Goal: Task Accomplishment & Management: Complete application form

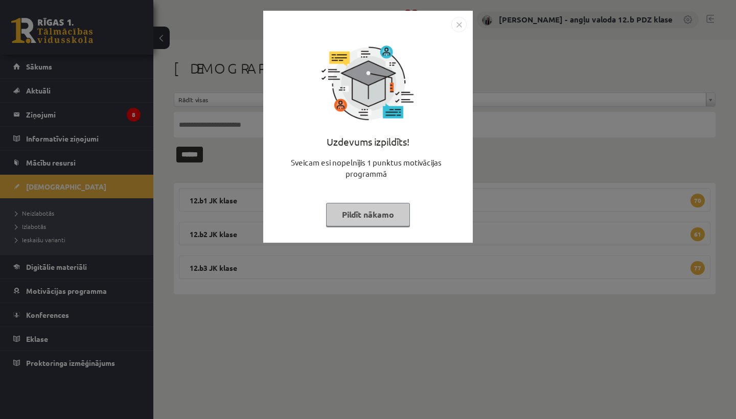
click at [459, 27] on img "Close" at bounding box center [459, 24] width 15 height 15
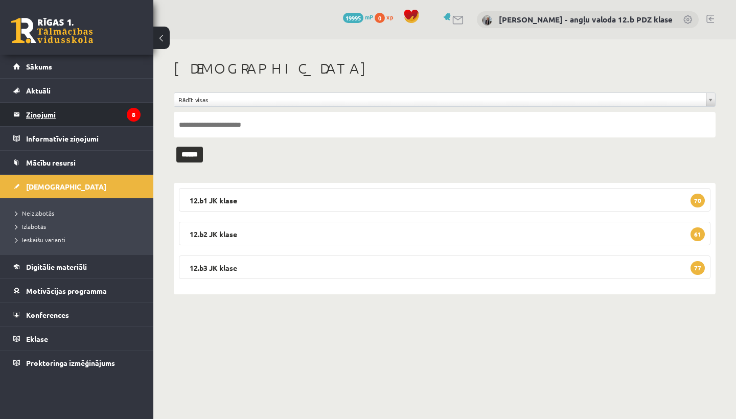
click at [48, 115] on legend "Ziņojumi 8" at bounding box center [83, 115] width 115 height 24
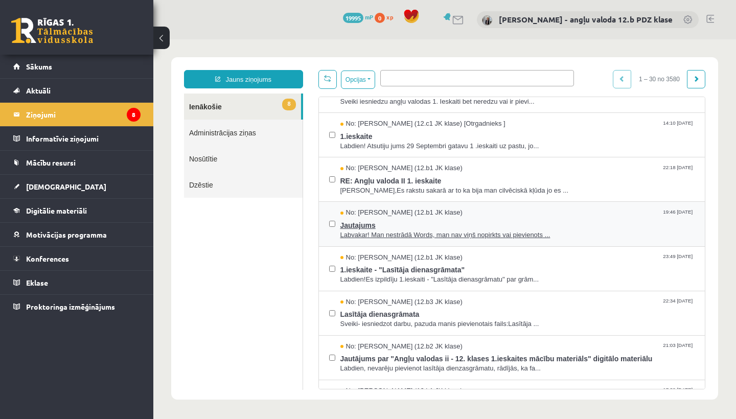
scroll to position [17, 0]
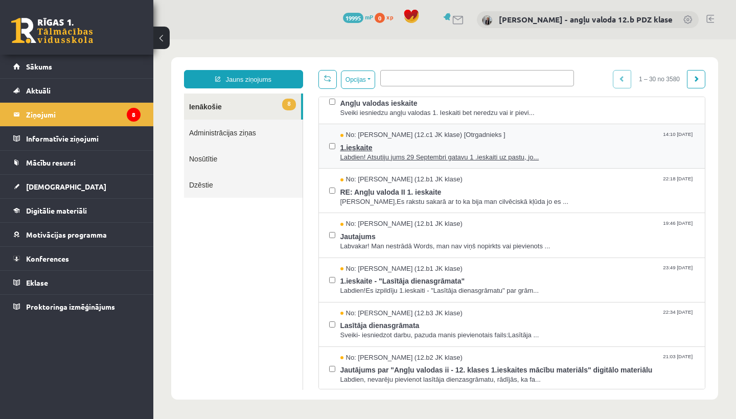
click at [431, 150] on span "1.ieskaite" at bounding box center [518, 146] width 355 height 13
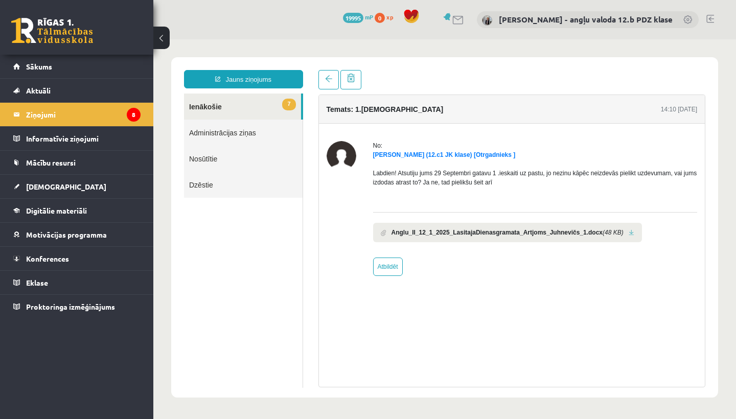
scroll to position [0, 0]
click at [391, 269] on link "Atbildēt" at bounding box center [388, 267] width 30 height 18
type input "**********"
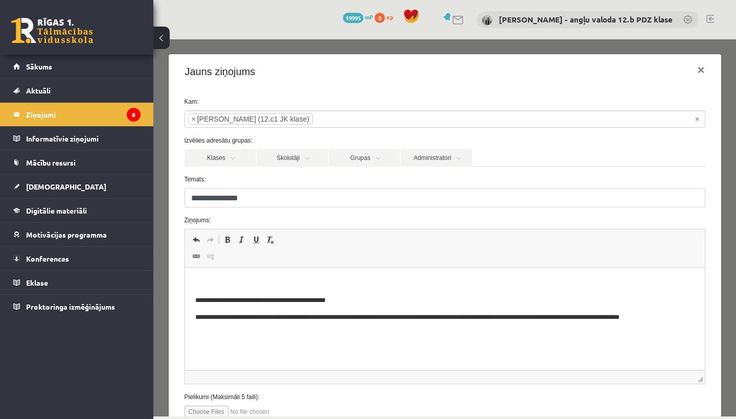
click at [224, 283] on p "Rich Text Editor, wiswyg-editor-47433884675300-1759924559-212" at bounding box center [445, 283] width 500 height 11
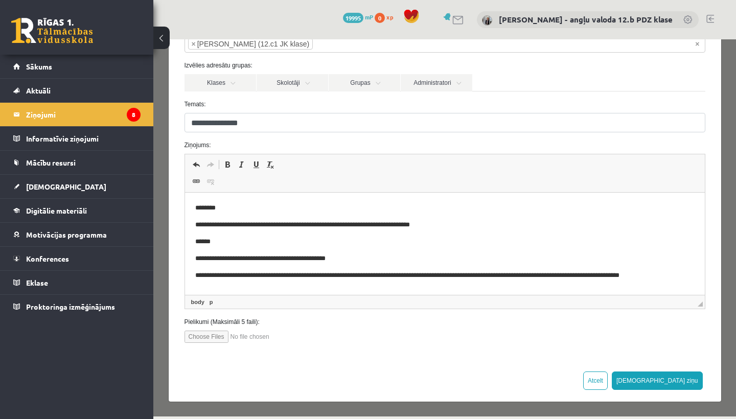
scroll to position [75, 0]
click at [683, 379] on button "Sūtīt ziņu" at bounding box center [657, 381] width 91 height 18
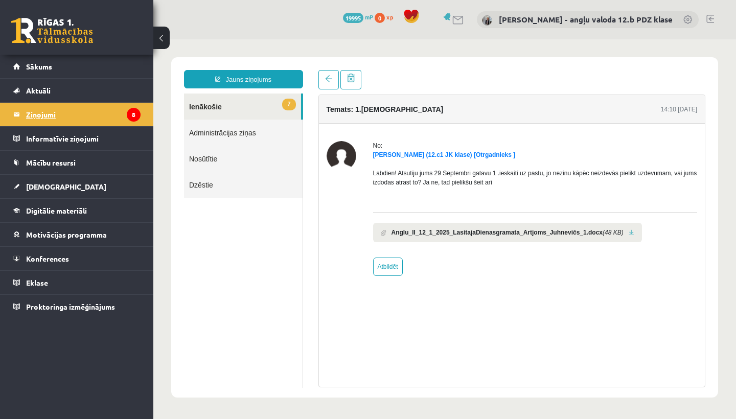
scroll to position [0, 0]
click at [68, 121] on legend "Ziņojumi 8" at bounding box center [83, 115] width 115 height 24
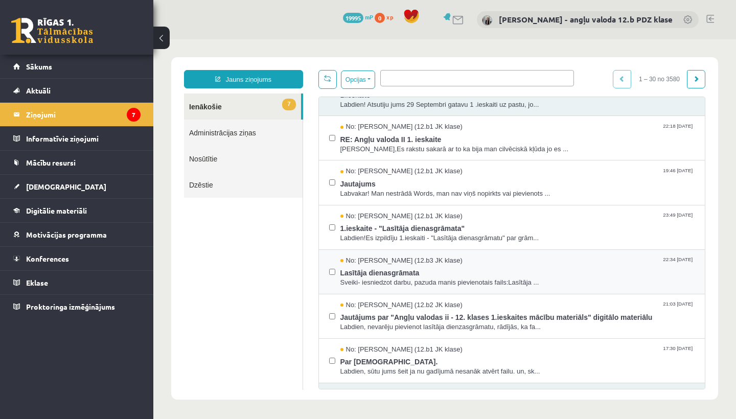
scroll to position [71, 0]
click at [437, 189] on span "Labvakar! Man nestrādā Words, man nav viņš nopirkts vai pievienots ..." at bounding box center [518, 194] width 355 height 10
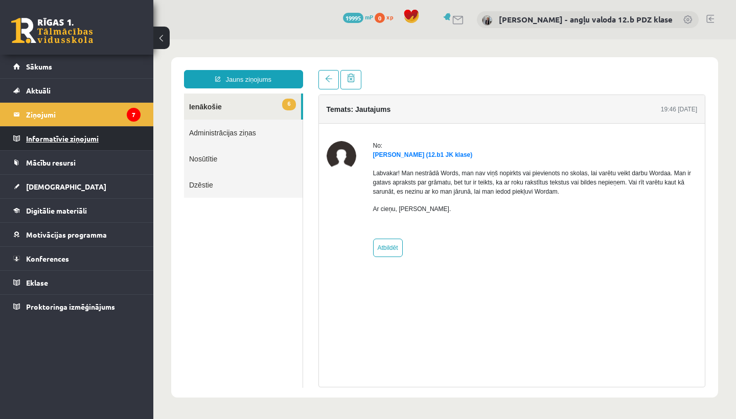
scroll to position [0, 0]
click at [58, 117] on legend "Ziņojumi 7" at bounding box center [83, 115] width 115 height 24
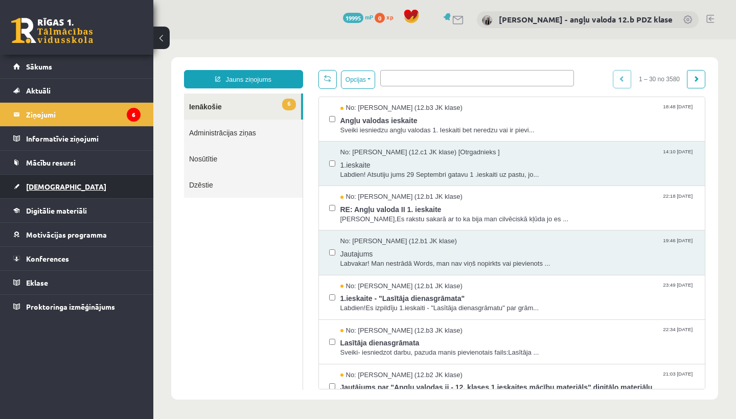
click at [56, 188] on span "[DEMOGRAPHIC_DATA]" at bounding box center [66, 186] width 80 height 9
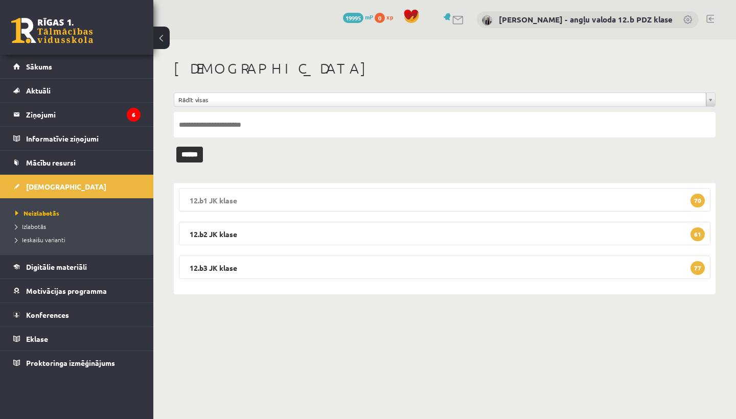
click at [270, 193] on legend "12.b1 JK klase 70" at bounding box center [445, 200] width 532 height 24
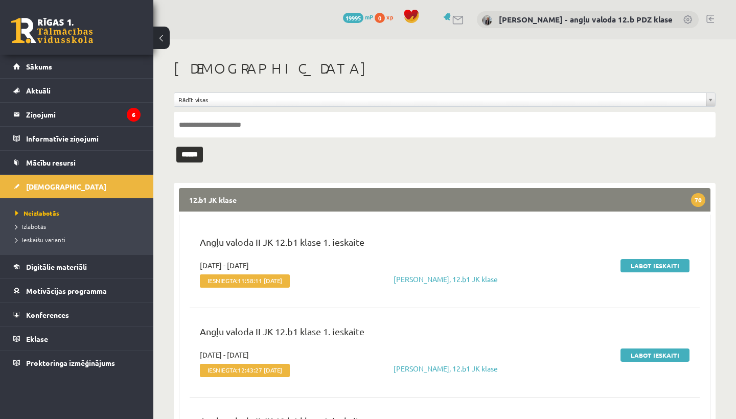
click at [270, 193] on legend "12.b1 JK klase 70" at bounding box center [445, 200] width 532 height 24
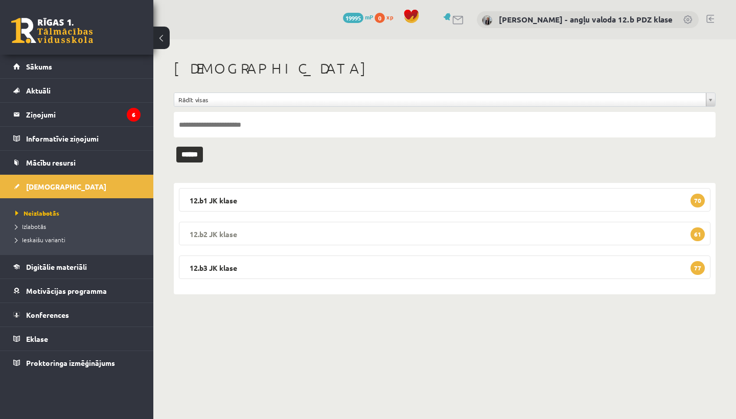
click at [251, 233] on legend "12.b2 JK klase 61" at bounding box center [445, 234] width 532 height 24
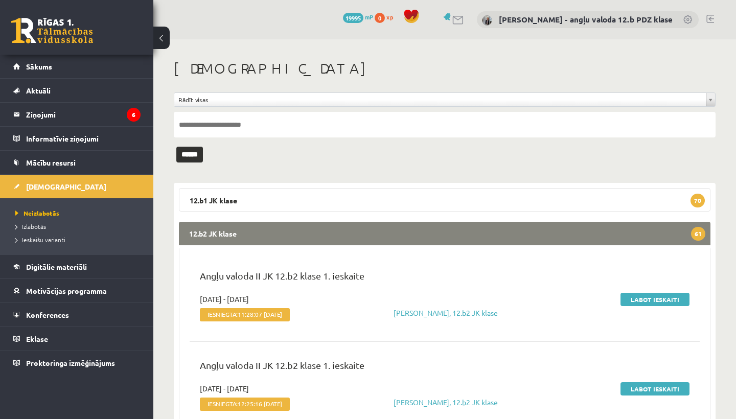
click at [251, 233] on legend "12.b2 JK klase 61" at bounding box center [445, 234] width 532 height 24
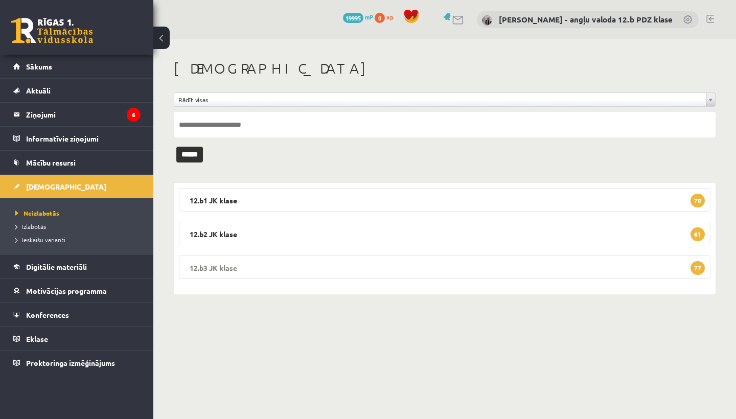
click at [244, 266] on legend "12.b3 JK klase 77" at bounding box center [445, 268] width 532 height 24
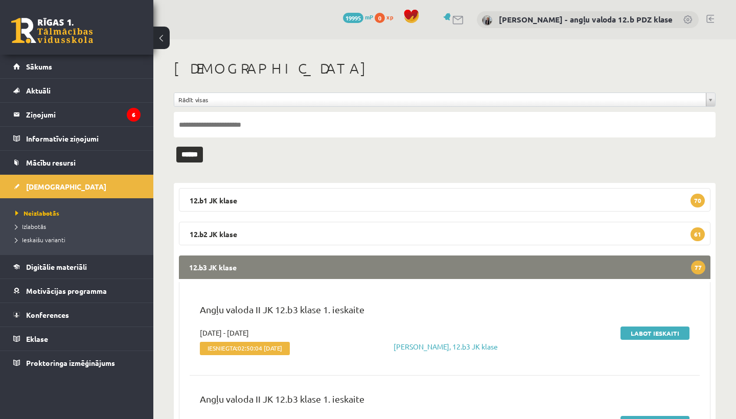
click at [244, 266] on legend "12.b3 JK klase 77" at bounding box center [445, 268] width 532 height 24
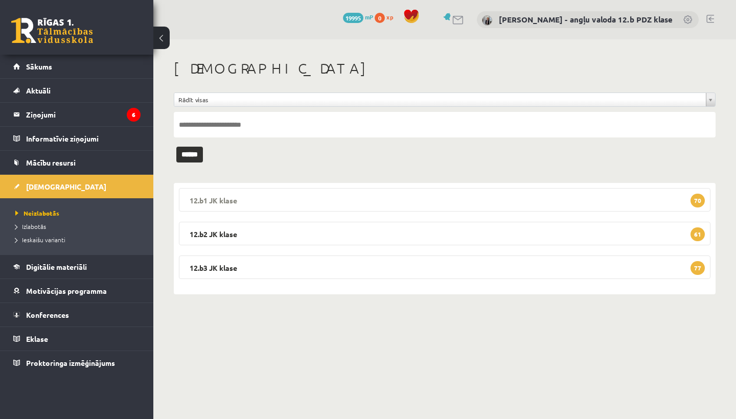
click at [236, 195] on legend "12.b1 JK klase 70" at bounding box center [445, 200] width 532 height 24
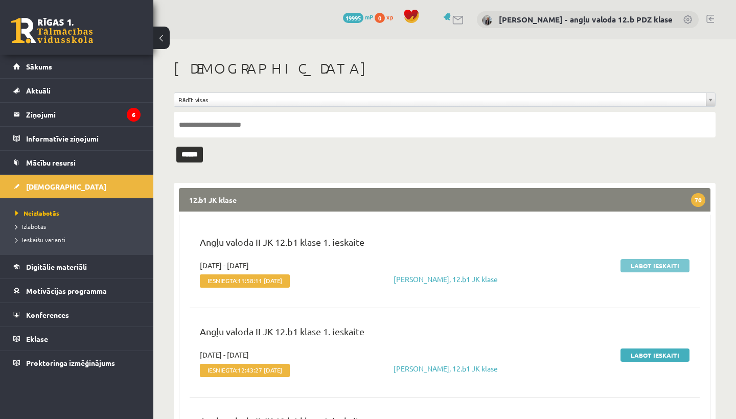
click at [675, 264] on link "Labot ieskaiti" at bounding box center [655, 265] width 69 height 13
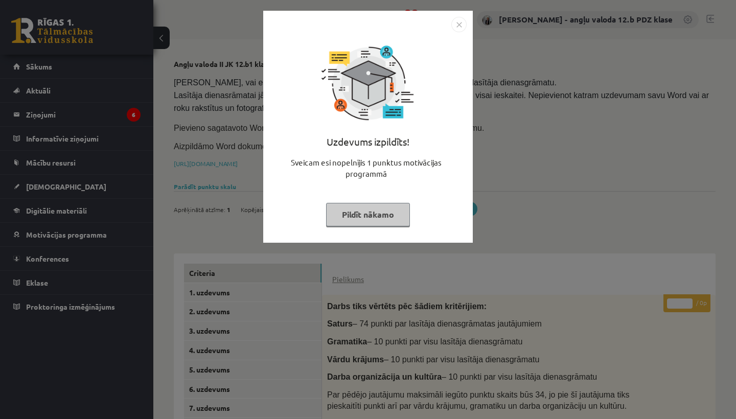
click at [459, 20] on img "Close" at bounding box center [459, 24] width 15 height 15
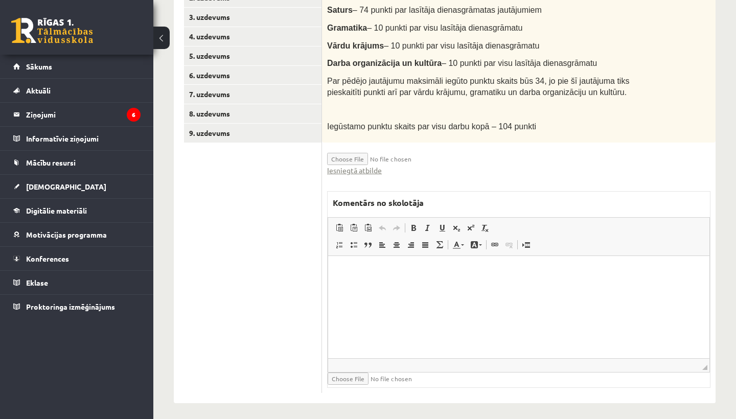
scroll to position [314, 0]
click at [377, 169] on link "Iesniegtā atbilde" at bounding box center [354, 171] width 55 height 11
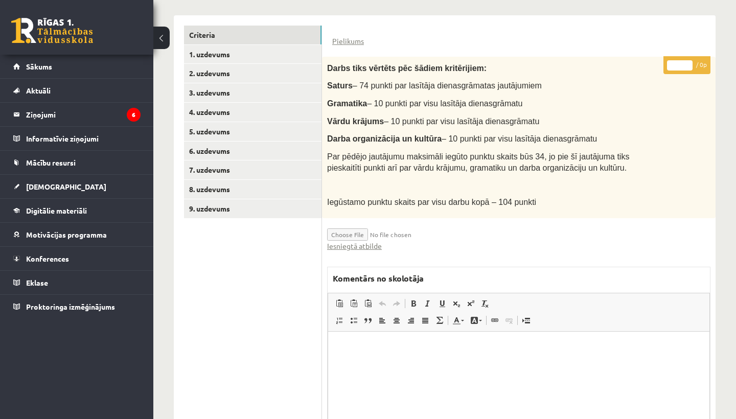
scroll to position [156, 0]
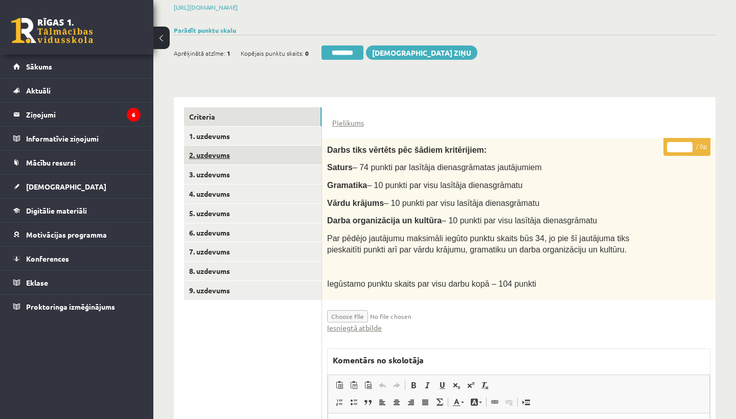
click at [237, 151] on link "2. uzdevums" at bounding box center [253, 155] width 138 height 19
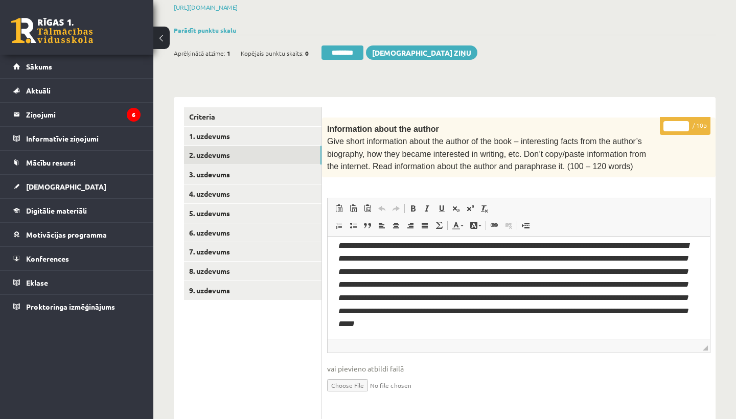
scroll to position [27, 0]
click at [677, 123] on input "*" at bounding box center [677, 126] width 26 height 10
type input "*"
click at [221, 168] on link "3. uzdevums" at bounding box center [253, 174] width 138 height 19
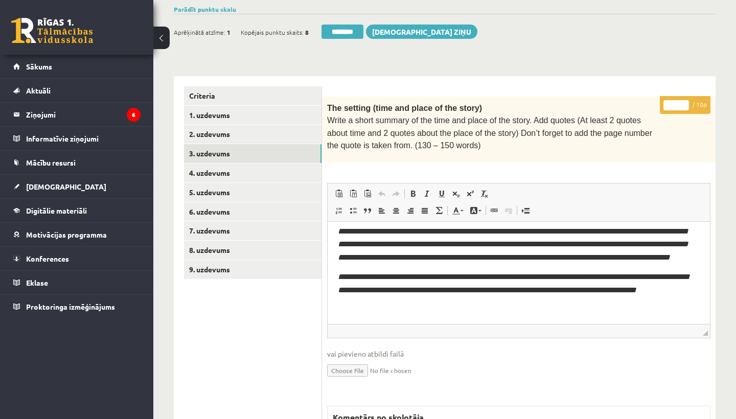
scroll to position [186, 0]
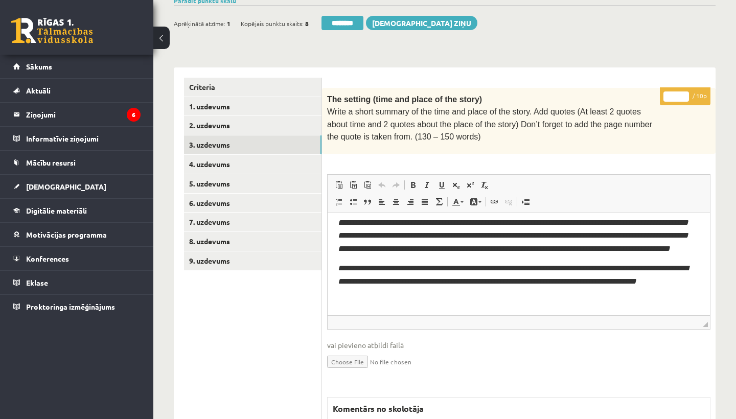
click at [678, 92] on input "*" at bounding box center [677, 97] width 26 height 10
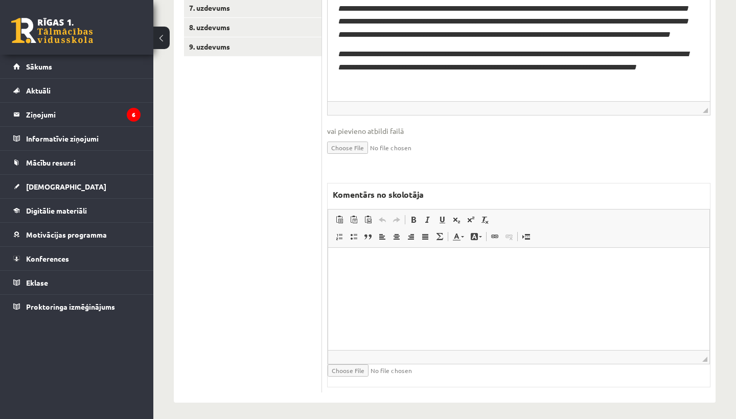
scroll to position [399, 0]
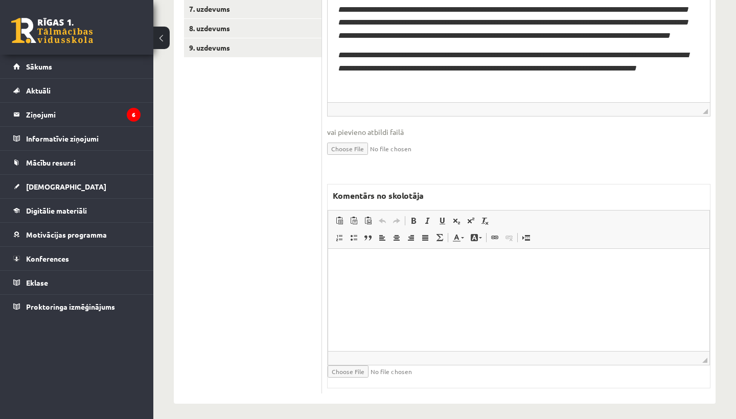
type input "*"
click at [392, 266] on p "Rich Text Editor, wiswyg-editor-47433938905540-1759924741-666" at bounding box center [519, 264] width 361 height 11
click at [384, 263] on p "**********" at bounding box center [519, 264] width 361 height 10
click at [412, 265] on p "**********" at bounding box center [519, 264] width 361 height 10
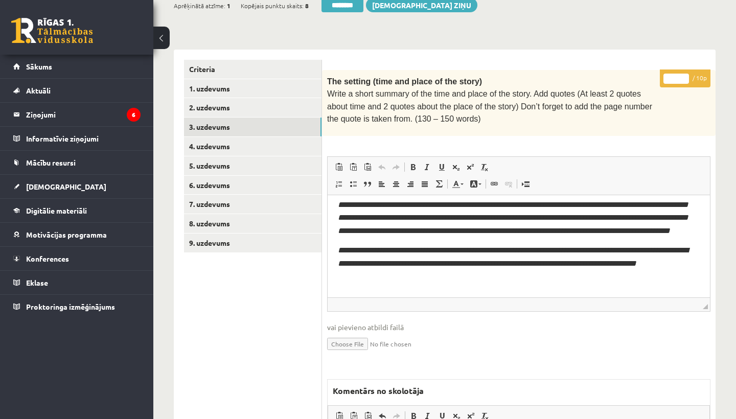
scroll to position [194, 0]
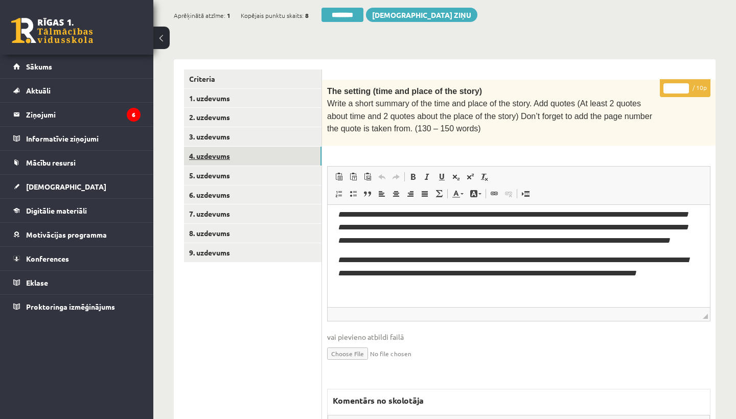
click at [237, 153] on link "4. uzdevums" at bounding box center [253, 156] width 138 height 19
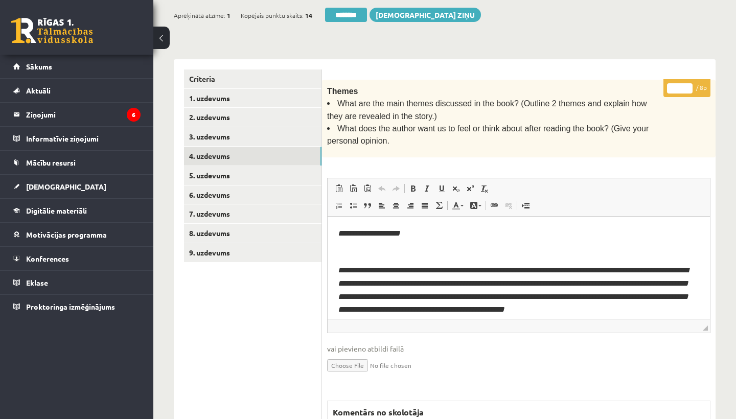
scroll to position [0, 0]
click at [513, 56] on div "**********" at bounding box center [445, 335] width 542 height 572
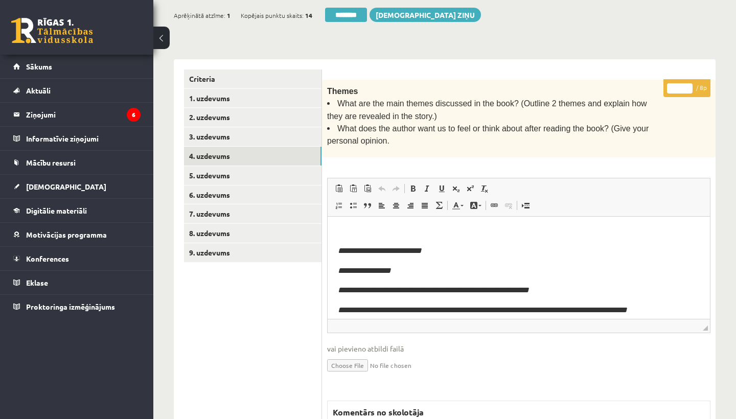
scroll to position [290, 0]
click at [679, 85] on input "*" at bounding box center [680, 88] width 26 height 10
type input "*"
click at [251, 170] on link "5. uzdevums" at bounding box center [253, 175] width 138 height 19
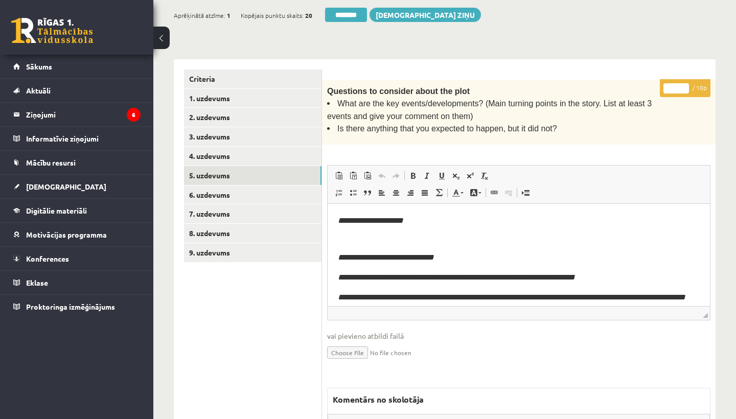
scroll to position [0, 0]
click at [240, 156] on link "4. uzdevums" at bounding box center [253, 156] width 138 height 19
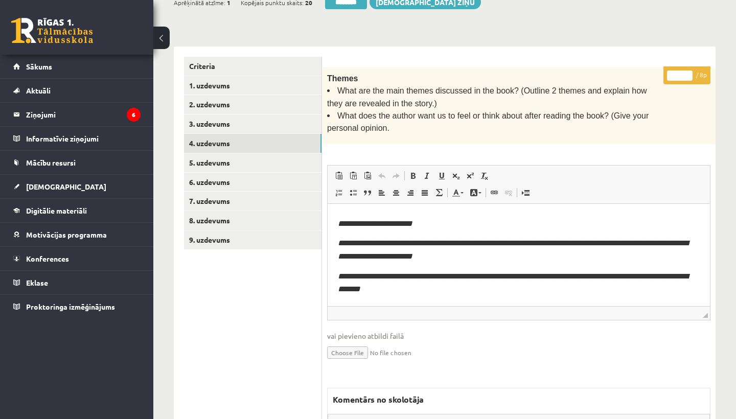
scroll to position [210, 0]
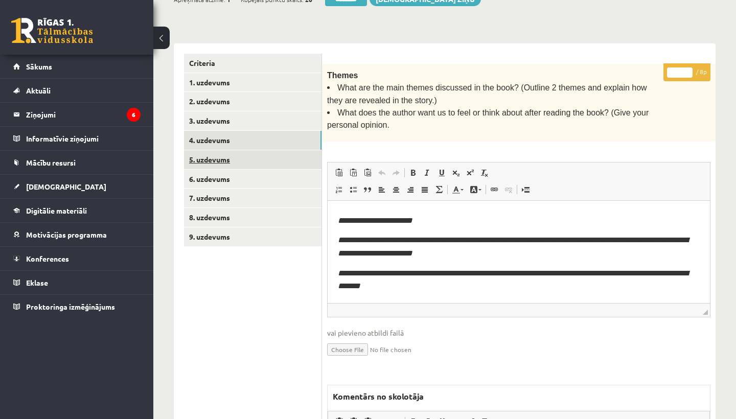
click at [241, 155] on link "5. uzdevums" at bounding box center [253, 159] width 138 height 19
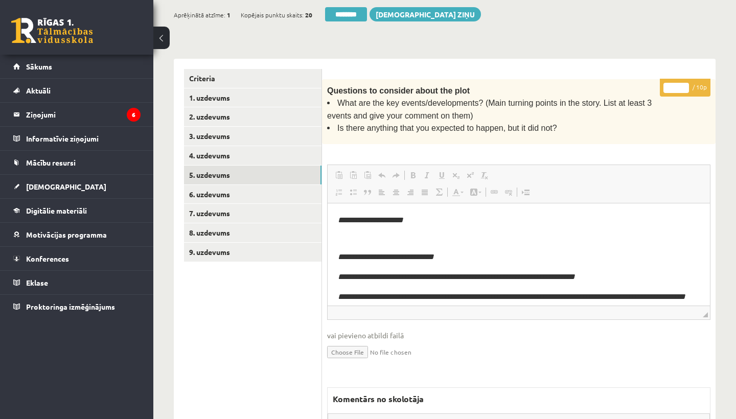
scroll to position [0, 0]
click at [677, 84] on input "*" at bounding box center [677, 88] width 26 height 10
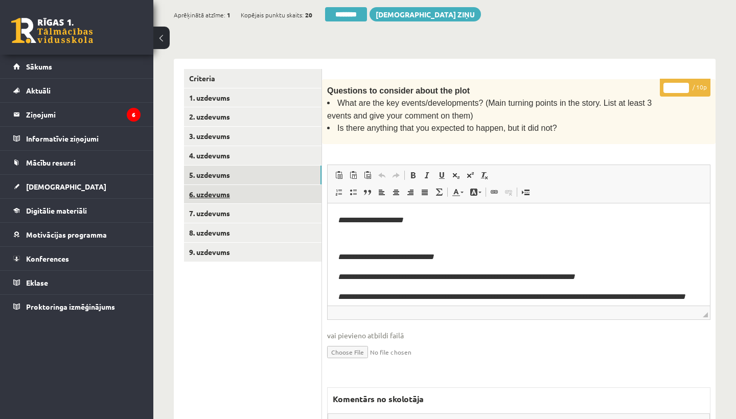
type input "*"
click at [239, 190] on link "6. uzdevums" at bounding box center [253, 194] width 138 height 19
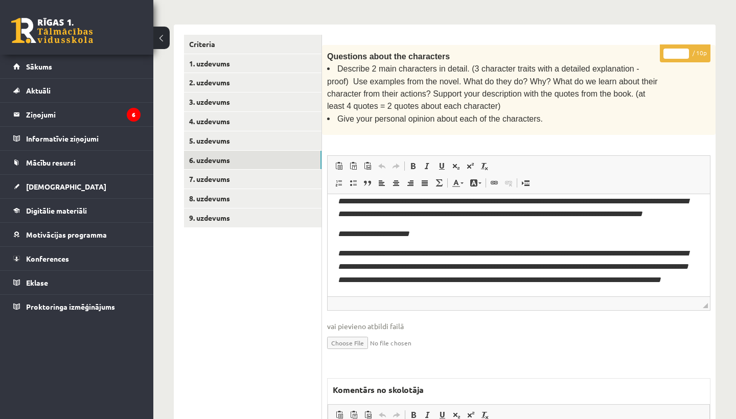
scroll to position [234, 0]
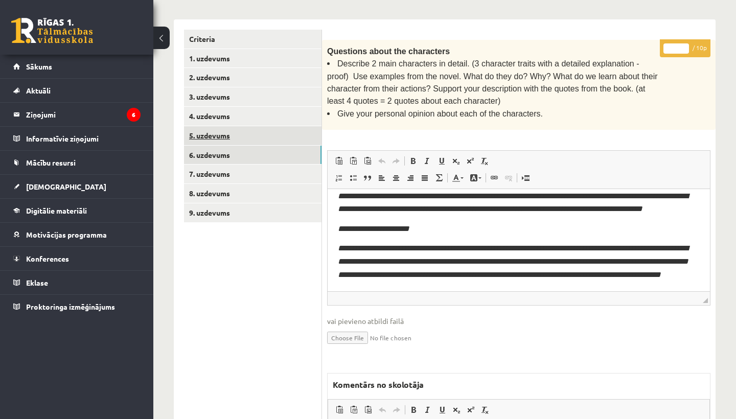
click at [248, 130] on link "5. uzdevums" at bounding box center [253, 135] width 138 height 19
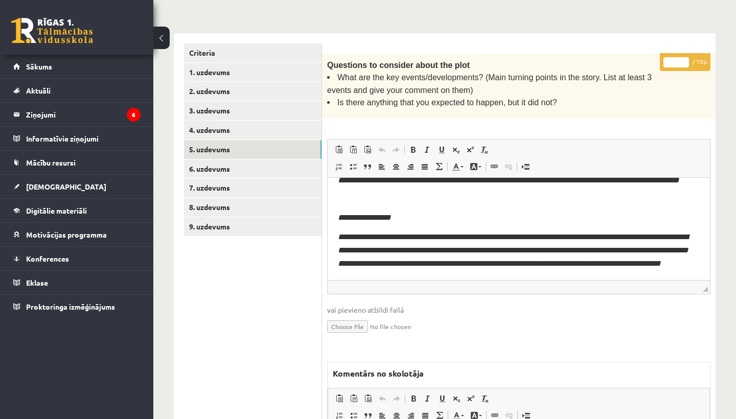
scroll to position [223, 0]
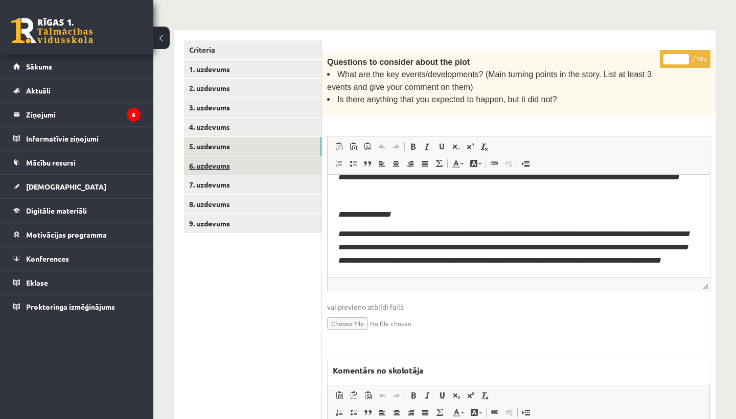
click at [244, 158] on link "6. uzdevums" at bounding box center [253, 165] width 138 height 19
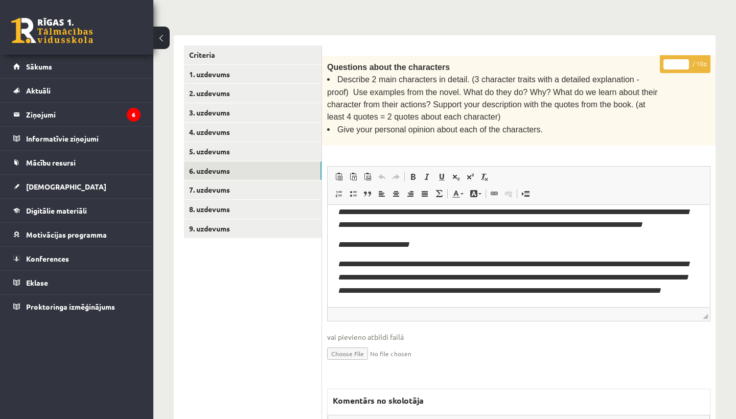
scroll to position [40, 0]
click at [677, 59] on input "*" at bounding box center [677, 64] width 26 height 10
type input "*"
drag, startPoint x: 471, startPoint y: 76, endPoint x: 631, endPoint y: 79, distance: 159.6
click at [631, 79] on span "Describe 2 main characters in detail. (3 character traits with a detailed expla…" at bounding box center [492, 98] width 331 height 46
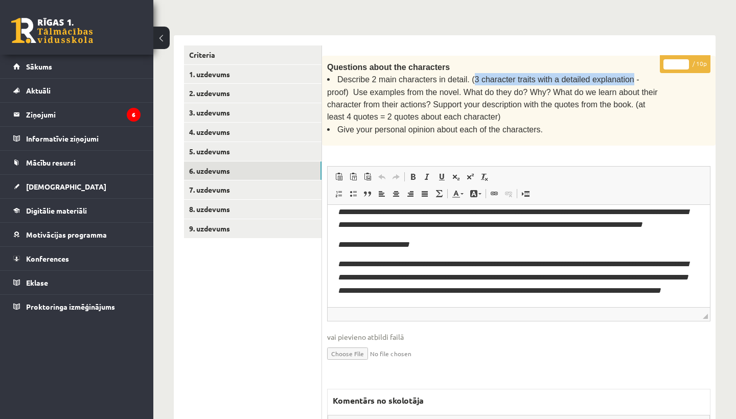
copy span "3 character traits with a detailed explanation"
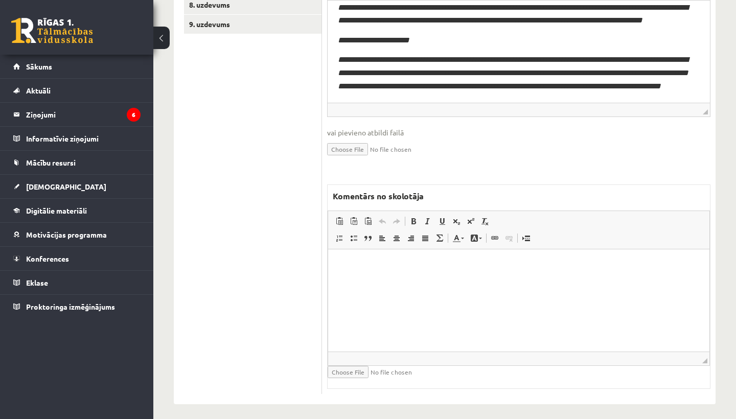
scroll to position [422, 0]
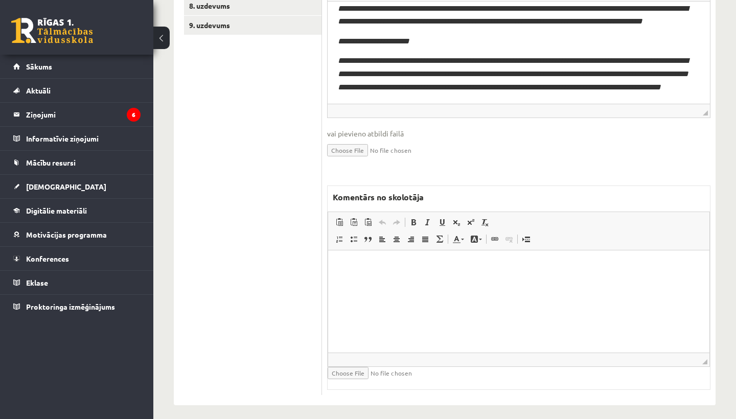
click at [340, 282] on html at bounding box center [519, 266] width 382 height 31
drag, startPoint x: 392, startPoint y: 265, endPoint x: 474, endPoint y: 264, distance: 81.8
click at [474, 264] on p "**********" at bounding box center [519, 266] width 361 height 10
click at [411, 218] on span at bounding box center [414, 222] width 8 height 8
click at [446, 218] on span at bounding box center [442, 222] width 8 height 8
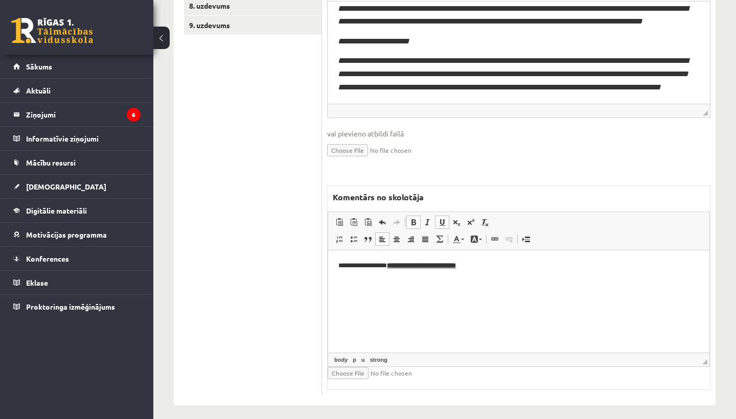
click at [512, 280] on html "**********" at bounding box center [519, 266] width 382 height 31
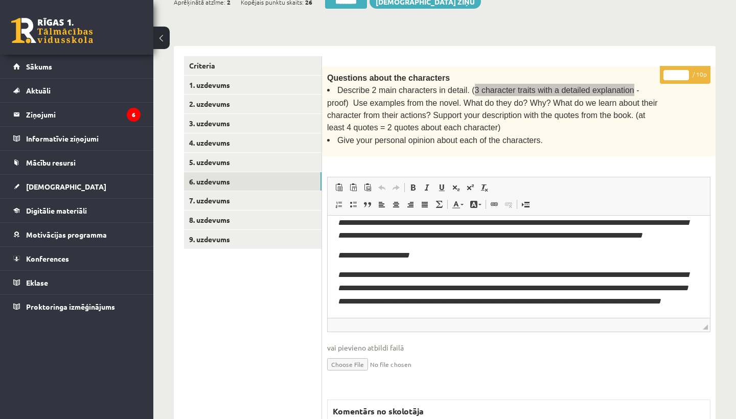
scroll to position [203, 0]
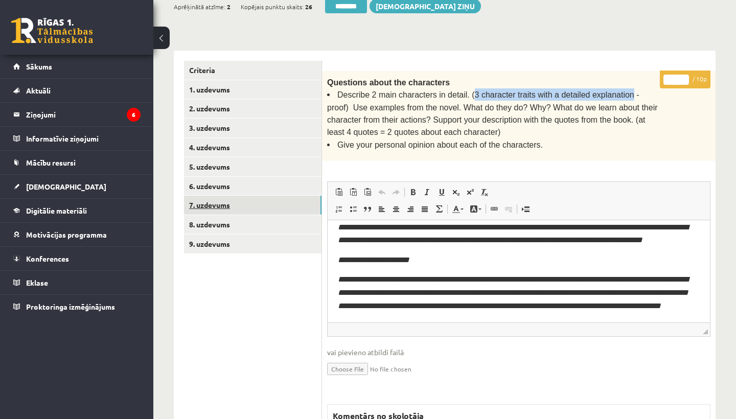
click at [250, 200] on link "7. uzdevums" at bounding box center [253, 205] width 138 height 19
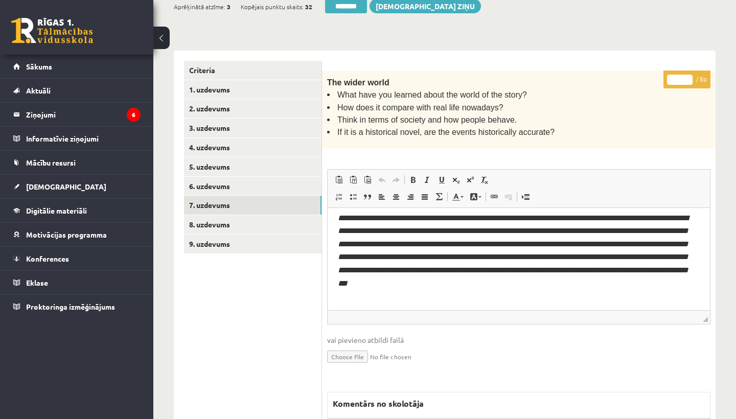
scroll to position [281, 0]
click at [680, 76] on input "*" at bounding box center [680, 80] width 26 height 10
type input "*"
click at [213, 215] on link "8. uzdevums" at bounding box center [253, 224] width 138 height 19
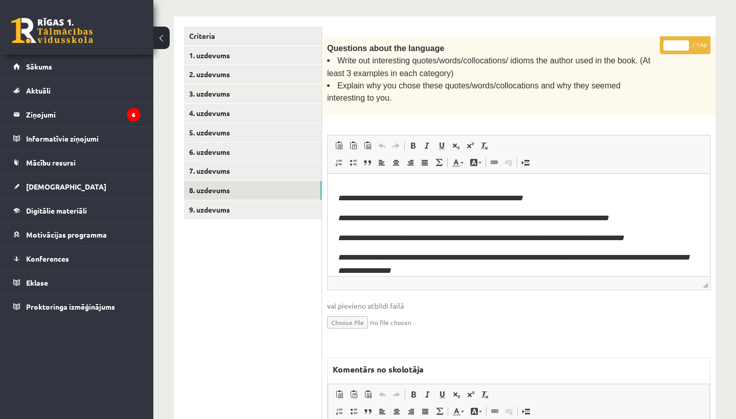
scroll to position [237, 0]
click at [676, 43] on input "*" at bounding box center [677, 45] width 26 height 10
type input "**"
click at [233, 209] on link "9. uzdevums" at bounding box center [253, 209] width 138 height 19
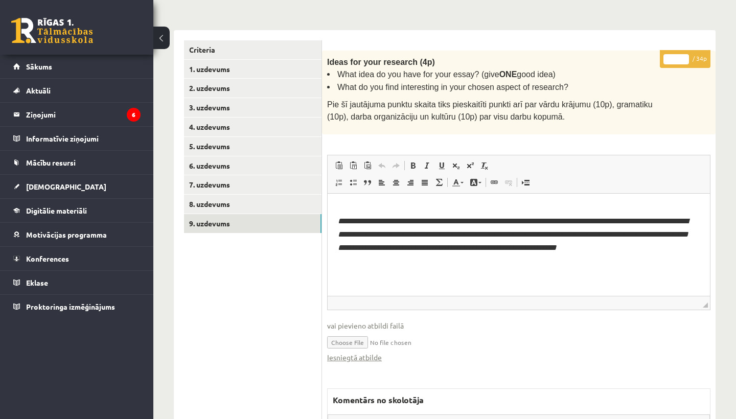
scroll to position [38, 0]
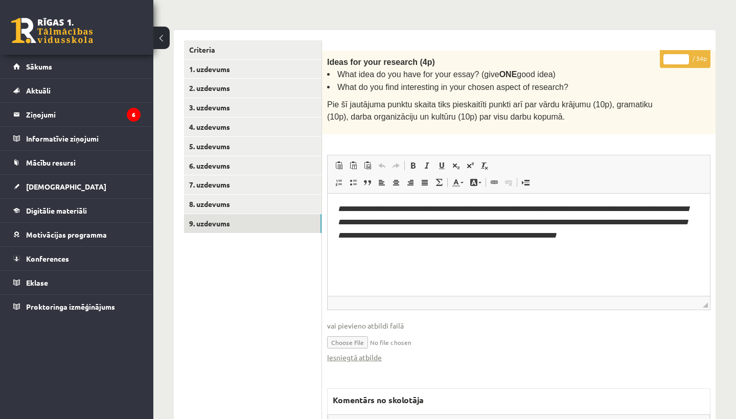
click at [678, 56] on input "*" at bounding box center [677, 59] width 26 height 10
type input "**"
click at [201, 63] on link "1. uzdevums" at bounding box center [253, 69] width 138 height 19
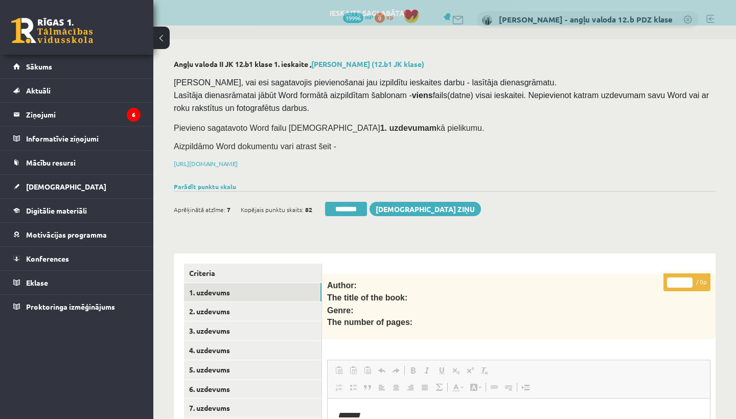
scroll to position [0, 0]
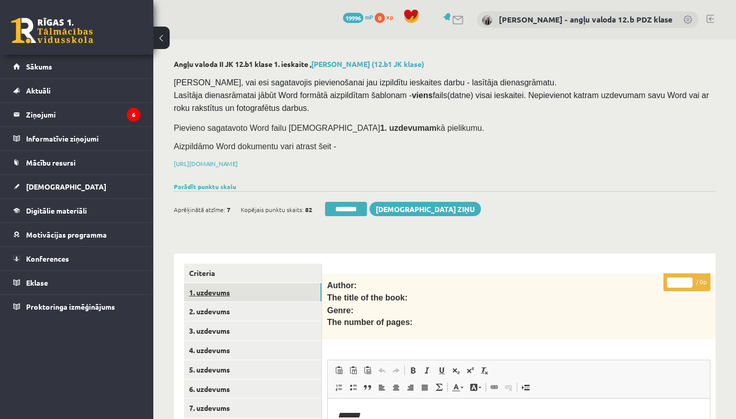
click at [221, 287] on link "1. uzdevums" at bounding box center [253, 292] width 138 height 19
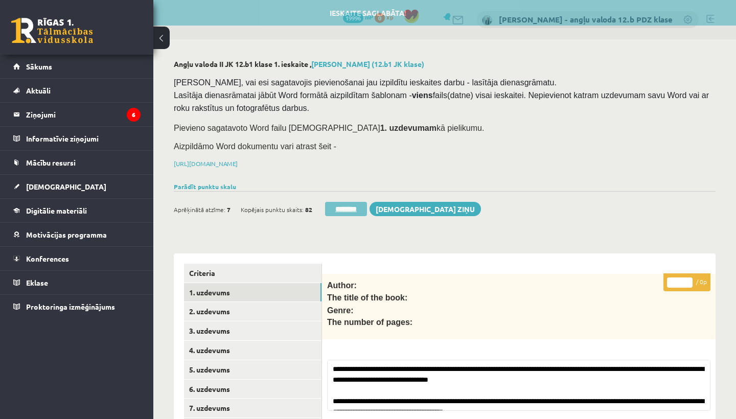
click at [356, 208] on input "********" at bounding box center [346, 209] width 42 height 14
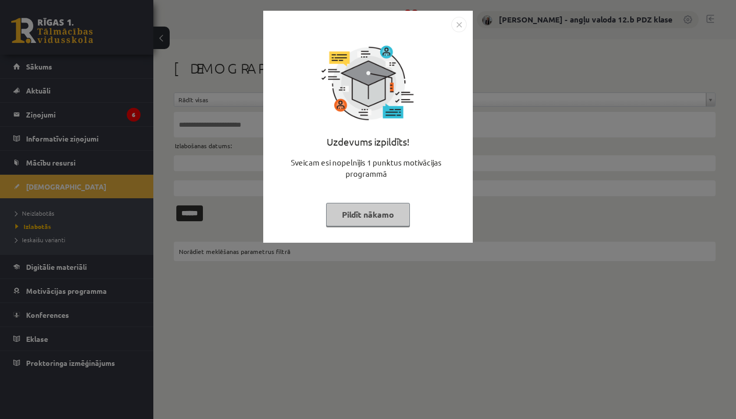
click at [461, 27] on img "Close" at bounding box center [459, 24] width 15 height 15
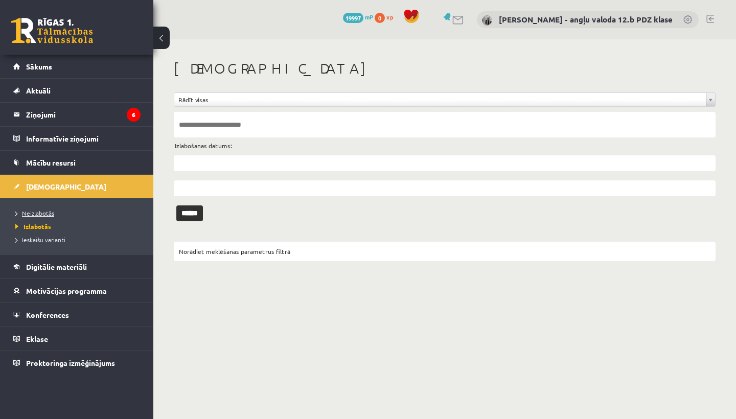
click at [43, 211] on span "Neizlabotās" at bounding box center [34, 213] width 39 height 8
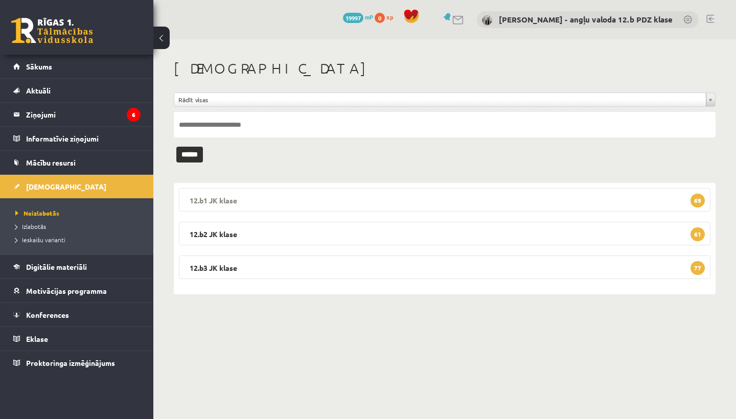
click at [261, 197] on legend "12.b1 JK klase 69" at bounding box center [445, 200] width 532 height 24
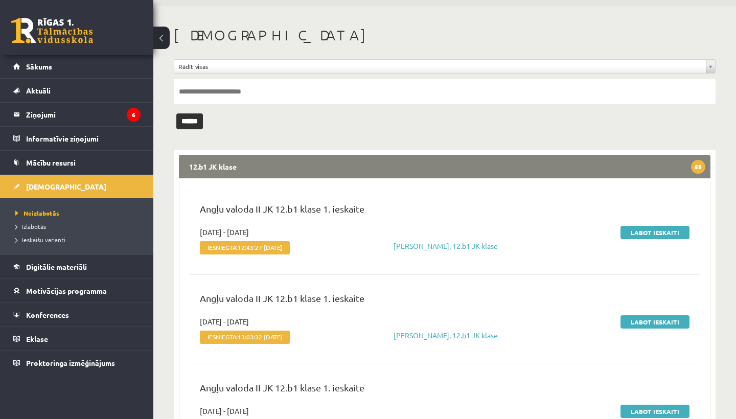
scroll to position [35, 0]
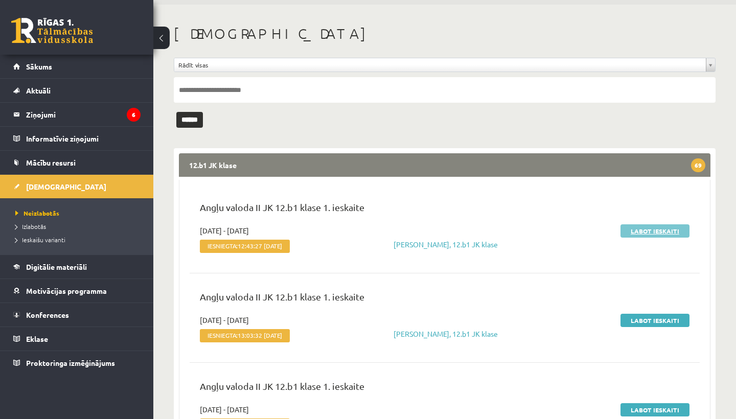
click at [644, 226] on link "Labot ieskaiti" at bounding box center [655, 231] width 69 height 13
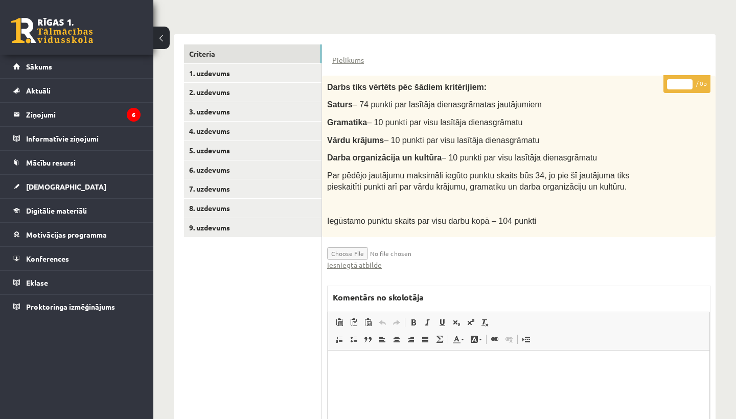
scroll to position [219, 0]
click at [340, 260] on link "Iesniegtā atbilde" at bounding box center [354, 265] width 55 height 11
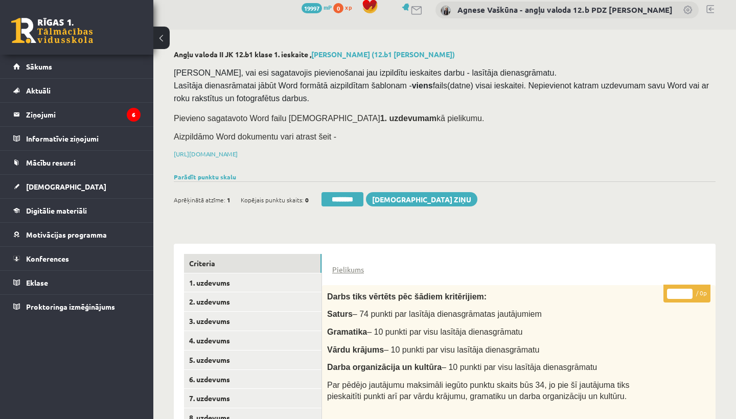
scroll to position [9, 0]
click at [232, 295] on link "2. uzdevums" at bounding box center [253, 302] width 138 height 19
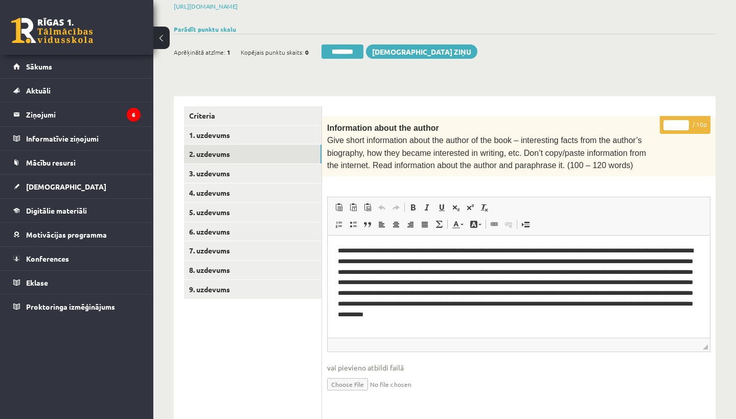
scroll to position [0, 0]
click at [679, 121] on input "*" at bounding box center [677, 125] width 26 height 10
type input "**"
click at [233, 166] on link "3. uzdevums" at bounding box center [253, 173] width 138 height 19
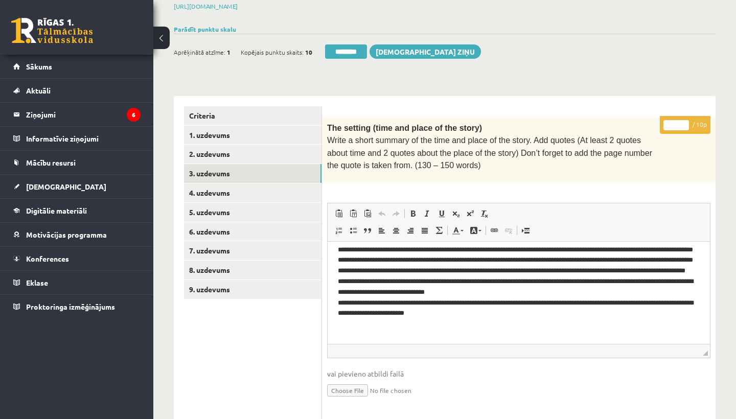
scroll to position [82, 0]
click at [681, 122] on input "*" at bounding box center [677, 125] width 26 height 10
type input "**"
click at [239, 193] on link "4. uzdevums" at bounding box center [253, 193] width 138 height 19
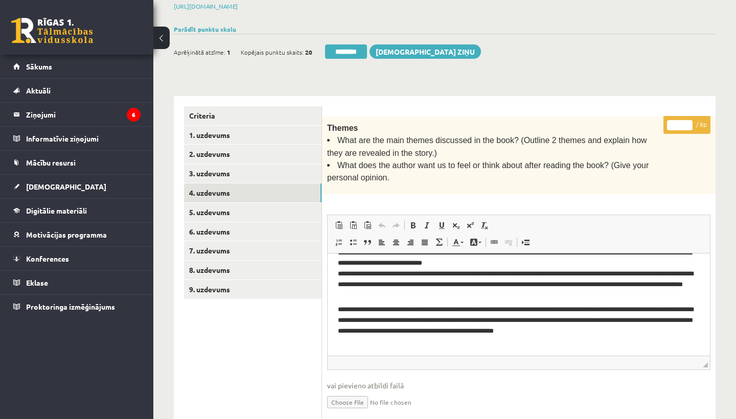
scroll to position [0, 0]
click at [679, 124] on input "*" at bounding box center [680, 125] width 26 height 10
type input "*"
click at [212, 206] on link "5. uzdevums" at bounding box center [253, 212] width 138 height 19
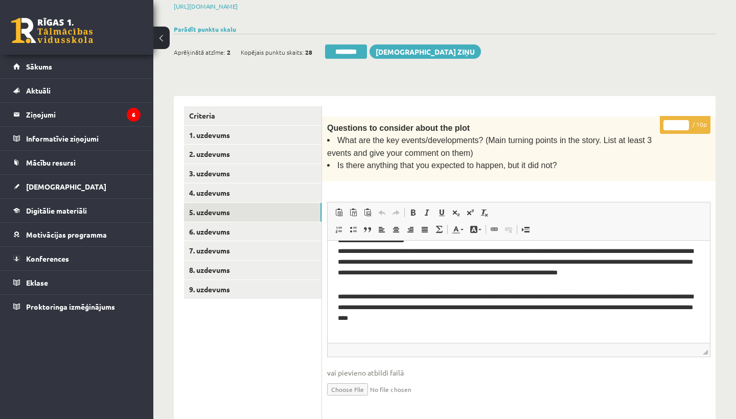
scroll to position [58, 0]
click at [679, 123] on input "*" at bounding box center [677, 125] width 26 height 10
type input "**"
click at [234, 229] on link "6. uzdevums" at bounding box center [253, 231] width 138 height 19
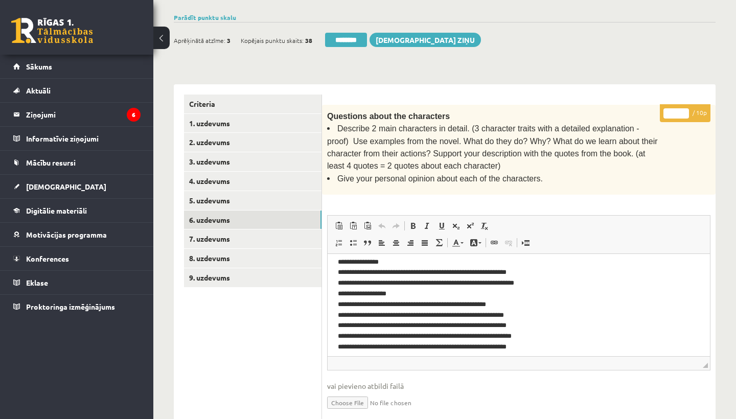
scroll to position [221, 0]
click at [676, 109] on input "*" at bounding box center [677, 113] width 26 height 10
type input "**"
click at [217, 231] on link "7. uzdevums" at bounding box center [253, 239] width 138 height 19
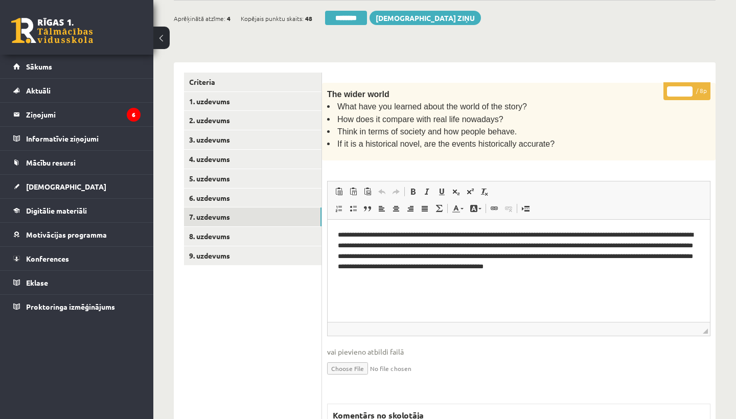
scroll to position [182, 0]
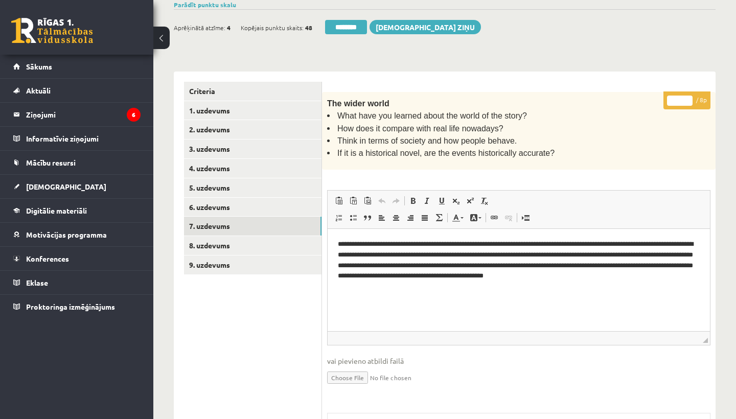
click at [680, 99] on input "*" at bounding box center [680, 101] width 26 height 10
type input "*"
click at [232, 244] on link "8. uzdevums" at bounding box center [253, 245] width 138 height 19
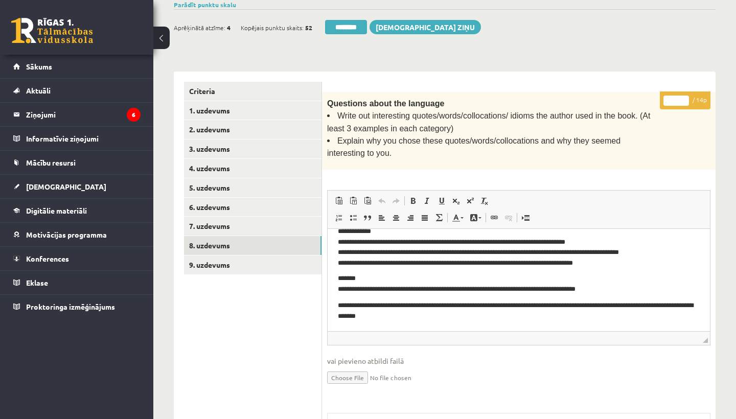
scroll to position [170, 0]
click at [675, 97] on input "*" at bounding box center [677, 101] width 26 height 10
type input "**"
click at [223, 260] on link "9. uzdevums" at bounding box center [253, 265] width 138 height 19
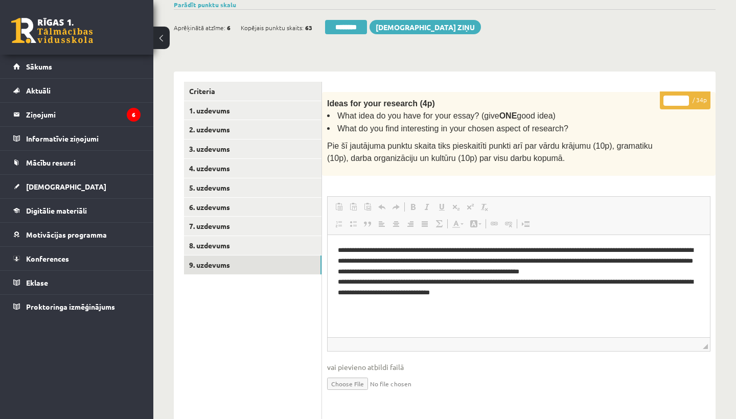
scroll to position [0, 0]
click at [678, 101] on input "*" at bounding box center [677, 101] width 26 height 10
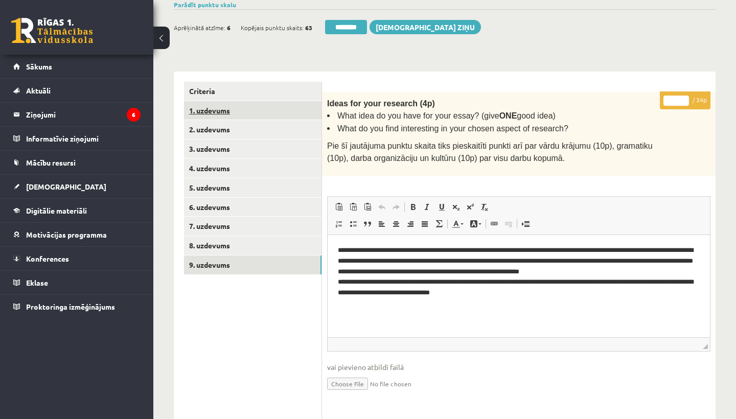
type input "**"
click at [232, 106] on link "1. uzdevums" at bounding box center [253, 110] width 138 height 19
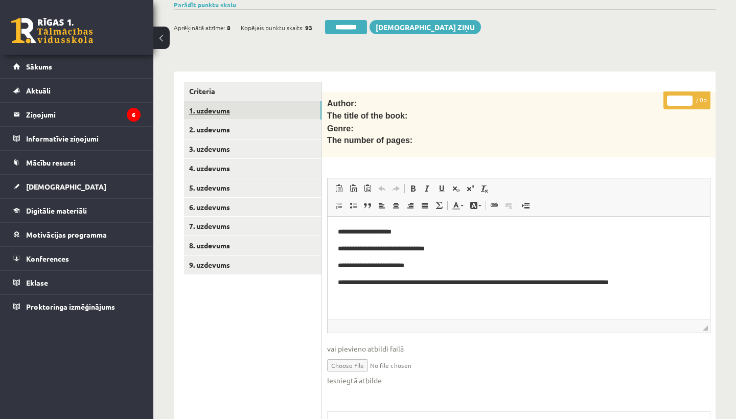
click at [211, 105] on link "1. uzdevums" at bounding box center [253, 110] width 138 height 19
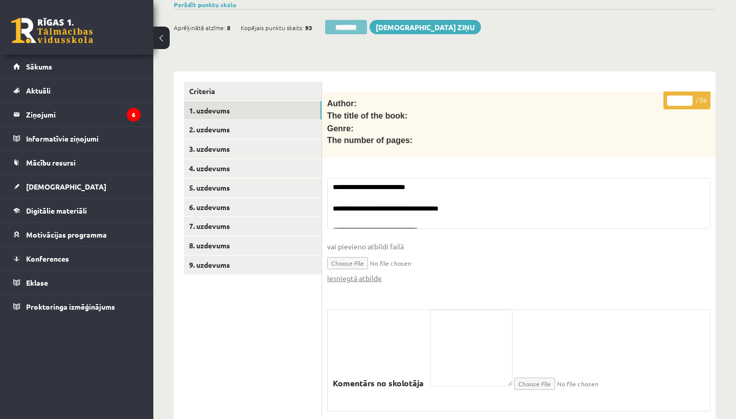
click at [349, 23] on input "********" at bounding box center [346, 27] width 42 height 14
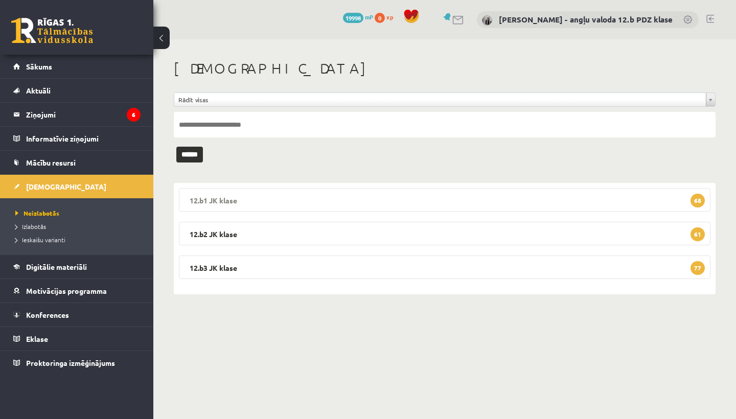
click at [221, 204] on legend "12.b1 JK klase 68" at bounding box center [445, 200] width 532 height 24
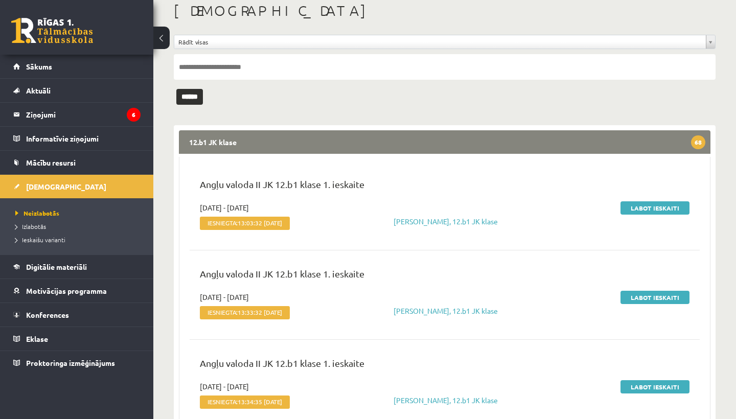
scroll to position [64, 0]
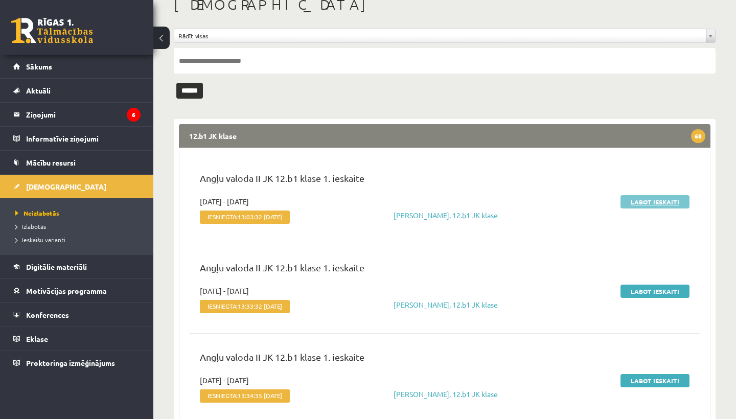
click at [666, 197] on link "Labot ieskaiti" at bounding box center [655, 201] width 69 height 13
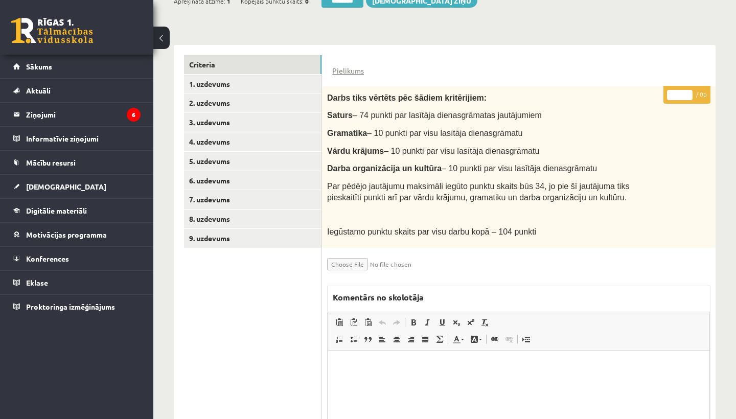
scroll to position [208, 0]
click at [245, 84] on link "1. uzdevums" at bounding box center [253, 84] width 138 height 19
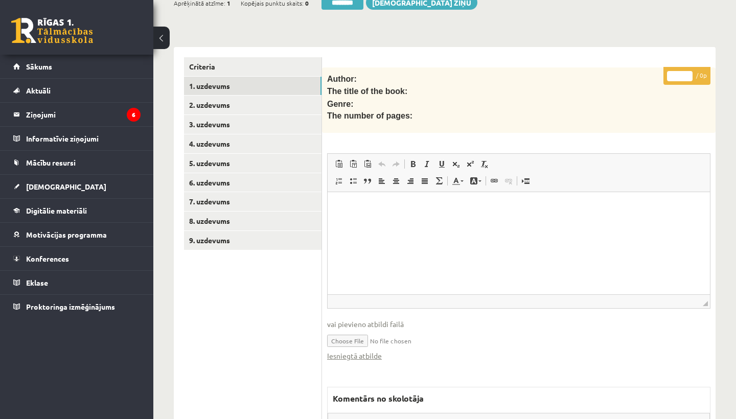
scroll to position [0, 0]
click at [365, 354] on link "Iesniegtā atbilde" at bounding box center [354, 356] width 55 height 11
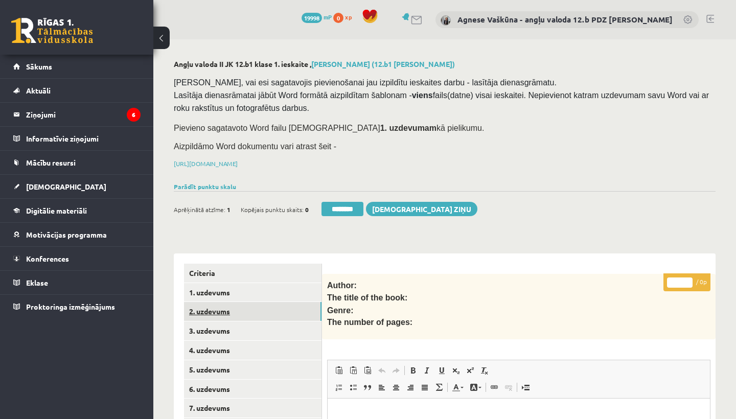
click at [214, 312] on link "2. uzdevums" at bounding box center [253, 311] width 138 height 19
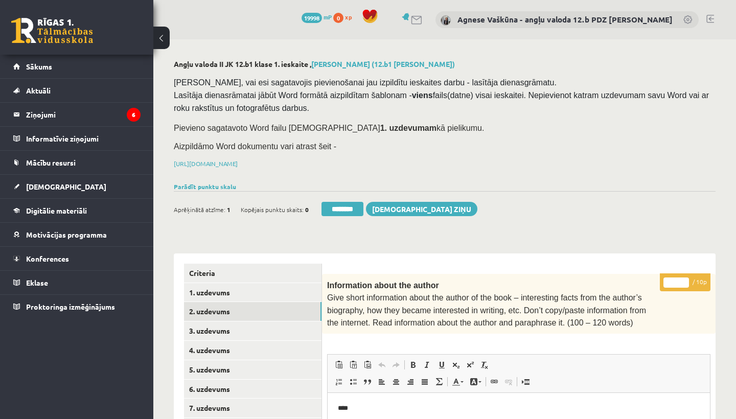
click at [678, 281] on input "*" at bounding box center [677, 283] width 26 height 10
type input "**"
click at [239, 327] on link "3. uzdevums" at bounding box center [253, 331] width 138 height 19
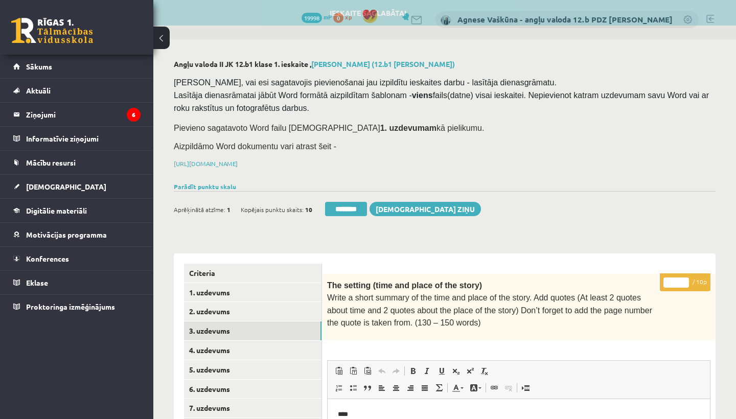
click at [677, 279] on input "*" at bounding box center [677, 283] width 26 height 10
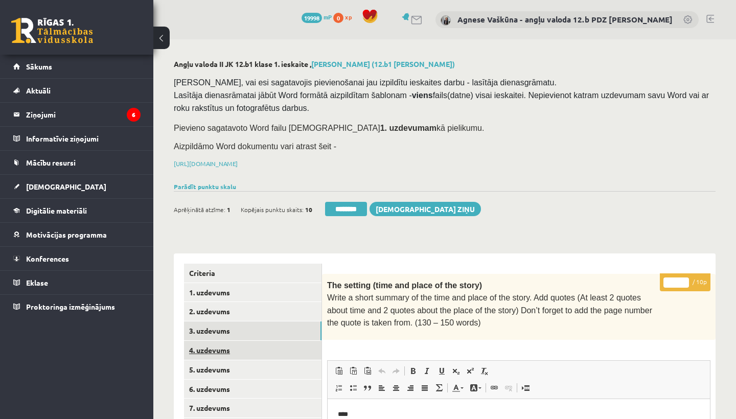
type input "**"
click at [235, 350] on link "4. uzdevums" at bounding box center [253, 350] width 138 height 19
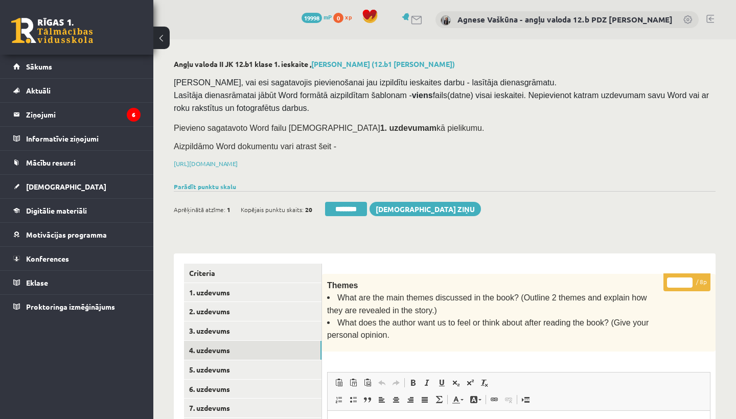
click at [681, 281] on input "*" at bounding box center [680, 283] width 26 height 10
type input "*"
click at [225, 362] on link "5. uzdevums" at bounding box center [253, 370] width 138 height 19
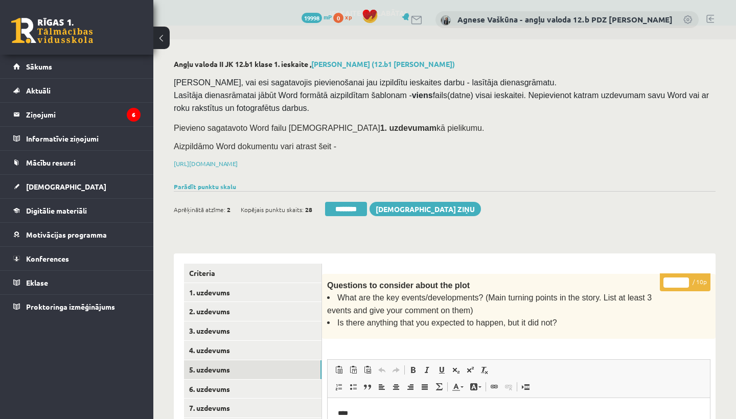
click at [677, 280] on input "*" at bounding box center [677, 283] width 26 height 10
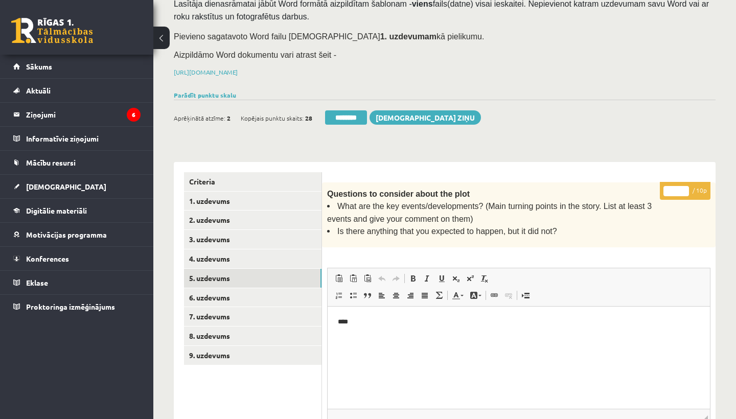
scroll to position [97, 0]
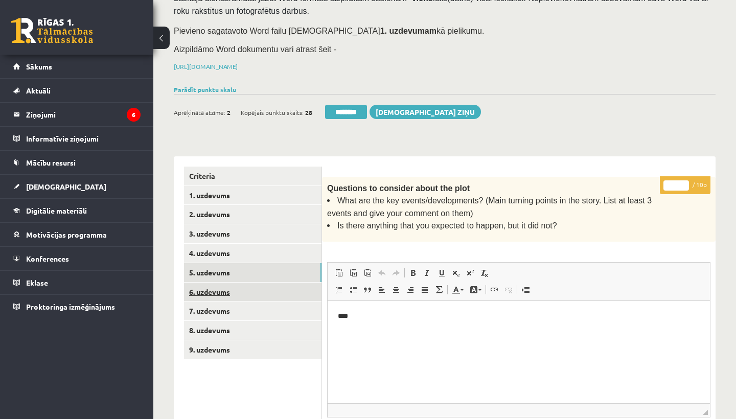
type input "**"
click at [243, 290] on link "6. uzdevums" at bounding box center [253, 292] width 138 height 19
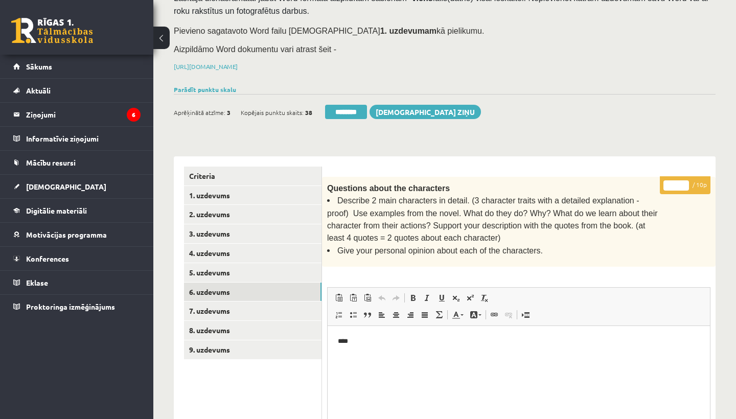
scroll to position [0, 0]
click at [677, 183] on input "*" at bounding box center [677, 186] width 26 height 10
type input "**"
click at [217, 307] on link "7. uzdevums" at bounding box center [253, 311] width 138 height 19
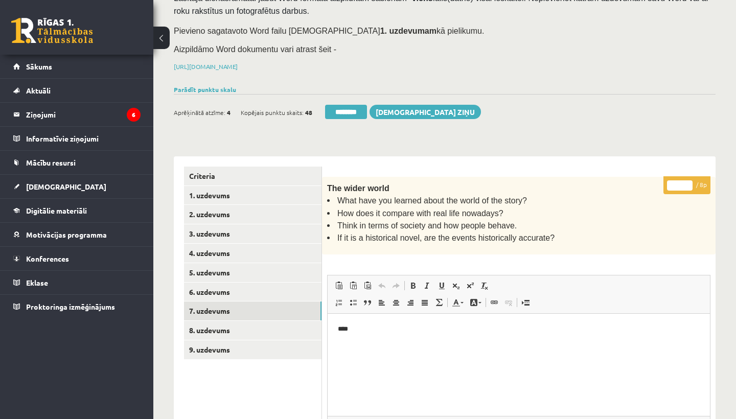
click at [681, 182] on input "*" at bounding box center [680, 186] width 26 height 10
type input "*"
click at [230, 328] on link "8. uzdevums" at bounding box center [253, 330] width 138 height 19
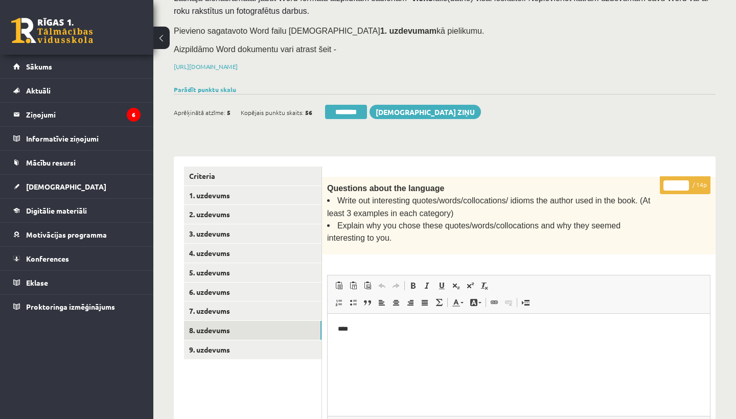
click at [678, 183] on input "*" at bounding box center [677, 186] width 26 height 10
type input "*"
click at [221, 347] on link "9. uzdevums" at bounding box center [253, 350] width 138 height 19
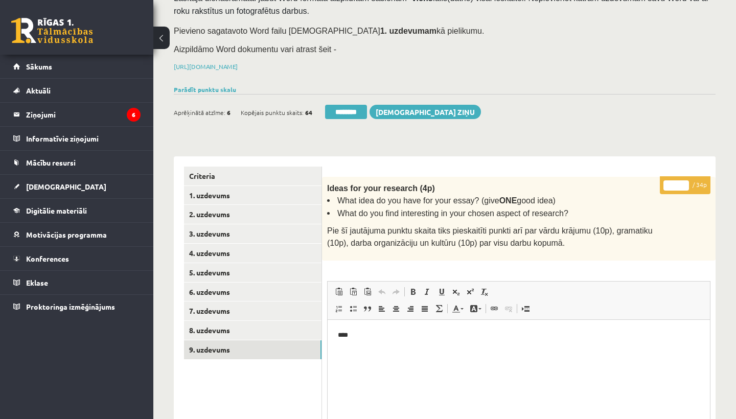
click at [677, 184] on input "*" at bounding box center [677, 186] width 26 height 10
type input "**"
click at [234, 192] on link "1. uzdevums" at bounding box center [253, 195] width 138 height 19
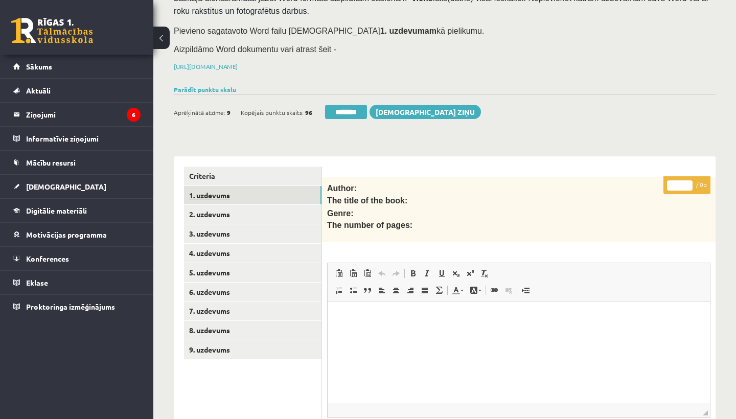
click at [234, 192] on link "1. uzdevums" at bounding box center [253, 195] width 138 height 19
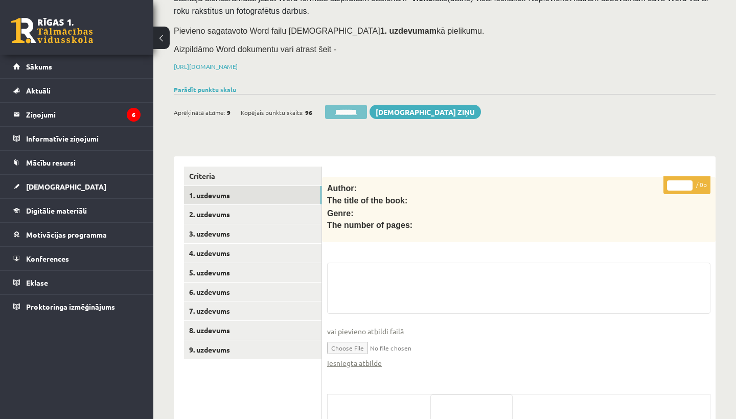
click at [354, 109] on input "********" at bounding box center [346, 112] width 42 height 14
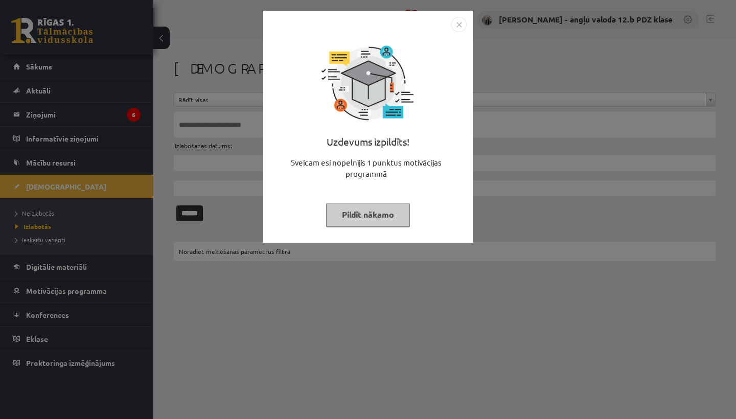
click at [460, 26] on img "Close" at bounding box center [459, 24] width 15 height 15
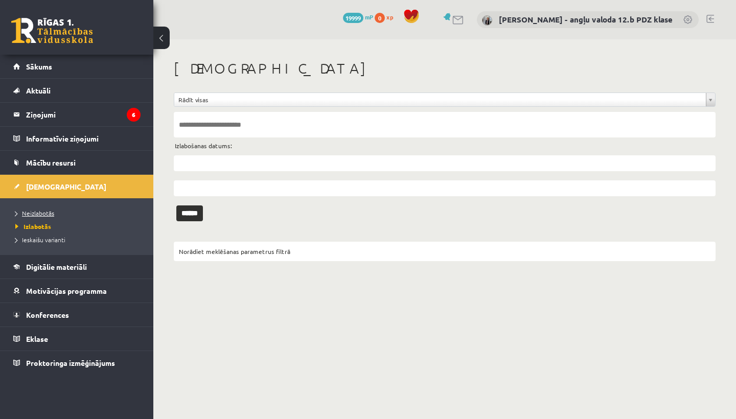
click at [40, 216] on span "Neizlabotās" at bounding box center [34, 213] width 39 height 8
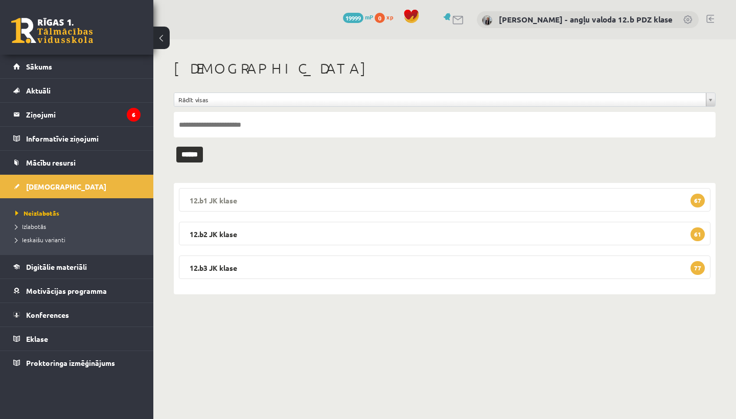
click at [231, 191] on legend "12.b1 JK klase 67" at bounding box center [445, 200] width 532 height 24
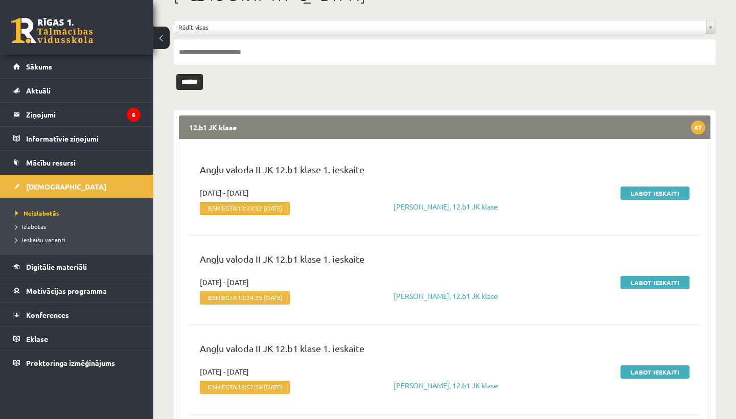
scroll to position [73, 0]
click at [655, 188] on link "Labot ieskaiti" at bounding box center [655, 192] width 69 height 13
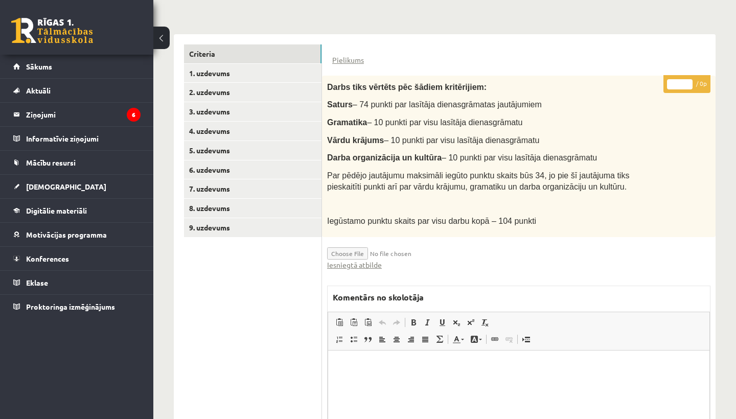
scroll to position [219, 0]
click at [371, 263] on link "Iesniegtā atbilde" at bounding box center [354, 265] width 55 height 11
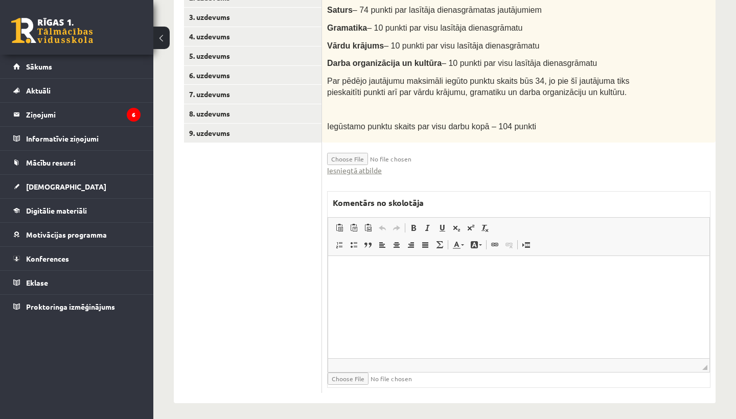
scroll to position [314, 0]
click at [369, 264] on html at bounding box center [519, 272] width 382 height 31
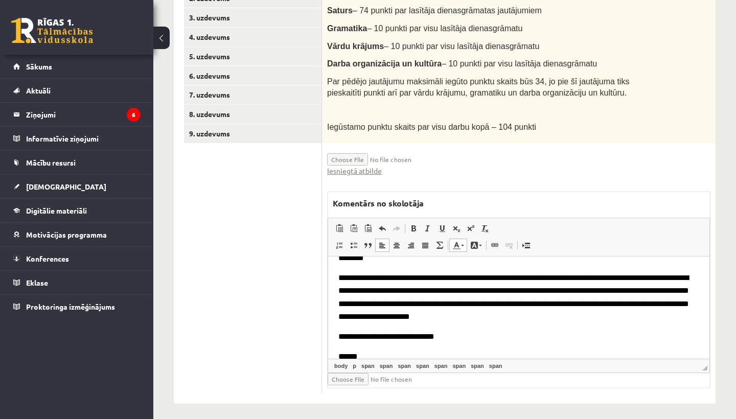
click at [344, 373] on input "file" at bounding box center [389, 379] width 122 height 12
type input "**********"
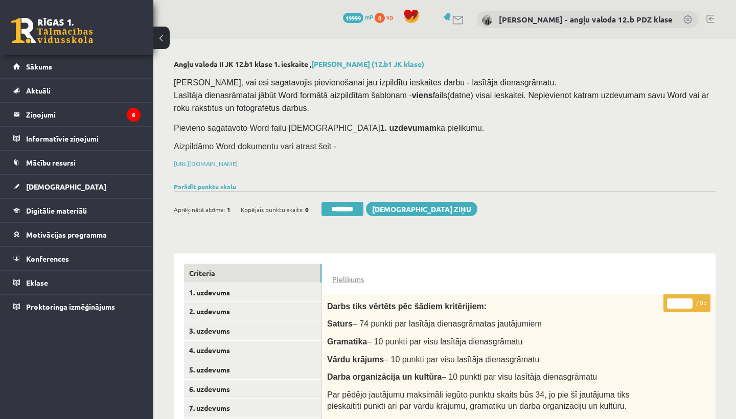
scroll to position [0, 0]
click at [216, 288] on link "1. uzdevums" at bounding box center [253, 292] width 138 height 19
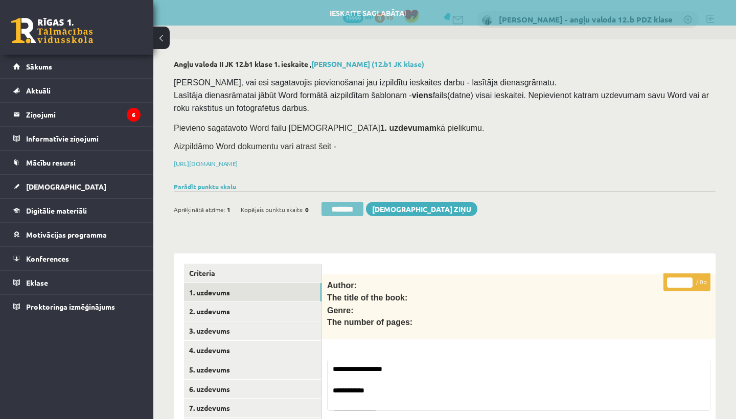
click at [347, 203] on input "********" at bounding box center [343, 209] width 42 height 14
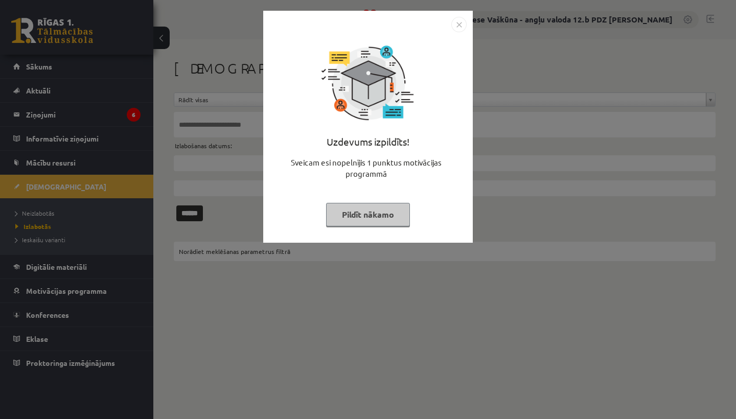
click at [459, 25] on img "Close" at bounding box center [459, 24] width 15 height 15
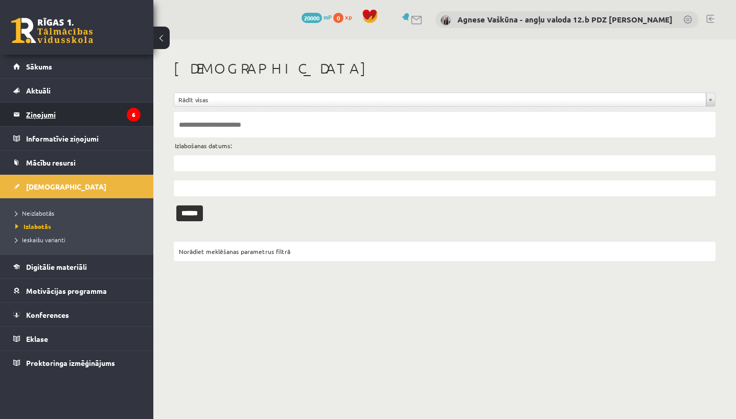
click at [41, 113] on legend "Ziņojumi 6" at bounding box center [83, 115] width 115 height 24
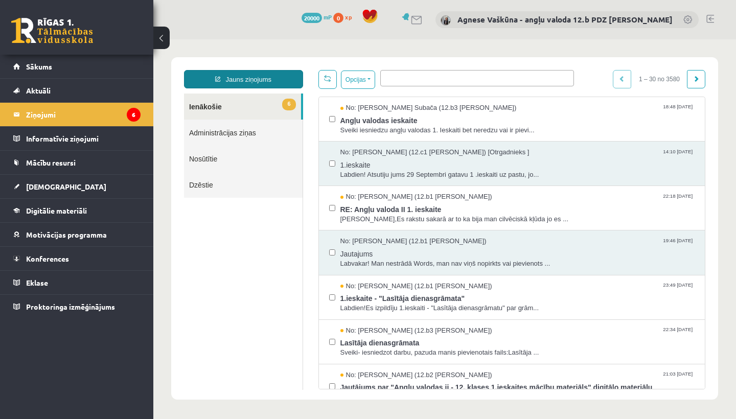
click at [249, 79] on link "Jauns ziņojums" at bounding box center [243, 79] width 119 height 18
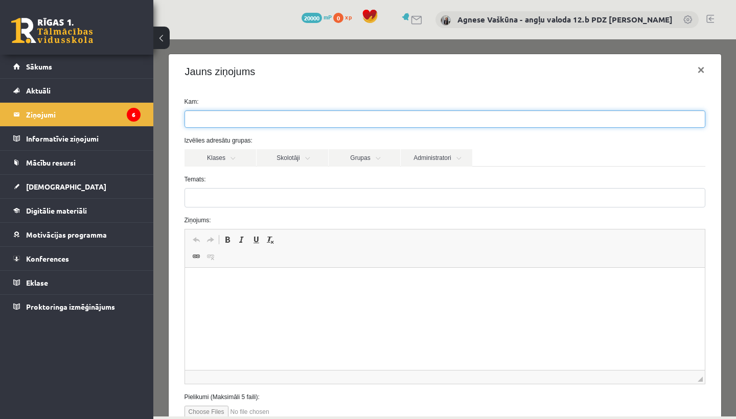
click at [227, 118] on ul at bounding box center [445, 119] width 520 height 16
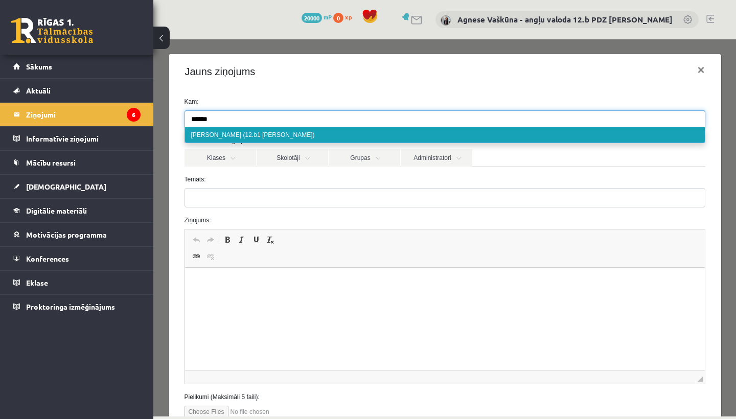
type input "******"
select select "*****"
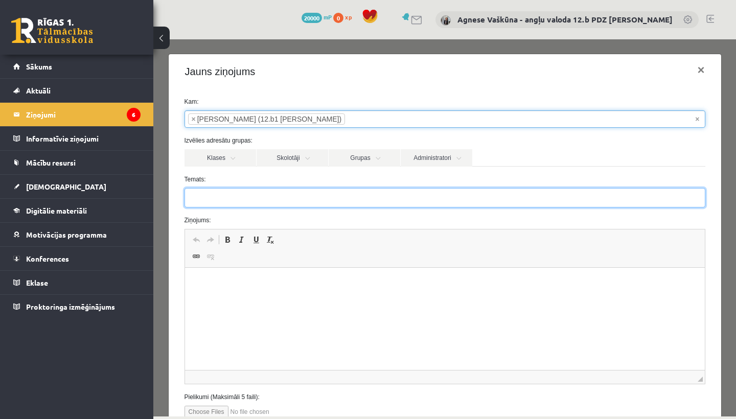
click at [198, 192] on input "Temats:" at bounding box center [445, 197] width 521 height 19
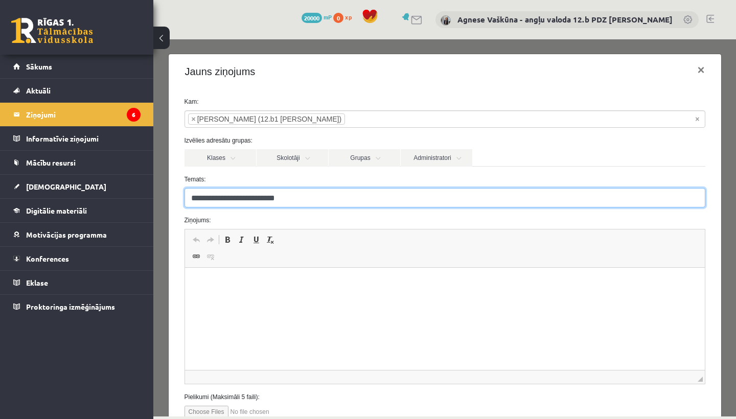
type input "**********"
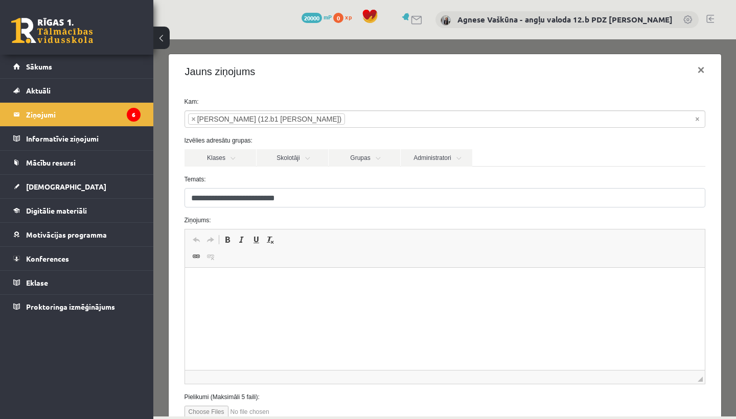
click at [208, 288] on p "Rich Text Editor, wiswyg-editor-47433848482940-1759925701-476" at bounding box center [445, 283] width 500 height 11
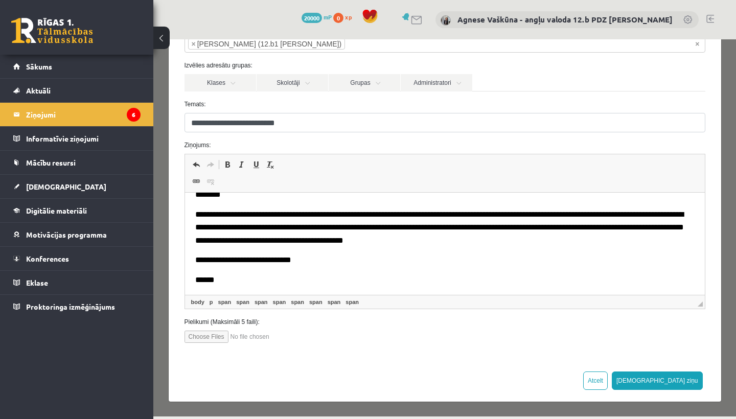
scroll to position [75, 0]
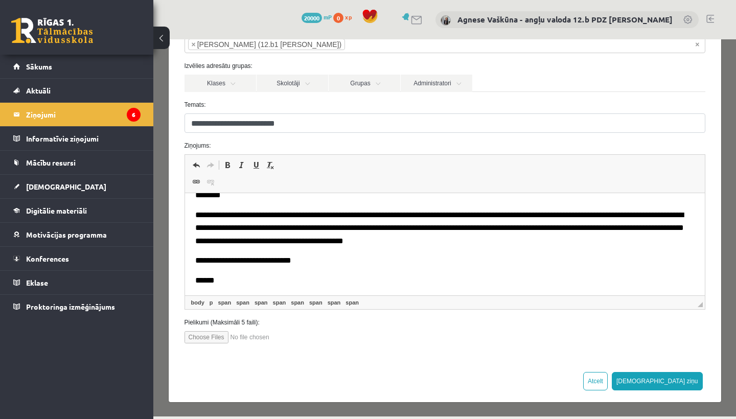
click at [206, 336] on input "file" at bounding box center [243, 337] width 116 height 12
type input "**********"
click at [683, 377] on button "[DEMOGRAPHIC_DATA] ziņu" at bounding box center [657, 381] width 91 height 18
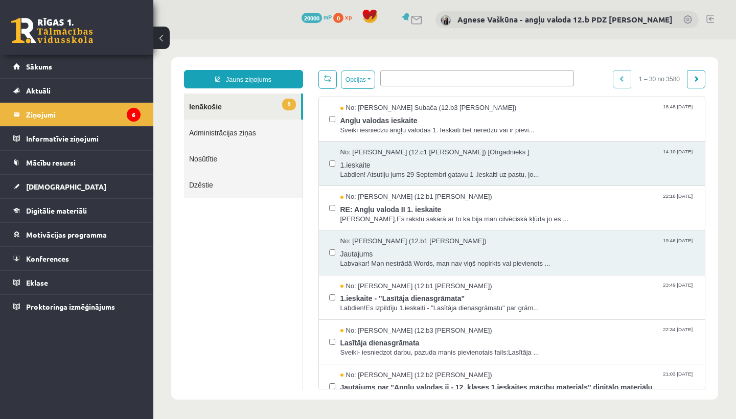
scroll to position [0, 0]
click at [55, 188] on span "[DEMOGRAPHIC_DATA]" at bounding box center [66, 186] width 80 height 9
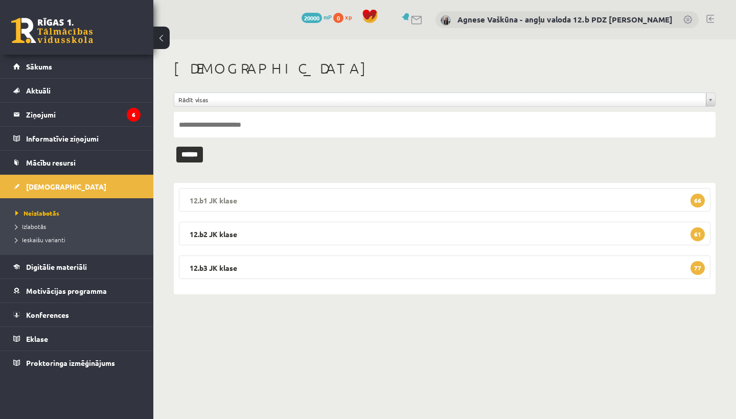
click at [296, 194] on legend "12.b1 JK klase 66" at bounding box center [445, 200] width 532 height 24
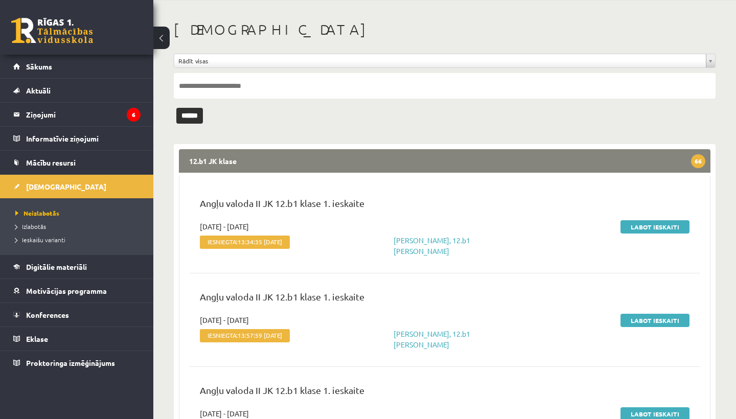
scroll to position [49, 0]
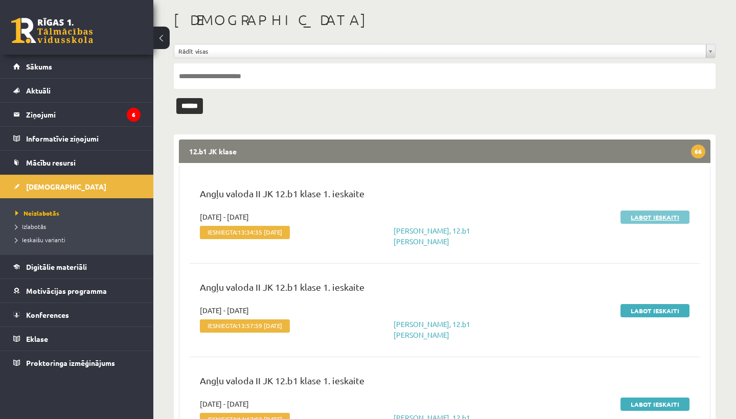
click at [655, 214] on link "Labot ieskaiti" at bounding box center [655, 217] width 69 height 13
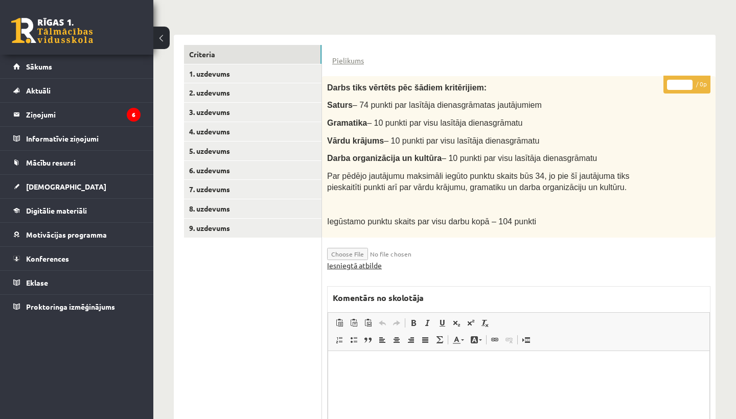
click at [368, 263] on link "Iesniegtā atbilde" at bounding box center [354, 265] width 55 height 11
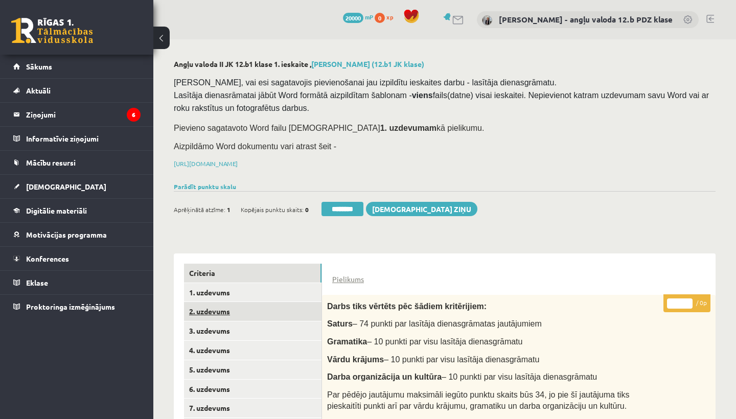
click at [222, 307] on link "2. uzdevums" at bounding box center [253, 311] width 138 height 19
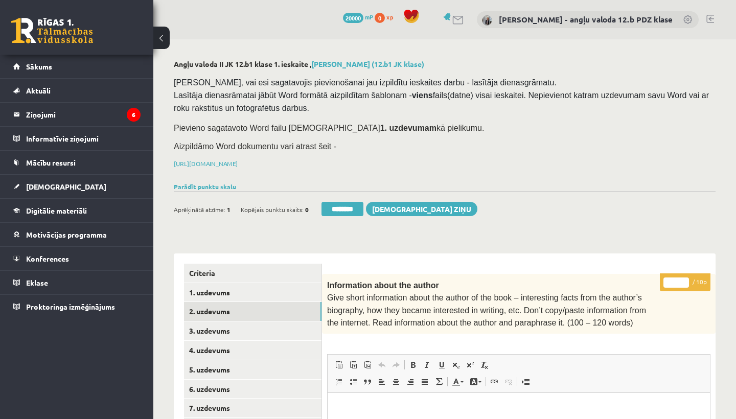
click at [679, 280] on input "*" at bounding box center [677, 283] width 26 height 10
type input "*"
click at [231, 327] on link "3. uzdevums" at bounding box center [253, 331] width 138 height 19
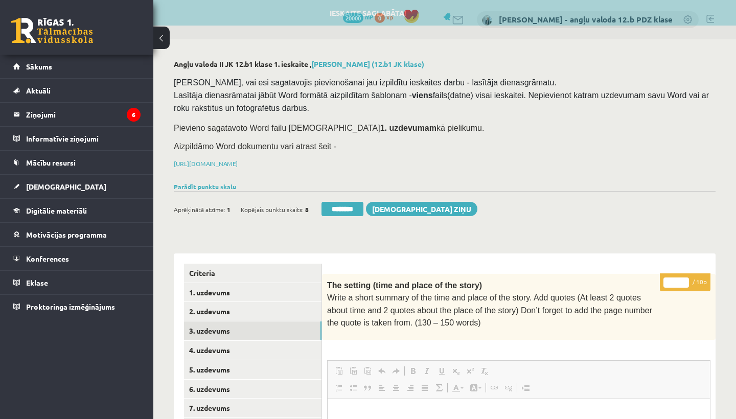
click at [677, 280] on input "*" at bounding box center [677, 283] width 26 height 10
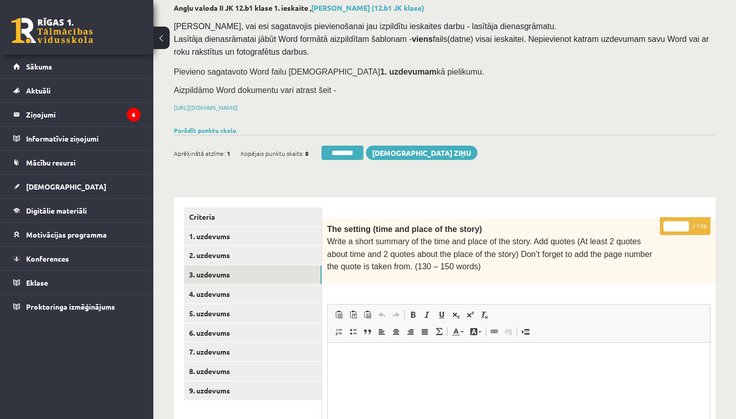
scroll to position [100, 0]
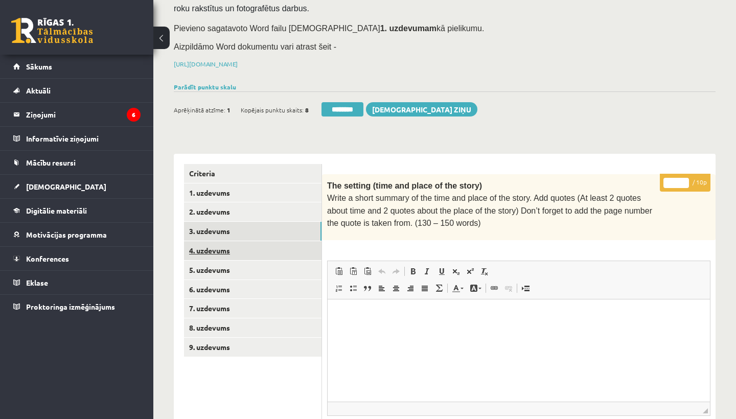
type input "**"
click at [230, 243] on link "4. uzdevums" at bounding box center [253, 250] width 138 height 19
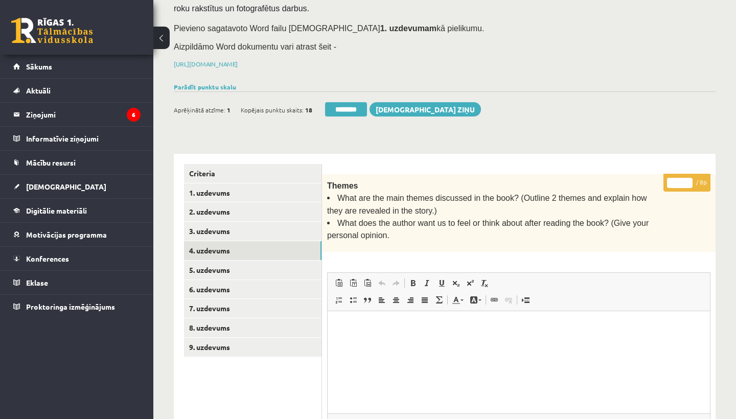
scroll to position [0, 0]
click at [682, 178] on input "*" at bounding box center [680, 183] width 26 height 10
type input "*"
click at [236, 270] on link "5. uzdevums" at bounding box center [253, 270] width 138 height 19
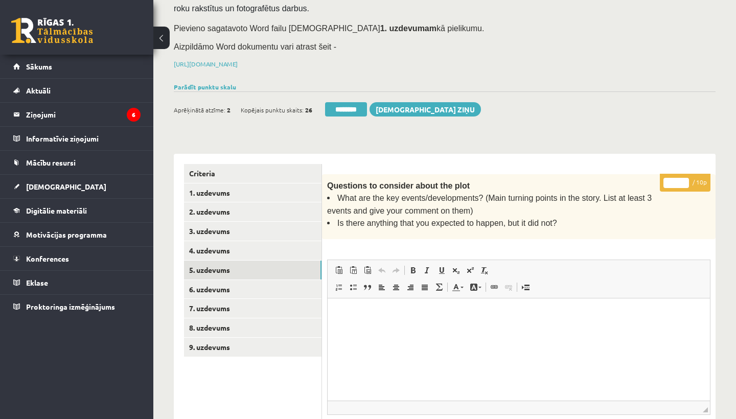
click at [678, 180] on input "*" at bounding box center [677, 183] width 26 height 10
type input "**"
click at [230, 285] on link "6. uzdevums" at bounding box center [253, 289] width 138 height 19
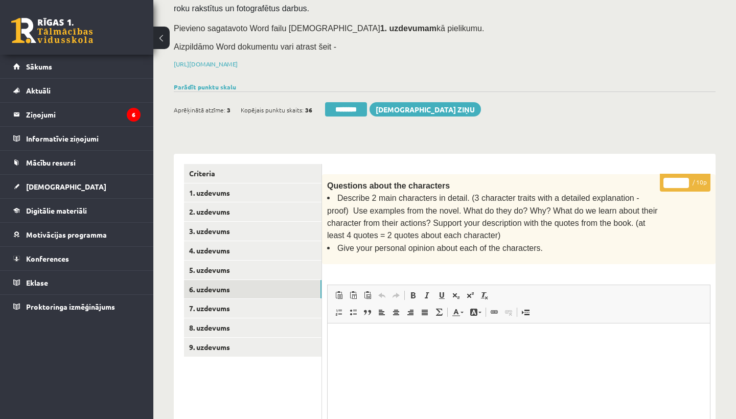
click at [675, 178] on input "*" at bounding box center [677, 183] width 26 height 10
type input "*"
click at [214, 301] on link "7. uzdevums" at bounding box center [253, 308] width 138 height 19
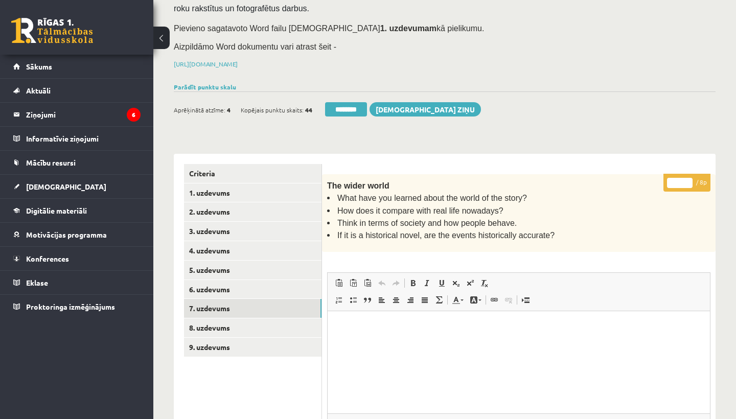
click at [681, 180] on input "*" at bounding box center [680, 183] width 26 height 10
type input "*"
click at [233, 321] on link "8. uzdevums" at bounding box center [253, 328] width 138 height 19
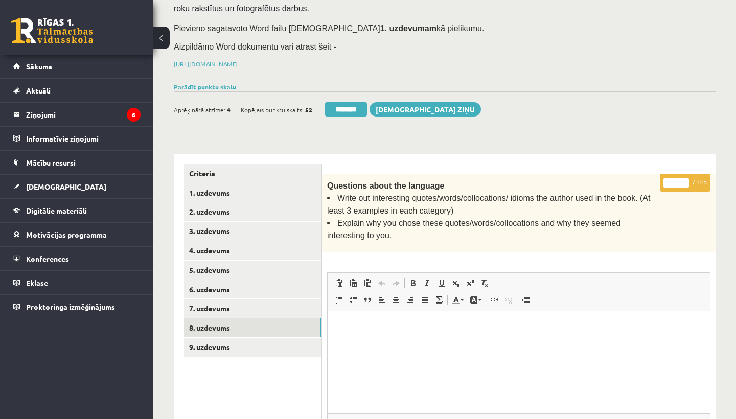
click at [677, 178] on input "*" at bounding box center [677, 183] width 26 height 10
type input "**"
click at [249, 343] on link "9. uzdevums" at bounding box center [253, 347] width 138 height 19
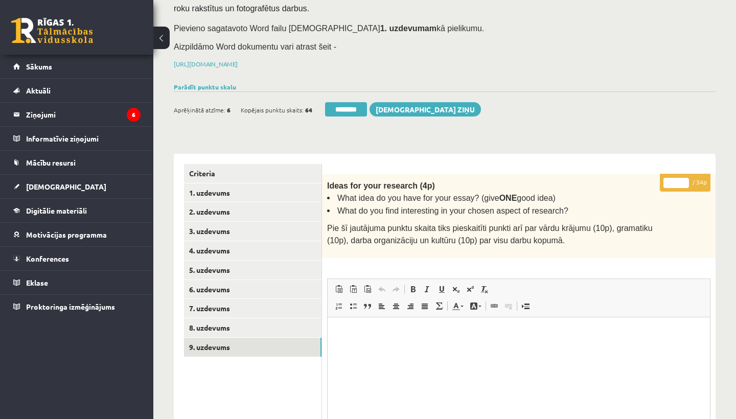
click at [677, 180] on input "*" at bounding box center [677, 183] width 26 height 10
type input "**"
click at [208, 188] on link "1. uzdevums" at bounding box center [253, 193] width 138 height 19
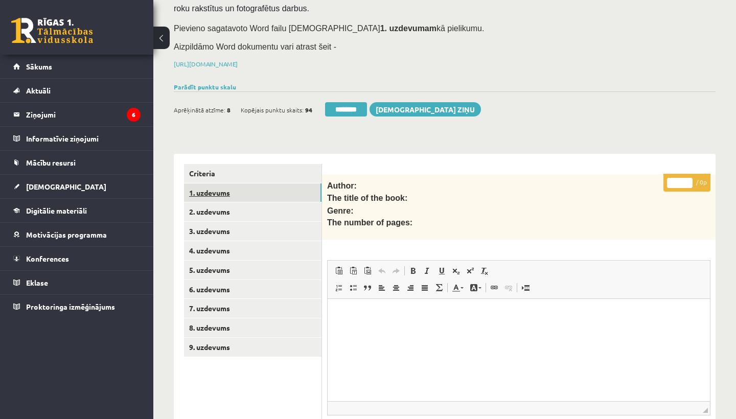
click at [212, 193] on link "1. uzdevums" at bounding box center [253, 193] width 138 height 19
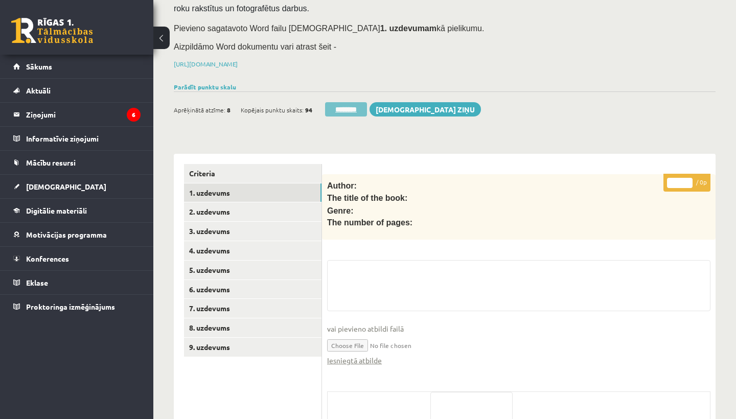
click at [344, 102] on input "********" at bounding box center [346, 109] width 42 height 14
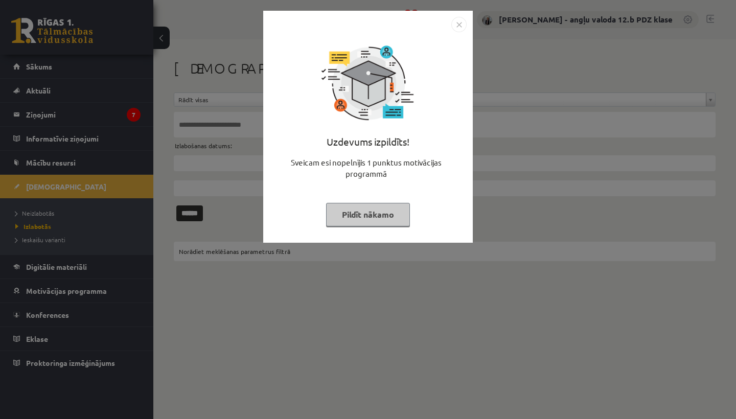
click at [461, 20] on img "Close" at bounding box center [459, 24] width 15 height 15
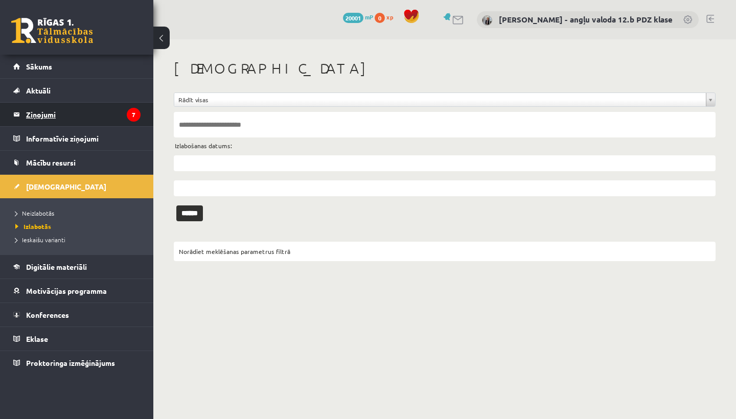
click at [37, 114] on legend "Ziņojumi 7" at bounding box center [83, 115] width 115 height 24
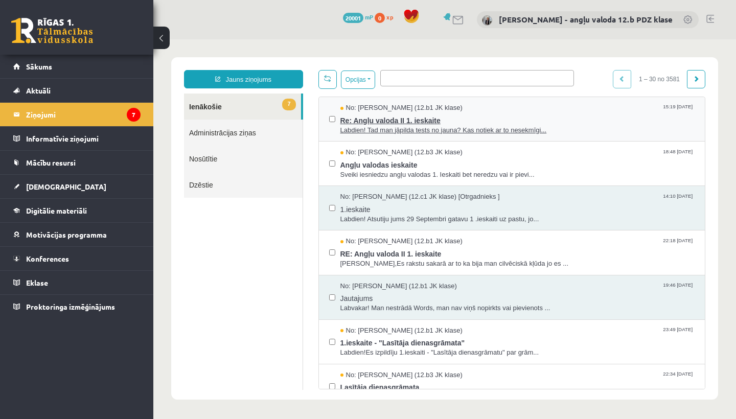
click at [385, 123] on span "Re: Angļu valoda II 1. ieskaite" at bounding box center [518, 119] width 355 height 13
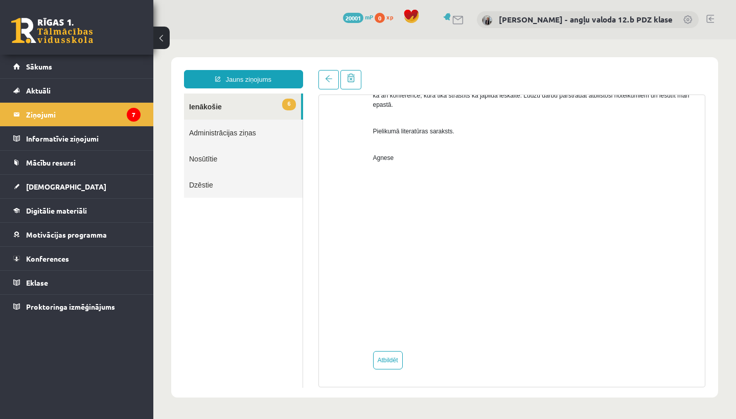
scroll to position [406, 0]
click at [383, 365] on link "Atbildēt" at bounding box center [388, 360] width 30 height 18
type input "**********"
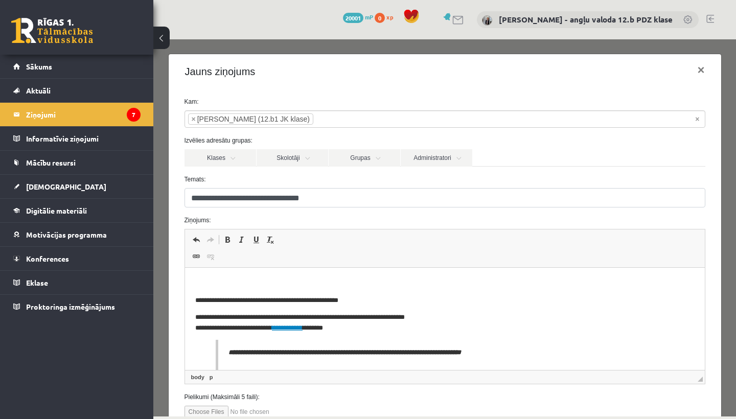
click at [196, 280] on p "Rich Text Editor, wiswyg-editor-47433807589880-1759926119-348" at bounding box center [445, 283] width 500 height 11
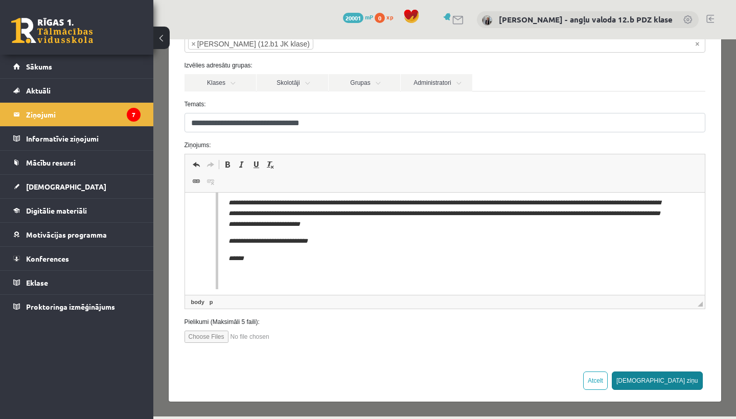
scroll to position [75, 0]
click at [677, 376] on button "[DEMOGRAPHIC_DATA] ziņu" at bounding box center [657, 381] width 91 height 18
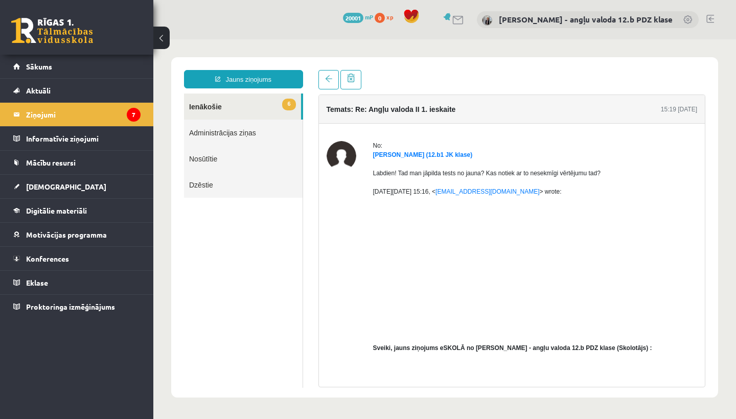
scroll to position [0, 0]
click at [43, 186] on span "[DEMOGRAPHIC_DATA]" at bounding box center [66, 186] width 80 height 9
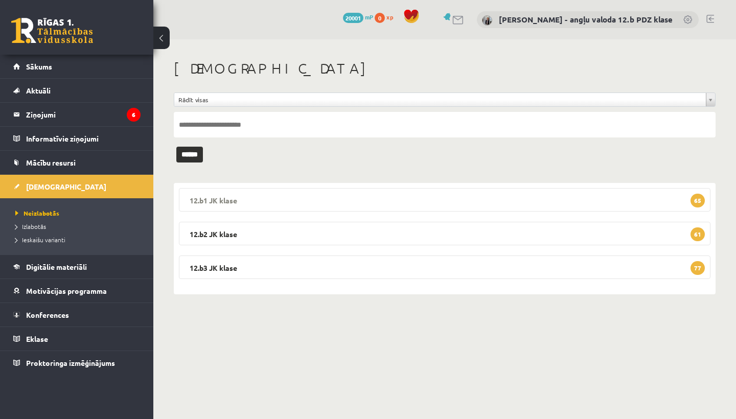
click at [253, 191] on legend "12.b1 JK klase 65" at bounding box center [445, 200] width 532 height 24
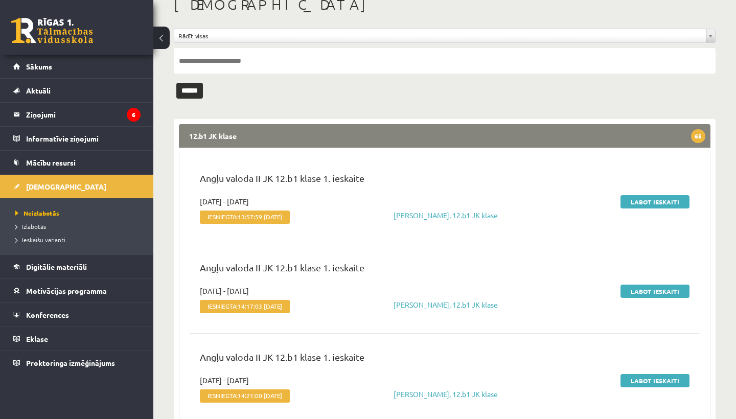
scroll to position [80, 0]
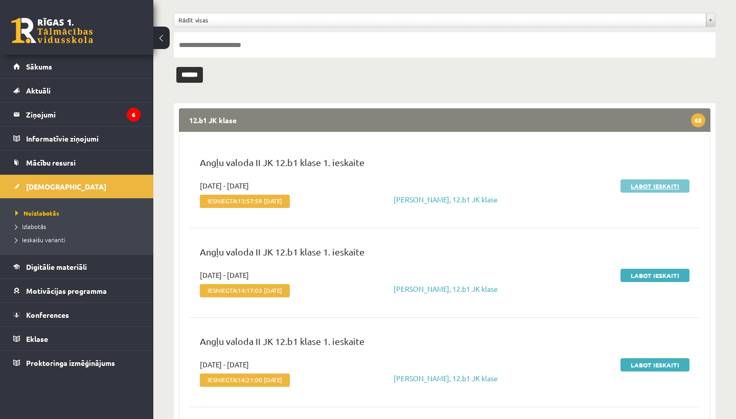
click at [654, 182] on link "Labot ieskaiti" at bounding box center [655, 186] width 69 height 13
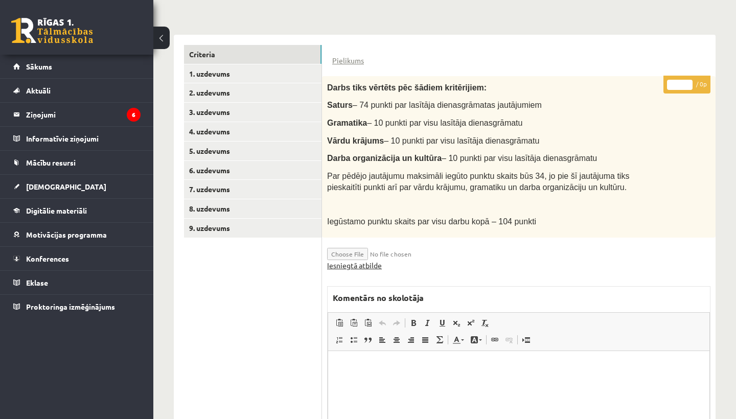
click at [357, 263] on link "Iesniegtā atbilde" at bounding box center [354, 265] width 55 height 11
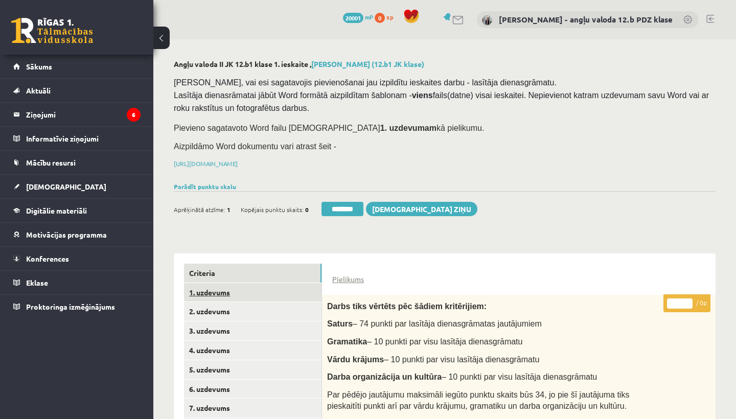
click at [214, 283] on link "1. uzdevums" at bounding box center [253, 292] width 138 height 19
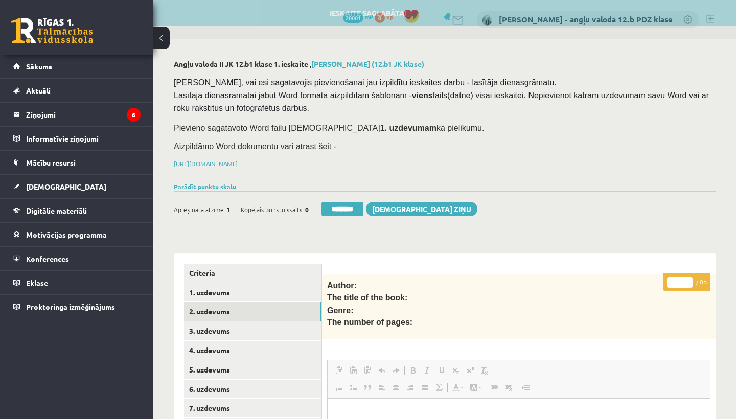
click at [215, 312] on link "2. uzdevums" at bounding box center [253, 311] width 138 height 19
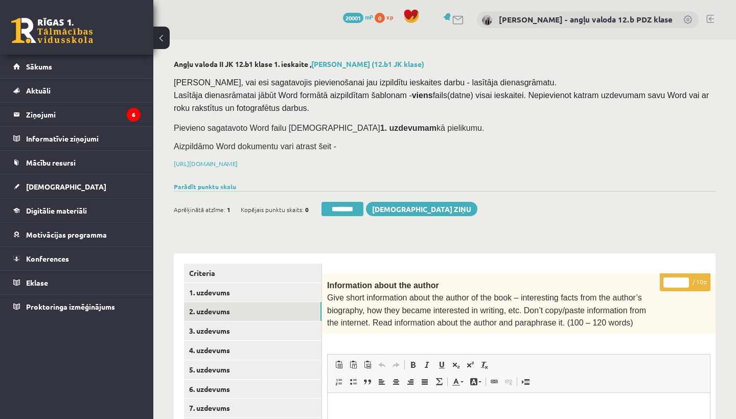
click at [676, 282] on input "*" at bounding box center [677, 283] width 26 height 10
type input "*"
click at [214, 324] on link "3. uzdevums" at bounding box center [253, 331] width 138 height 19
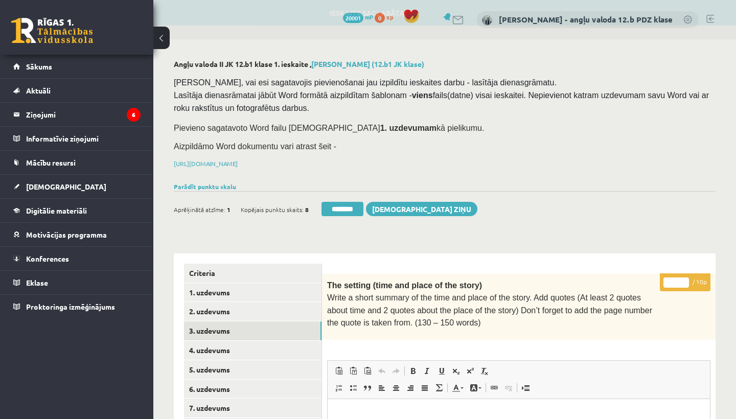
click at [679, 282] on input "*" at bounding box center [677, 283] width 26 height 10
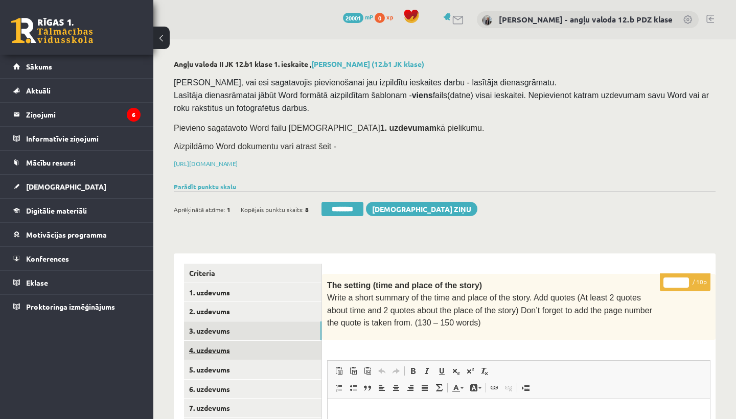
type input "**"
click at [234, 345] on link "4. uzdevums" at bounding box center [253, 350] width 138 height 19
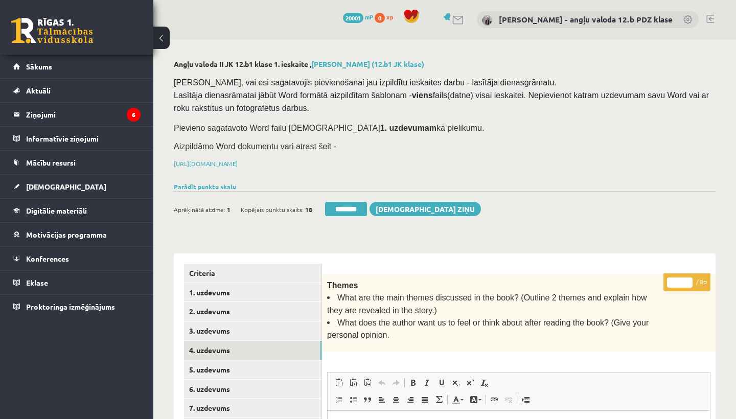
click at [682, 280] on input "*" at bounding box center [680, 283] width 26 height 10
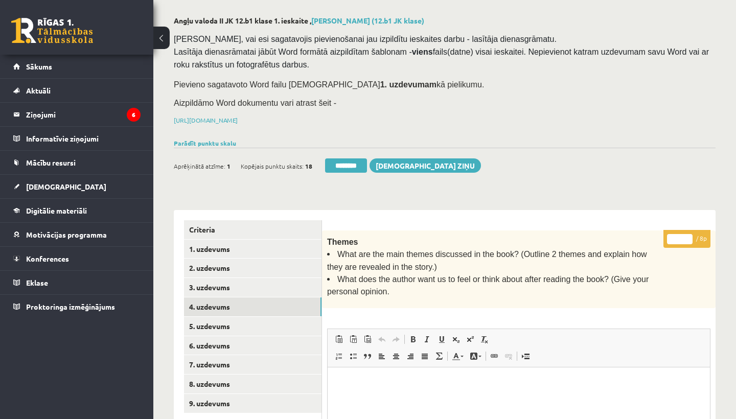
scroll to position [71, 0]
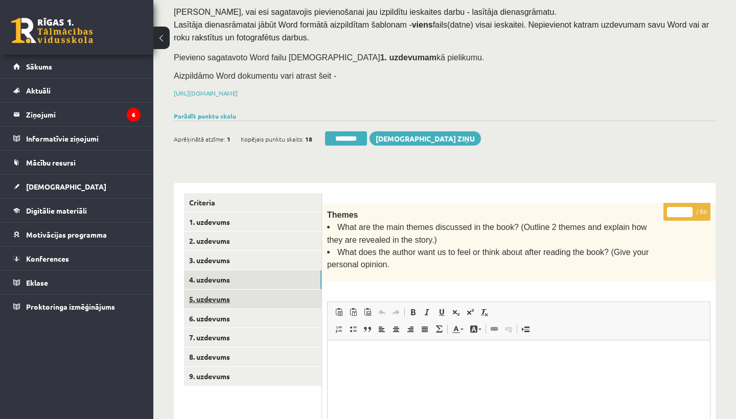
type input "*"
click at [226, 293] on link "5. uzdevums" at bounding box center [253, 299] width 138 height 19
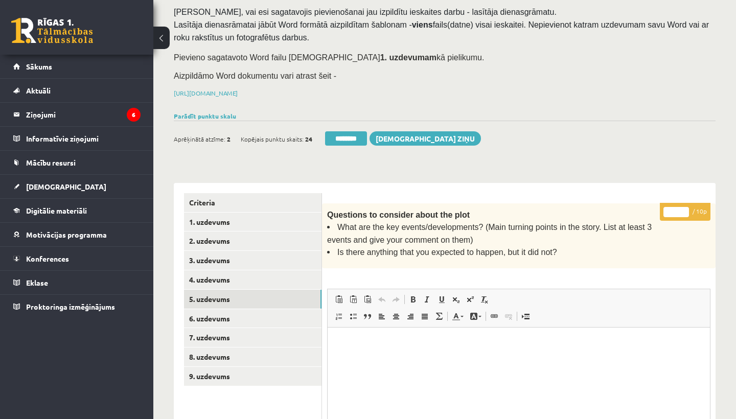
scroll to position [0, 0]
click at [678, 209] on input "*" at bounding box center [677, 212] width 26 height 10
type input "**"
click at [244, 315] on link "6. uzdevums" at bounding box center [253, 318] width 138 height 19
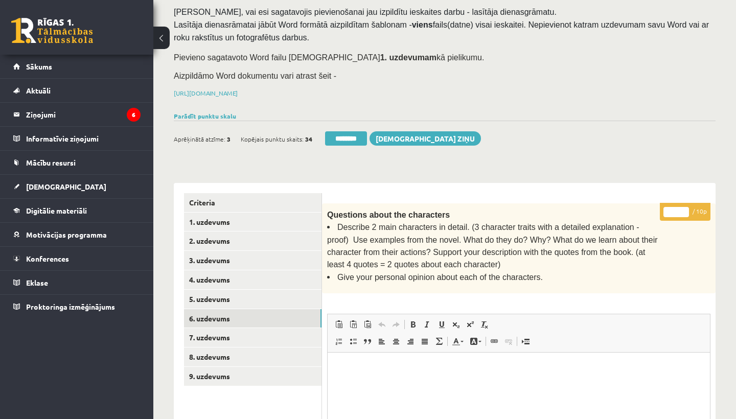
click at [679, 209] on input "*" at bounding box center [677, 212] width 26 height 10
type input "*"
click at [211, 336] on link "7. uzdevums" at bounding box center [253, 337] width 138 height 19
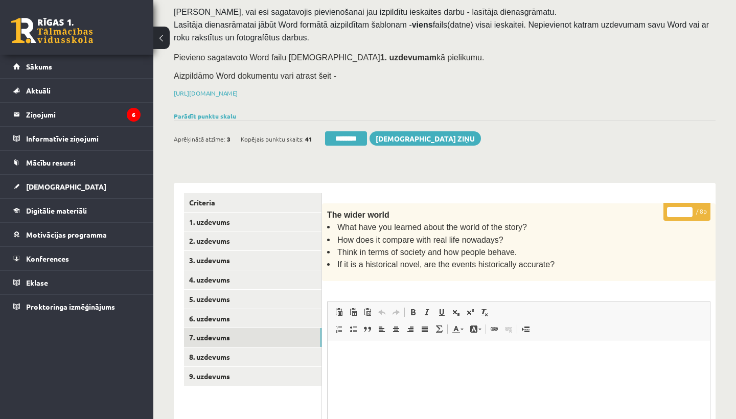
click at [680, 210] on input "*" at bounding box center [680, 212] width 26 height 10
type input "*"
click at [229, 352] on link "8. uzdevums" at bounding box center [253, 357] width 138 height 19
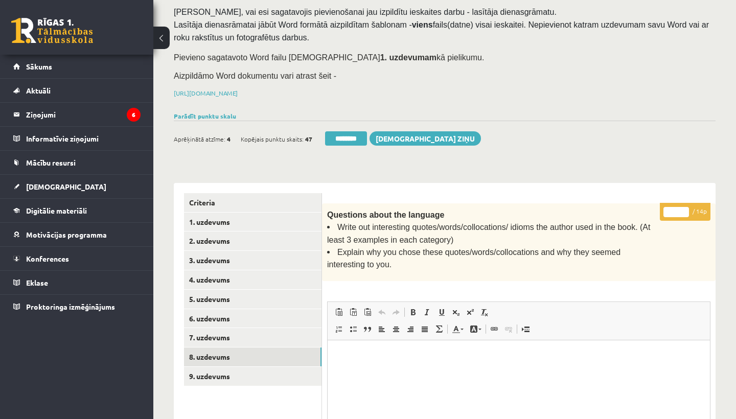
click at [677, 210] on input "*" at bounding box center [677, 212] width 26 height 10
type input "**"
click at [233, 369] on link "9. uzdevums" at bounding box center [253, 376] width 138 height 19
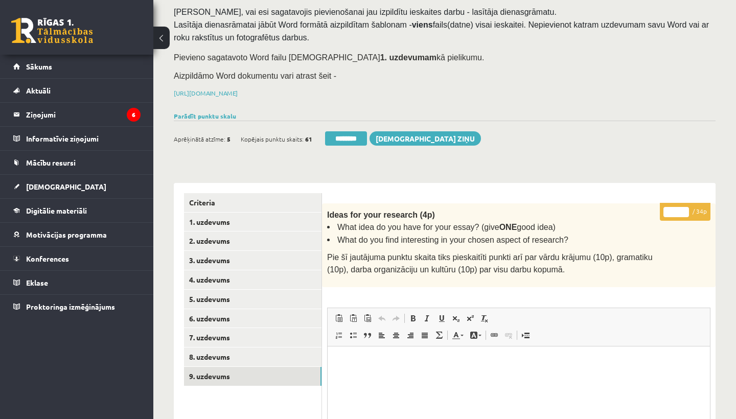
click at [678, 207] on input "*" at bounding box center [677, 212] width 26 height 10
type input "**"
click at [240, 217] on link "1. uzdevums" at bounding box center [253, 222] width 138 height 19
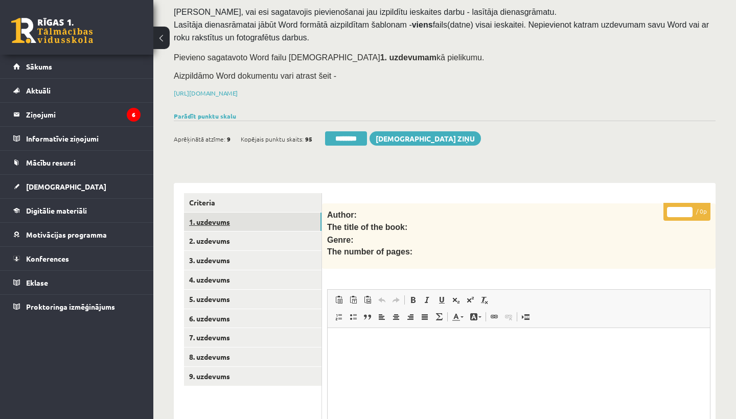
click at [202, 220] on link "1. uzdevums" at bounding box center [253, 222] width 138 height 19
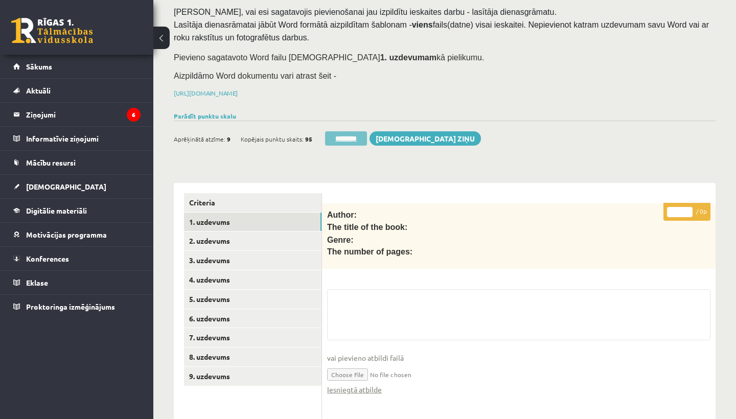
click at [354, 137] on input "********" at bounding box center [346, 138] width 42 height 14
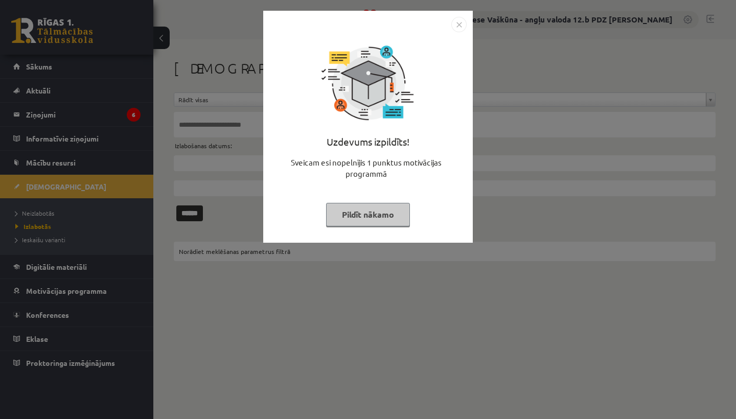
click at [459, 26] on img "Close" at bounding box center [459, 24] width 15 height 15
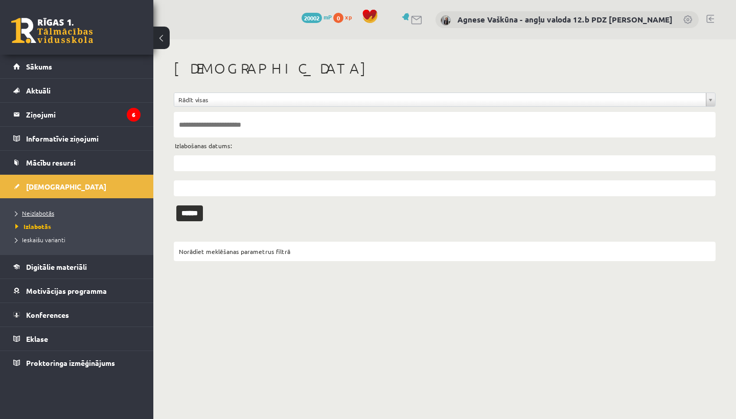
click at [41, 211] on span "Neizlabotās" at bounding box center [34, 213] width 39 height 8
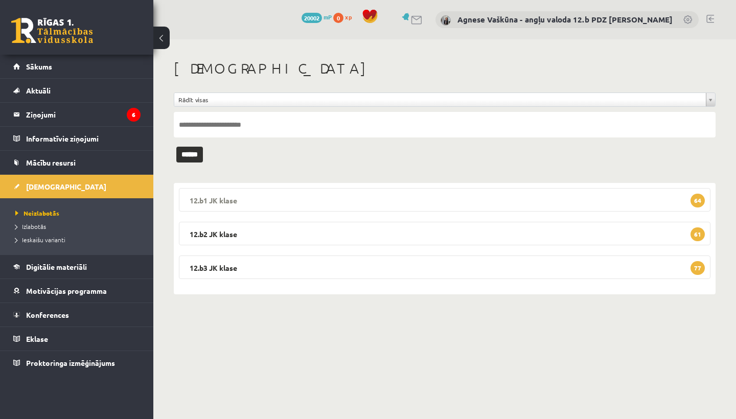
click at [283, 199] on legend "12.b1 JK klase 64" at bounding box center [445, 200] width 532 height 24
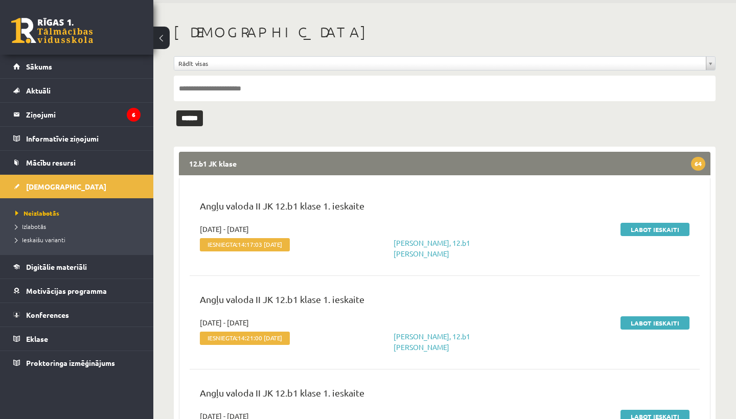
scroll to position [39, 0]
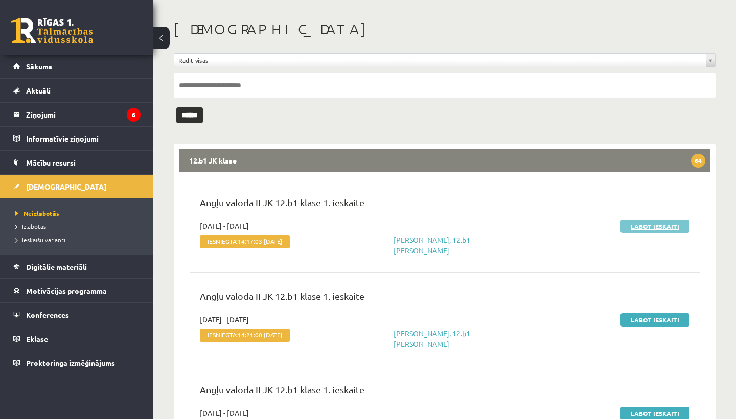
click at [660, 225] on link "Labot ieskaiti" at bounding box center [655, 226] width 69 height 13
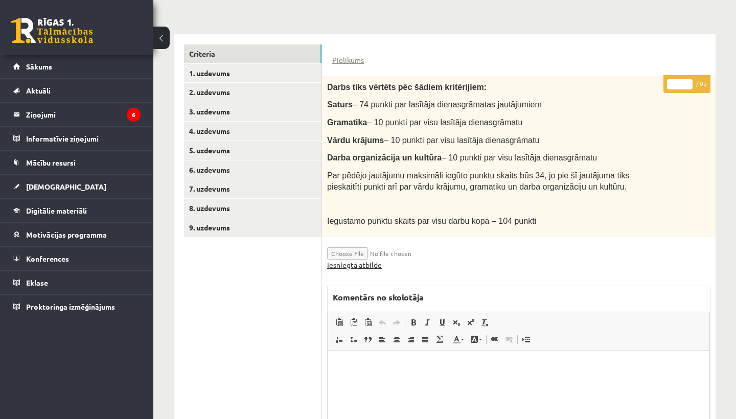
scroll to position [219, 0]
click at [362, 262] on link "Iesniegtā atbilde" at bounding box center [354, 265] width 55 height 11
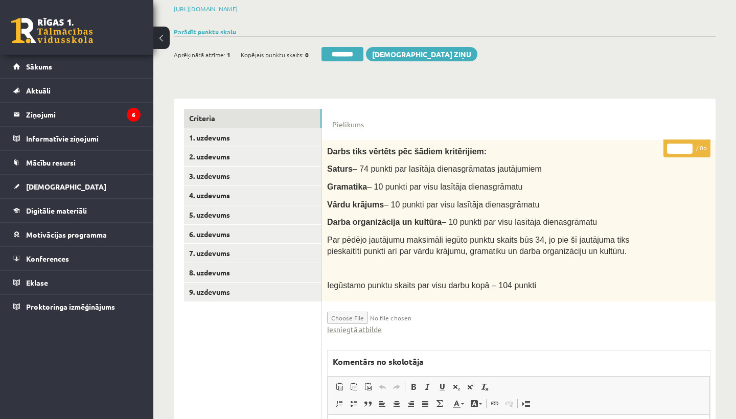
scroll to position [153, 0]
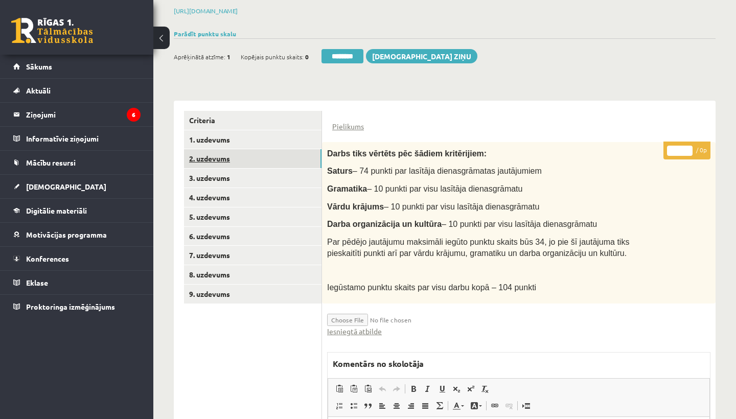
click at [234, 158] on link "2. uzdevums" at bounding box center [253, 158] width 138 height 19
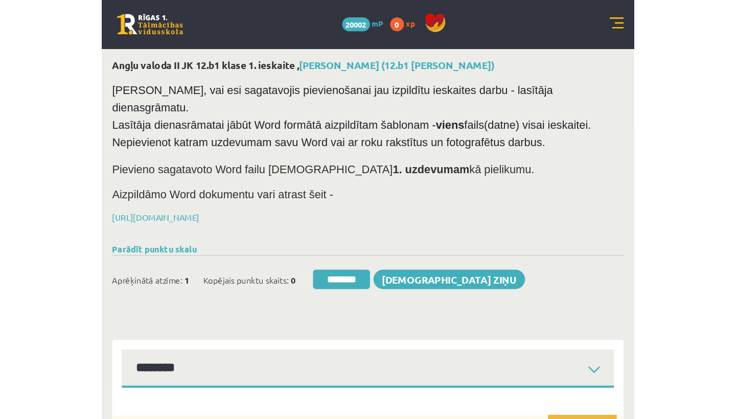
scroll to position [0, 0]
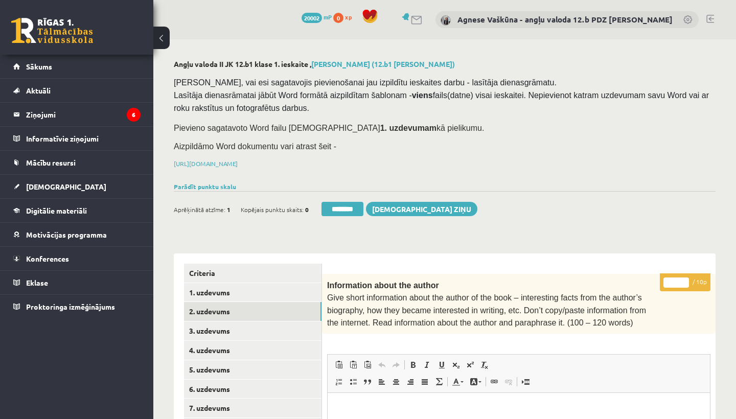
click at [681, 279] on input "*" at bounding box center [677, 283] width 26 height 10
type input "**"
click at [247, 327] on link "3. uzdevums" at bounding box center [253, 331] width 138 height 19
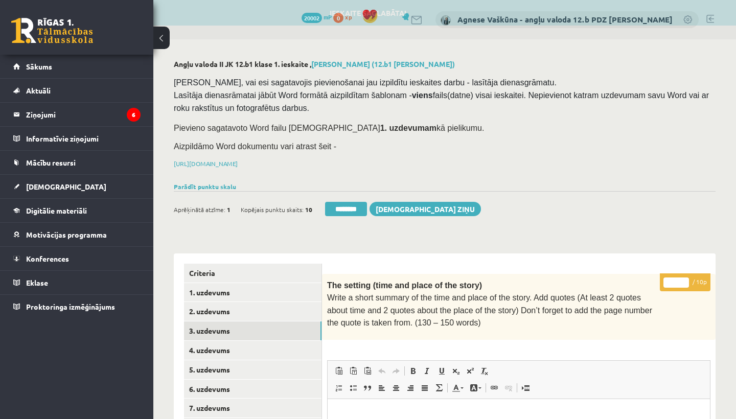
click at [678, 279] on input "*" at bounding box center [677, 283] width 26 height 10
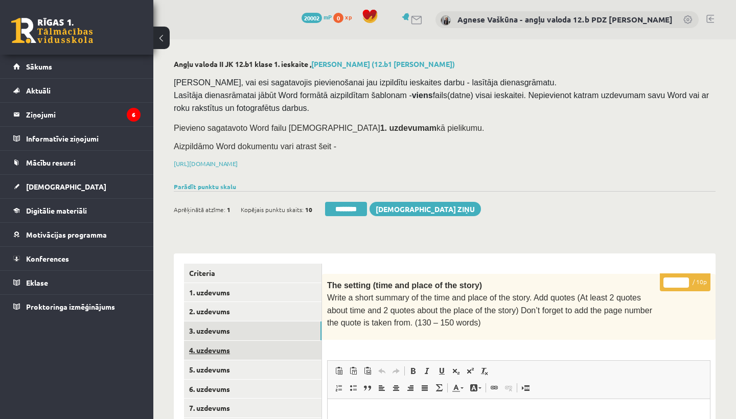
type input "**"
click at [242, 349] on link "4. uzdevums" at bounding box center [253, 350] width 138 height 19
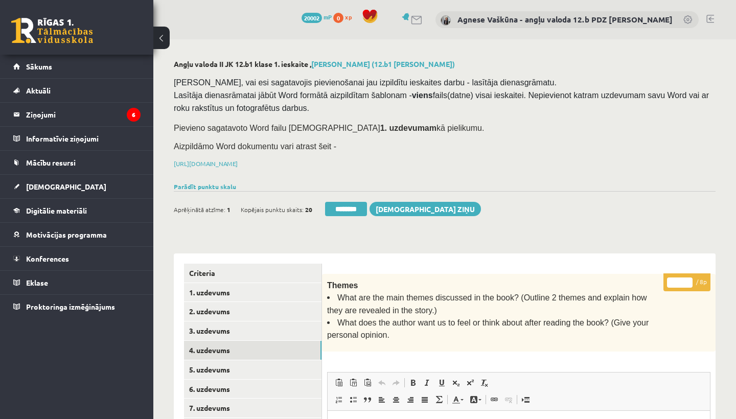
click at [678, 280] on input "*" at bounding box center [680, 283] width 26 height 10
type input "*"
click at [226, 366] on link "5. uzdevums" at bounding box center [253, 370] width 138 height 19
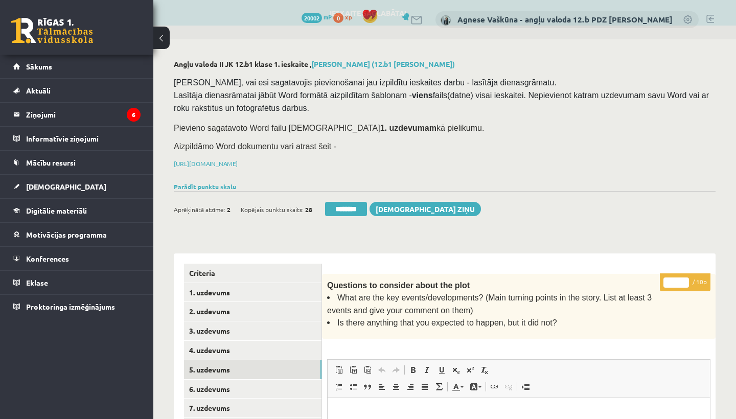
click at [678, 280] on input "*" at bounding box center [677, 283] width 26 height 10
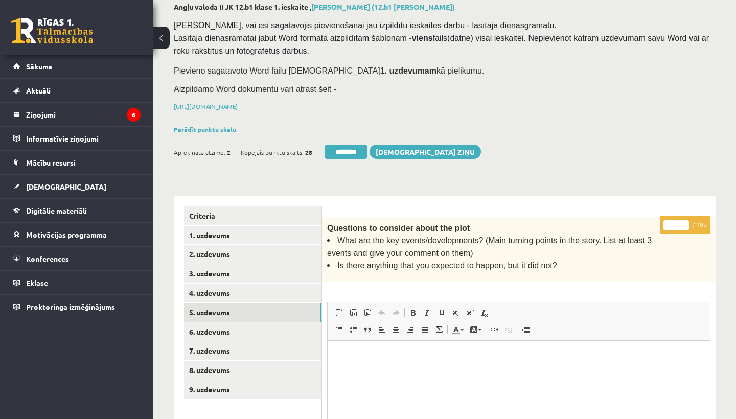
scroll to position [77, 0]
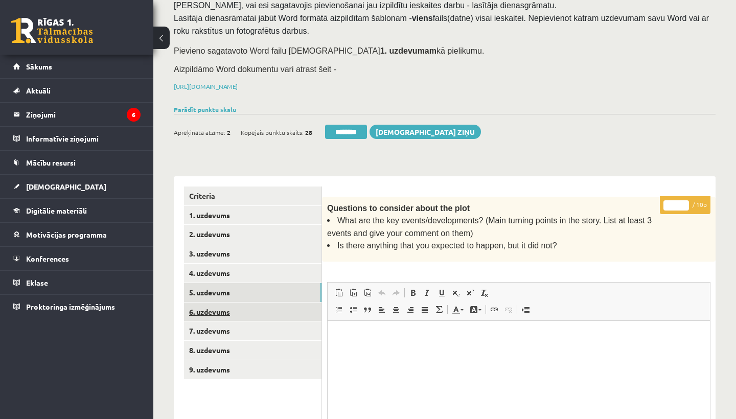
type input "**"
click at [237, 306] on link "6. uzdevums" at bounding box center [253, 312] width 138 height 19
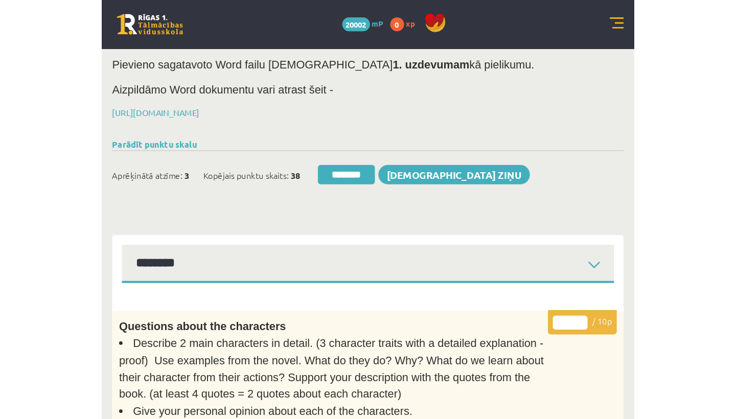
scroll to position [0, 0]
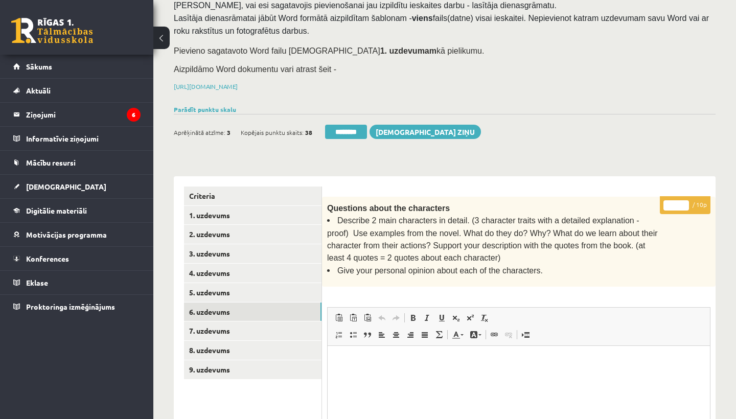
click at [677, 202] on input "*" at bounding box center [677, 205] width 26 height 10
type input "**"
click at [224, 329] on link "7. uzdevums" at bounding box center [253, 331] width 138 height 19
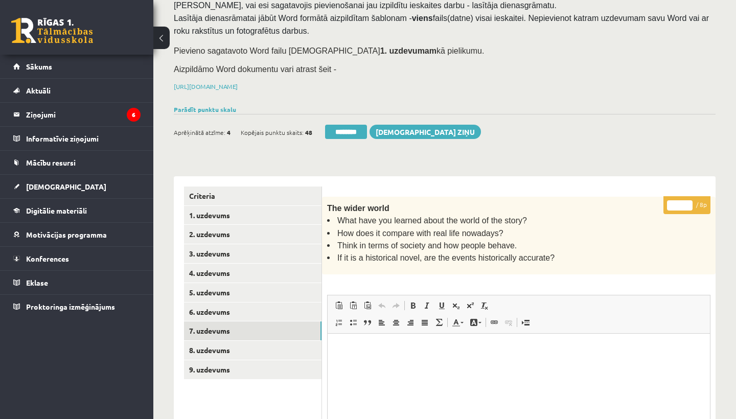
click at [680, 202] on input "*" at bounding box center [680, 205] width 26 height 10
type input "*"
click at [212, 347] on link "8. uzdevums" at bounding box center [253, 350] width 138 height 19
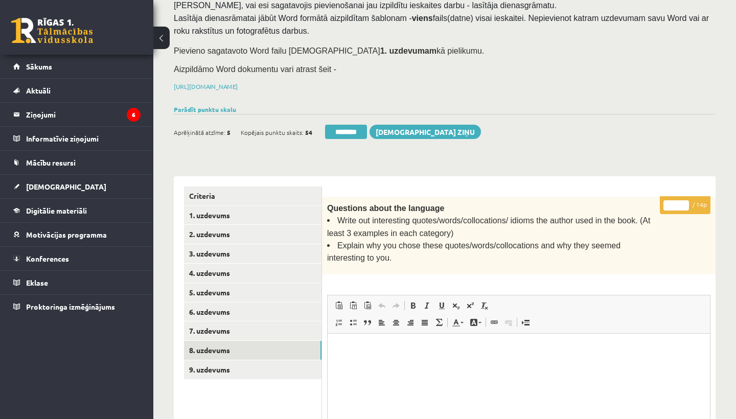
click at [677, 202] on input "*" at bounding box center [677, 205] width 26 height 10
type input "*"
click at [208, 368] on link "9. uzdevums" at bounding box center [253, 370] width 138 height 19
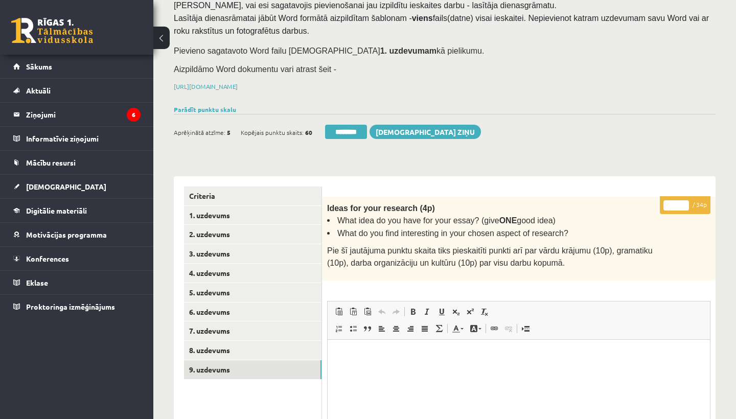
click at [678, 203] on input "*" at bounding box center [677, 205] width 26 height 10
type input "**"
click at [244, 210] on link "1. uzdevums" at bounding box center [253, 215] width 138 height 19
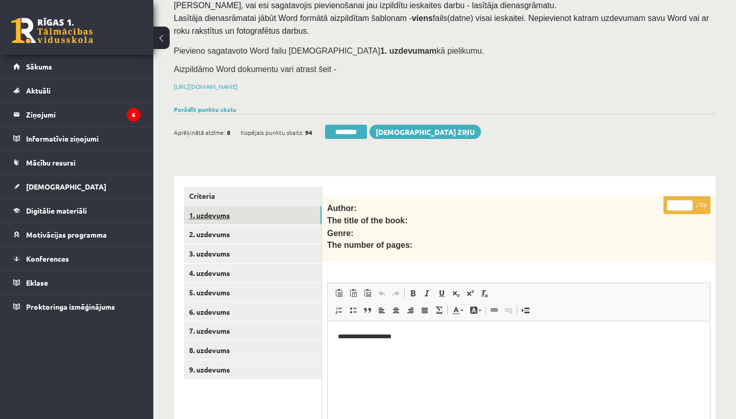
click at [202, 211] on link "1. uzdevums" at bounding box center [253, 215] width 138 height 19
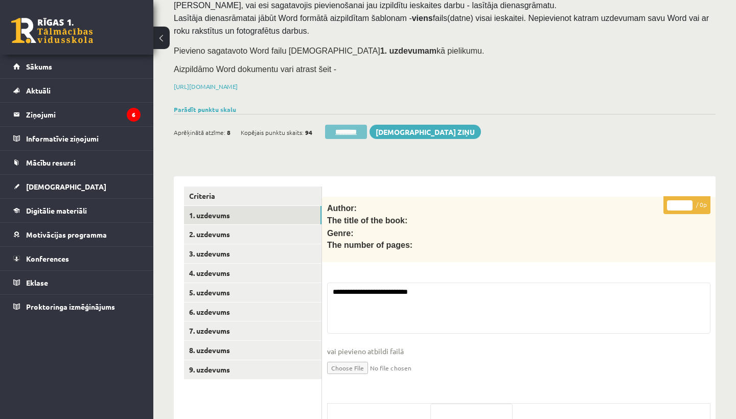
click at [349, 130] on input "********" at bounding box center [346, 132] width 42 height 14
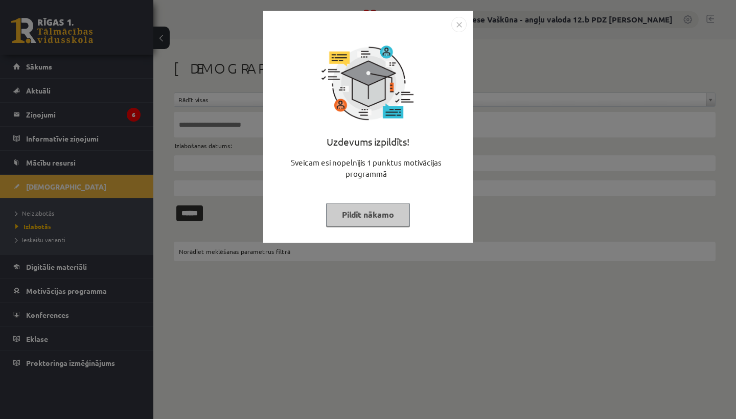
click at [458, 24] on img "Close" at bounding box center [459, 24] width 15 height 15
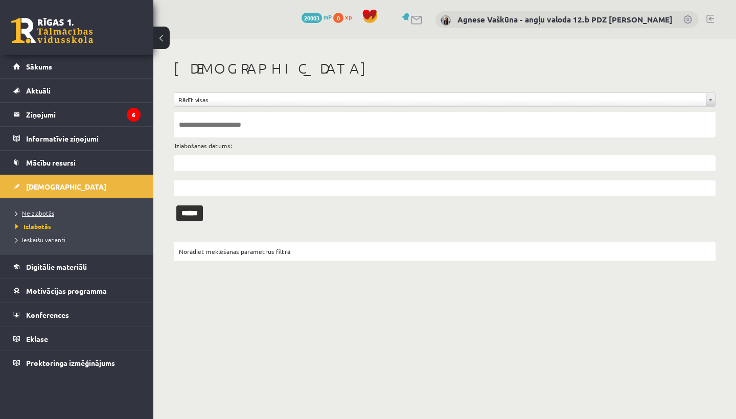
click at [33, 215] on span "Neizlabotās" at bounding box center [34, 213] width 39 height 8
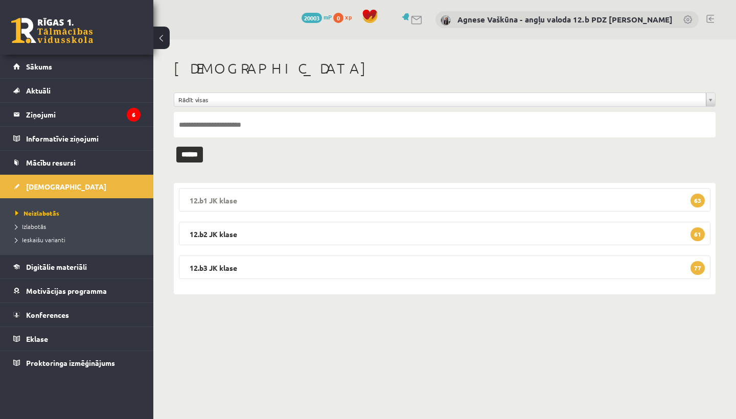
click at [219, 197] on legend "12.b1 [PERSON_NAME] 63" at bounding box center [445, 200] width 532 height 24
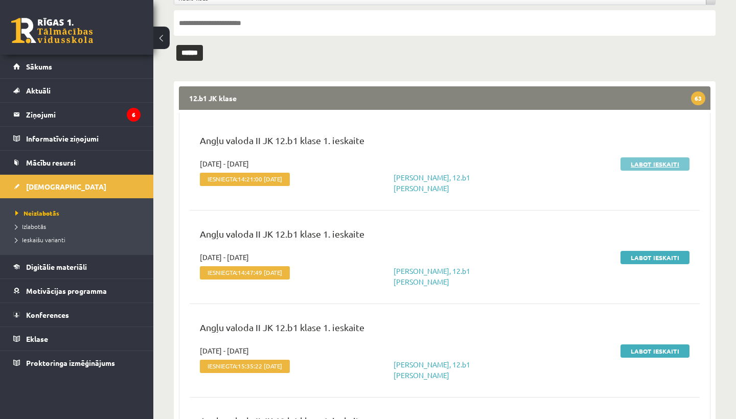
scroll to position [103, 0]
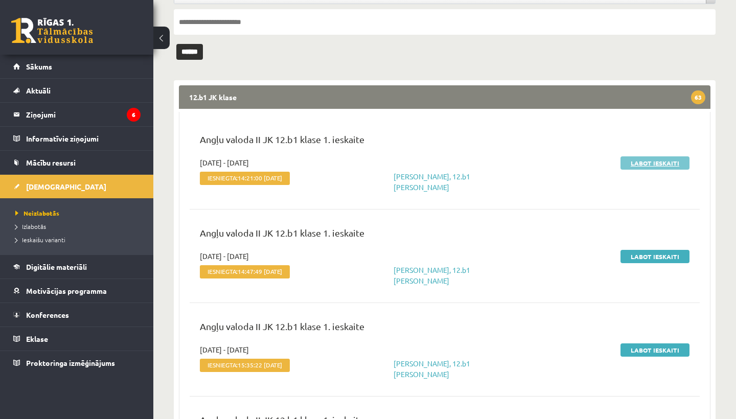
click at [661, 163] on link "Labot ieskaiti" at bounding box center [655, 162] width 69 height 13
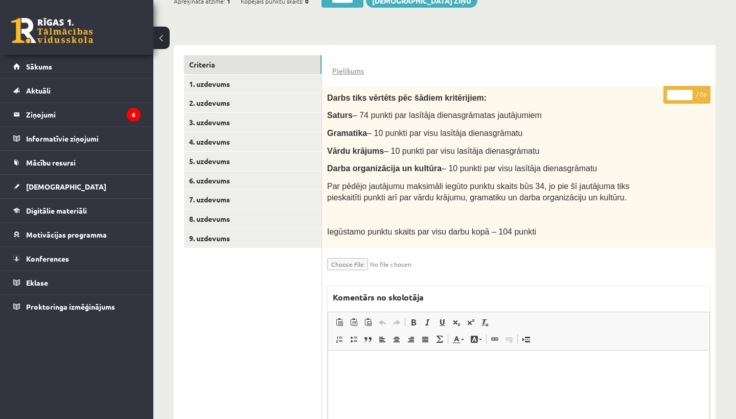
scroll to position [208, 0]
click at [230, 85] on link "1. uzdevums" at bounding box center [253, 84] width 138 height 19
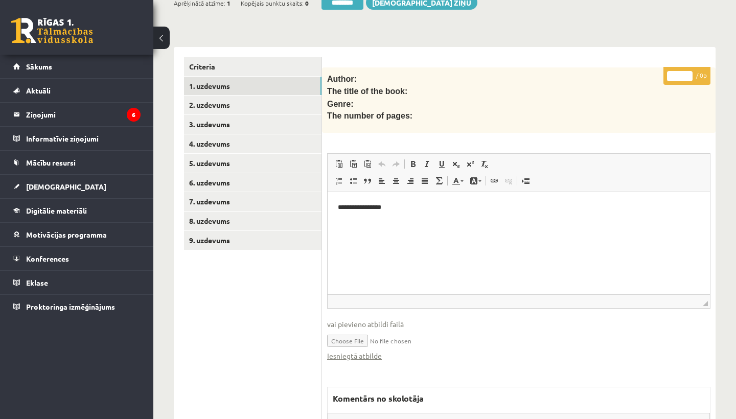
scroll to position [0, 0]
click at [352, 351] on link "Iesniegtā atbilde" at bounding box center [354, 356] width 55 height 11
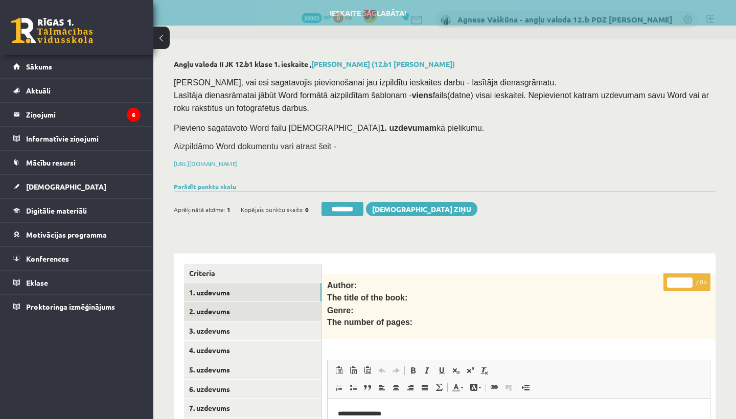
click at [222, 311] on link "2. uzdevums" at bounding box center [253, 311] width 138 height 19
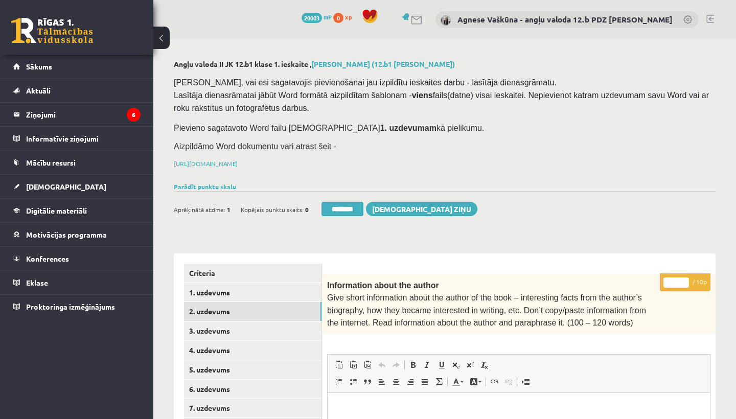
click at [677, 282] on input "*" at bounding box center [677, 283] width 26 height 10
type input "*"
click at [219, 327] on link "3. uzdevums" at bounding box center [253, 331] width 138 height 19
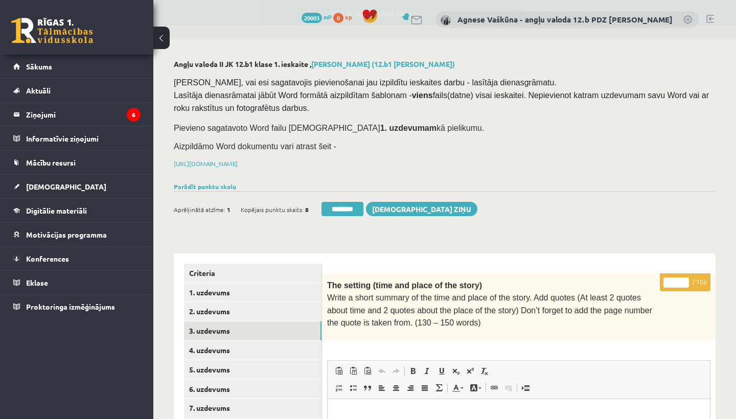
click at [678, 279] on input "*" at bounding box center [677, 283] width 26 height 10
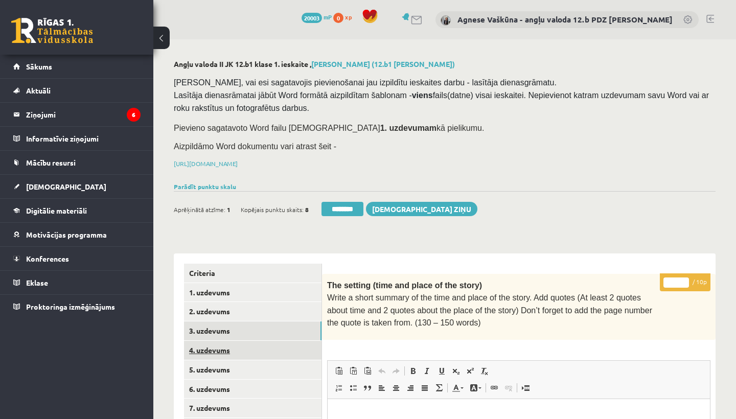
type input "**"
click at [248, 347] on link "4. uzdevums" at bounding box center [253, 350] width 138 height 19
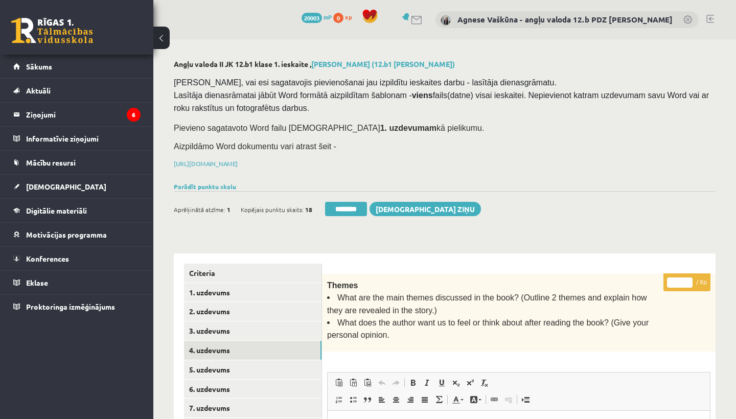
click at [681, 279] on input "*" at bounding box center [680, 283] width 26 height 10
type input "*"
click at [210, 367] on link "5. uzdevums" at bounding box center [253, 370] width 138 height 19
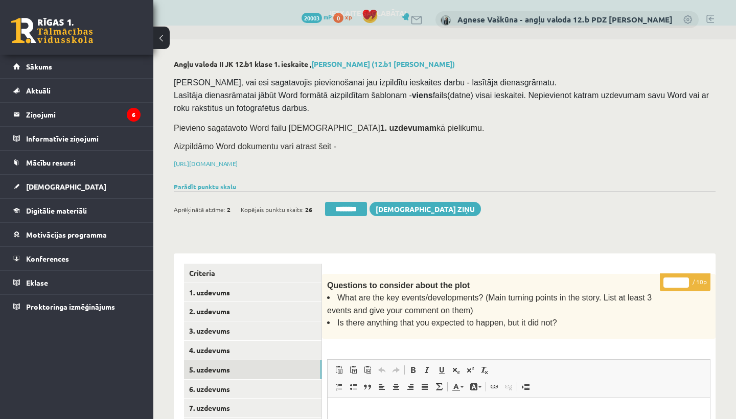
click at [678, 280] on input "*" at bounding box center [677, 283] width 26 height 10
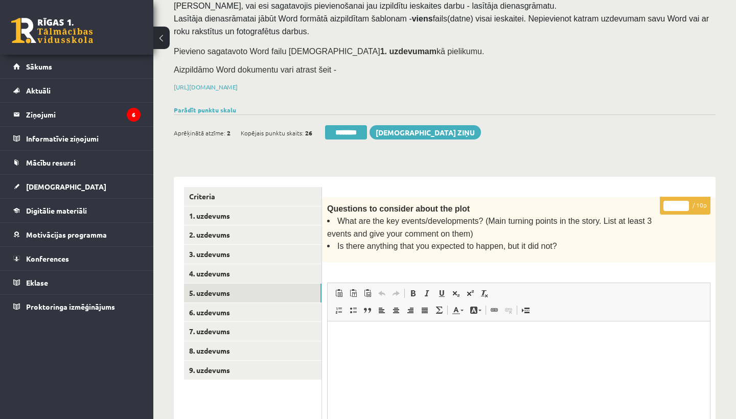
scroll to position [85, 0]
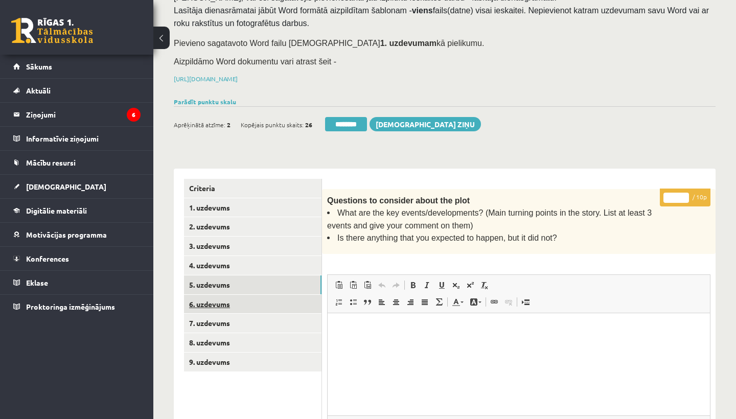
type input "**"
click at [226, 298] on link "6. uzdevums" at bounding box center [253, 304] width 138 height 19
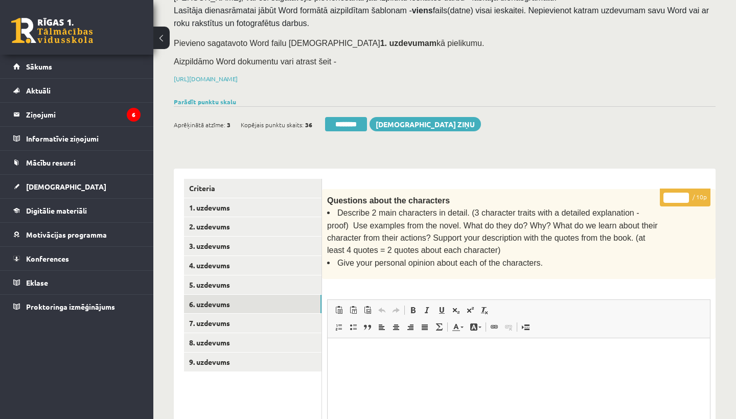
scroll to position [0, 0]
click at [678, 195] on input "*" at bounding box center [677, 198] width 26 height 10
type input "**"
click at [216, 321] on link "7. uzdevums" at bounding box center [253, 323] width 138 height 19
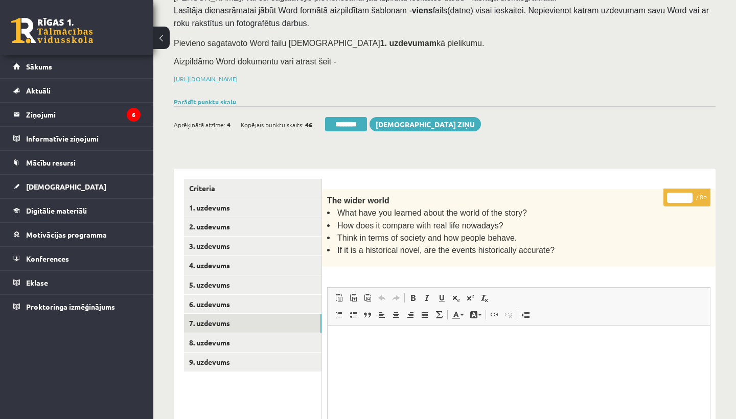
click at [680, 196] on input "*" at bounding box center [680, 198] width 26 height 10
type input "*"
click at [238, 334] on link "8. uzdevums" at bounding box center [253, 342] width 138 height 19
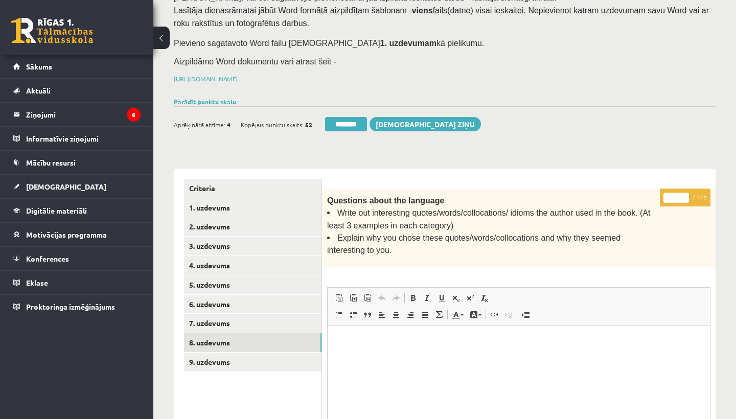
click at [677, 193] on input "*" at bounding box center [677, 198] width 26 height 10
type input "**"
click at [211, 355] on link "9. uzdevums" at bounding box center [253, 362] width 138 height 19
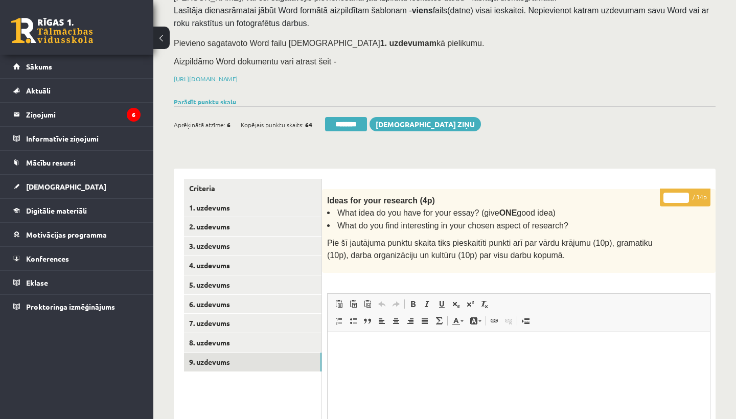
click at [680, 194] on input "*" at bounding box center [677, 198] width 26 height 10
type input "**"
click at [214, 209] on link "1. uzdevums" at bounding box center [253, 207] width 138 height 19
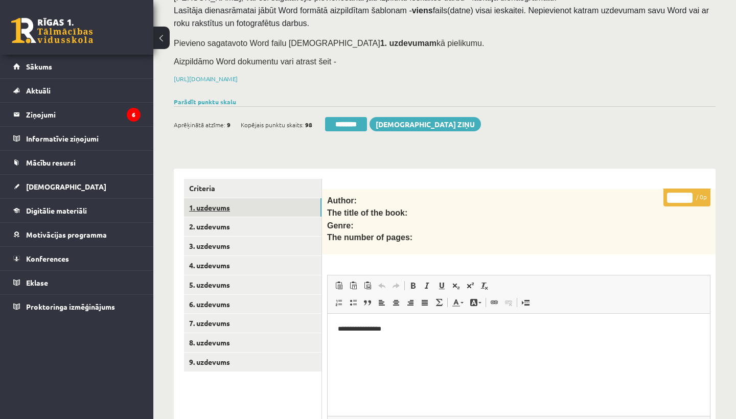
click at [209, 204] on link "1. uzdevums" at bounding box center [253, 207] width 138 height 19
click at [340, 121] on input "********" at bounding box center [346, 124] width 42 height 14
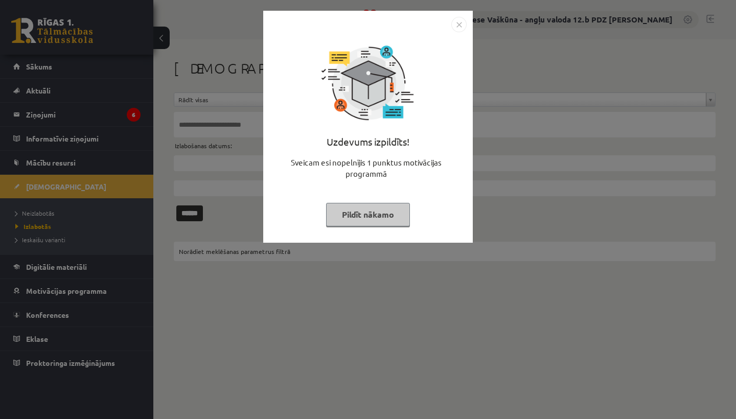
click at [459, 25] on img "Close" at bounding box center [459, 24] width 15 height 15
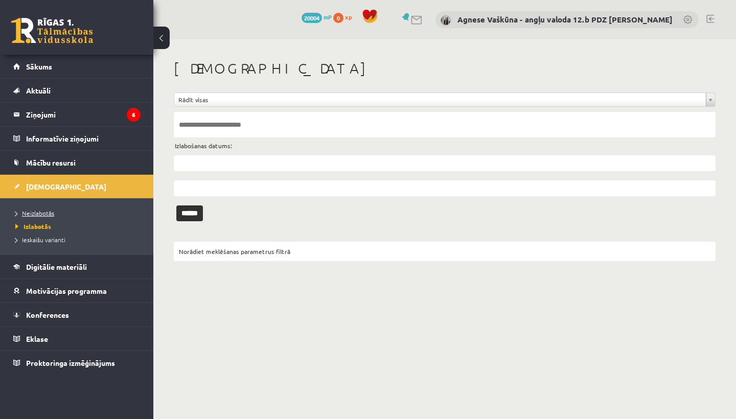
click at [36, 215] on span "Neizlabotās" at bounding box center [34, 213] width 39 height 8
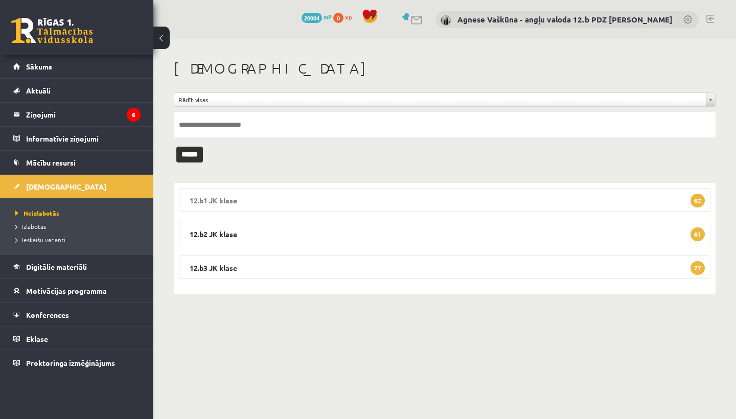
click at [213, 198] on legend "12.b1 JK klase 62" at bounding box center [445, 200] width 532 height 24
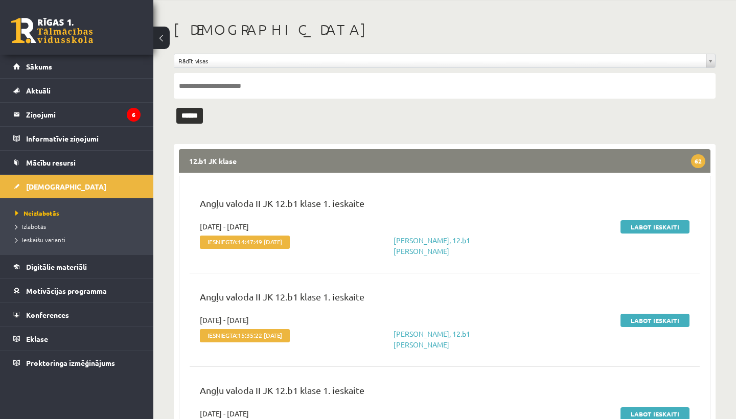
scroll to position [80, 0]
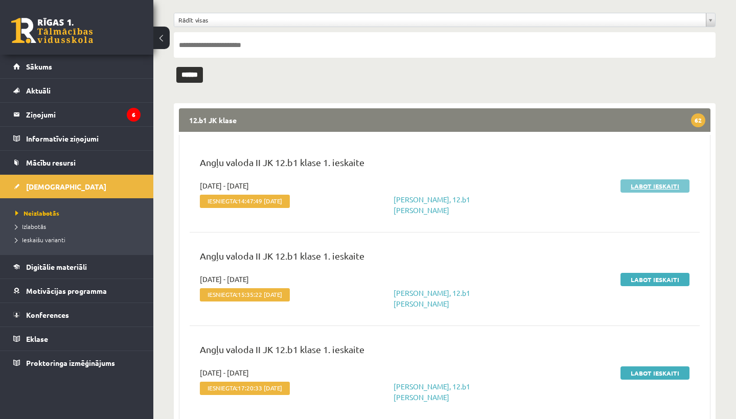
click at [650, 184] on link "Labot ieskaiti" at bounding box center [655, 186] width 69 height 13
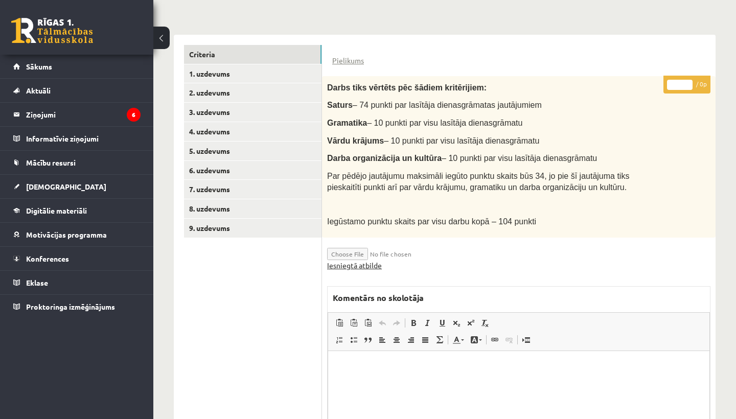
click at [364, 260] on link "Iesniegtā atbilde" at bounding box center [354, 265] width 55 height 11
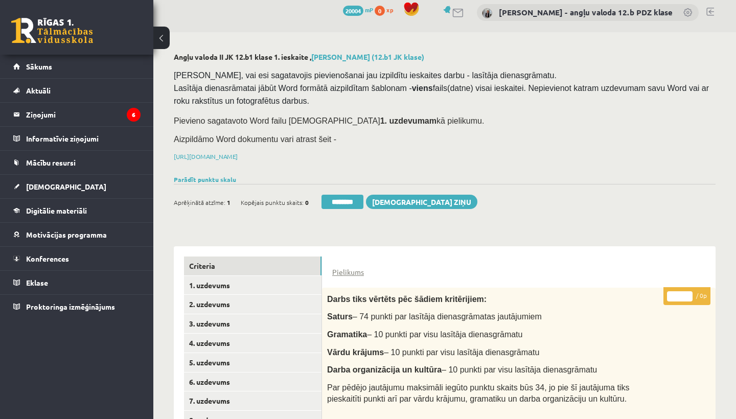
scroll to position [7, 0]
click at [213, 300] on link "2. uzdevums" at bounding box center [253, 305] width 138 height 19
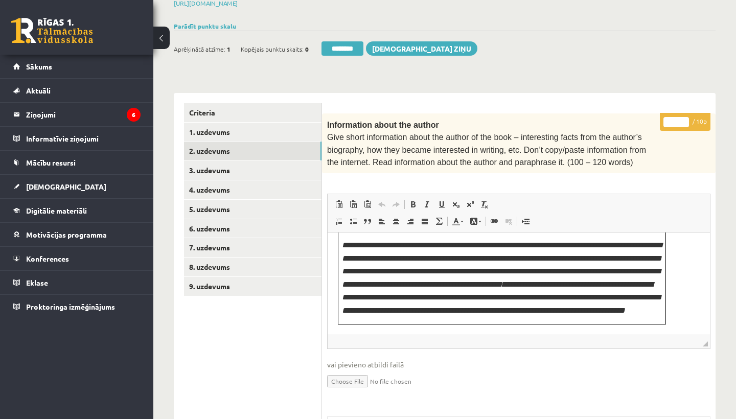
scroll to position [161, 0]
click at [677, 118] on input "*" at bounding box center [677, 122] width 26 height 10
type input "*"
click at [232, 165] on link "3. uzdevums" at bounding box center [253, 170] width 138 height 19
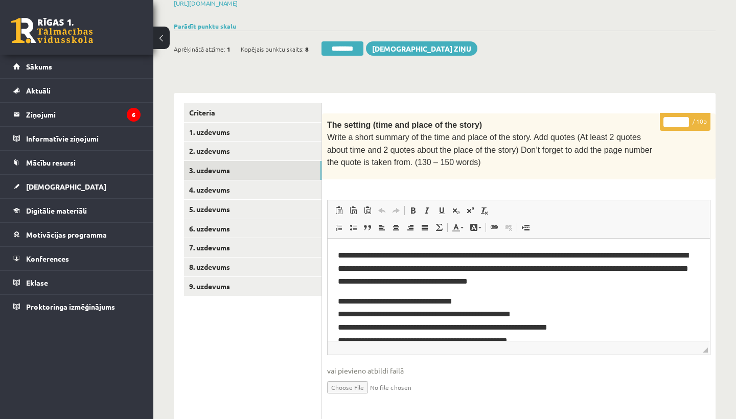
scroll to position [0, 0]
click at [214, 142] on link "2. uzdevums" at bounding box center [253, 151] width 138 height 19
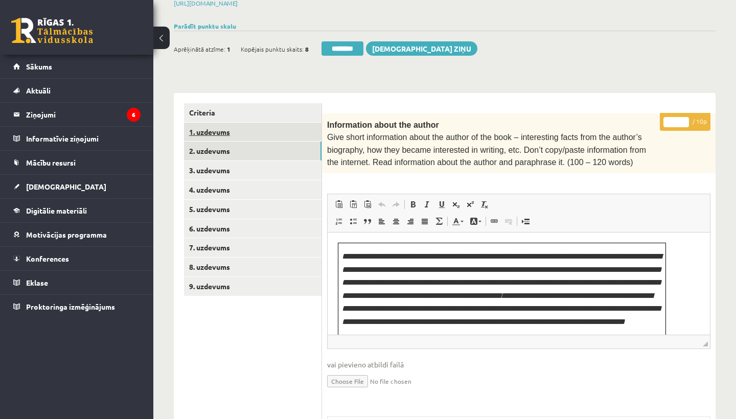
click at [228, 128] on link "1. uzdevums" at bounding box center [253, 132] width 138 height 19
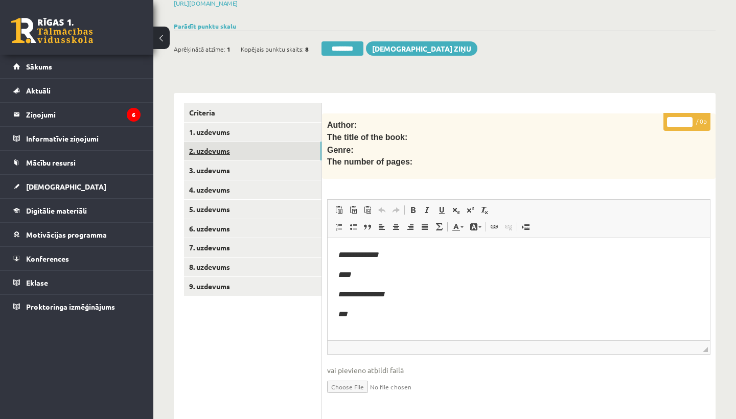
click at [231, 148] on link "2. uzdevums" at bounding box center [253, 151] width 138 height 19
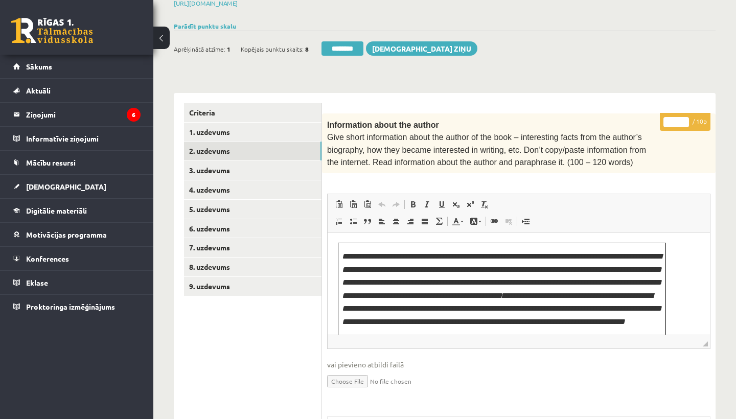
click at [676, 117] on input "*" at bounding box center [677, 122] width 26 height 10
type input "*"
click at [211, 168] on link "3. uzdevums" at bounding box center [253, 170] width 138 height 19
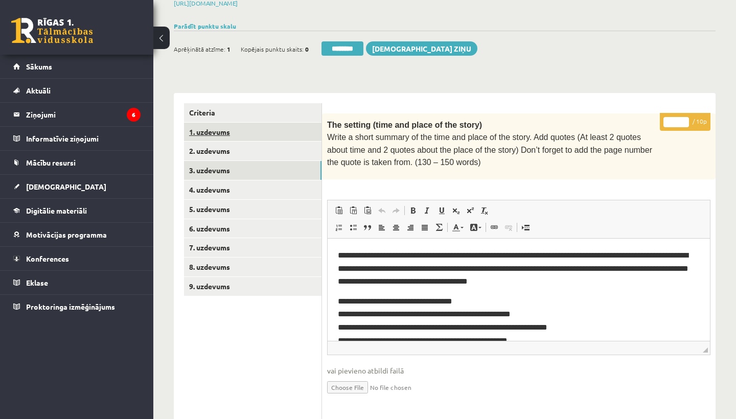
click at [210, 128] on link "1. uzdevums" at bounding box center [253, 132] width 138 height 19
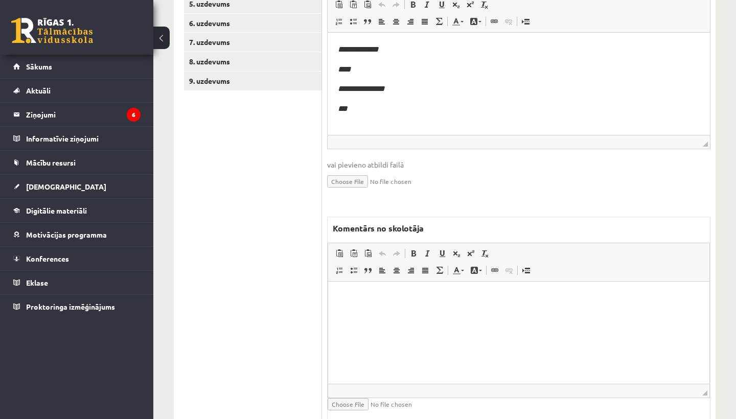
scroll to position [371, 0]
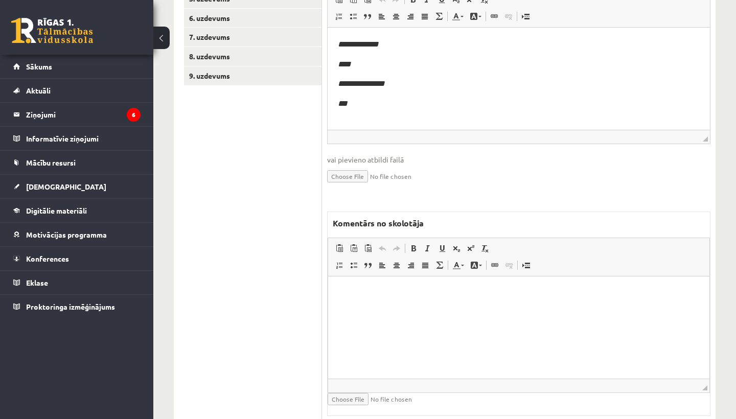
click at [371, 303] on html at bounding box center [519, 292] width 382 height 31
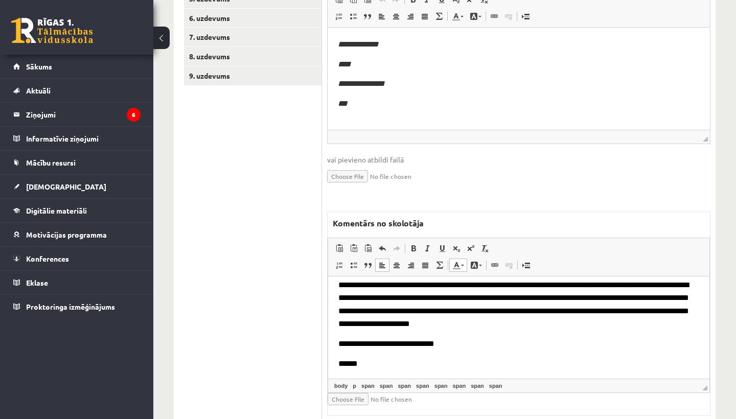
scroll to position [28, 0]
click at [343, 394] on input "file" at bounding box center [389, 399] width 122 height 12
type input "**********"
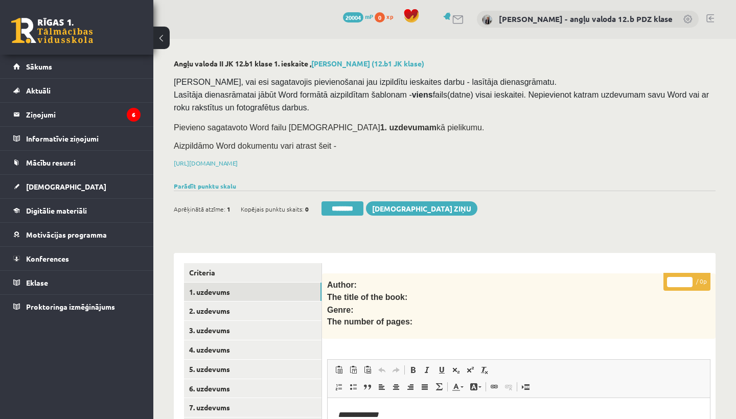
scroll to position [0, 0]
click at [205, 293] on link "1. uzdevums" at bounding box center [253, 292] width 138 height 19
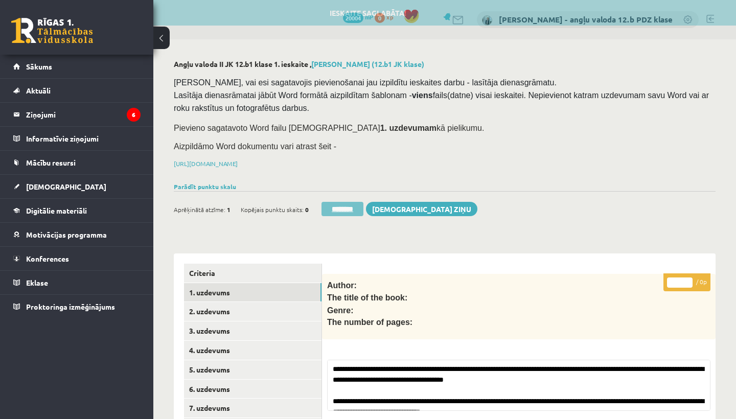
click at [339, 205] on input "********" at bounding box center [343, 209] width 42 height 14
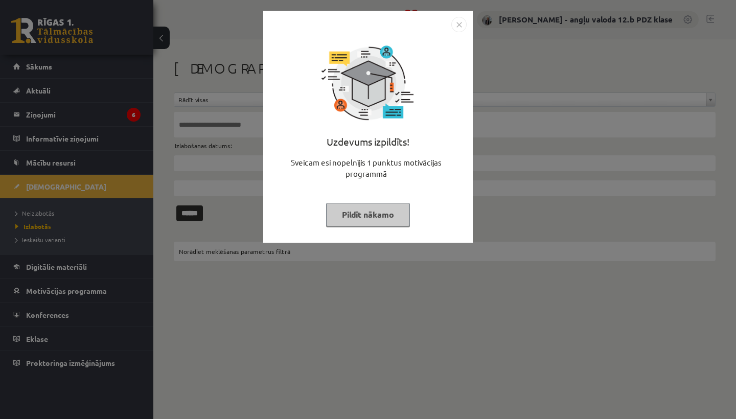
click at [460, 22] on img "Close" at bounding box center [459, 24] width 15 height 15
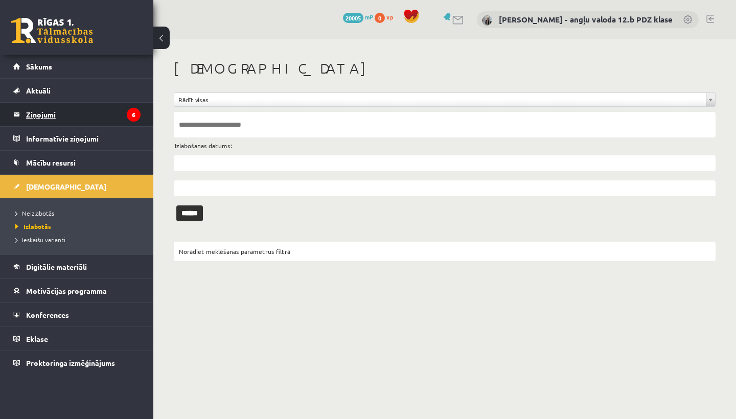
click at [43, 114] on legend "Ziņojumi 6" at bounding box center [83, 115] width 115 height 24
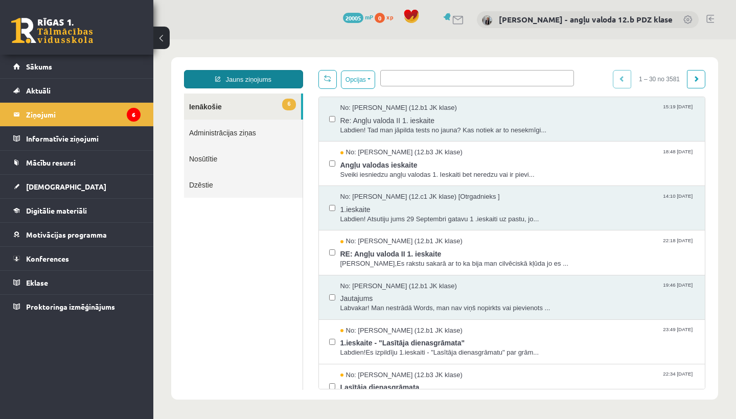
click at [251, 77] on link "Jauns ziņojums" at bounding box center [243, 79] width 119 height 18
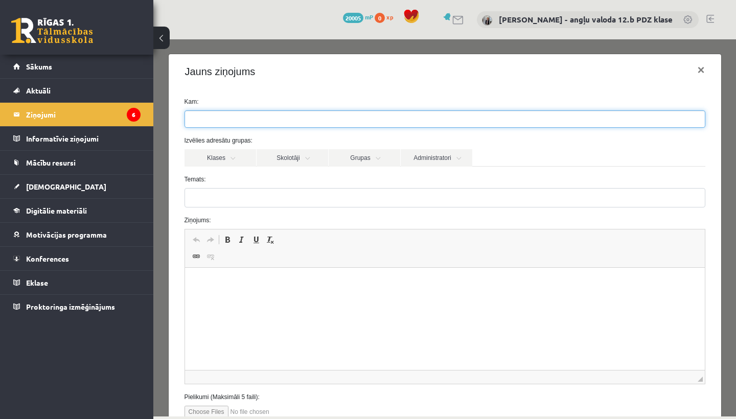
click at [274, 118] on ul at bounding box center [445, 119] width 520 height 16
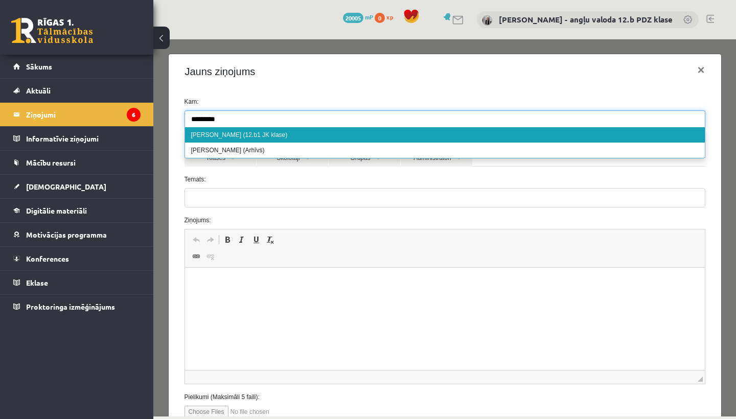
type input "*********"
select select "*****"
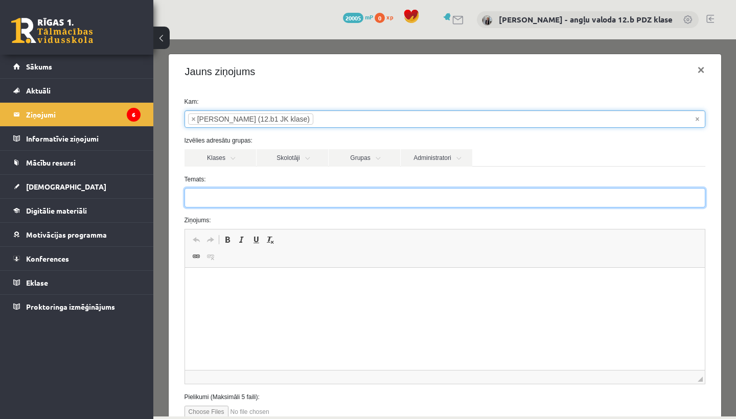
click at [208, 200] on input "Temats:" at bounding box center [445, 197] width 521 height 19
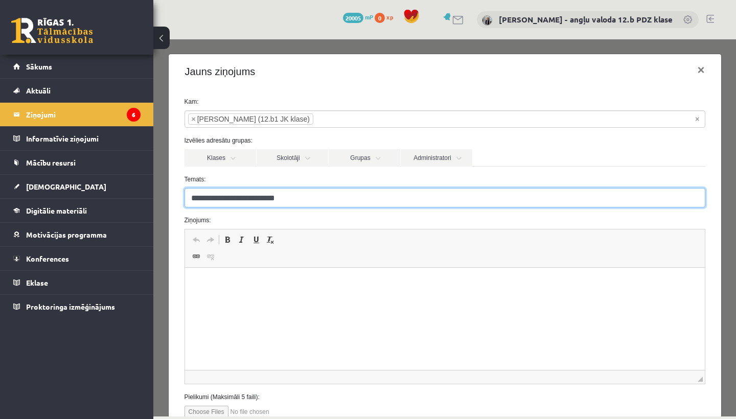
type input "**********"
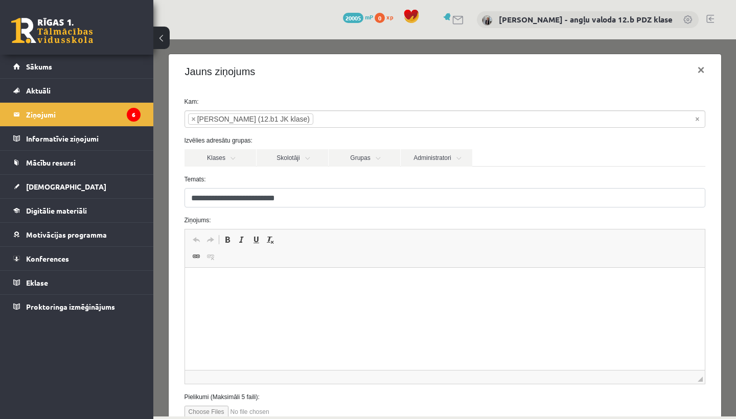
click at [205, 282] on p "Rich Text Editor, wiswyg-editor-47433956245120-1759927347-656" at bounding box center [445, 283] width 500 height 11
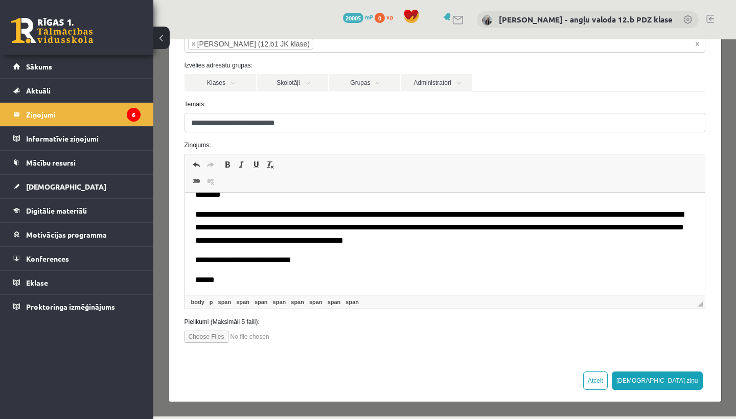
scroll to position [75, 0]
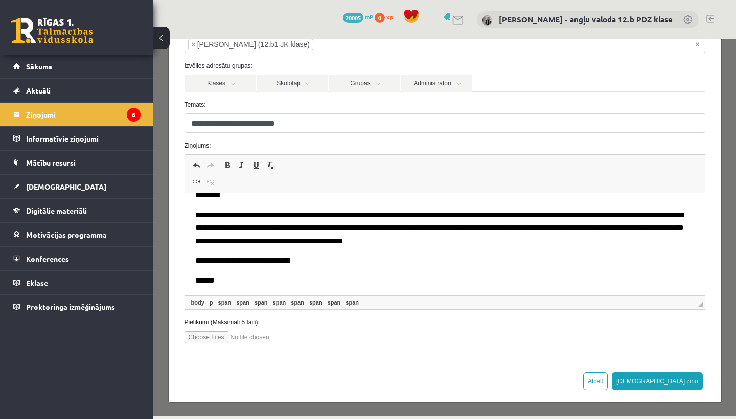
click at [202, 336] on input "file" at bounding box center [243, 337] width 116 height 12
type input "**********"
click at [689, 379] on button "Sūtīt ziņu" at bounding box center [657, 381] width 91 height 18
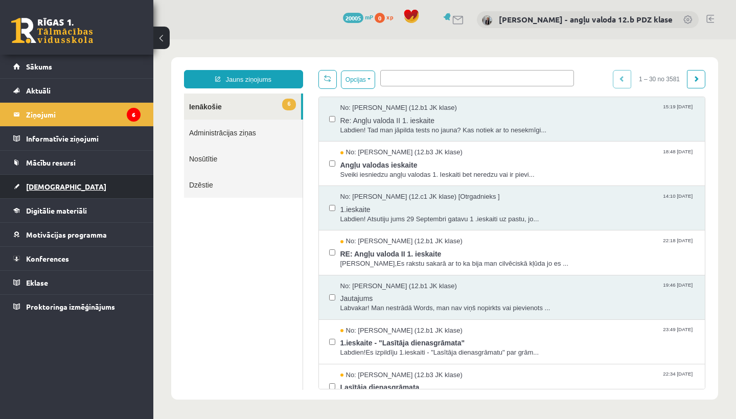
click at [48, 189] on span "[DEMOGRAPHIC_DATA]" at bounding box center [66, 186] width 80 height 9
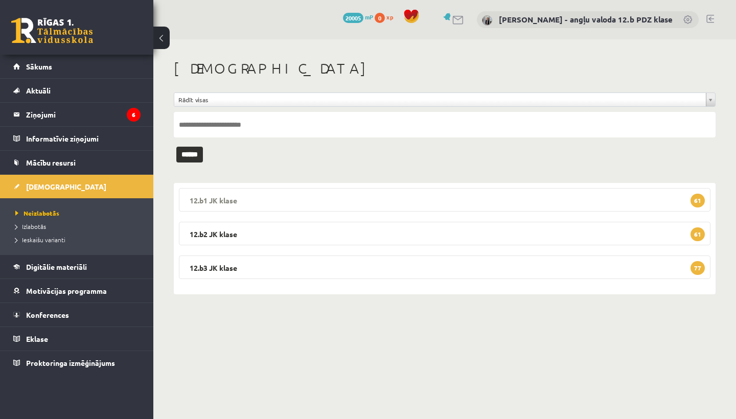
click at [269, 198] on legend "12.b1 JK klase 61" at bounding box center [445, 200] width 532 height 24
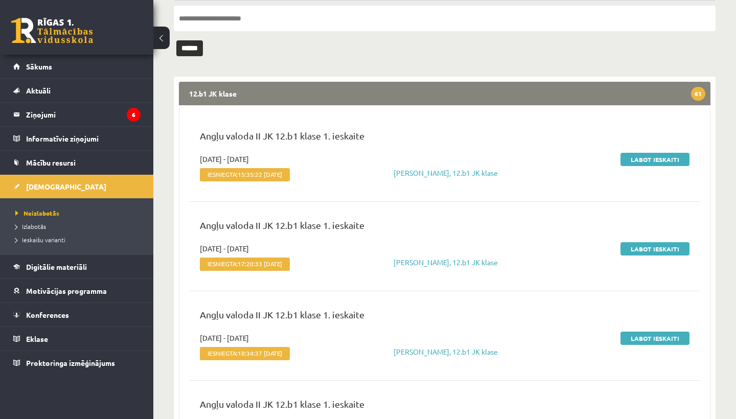
scroll to position [108, 0]
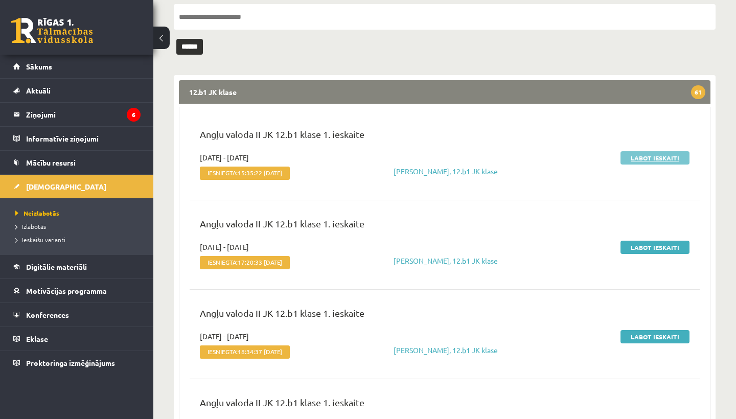
click at [664, 157] on link "Labot ieskaiti" at bounding box center [655, 157] width 69 height 13
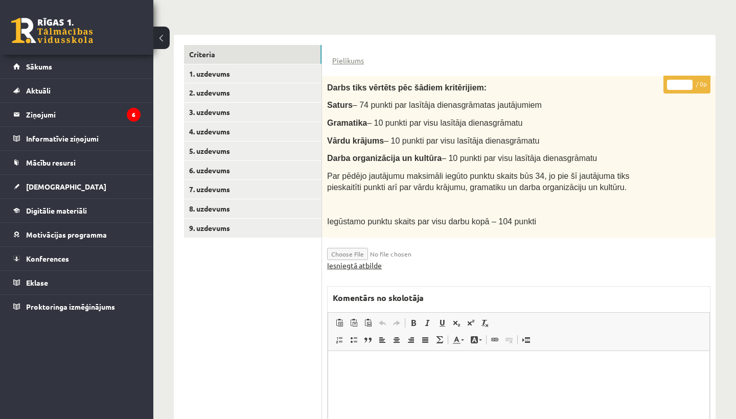
click at [362, 262] on link "Iesniegtā atbilde" at bounding box center [354, 265] width 55 height 11
click at [202, 88] on link "2. uzdevums" at bounding box center [253, 92] width 138 height 19
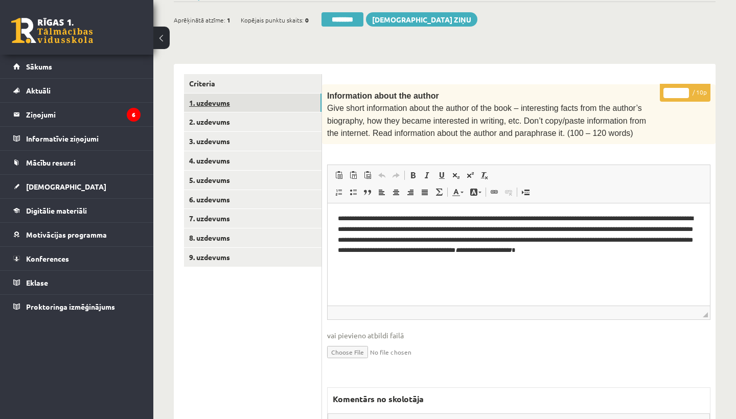
click at [221, 97] on link "1. uzdevums" at bounding box center [253, 103] width 138 height 19
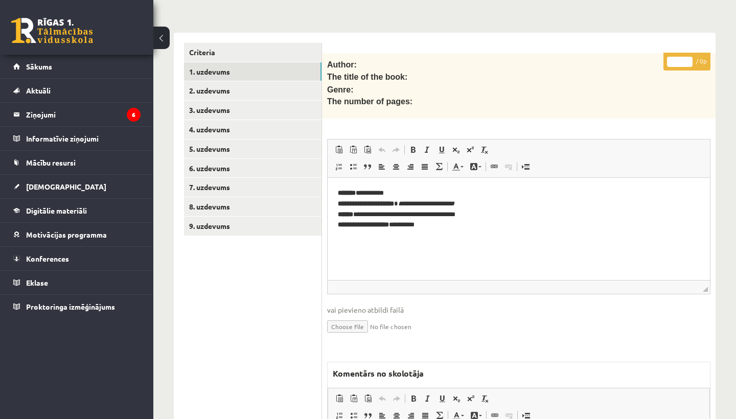
scroll to position [382, 0]
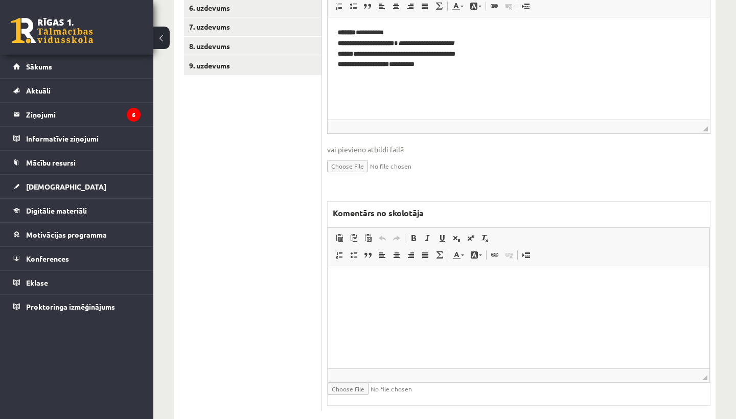
click at [345, 298] on html at bounding box center [519, 281] width 382 height 31
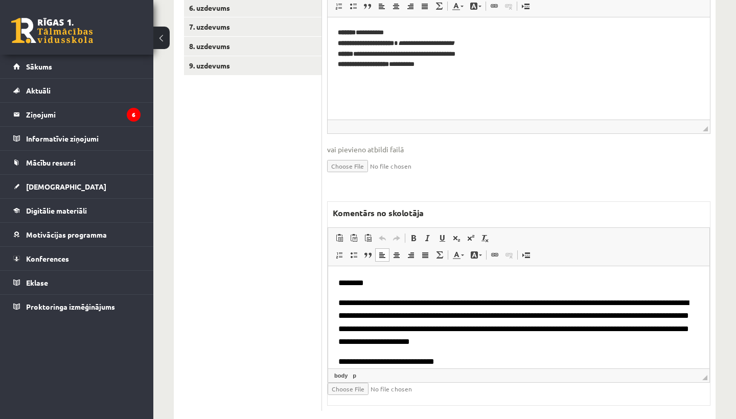
scroll to position [15, 0]
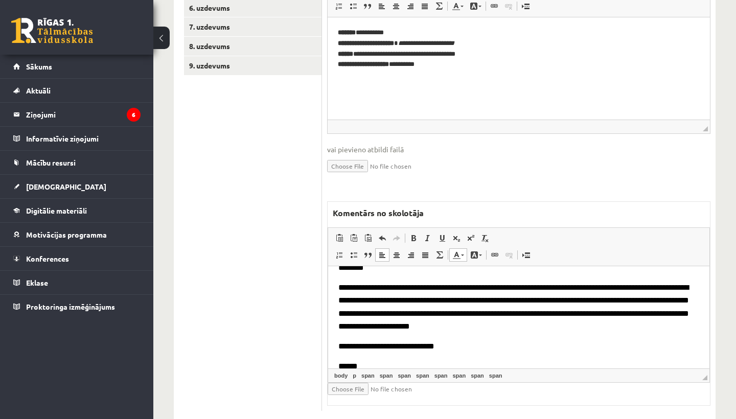
click at [342, 385] on input "file" at bounding box center [389, 389] width 122 height 12
type input "**********"
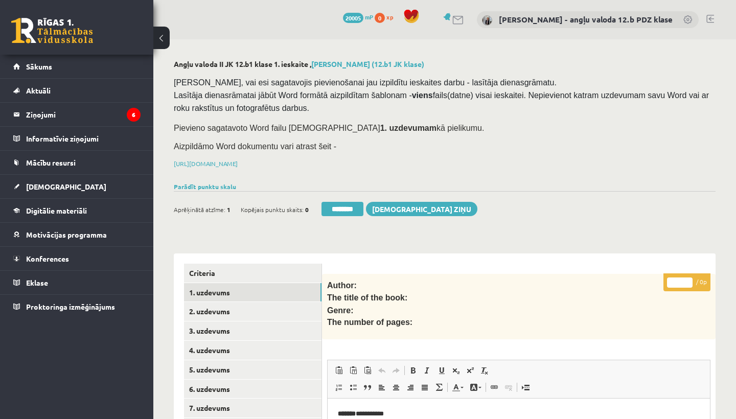
scroll to position [0, 0]
click at [198, 287] on link "1. uzdevums" at bounding box center [253, 292] width 138 height 19
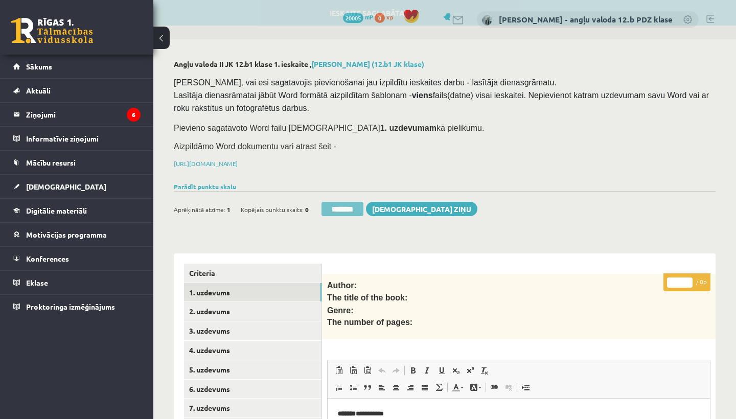
click at [343, 205] on input "********" at bounding box center [343, 209] width 42 height 14
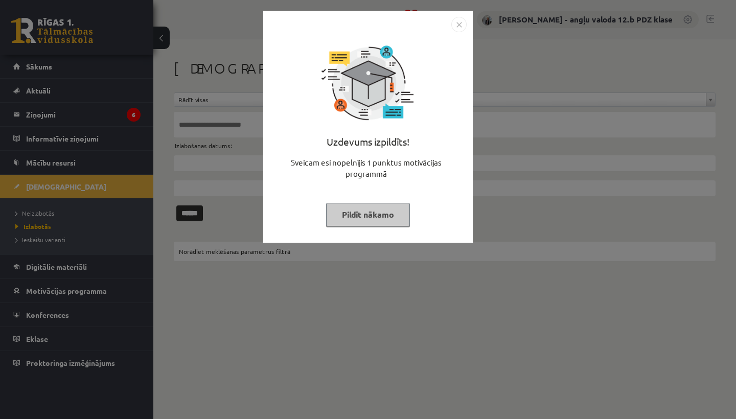
click at [459, 24] on img "Close" at bounding box center [459, 24] width 15 height 15
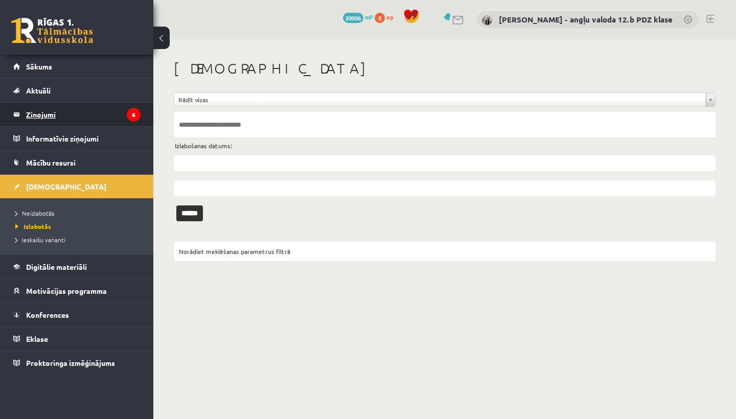
click at [49, 112] on legend "Ziņojumi 6" at bounding box center [83, 115] width 115 height 24
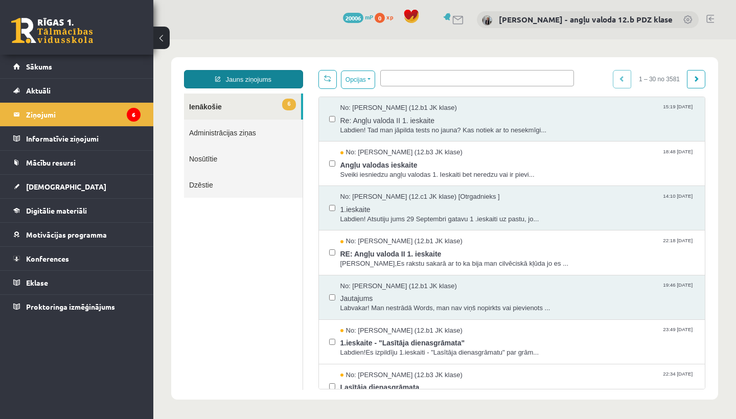
click at [257, 80] on link "Jauns ziņojums" at bounding box center [243, 79] width 119 height 18
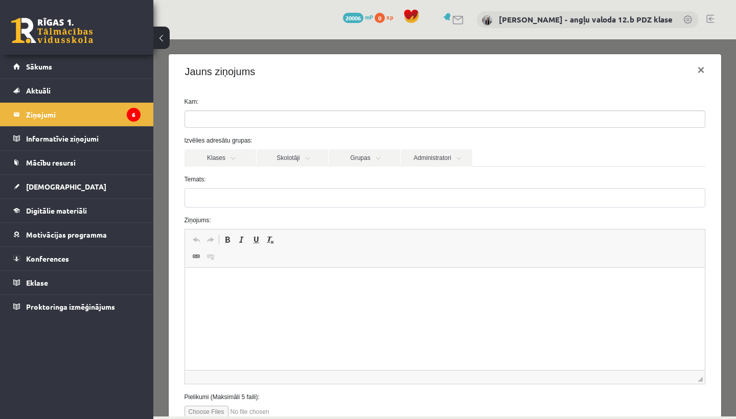
click at [241, 120] on ul at bounding box center [445, 119] width 520 height 16
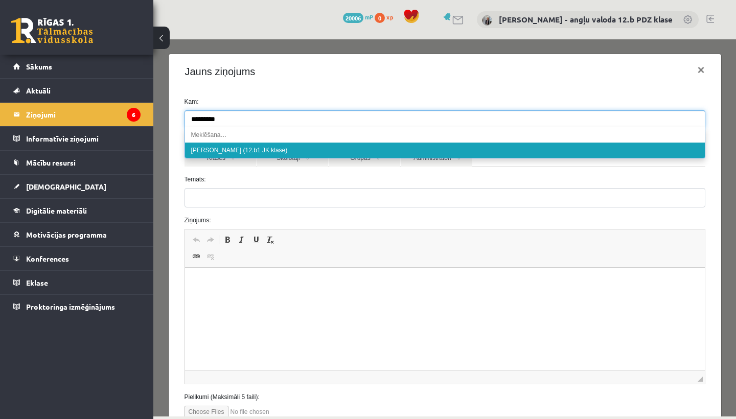
type input "*********"
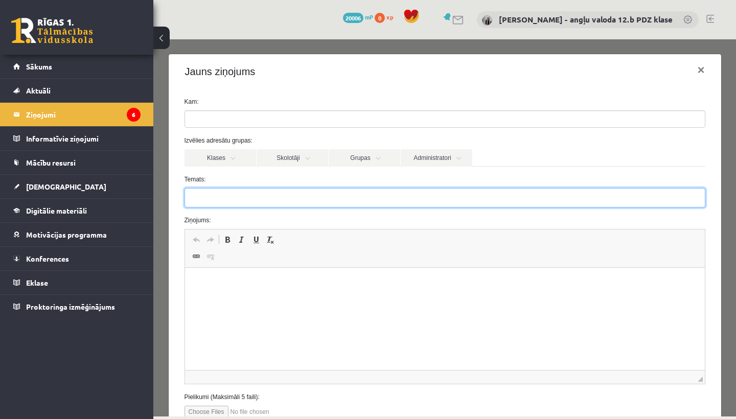
click at [217, 200] on input "Temats:" at bounding box center [445, 197] width 521 height 19
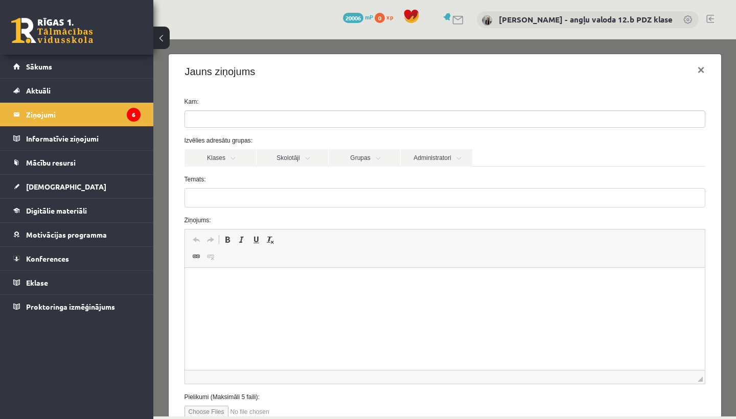
click at [219, 120] on input "search" at bounding box center [212, 119] width 54 height 16
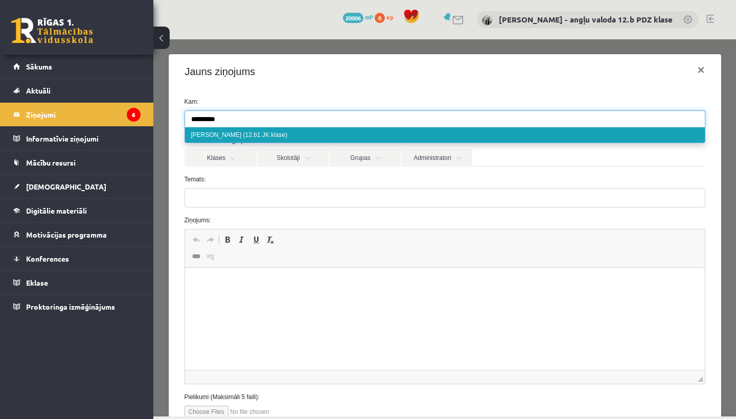
type input "*********"
select select "*****"
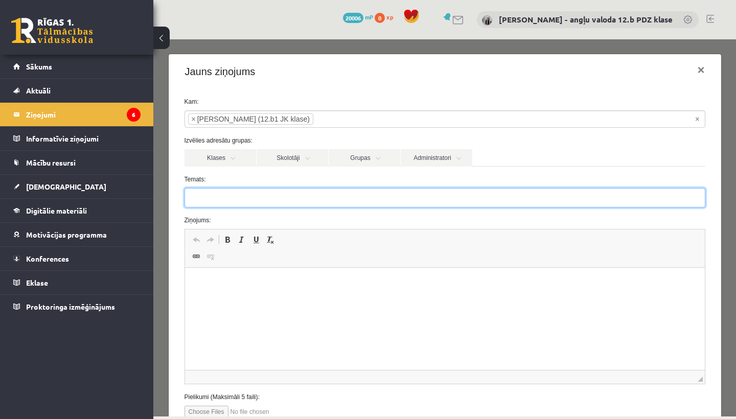
click at [214, 199] on input "Temats:" at bounding box center [445, 197] width 521 height 19
type input "**********"
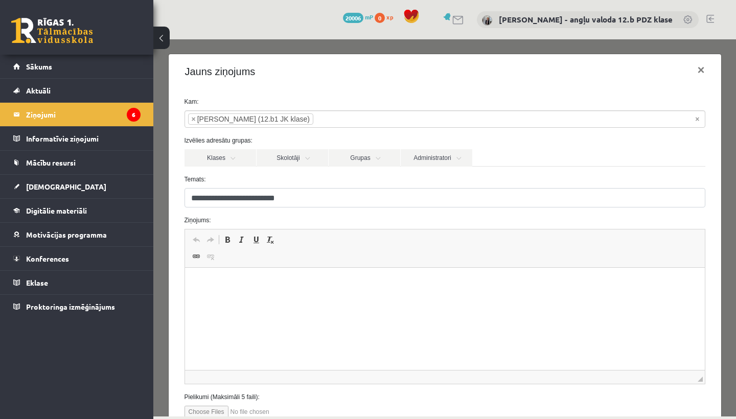
click at [206, 291] on html at bounding box center [445, 283] width 520 height 31
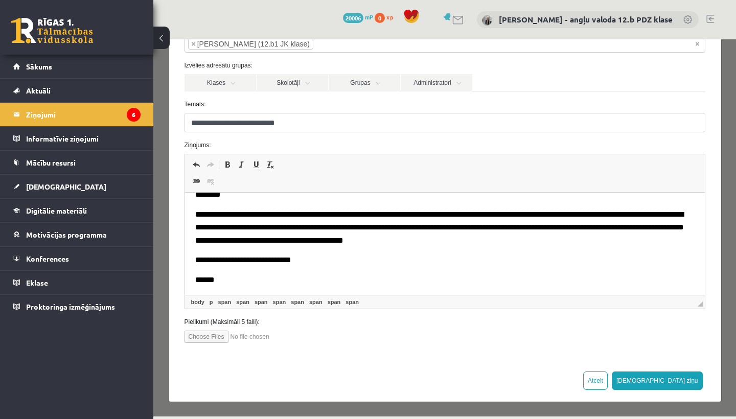
scroll to position [75, 0]
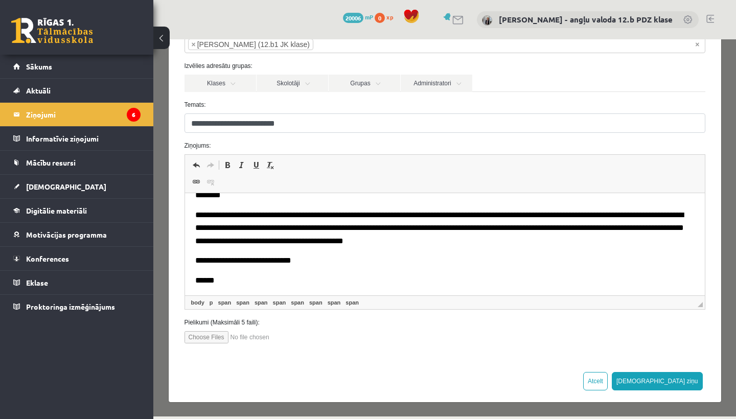
click at [197, 337] on input "file" at bounding box center [243, 337] width 116 height 12
type input "**********"
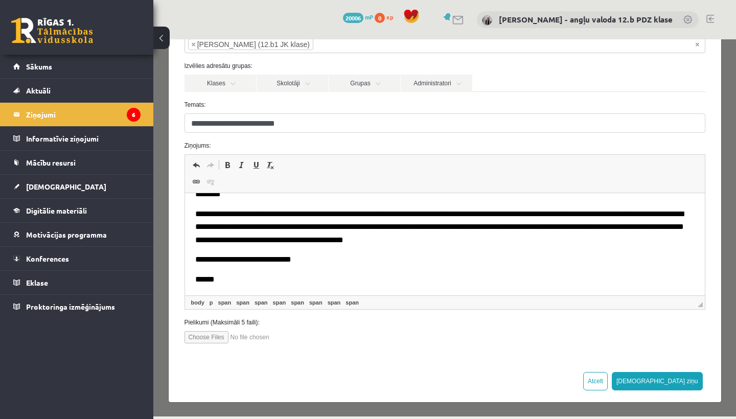
scroll to position [15, 0]
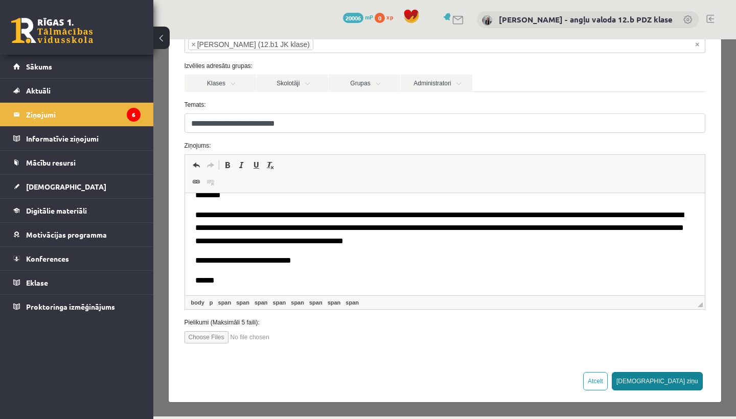
click at [690, 377] on button "[DEMOGRAPHIC_DATA] ziņu" at bounding box center [657, 381] width 91 height 18
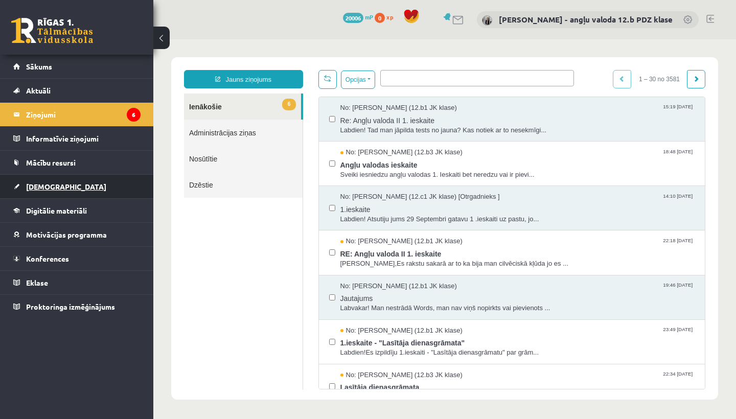
scroll to position [0, 0]
click at [41, 186] on span "[DEMOGRAPHIC_DATA]" at bounding box center [66, 186] width 80 height 9
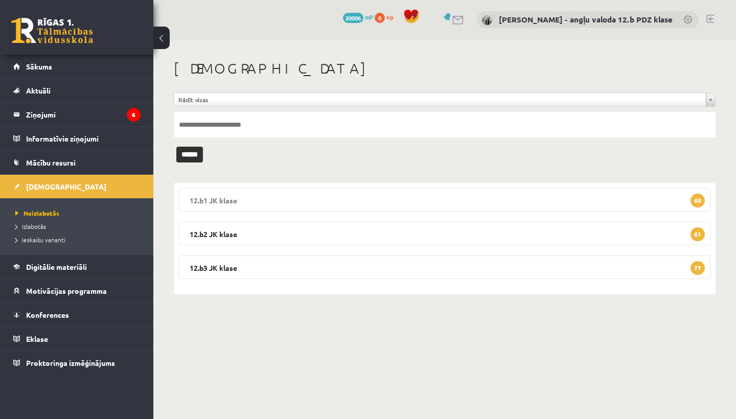
click at [266, 193] on legend "12.b1 JK klase 60" at bounding box center [445, 200] width 532 height 24
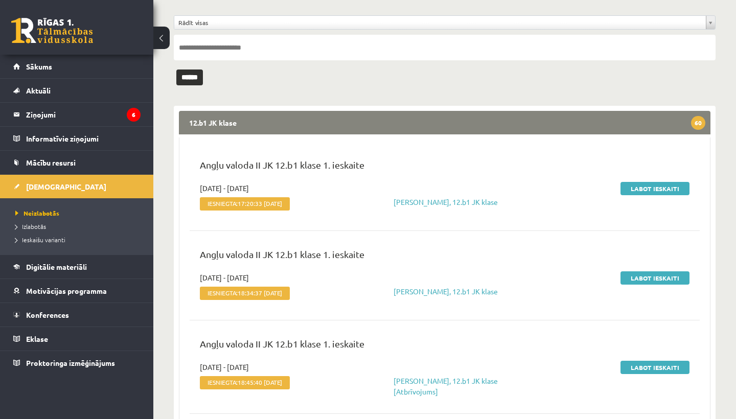
scroll to position [85, 0]
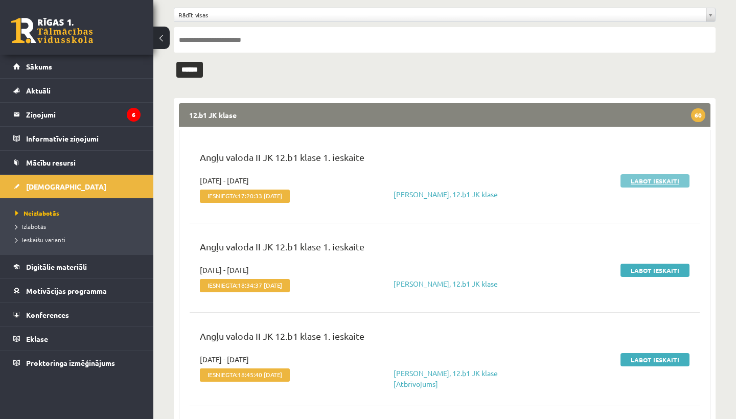
click at [668, 179] on link "Labot ieskaiti" at bounding box center [655, 180] width 69 height 13
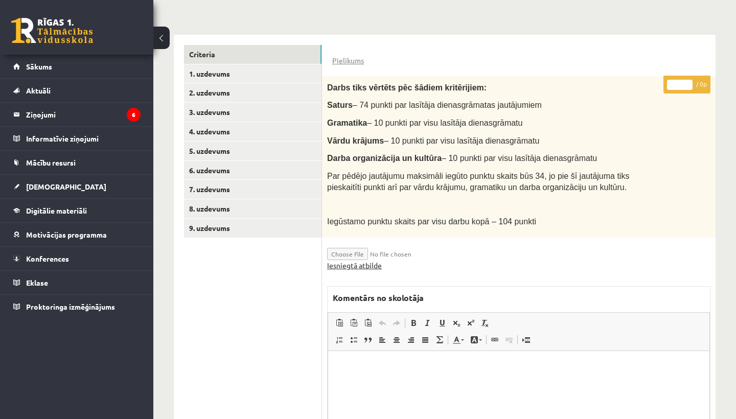
click at [357, 264] on link "Iesniegtā atbilde" at bounding box center [354, 265] width 55 height 11
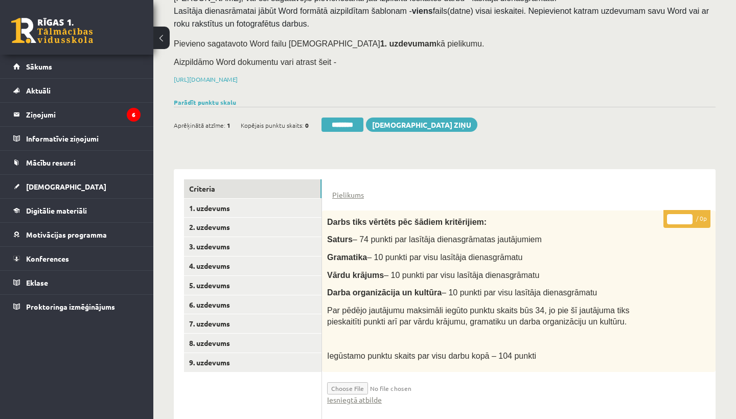
scroll to position [124, 0]
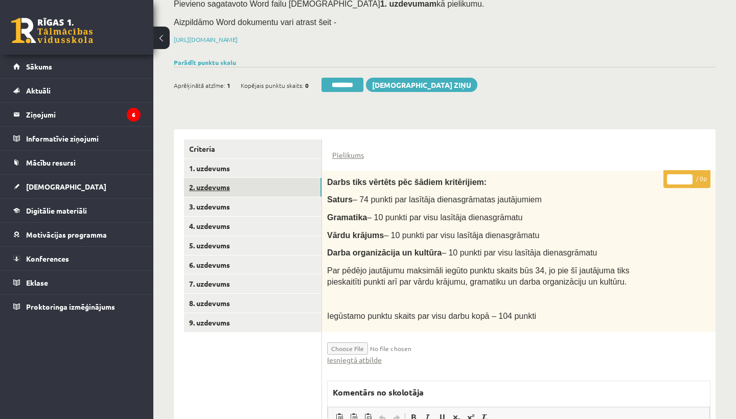
click at [209, 180] on link "2. uzdevums" at bounding box center [253, 187] width 138 height 19
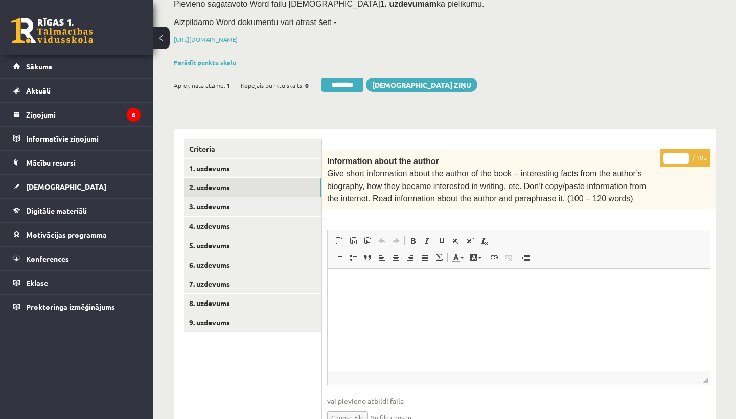
scroll to position [0, 0]
click at [677, 153] on input "*" at bounding box center [677, 158] width 26 height 10
type input "**"
click at [242, 205] on link "3. uzdevums" at bounding box center [253, 206] width 138 height 19
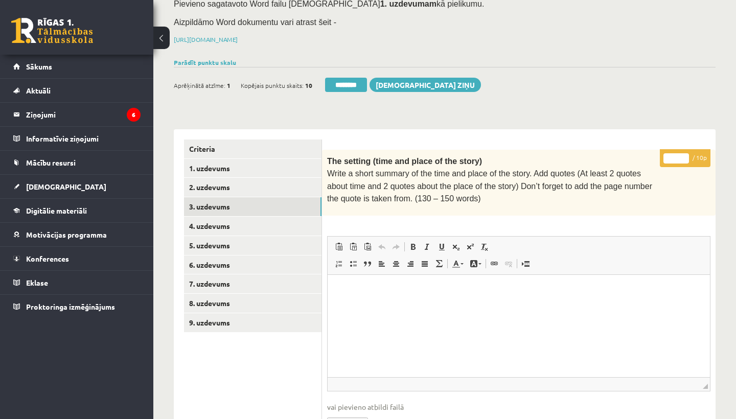
click at [678, 155] on input "*" at bounding box center [677, 158] width 26 height 10
type input "**"
click at [233, 219] on link "4. uzdevums" at bounding box center [253, 226] width 138 height 19
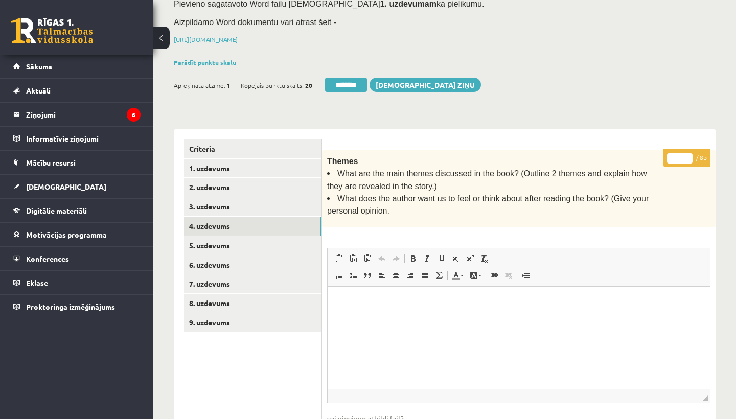
click at [680, 156] on input "*" at bounding box center [680, 158] width 26 height 10
type input "*"
click at [223, 243] on link "5. uzdevums" at bounding box center [253, 245] width 138 height 19
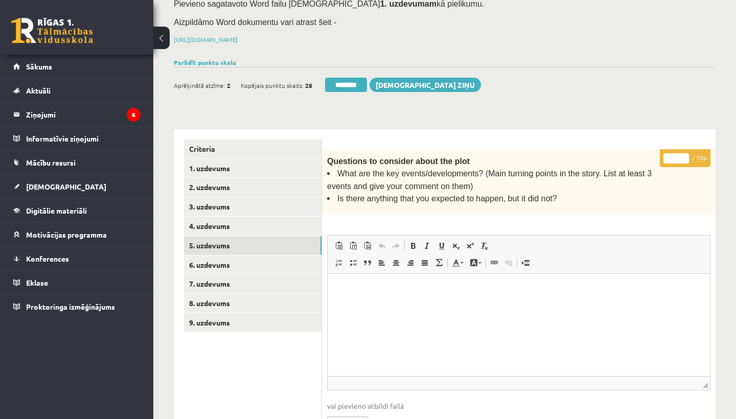
click at [677, 156] on input "*" at bounding box center [677, 158] width 26 height 10
type input "**"
click at [220, 262] on link "6. uzdevums" at bounding box center [253, 265] width 138 height 19
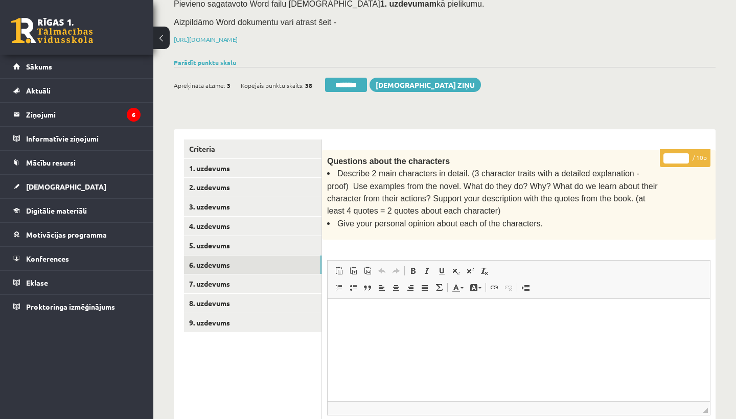
click at [679, 154] on input "*" at bounding box center [677, 158] width 26 height 10
type input "**"
click at [207, 284] on link "7. uzdevums" at bounding box center [253, 284] width 138 height 19
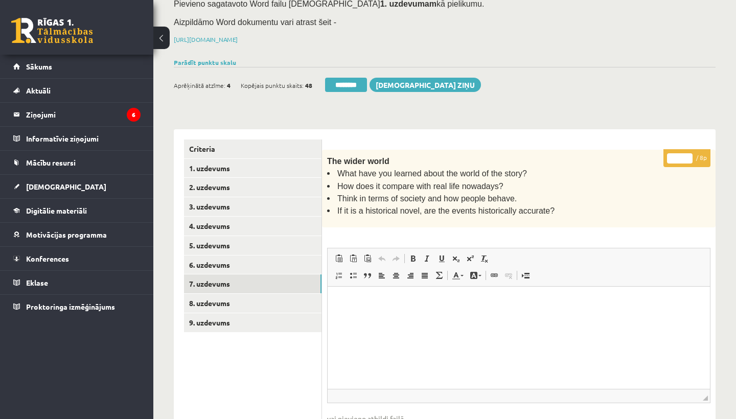
click at [681, 158] on input "*" at bounding box center [680, 158] width 26 height 10
type input "*"
click at [255, 297] on link "8. uzdevums" at bounding box center [253, 303] width 138 height 19
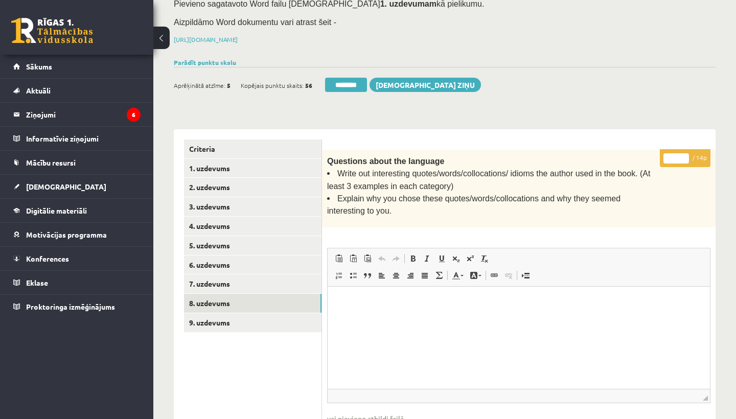
click at [676, 156] on input "*" at bounding box center [677, 158] width 26 height 10
type input "**"
click at [222, 315] on link "9. uzdevums" at bounding box center [253, 323] width 138 height 19
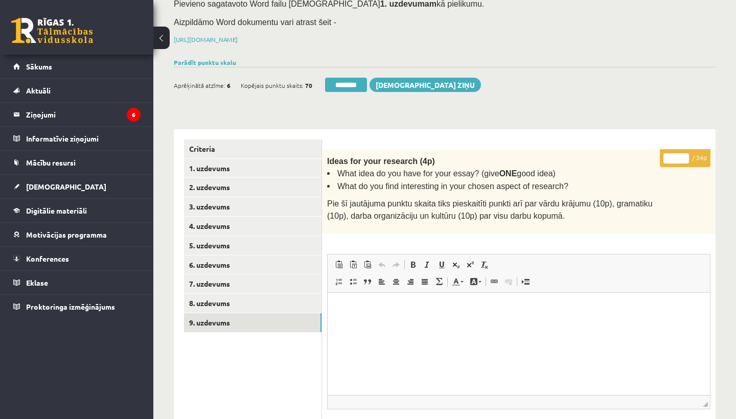
click at [677, 159] on input "*" at bounding box center [677, 158] width 26 height 10
type input "*"
type input "**"
click at [225, 170] on link "1. uzdevums" at bounding box center [253, 168] width 138 height 19
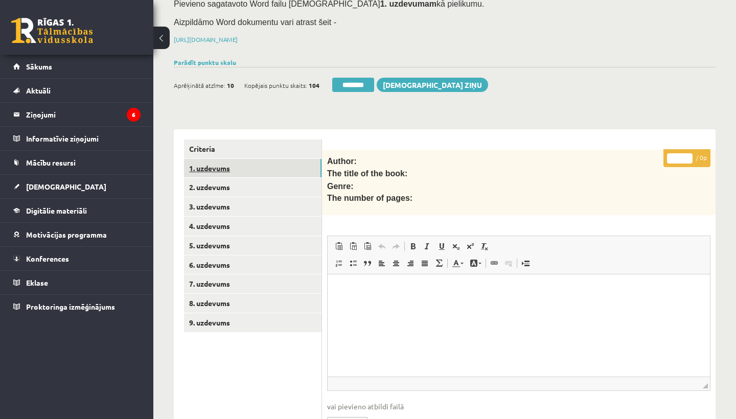
click at [225, 170] on link "1. uzdevums" at bounding box center [253, 168] width 138 height 19
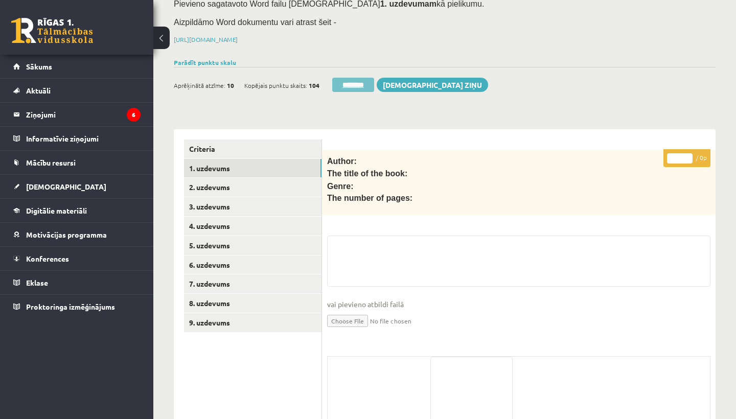
click at [346, 84] on input "********" at bounding box center [353, 85] width 42 height 14
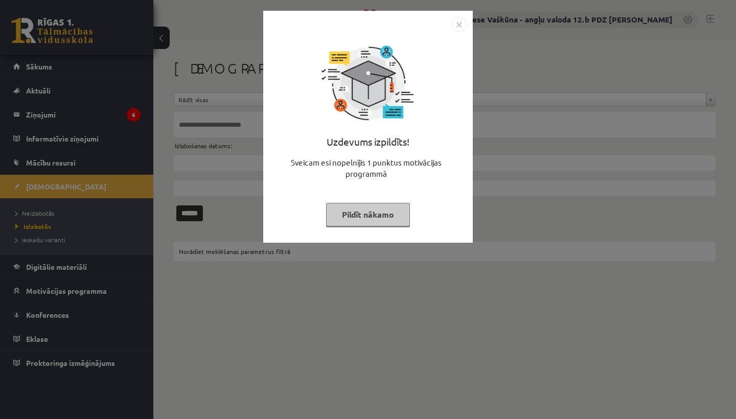
click at [454, 27] on img "Close" at bounding box center [459, 24] width 15 height 15
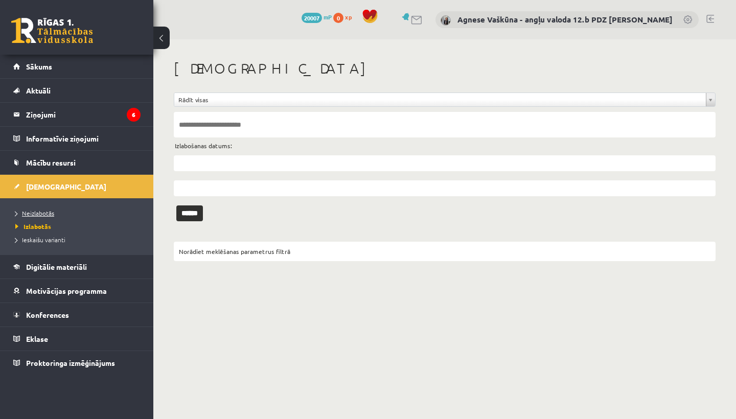
click at [38, 215] on span "Neizlabotās" at bounding box center [34, 213] width 39 height 8
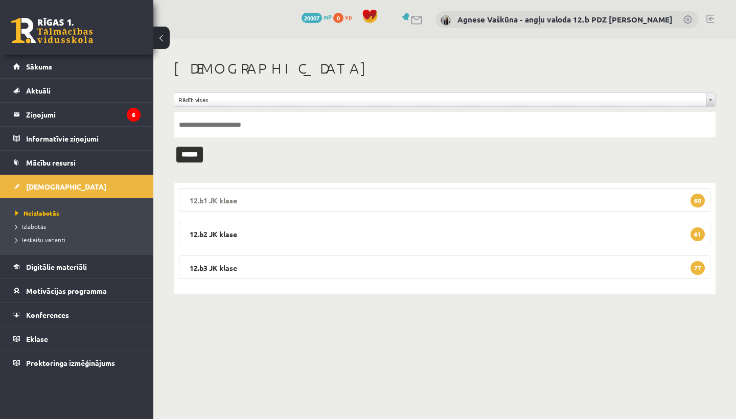
click at [253, 197] on legend "12.b1 JK klase 60" at bounding box center [445, 200] width 532 height 24
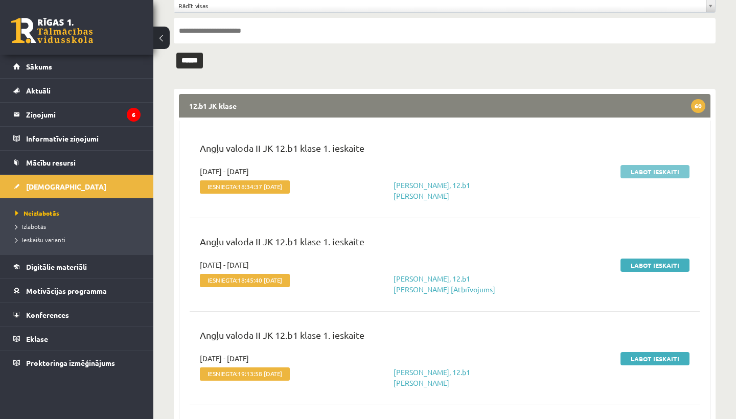
scroll to position [98, 0]
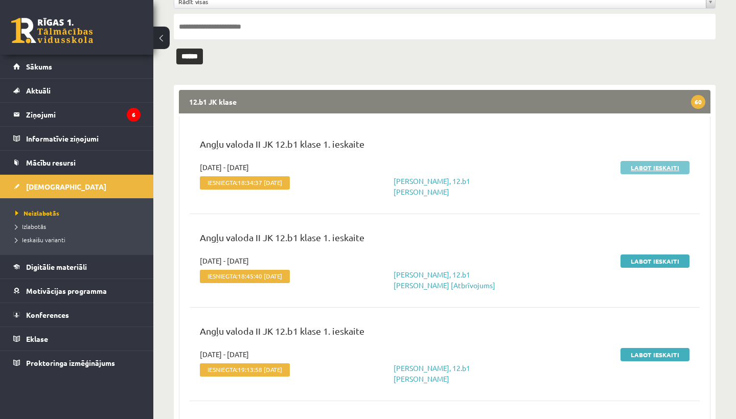
click at [666, 164] on link "Labot ieskaiti" at bounding box center [655, 167] width 69 height 13
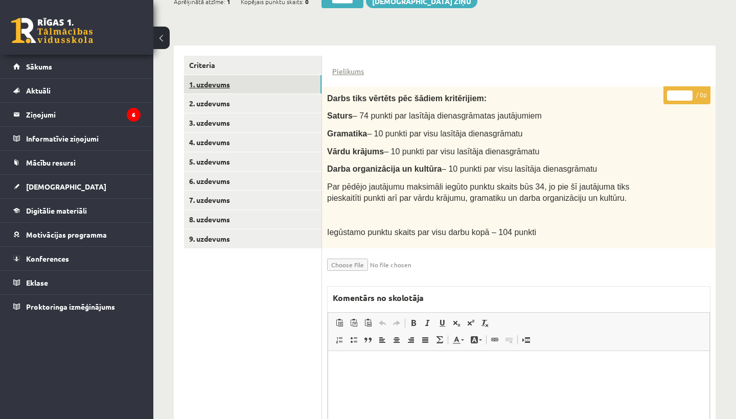
click at [228, 86] on link "1. uzdevums" at bounding box center [253, 84] width 138 height 19
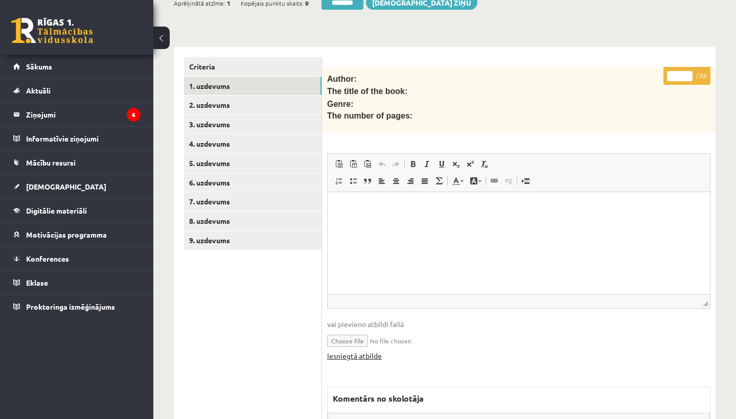
click at [345, 351] on link "Iesniegtā atbilde" at bounding box center [354, 356] width 55 height 11
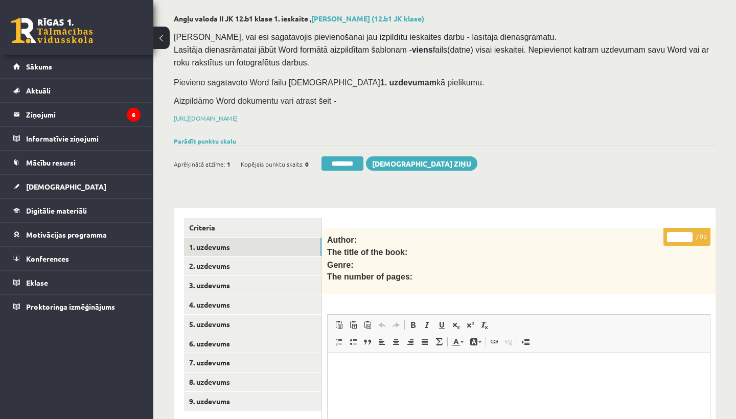
scroll to position [49, 0]
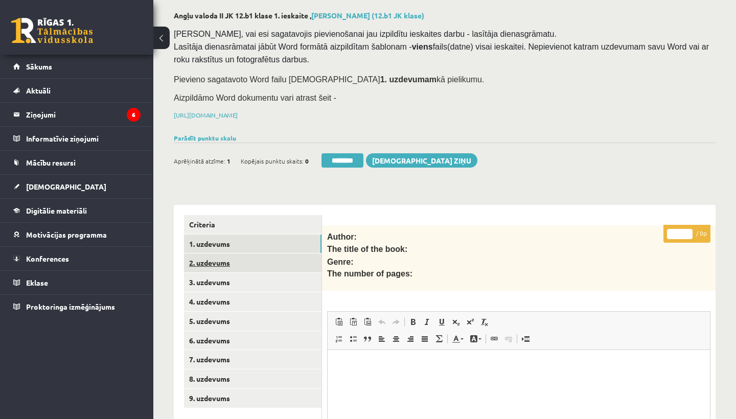
click at [210, 259] on link "2. uzdevums" at bounding box center [253, 263] width 138 height 19
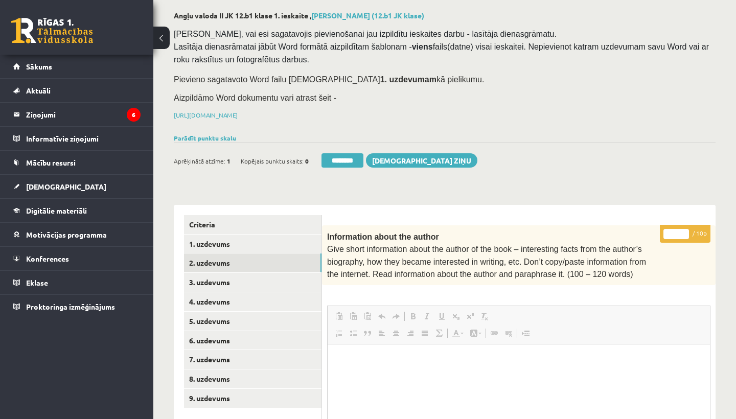
scroll to position [0, 0]
click at [678, 232] on input "*" at bounding box center [677, 234] width 26 height 10
type input "**"
click at [237, 280] on link "3. uzdevums" at bounding box center [253, 282] width 138 height 19
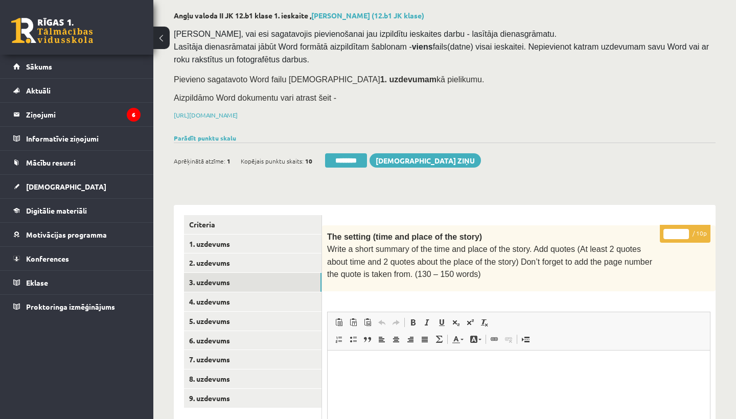
click at [680, 231] on input "*" at bounding box center [677, 234] width 26 height 10
type input "*"
click at [217, 294] on link "4. uzdevums" at bounding box center [253, 302] width 138 height 19
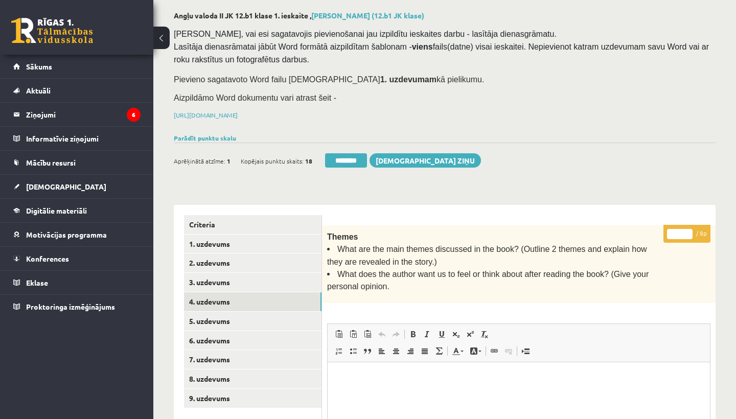
click at [682, 231] on input "*" at bounding box center [680, 234] width 26 height 10
type input "*"
click at [236, 312] on link "5. uzdevums" at bounding box center [253, 321] width 138 height 19
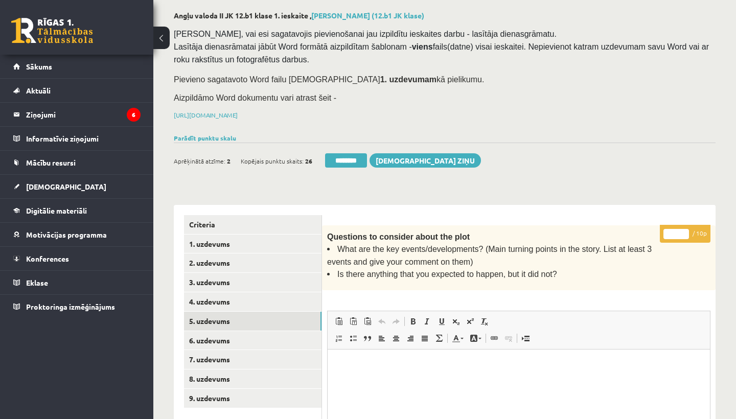
click at [678, 231] on input "*" at bounding box center [677, 234] width 26 height 10
type input "**"
click at [254, 334] on link "6. uzdevums" at bounding box center [253, 340] width 138 height 19
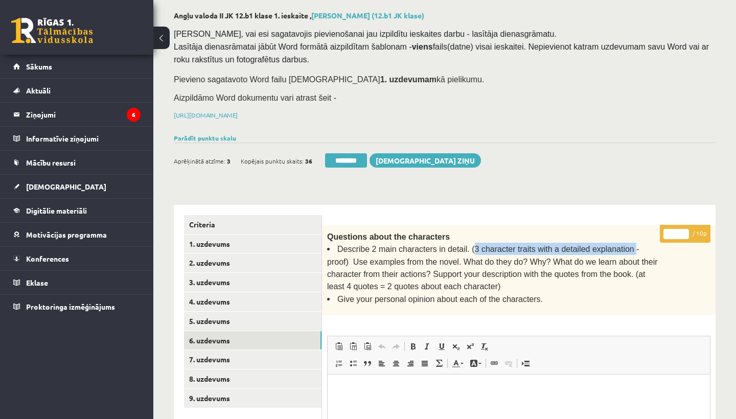
drag, startPoint x: 473, startPoint y: 247, endPoint x: 634, endPoint y: 247, distance: 161.1
click at [634, 247] on span "Describe 2 main characters in detail. (3 character traits with a detailed expla…" at bounding box center [492, 268] width 331 height 46
copy span "3 character traits with a detailed explanation"
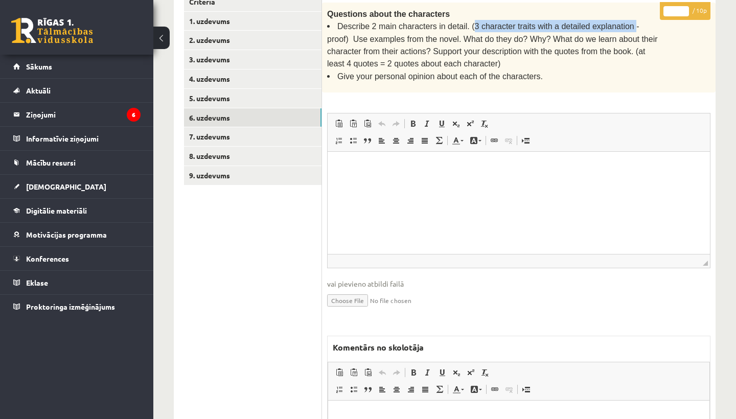
scroll to position [333, 0]
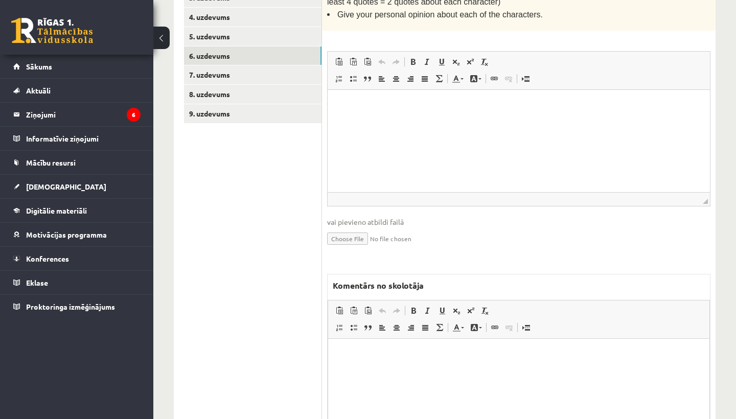
click at [362, 367] on html at bounding box center [519, 354] width 382 height 31
drag, startPoint x: 390, startPoint y: 354, endPoint x: 473, endPoint y: 352, distance: 83.4
click at [473, 352] on p "**********" at bounding box center [519, 354] width 361 height 10
click at [413, 307] on span at bounding box center [414, 311] width 8 height 8
click at [445, 307] on span at bounding box center [442, 311] width 8 height 8
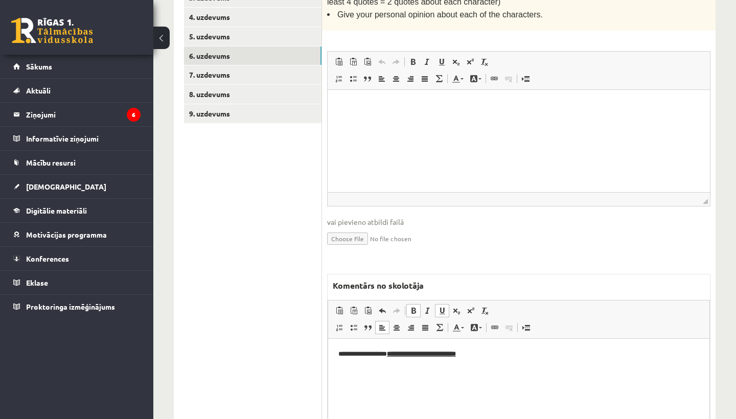
click at [517, 355] on p "**********" at bounding box center [519, 354] width 361 height 10
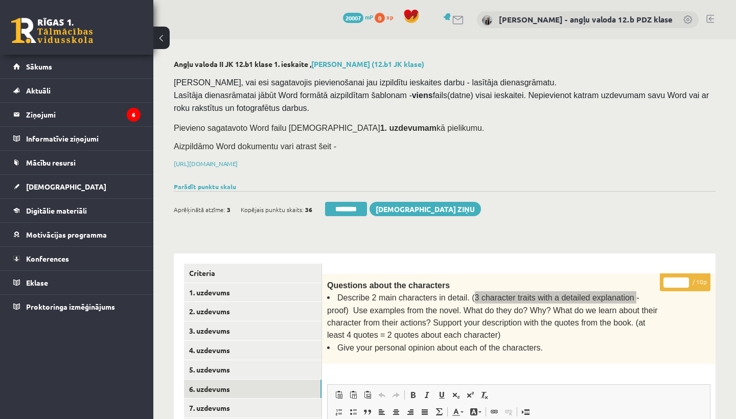
scroll to position [0, 0]
click at [674, 278] on input "*" at bounding box center [677, 283] width 26 height 10
type input "*"
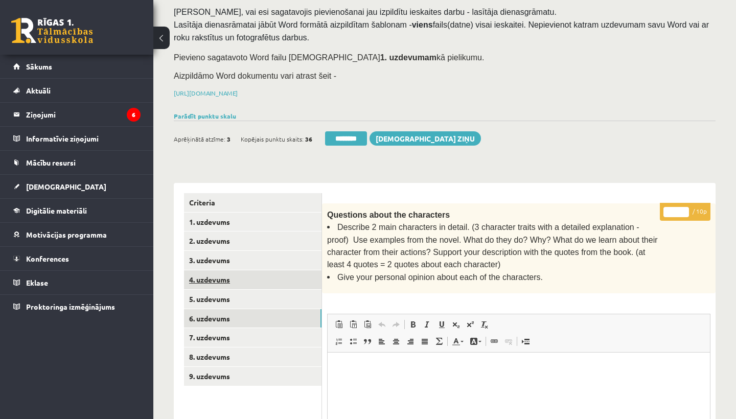
scroll to position [98, 0]
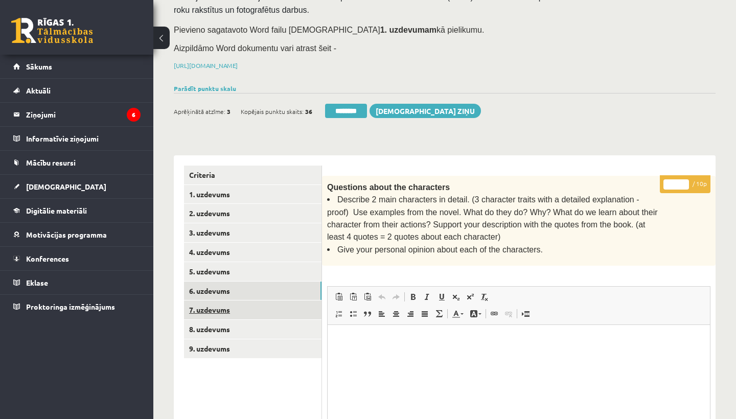
type input "*"
click at [222, 305] on link "7. uzdevums" at bounding box center [253, 310] width 138 height 19
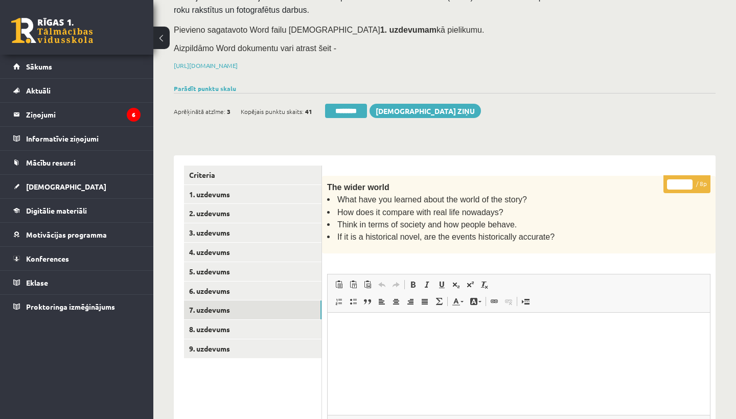
scroll to position [0, 0]
click at [683, 184] on input "*" at bounding box center [680, 185] width 26 height 10
type input "*"
click at [245, 322] on link "8. uzdevums" at bounding box center [253, 329] width 138 height 19
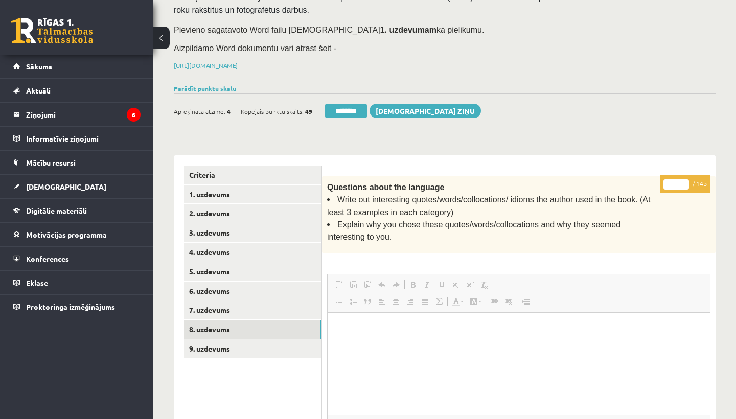
click at [678, 182] on input "*" at bounding box center [677, 185] width 26 height 10
type input "**"
click at [233, 344] on link "9. uzdevums" at bounding box center [253, 349] width 138 height 19
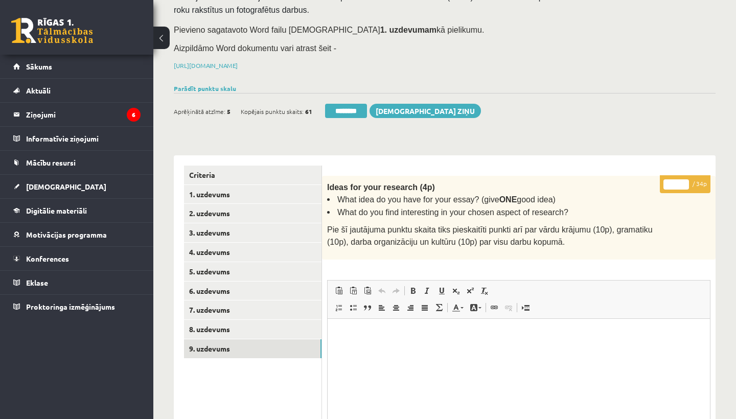
click at [678, 184] on input "*" at bounding box center [677, 185] width 26 height 10
type input "**"
click at [227, 192] on link "1. uzdevums" at bounding box center [253, 194] width 138 height 19
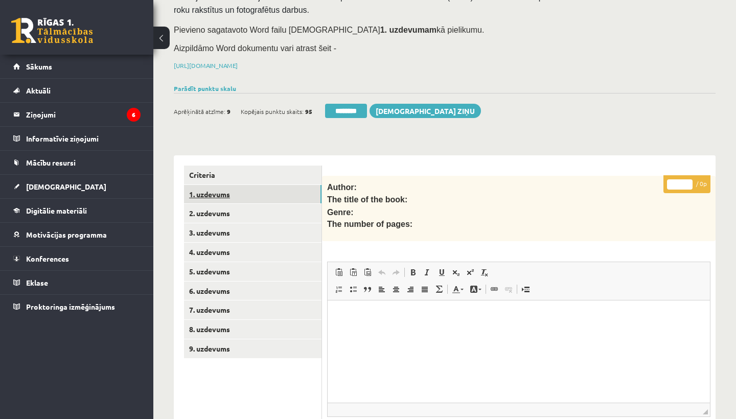
click at [223, 190] on link "1. uzdevums" at bounding box center [253, 194] width 138 height 19
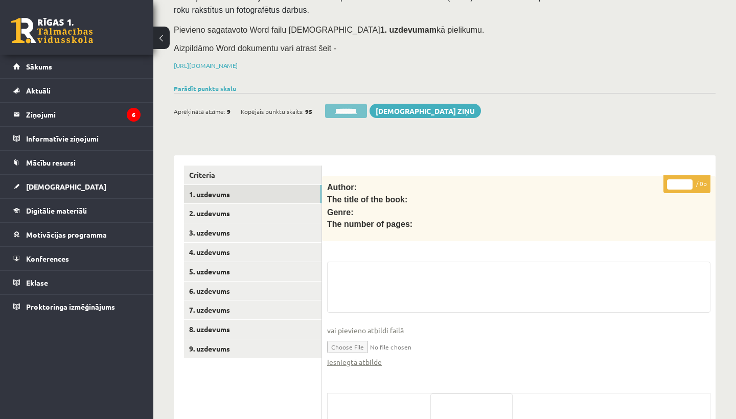
click at [349, 109] on input "********" at bounding box center [346, 111] width 42 height 14
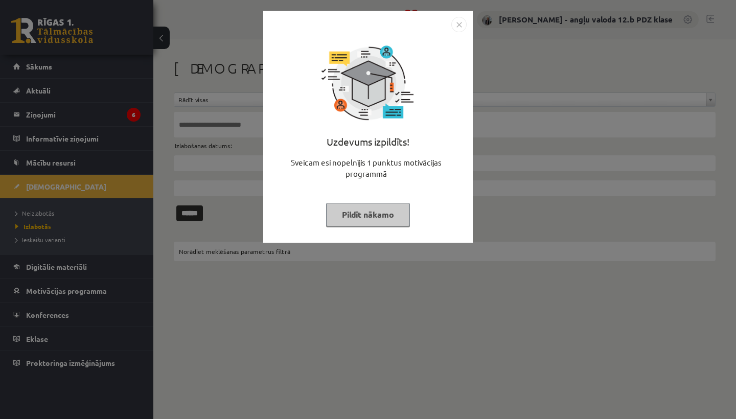
click at [459, 25] on img "Close" at bounding box center [459, 24] width 15 height 15
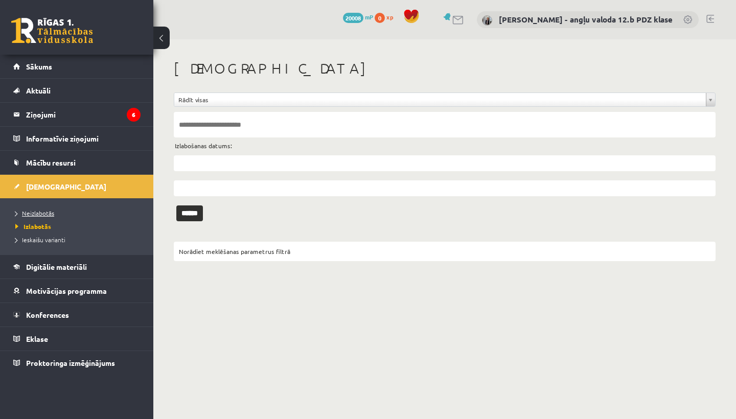
click at [48, 216] on span "Neizlabotās" at bounding box center [34, 213] width 39 height 8
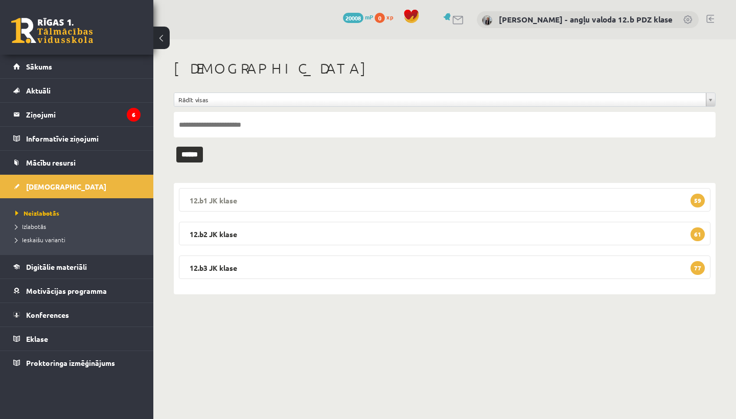
click at [265, 193] on legend "12.b1 JK klase 59" at bounding box center [445, 200] width 532 height 24
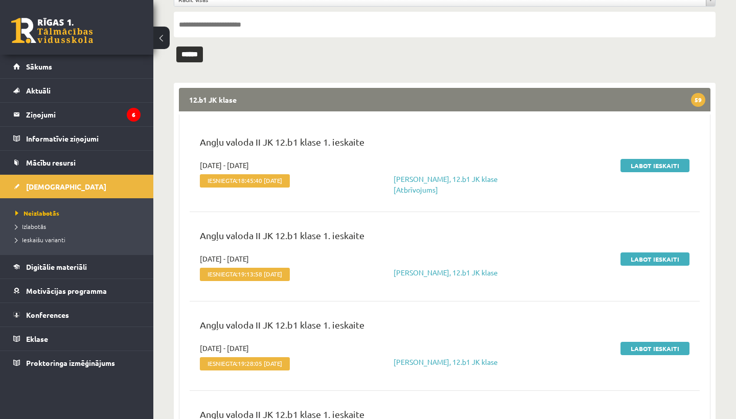
scroll to position [102, 0]
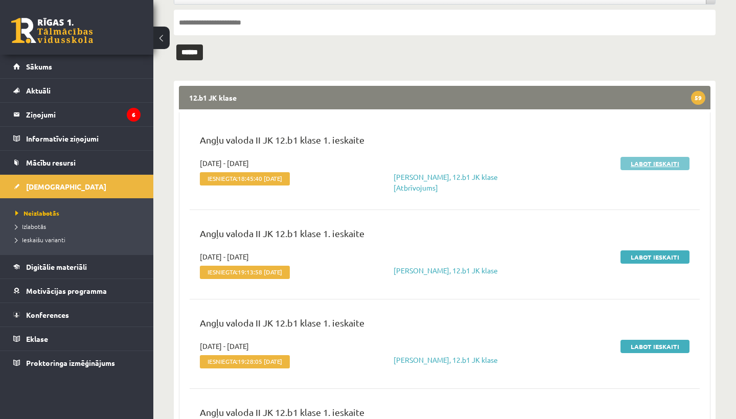
click at [666, 164] on link "Labot ieskaiti" at bounding box center [655, 163] width 69 height 13
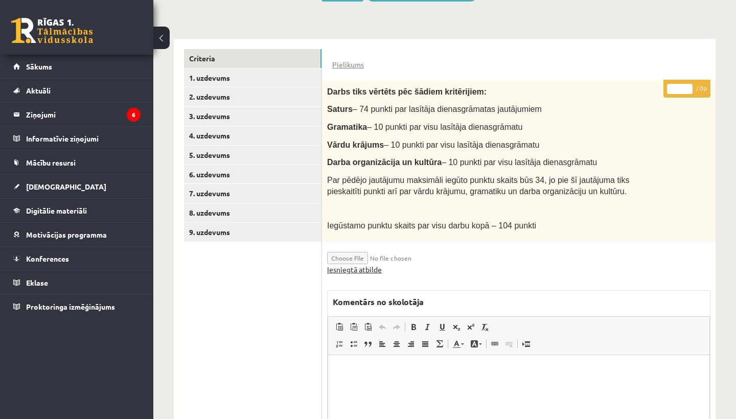
click at [360, 266] on link "Iesniegtā atbilde" at bounding box center [354, 269] width 55 height 11
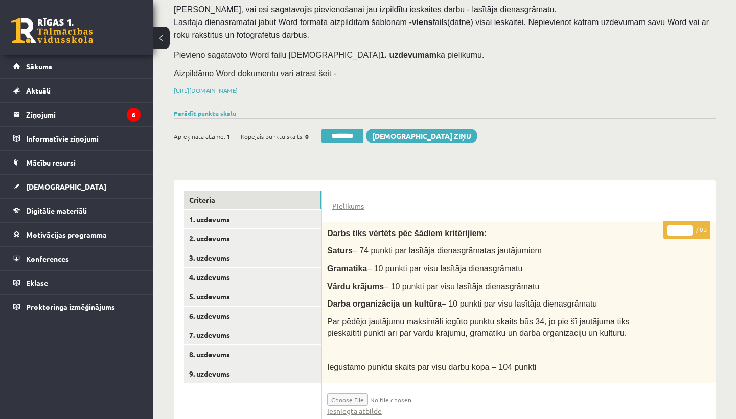
scroll to position [76, 0]
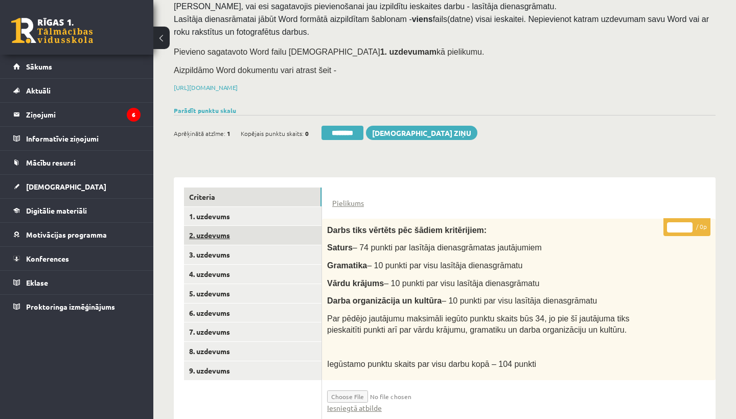
click at [225, 227] on link "2. uzdevums" at bounding box center [253, 235] width 138 height 19
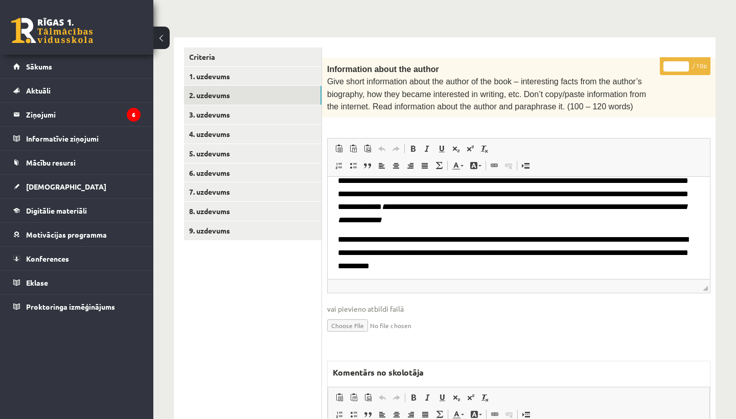
scroll to position [85, 0]
click at [674, 64] on input "*" at bounding box center [677, 66] width 26 height 10
type input "**"
click at [243, 117] on link "3. uzdevums" at bounding box center [253, 114] width 138 height 19
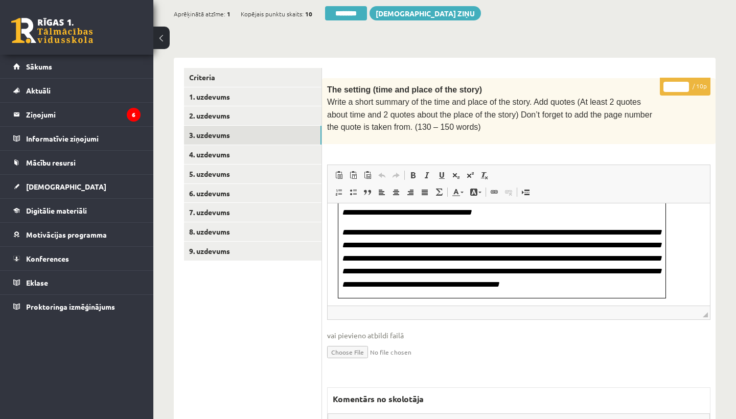
scroll to position [80, 0]
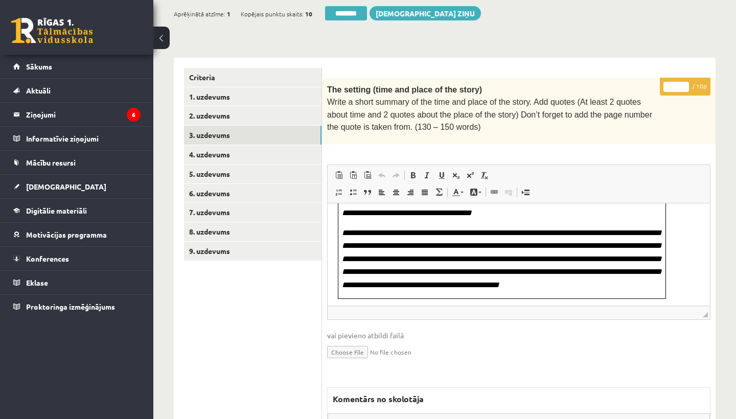
click at [674, 83] on input "*" at bounding box center [677, 87] width 26 height 10
type input "**"
click at [243, 150] on link "4. uzdevums" at bounding box center [253, 154] width 138 height 19
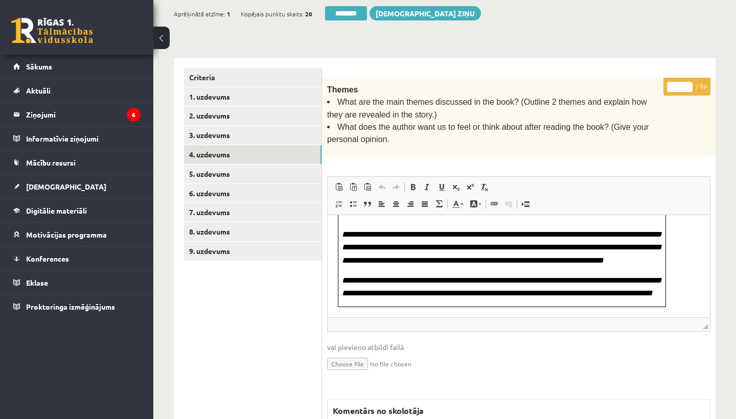
scroll to position [148, 0]
click at [681, 83] on input "*" at bounding box center [680, 87] width 26 height 10
type input "*"
click at [229, 166] on link "5. uzdevums" at bounding box center [253, 174] width 138 height 19
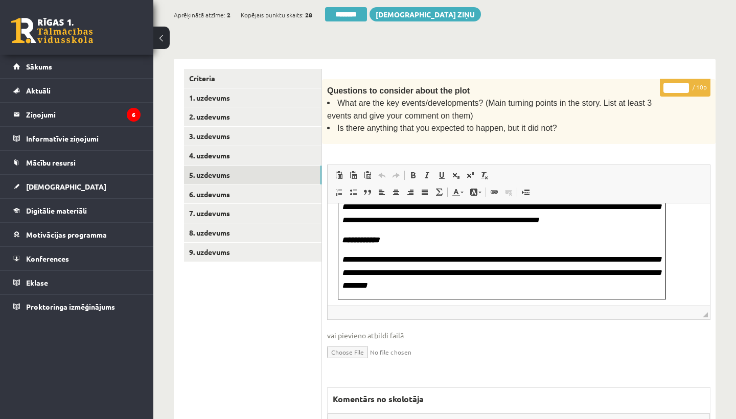
scroll to position [158, 0]
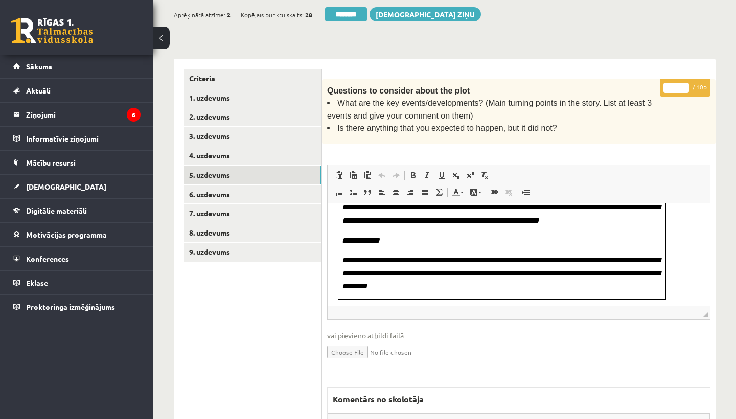
click at [677, 87] on input "*" at bounding box center [677, 88] width 26 height 10
type input "**"
click at [226, 185] on link "6. uzdevums" at bounding box center [253, 194] width 138 height 19
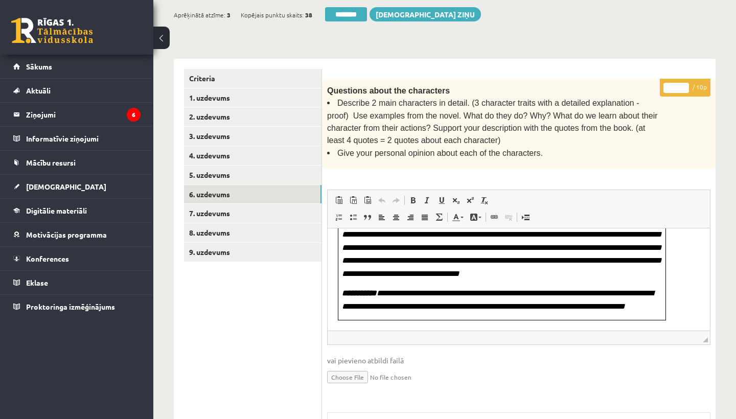
scroll to position [183, 0]
click at [677, 84] on input "*" at bounding box center [677, 88] width 26 height 10
type input "*"
click at [227, 212] on link "7. uzdevums" at bounding box center [253, 213] width 138 height 19
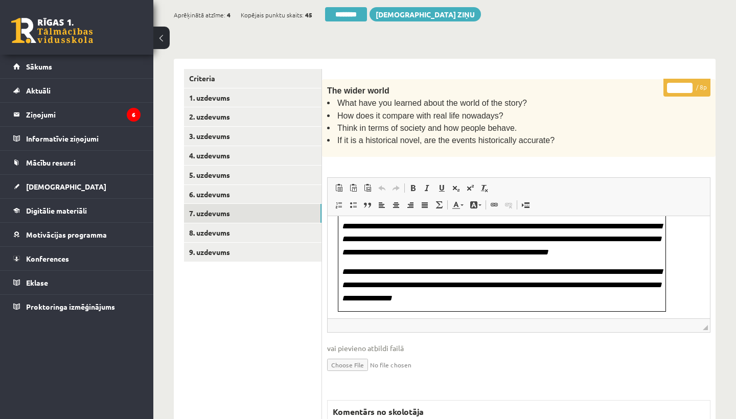
scroll to position [0, 0]
click at [680, 83] on input "*" at bounding box center [680, 88] width 26 height 10
type input "*"
click at [211, 226] on link "8. uzdevums" at bounding box center [253, 232] width 138 height 19
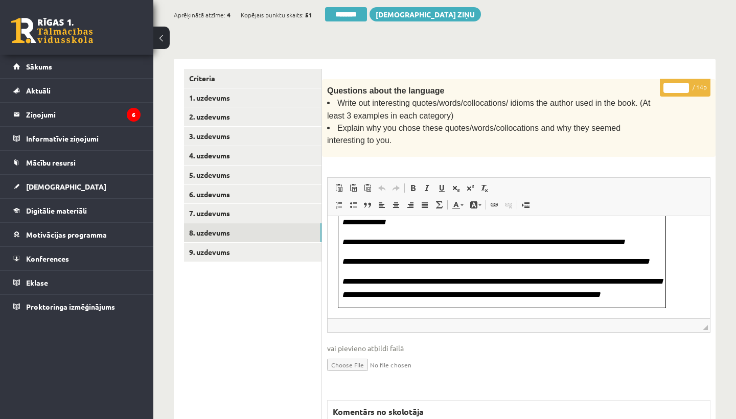
click at [676, 84] on input "*" at bounding box center [677, 88] width 26 height 10
type input "**"
click at [223, 251] on link "9. uzdevums" at bounding box center [253, 252] width 138 height 19
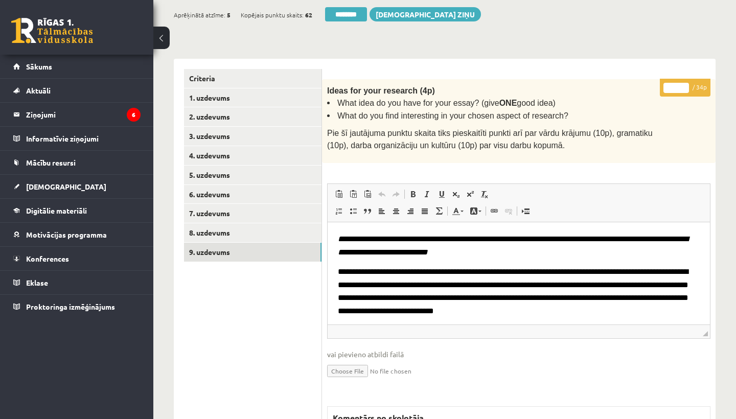
click at [679, 86] on input "*" at bounding box center [677, 88] width 26 height 10
type input "**"
click at [207, 100] on link "1. uzdevums" at bounding box center [253, 97] width 138 height 19
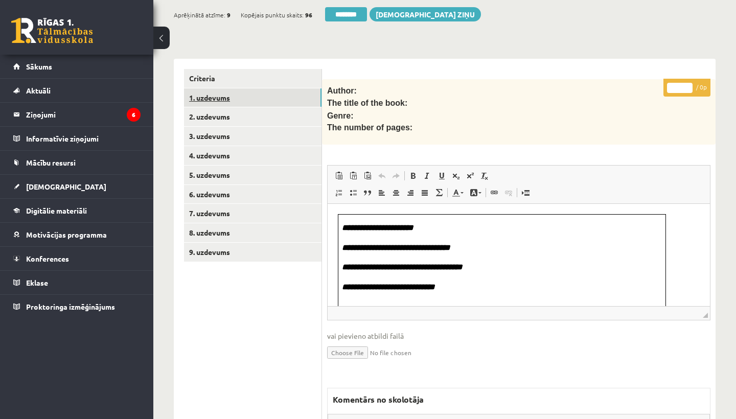
click at [221, 94] on link "1. uzdevums" at bounding box center [253, 97] width 138 height 19
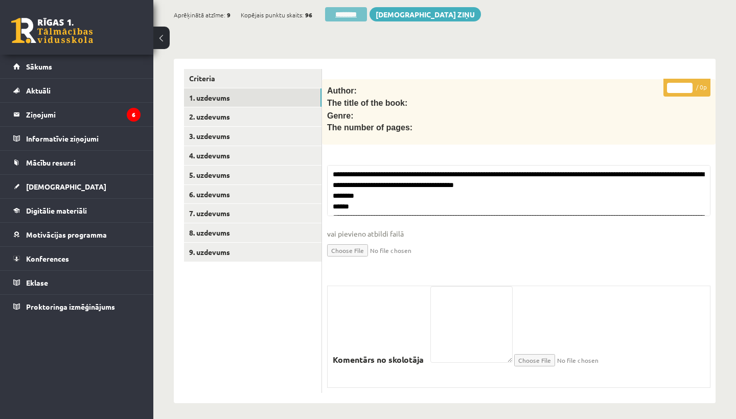
click at [347, 12] on input "********" at bounding box center [346, 14] width 42 height 14
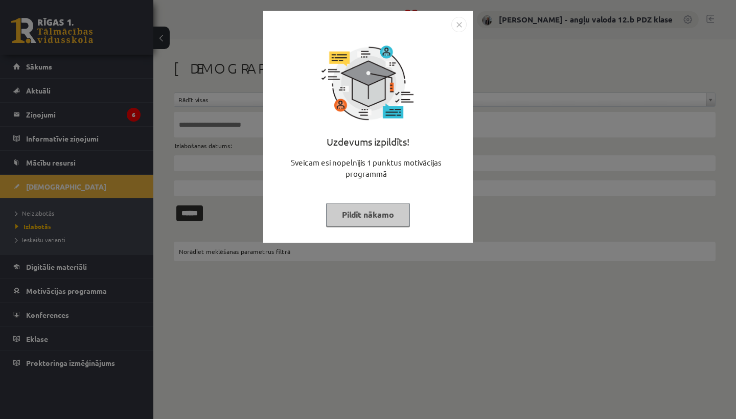
click at [460, 21] on img "Close" at bounding box center [459, 24] width 15 height 15
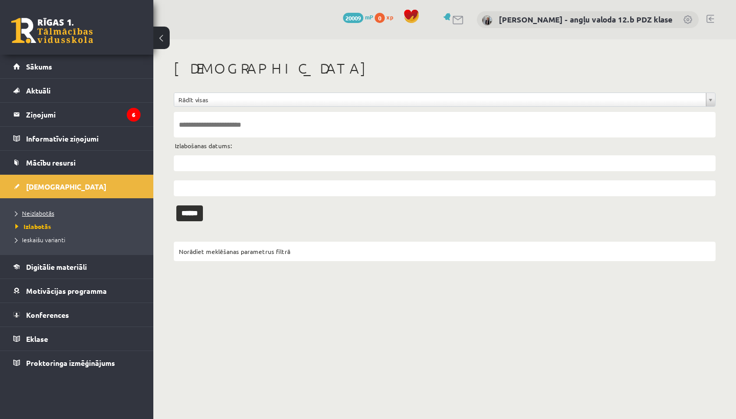
click at [45, 213] on span "Neizlabotās" at bounding box center [34, 213] width 39 height 8
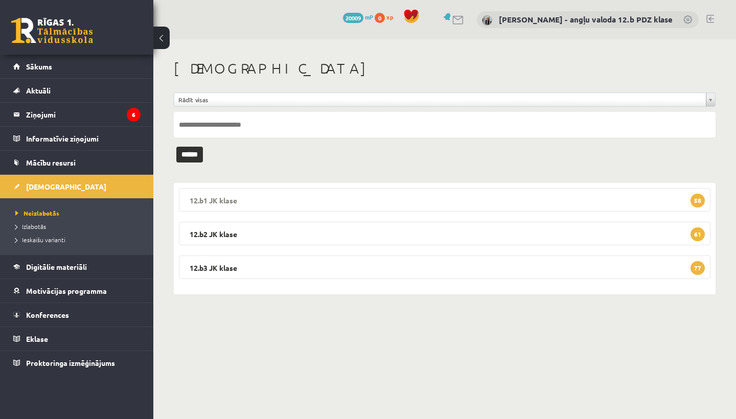
click at [233, 194] on legend "12.b1 JK klase 58" at bounding box center [445, 200] width 532 height 24
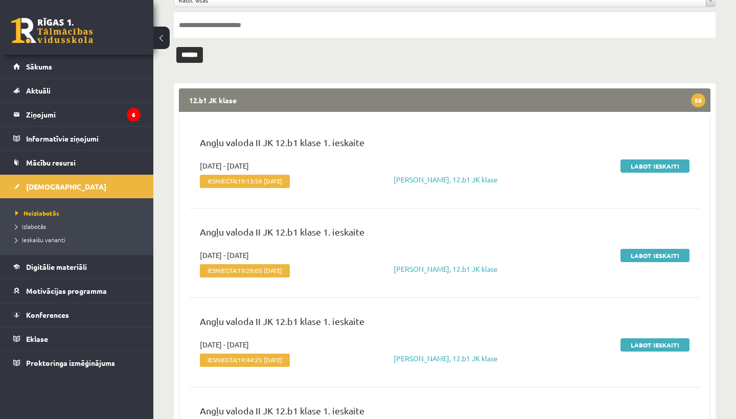
scroll to position [102, 0]
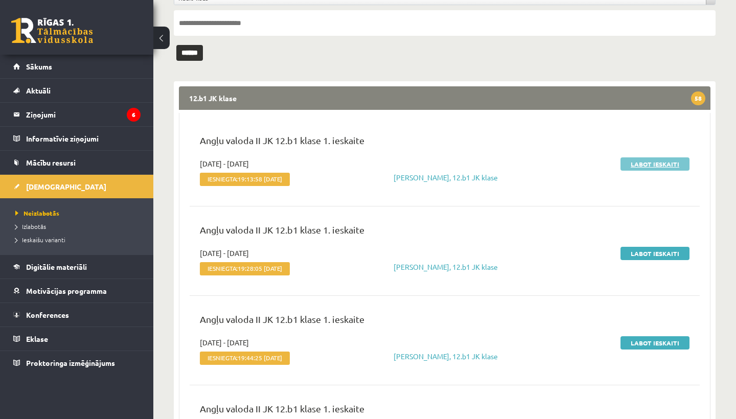
click at [652, 164] on link "Labot ieskaiti" at bounding box center [655, 164] width 69 height 13
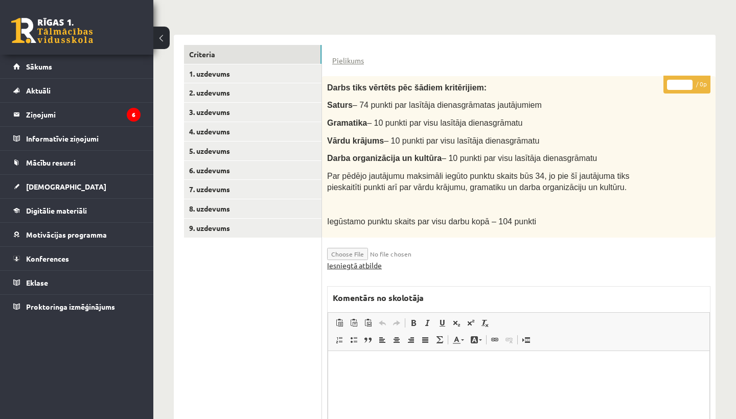
click at [367, 264] on link "Iesniegtā atbilde" at bounding box center [354, 265] width 55 height 11
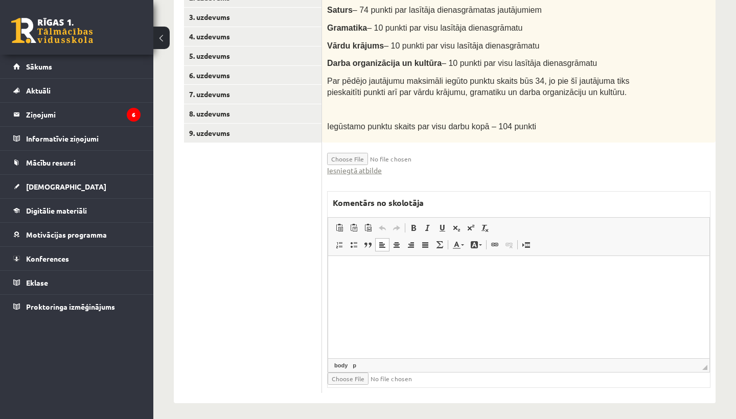
scroll to position [314, 0]
click at [386, 286] on html at bounding box center [519, 272] width 382 height 31
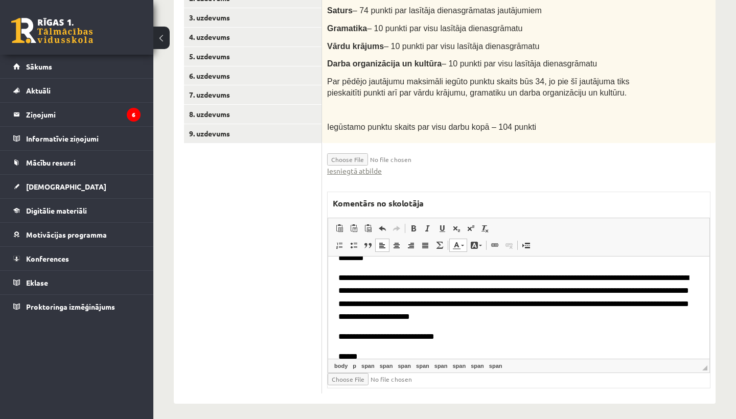
click at [344, 373] on input "file" at bounding box center [389, 379] width 122 height 12
type input "**********"
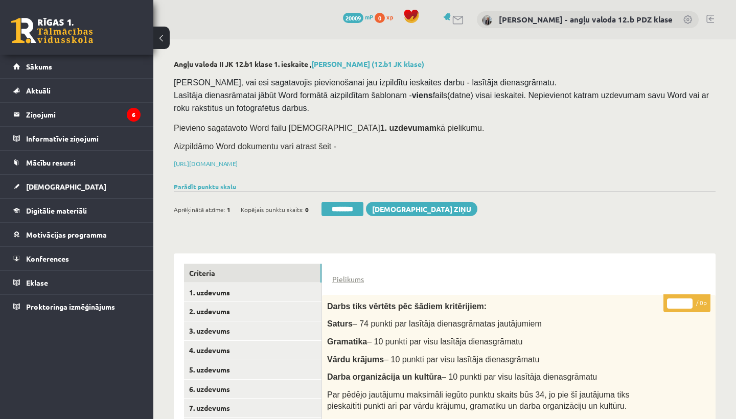
scroll to position [0, 0]
click at [212, 302] on link "2. uzdevums" at bounding box center [253, 311] width 138 height 19
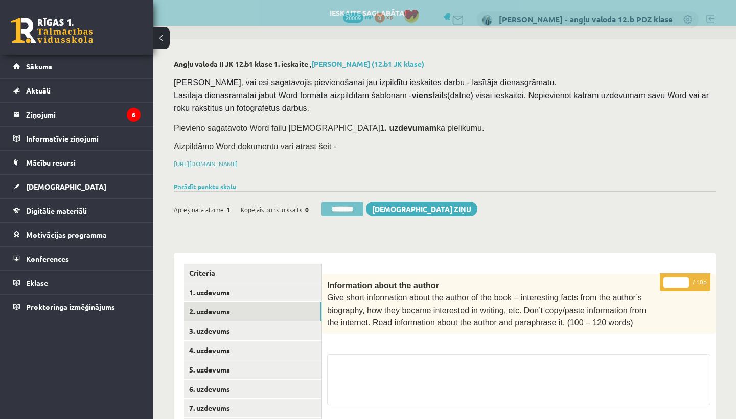
click at [347, 202] on input "********" at bounding box center [343, 209] width 42 height 14
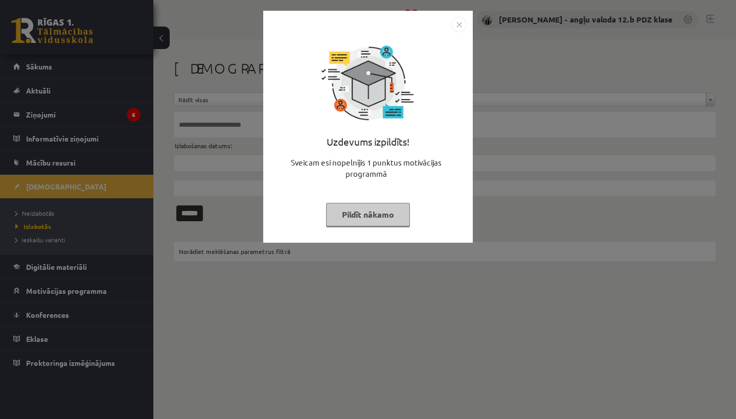
click at [459, 25] on img "Close" at bounding box center [459, 24] width 15 height 15
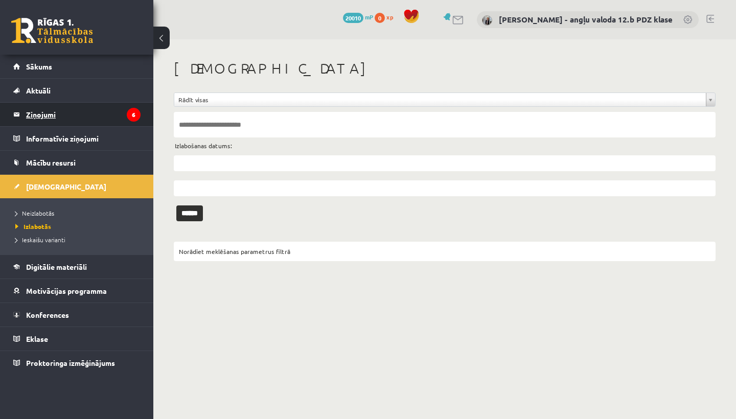
click at [45, 112] on legend "Ziņojumi 6" at bounding box center [83, 115] width 115 height 24
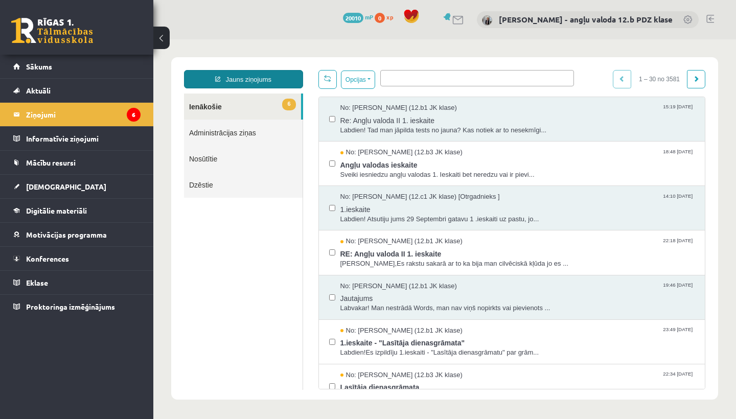
click at [228, 82] on link "Jauns ziņojums" at bounding box center [243, 79] width 119 height 18
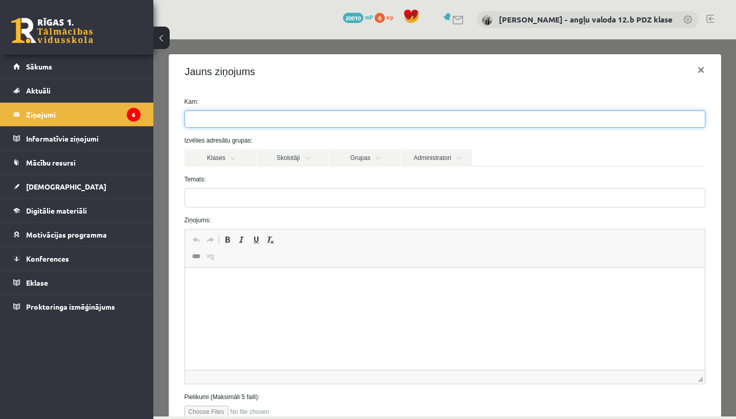
click at [269, 125] on ul at bounding box center [445, 119] width 520 height 16
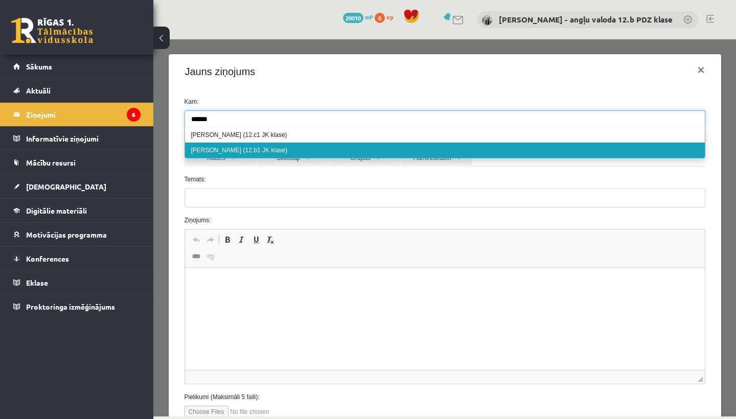
type input "******"
select select "*****"
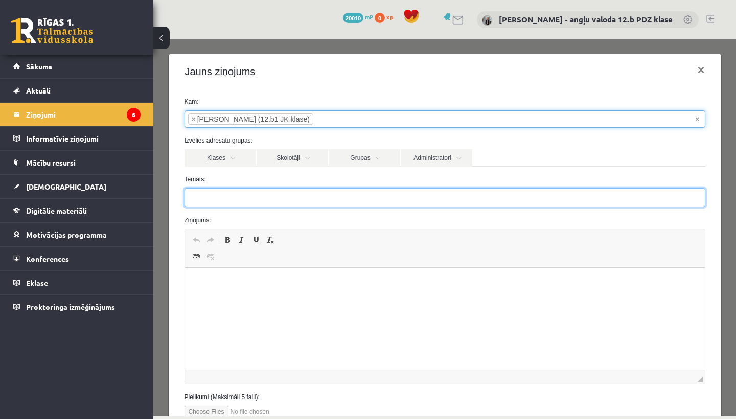
click at [219, 195] on input "Temats:" at bounding box center [445, 197] width 521 height 19
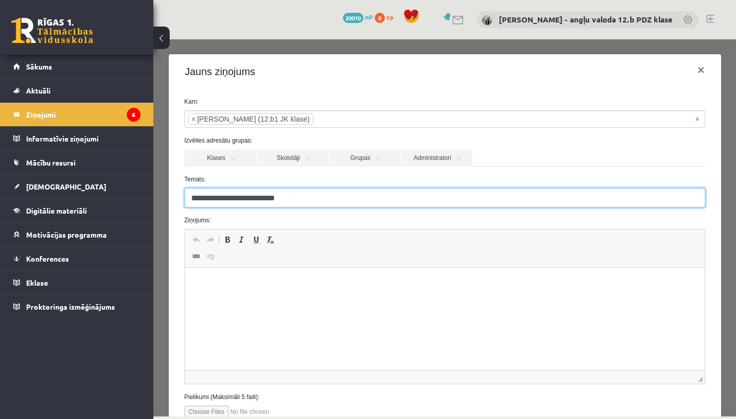
type input "**********"
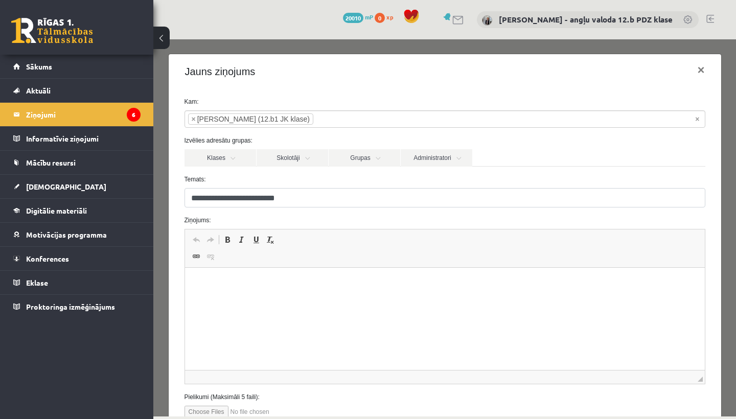
click at [210, 282] on p "Rich Text Editor, wiswyg-editor-47433836752280-1759928266-134" at bounding box center [445, 283] width 500 height 11
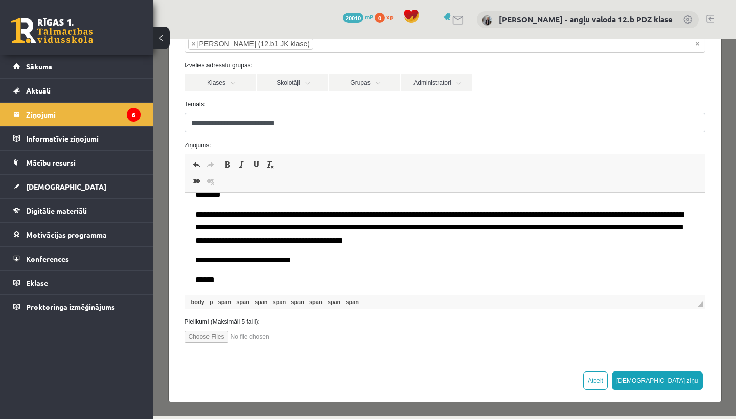
scroll to position [75, 0]
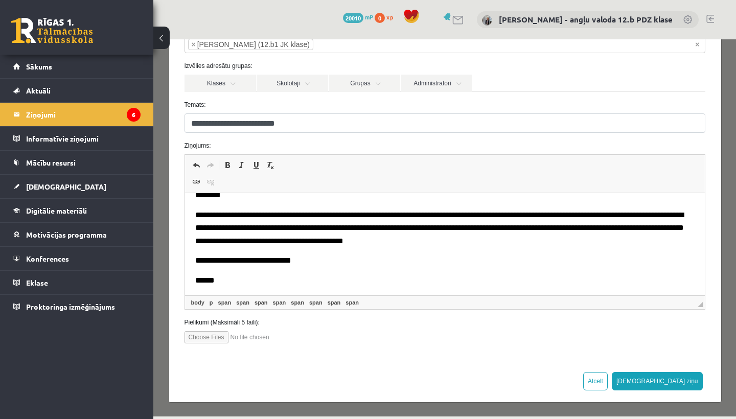
click at [193, 336] on input "file" at bounding box center [243, 337] width 116 height 12
type input "**********"
click at [684, 379] on button "[DEMOGRAPHIC_DATA] ziņu" at bounding box center [657, 381] width 91 height 18
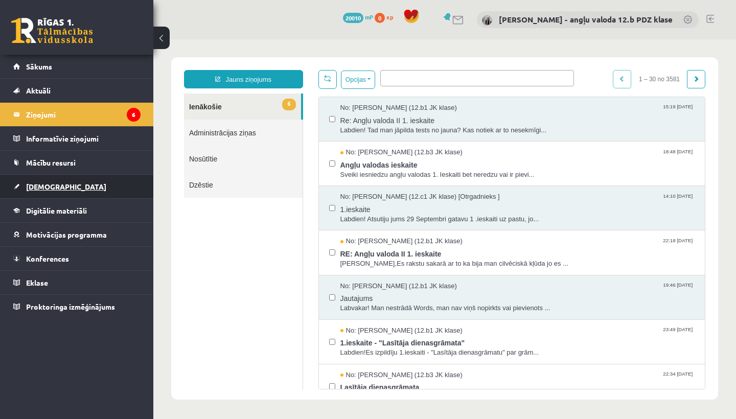
scroll to position [0, 0]
click at [54, 180] on link "[DEMOGRAPHIC_DATA]" at bounding box center [76, 187] width 127 height 24
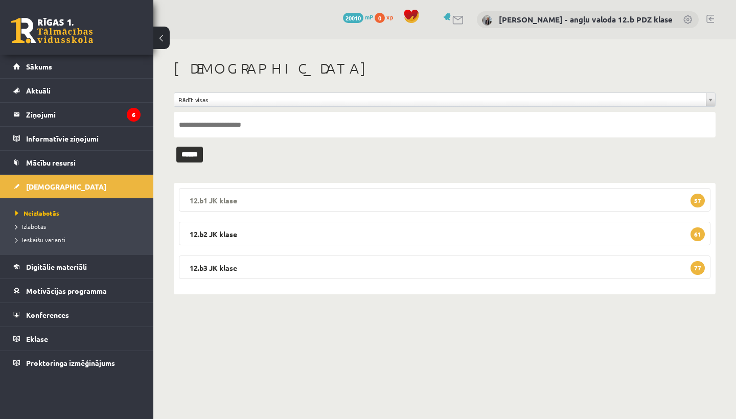
click at [262, 195] on legend "12.b1 JK klase 57" at bounding box center [445, 200] width 532 height 24
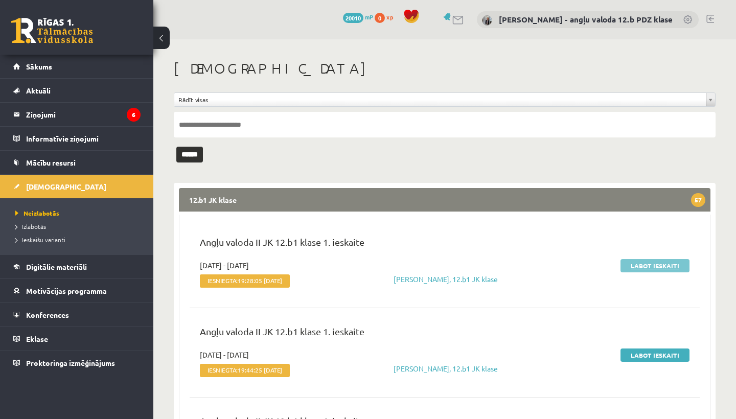
click at [652, 260] on link "Labot ieskaiti" at bounding box center [655, 265] width 69 height 13
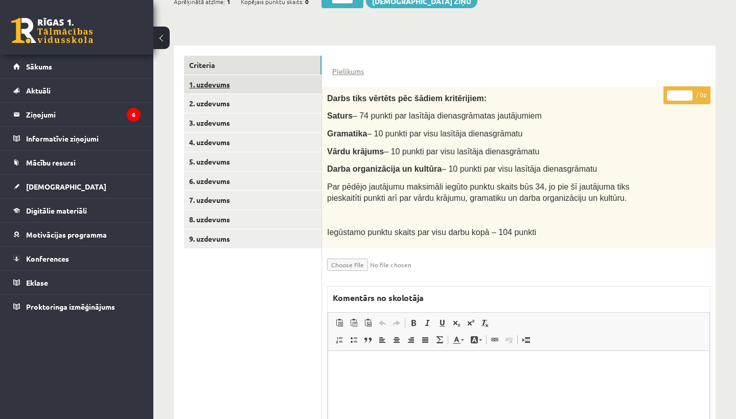
click at [240, 85] on link "1. uzdevums" at bounding box center [253, 84] width 138 height 19
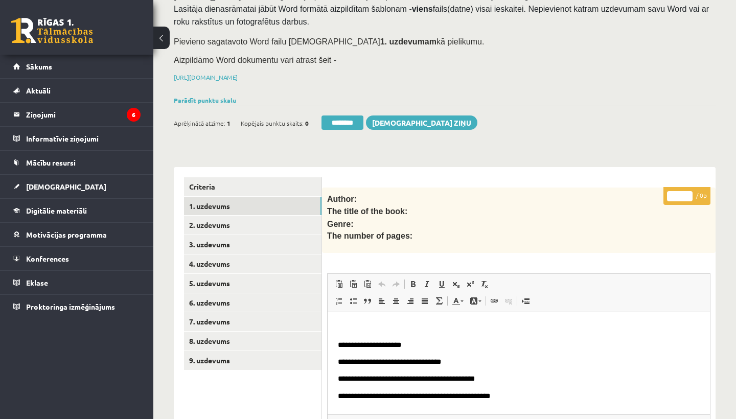
scroll to position [95, 0]
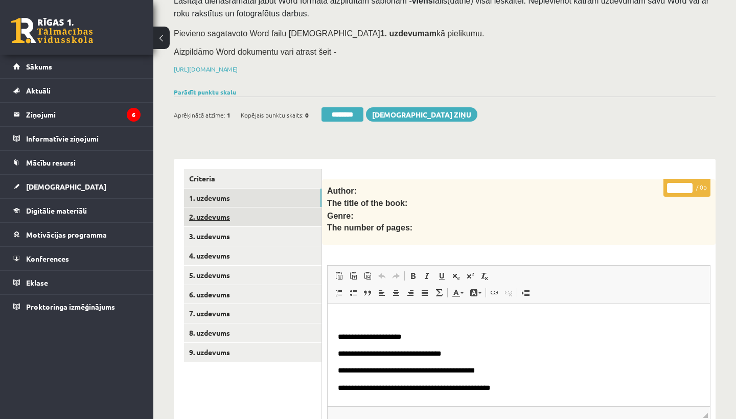
click at [237, 211] on link "2. uzdevums" at bounding box center [253, 217] width 138 height 19
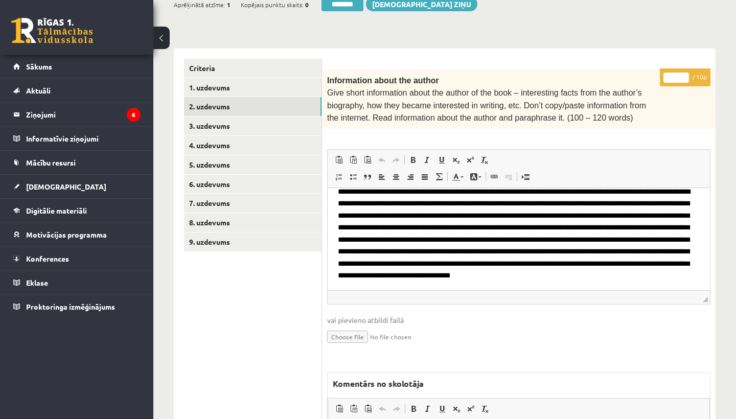
scroll to position [205, 0]
click at [678, 74] on input "*" at bounding box center [677, 78] width 26 height 10
type input "*"
click at [242, 122] on link "3. uzdevums" at bounding box center [253, 126] width 138 height 19
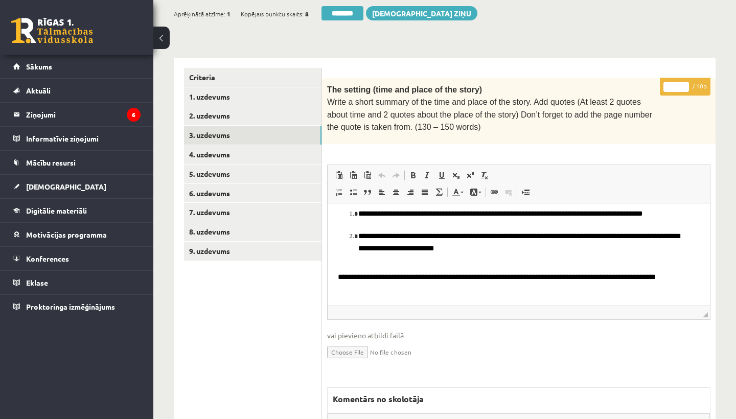
scroll to position [146, 0]
click at [677, 87] on input "*" at bounding box center [677, 87] width 26 height 10
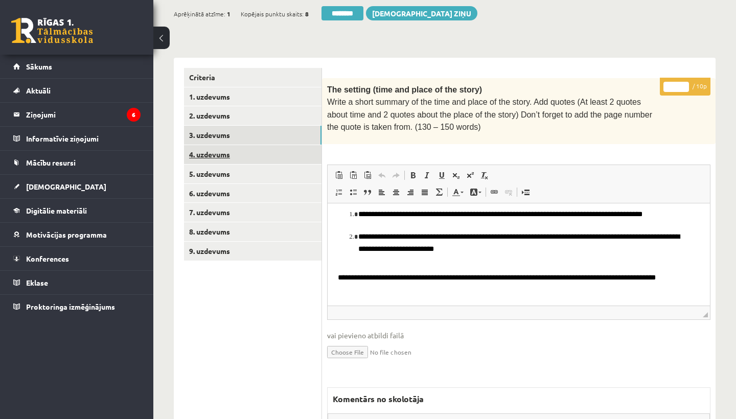
type input "**"
click at [206, 152] on link "4. uzdevums" at bounding box center [253, 154] width 138 height 19
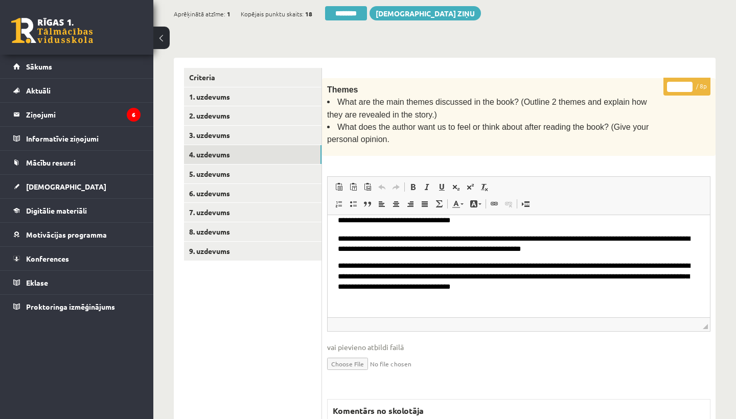
scroll to position [0, 0]
click at [681, 82] on input "*" at bounding box center [680, 87] width 26 height 10
type input "*"
click at [227, 169] on link "5. uzdevums" at bounding box center [253, 174] width 138 height 19
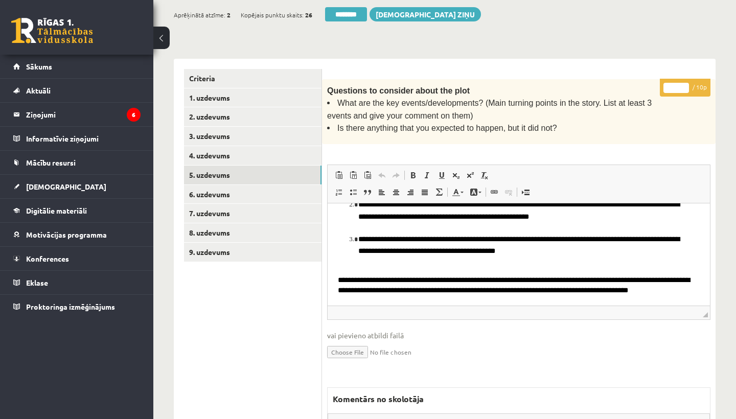
scroll to position [75, 0]
click at [678, 85] on input "*" at bounding box center [677, 88] width 26 height 10
type input "*"
click at [228, 185] on link "6. uzdevums" at bounding box center [253, 194] width 138 height 19
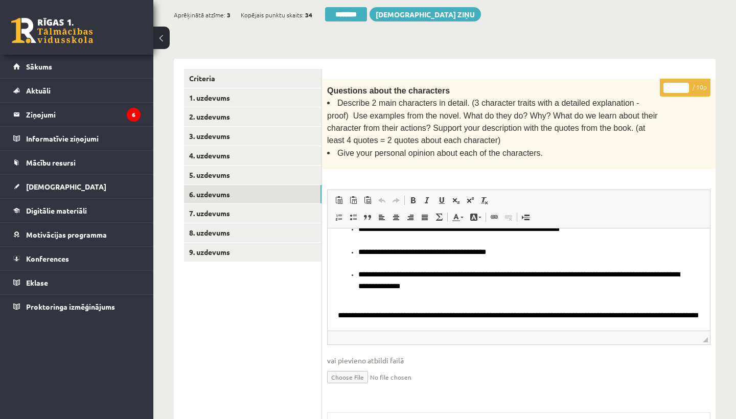
scroll to position [192, 0]
drag, startPoint x: 473, startPoint y: 101, endPoint x: 634, endPoint y: 100, distance: 160.6
click at [634, 100] on span "Describe 2 main characters in detail. (3 character traits with a detailed expla…" at bounding box center [492, 122] width 331 height 46
copy span "3 character traits with a detailed explanation"
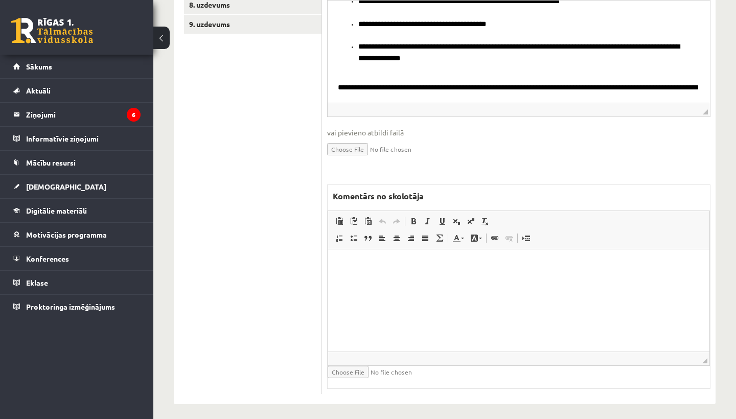
scroll to position [422, 0]
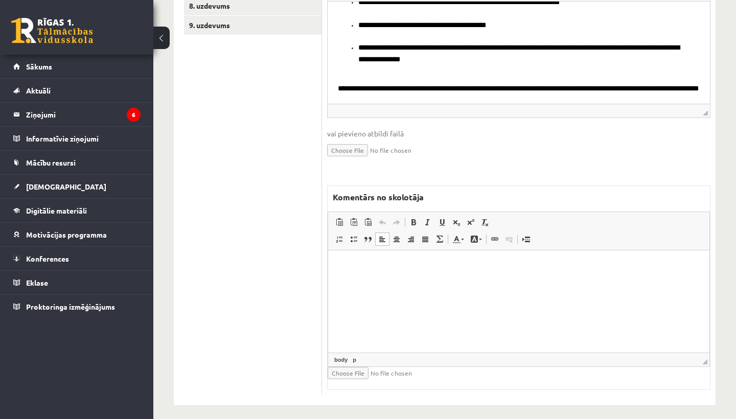
click at [378, 282] on html at bounding box center [519, 266] width 382 height 31
drag, startPoint x: 391, startPoint y: 265, endPoint x: 485, endPoint y: 265, distance: 93.6
click at [485, 265] on p "**********" at bounding box center [519, 266] width 361 height 10
click at [414, 218] on span at bounding box center [414, 222] width 8 height 8
click at [441, 218] on span at bounding box center [442, 222] width 8 height 8
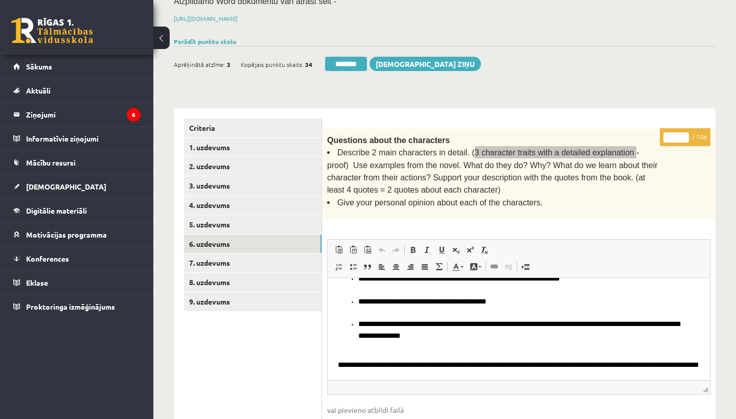
scroll to position [104, 0]
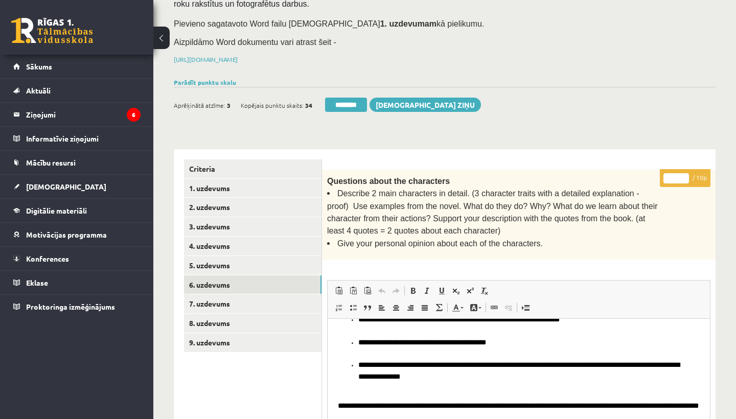
click at [678, 175] on input "*" at bounding box center [677, 178] width 26 height 10
type input "*"
click at [209, 295] on link "7. uzdevums" at bounding box center [253, 304] width 138 height 19
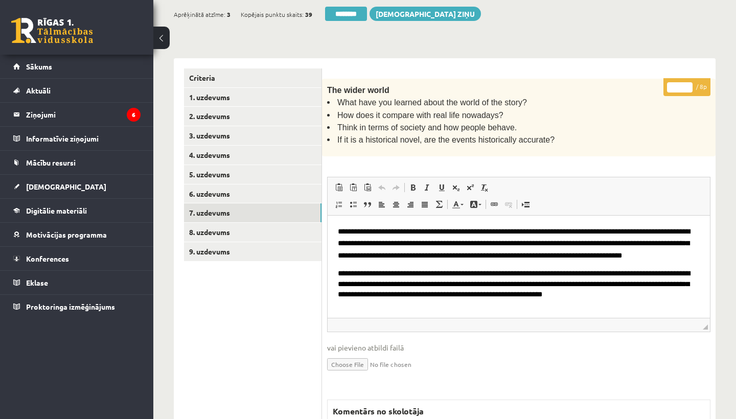
scroll to position [3, 0]
click at [680, 84] on input "*" at bounding box center [680, 87] width 26 height 10
type input "*"
click at [216, 226] on link "8. uzdevums" at bounding box center [253, 232] width 138 height 19
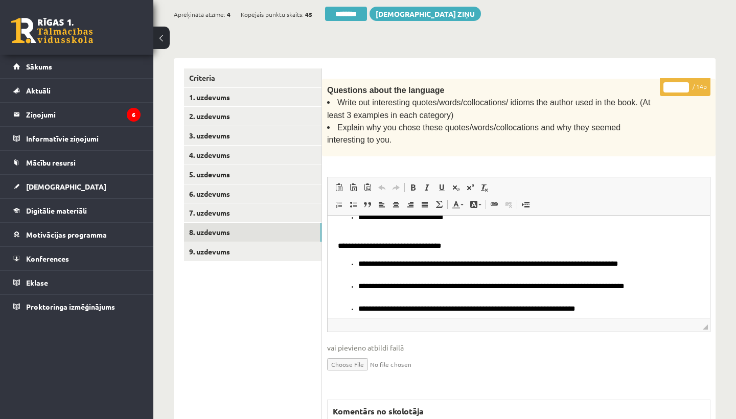
scroll to position [261, 0]
click at [676, 82] on input "*" at bounding box center [677, 87] width 26 height 10
type input "**"
click at [205, 252] on link "9. uzdevums" at bounding box center [253, 251] width 138 height 19
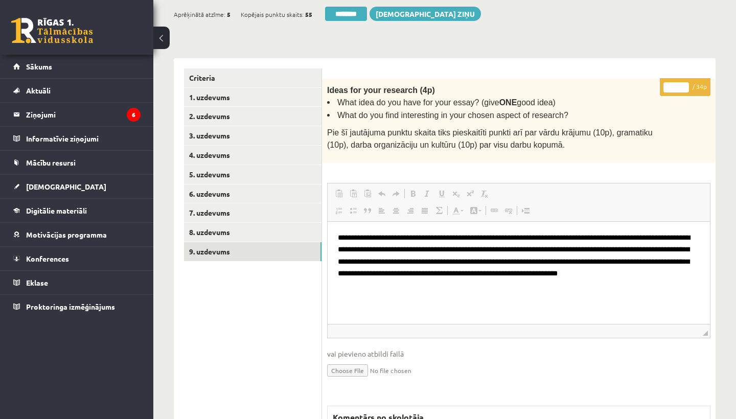
scroll to position [0, 0]
click at [679, 85] on input "*" at bounding box center [677, 87] width 26 height 10
type input "**"
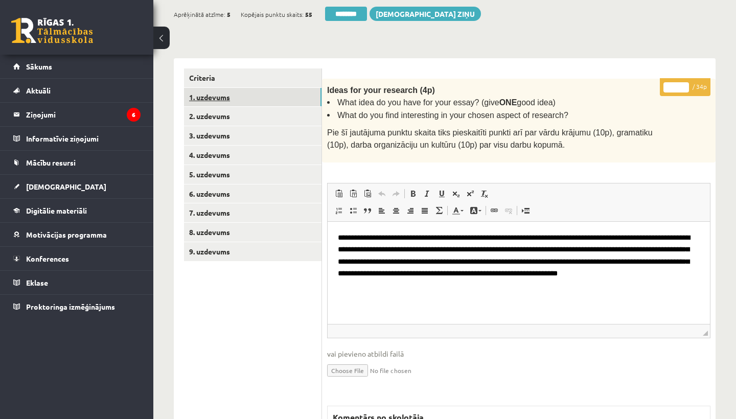
click at [238, 88] on link "1. uzdevums" at bounding box center [253, 97] width 138 height 19
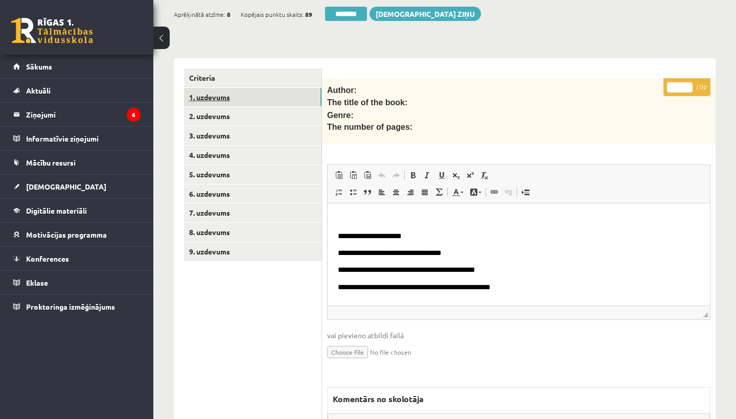
click at [218, 96] on link "1. uzdevums" at bounding box center [253, 97] width 138 height 19
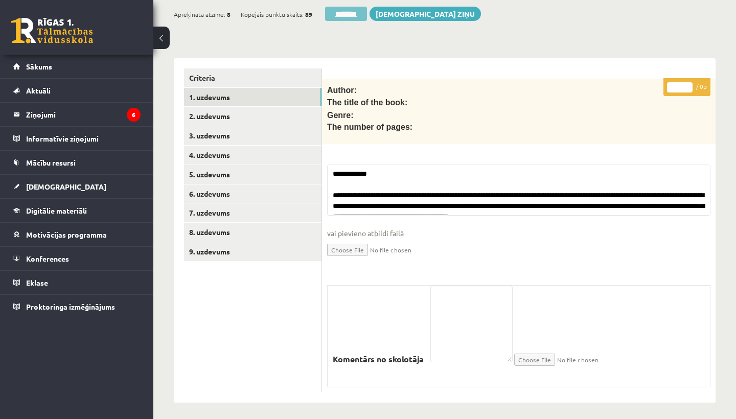
click at [345, 9] on input "********" at bounding box center [346, 14] width 42 height 14
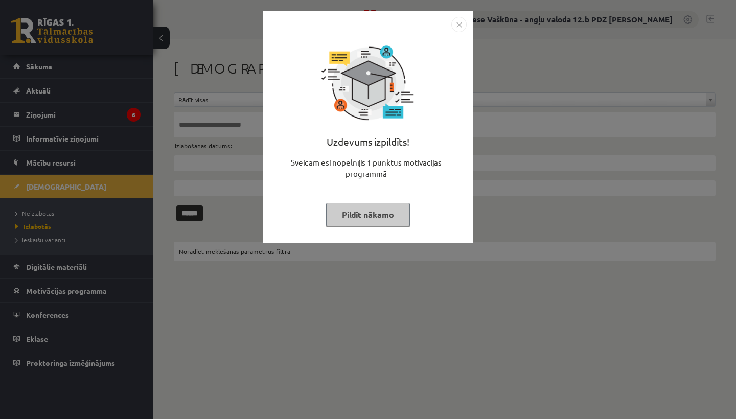
click at [461, 21] on img "Close" at bounding box center [459, 24] width 15 height 15
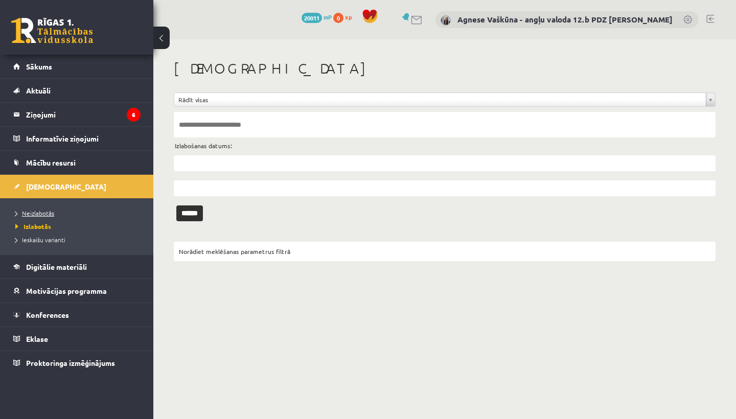
click at [43, 210] on span "Neizlabotās" at bounding box center [34, 213] width 39 height 8
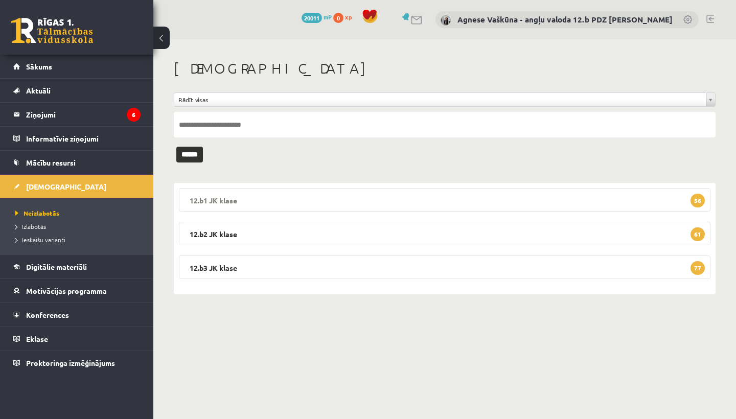
click at [283, 193] on legend "12.b1 [PERSON_NAME] 56" at bounding box center [445, 200] width 532 height 24
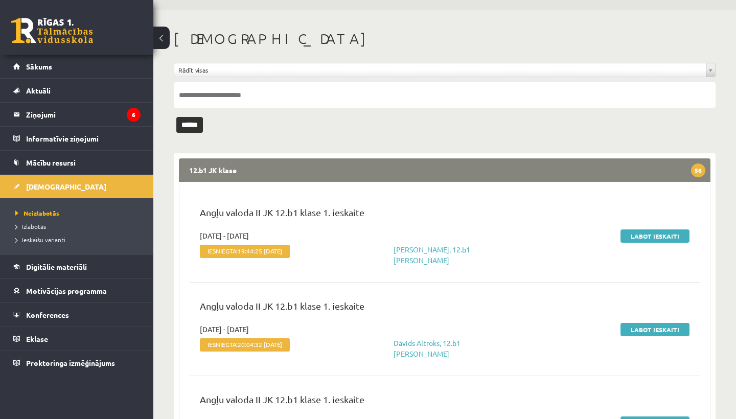
scroll to position [40, 0]
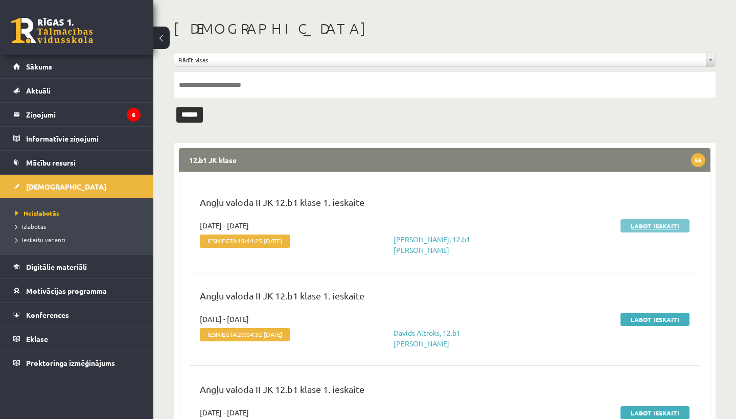
click at [643, 227] on link "Labot ieskaiti" at bounding box center [655, 225] width 69 height 13
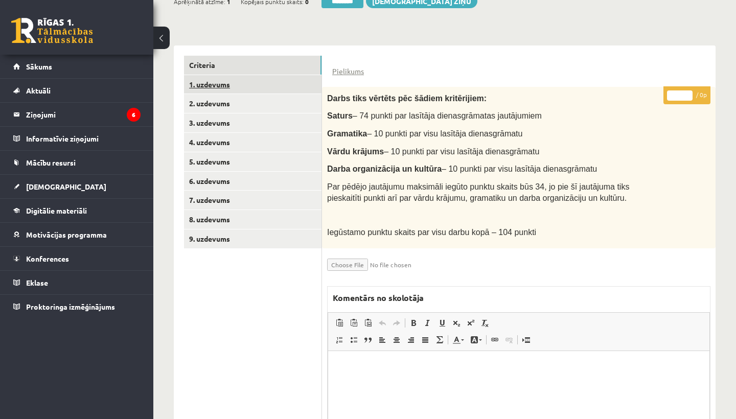
click at [220, 78] on link "1. uzdevums" at bounding box center [253, 84] width 138 height 19
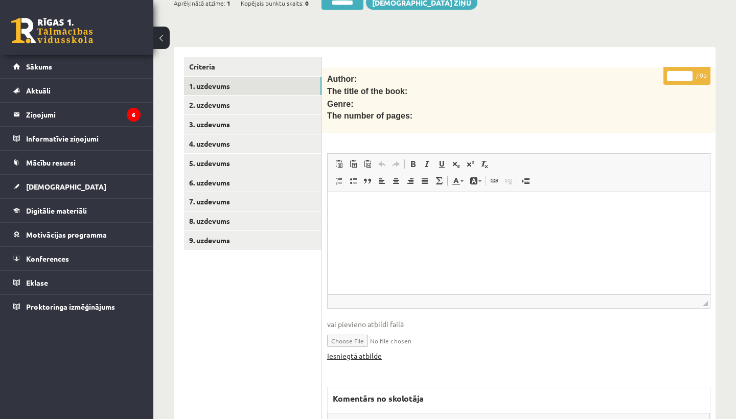
click at [355, 351] on link "Iesniegtā atbilde" at bounding box center [354, 356] width 55 height 11
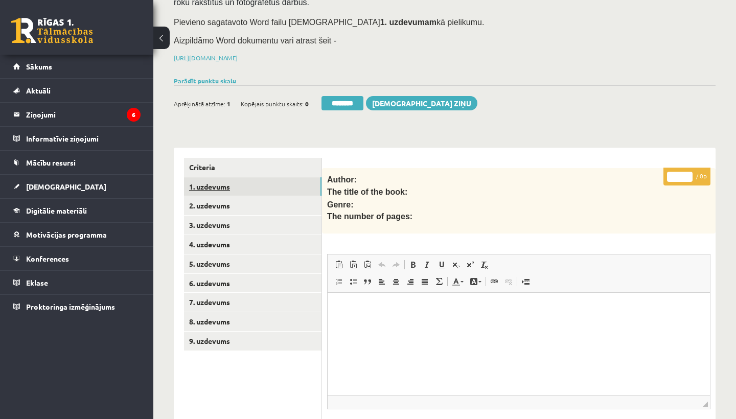
scroll to position [114, 0]
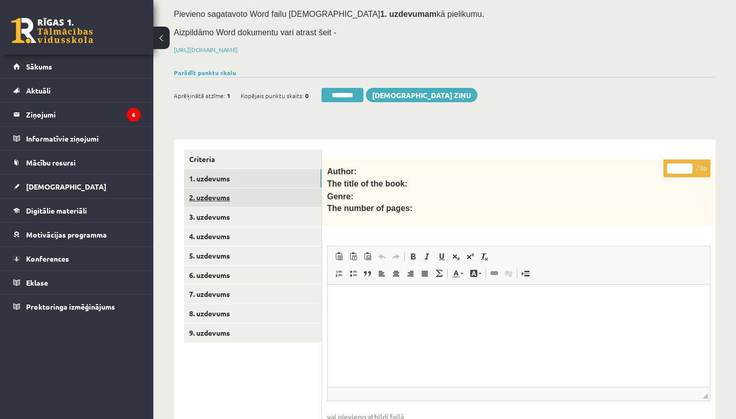
click at [214, 193] on link "2. uzdevums" at bounding box center [253, 197] width 138 height 19
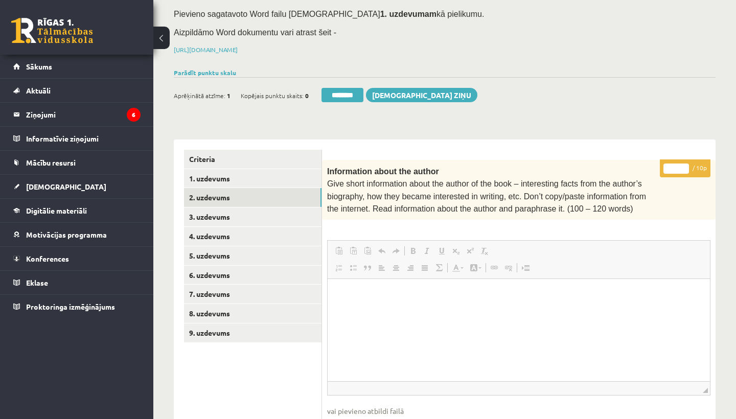
scroll to position [0, 0]
click at [677, 165] on input "*" at bounding box center [677, 169] width 26 height 10
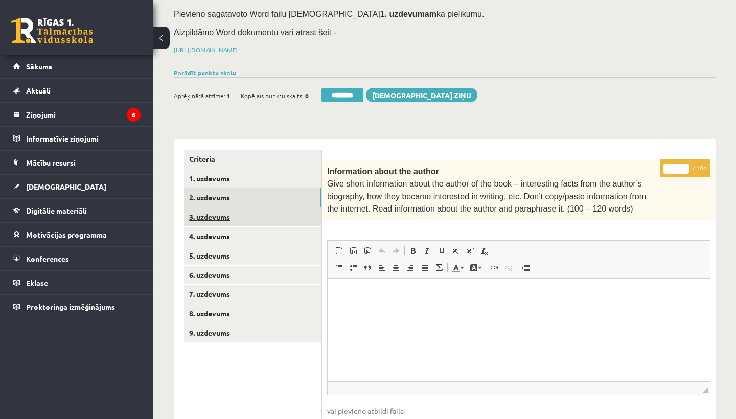
type input "*"
click at [239, 213] on link "3. uzdevums" at bounding box center [253, 217] width 138 height 19
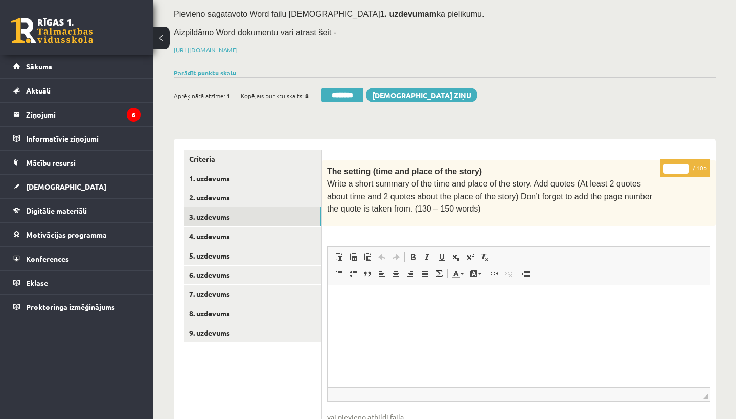
click at [675, 166] on input "*" at bounding box center [677, 169] width 26 height 10
type input "**"
click at [229, 234] on link "4. uzdevums" at bounding box center [253, 236] width 138 height 19
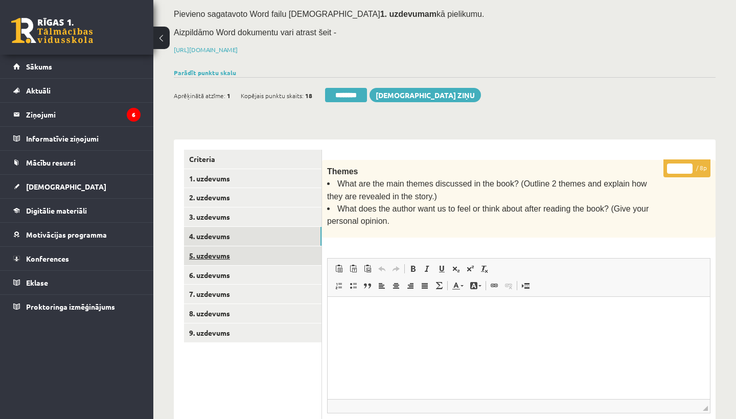
click at [240, 251] on link "5. uzdevums" at bounding box center [253, 256] width 138 height 19
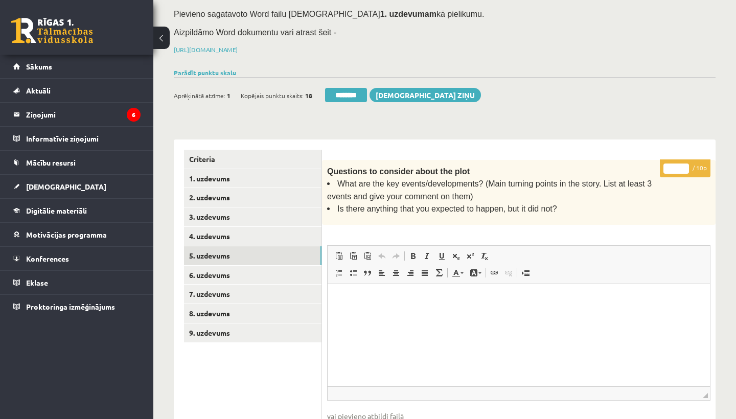
click at [677, 166] on input "*" at bounding box center [677, 169] width 26 height 10
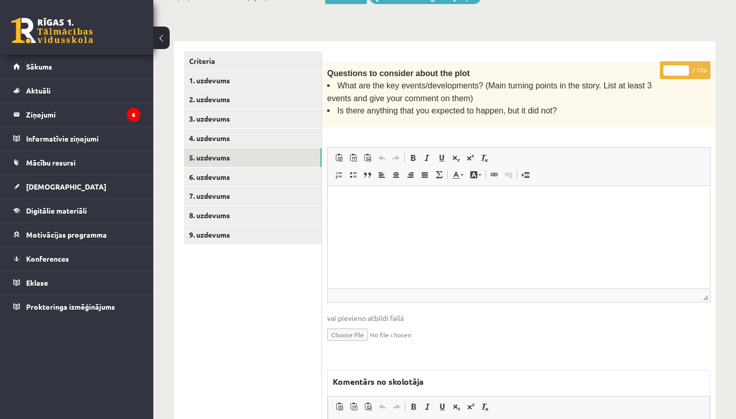
scroll to position [296, 0]
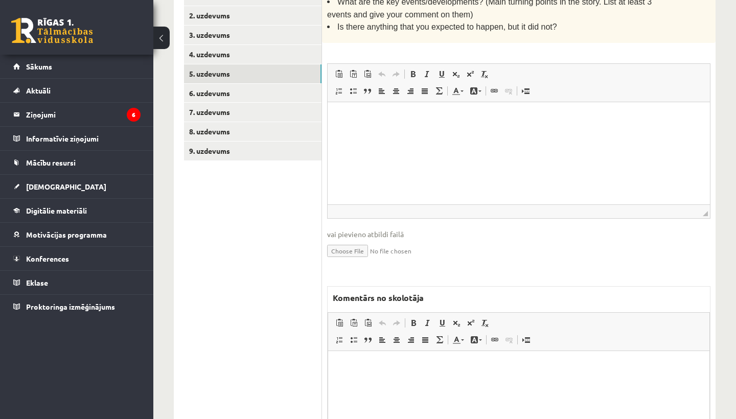
type input "*"
click at [378, 363] on p "Rich Text Editor, wiswyg-editor-47433777444160-1759928575-633" at bounding box center [519, 367] width 361 height 11
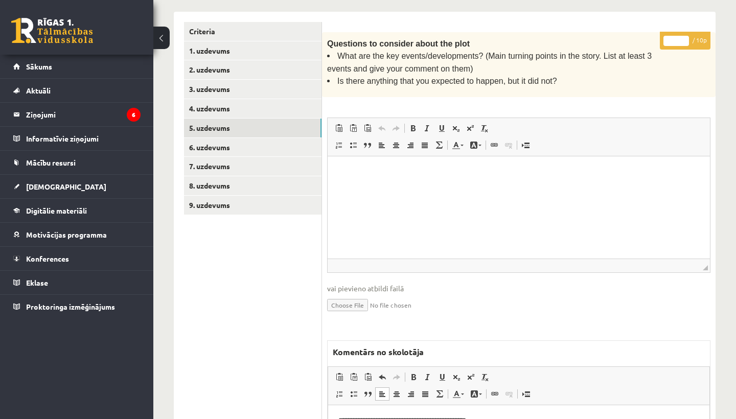
scroll to position [213, 0]
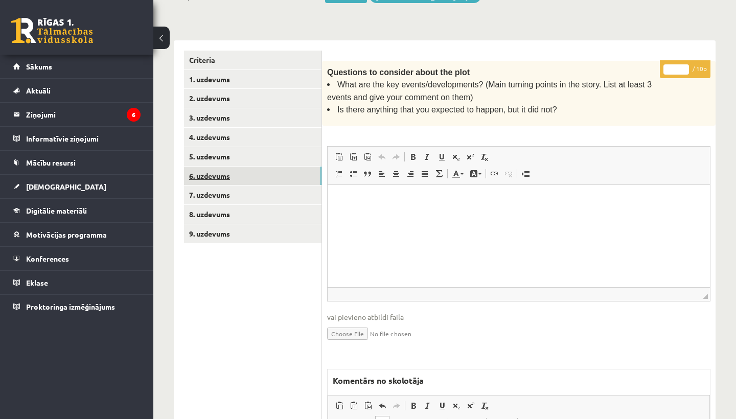
click at [212, 170] on link "6. uzdevums" at bounding box center [253, 176] width 138 height 19
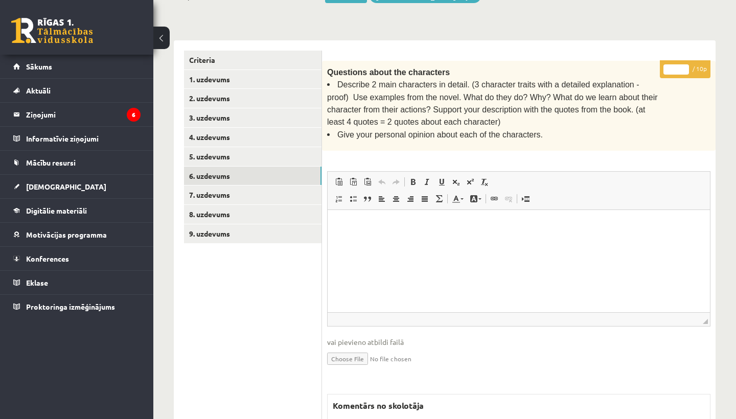
scroll to position [0, 0]
click at [241, 151] on link "5. uzdevums" at bounding box center [253, 156] width 138 height 19
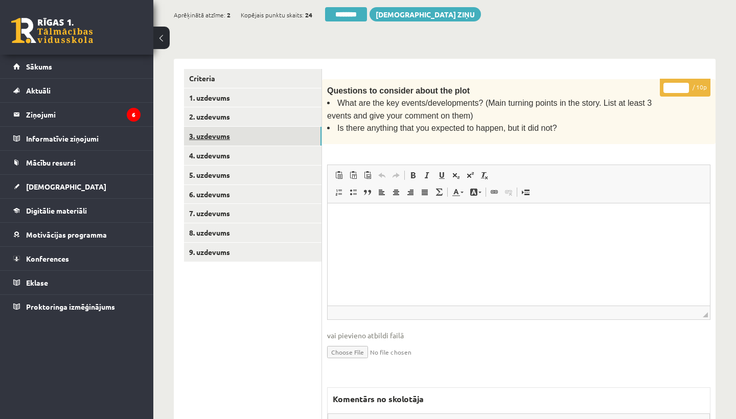
click at [230, 131] on link "3. uzdevums" at bounding box center [253, 136] width 138 height 19
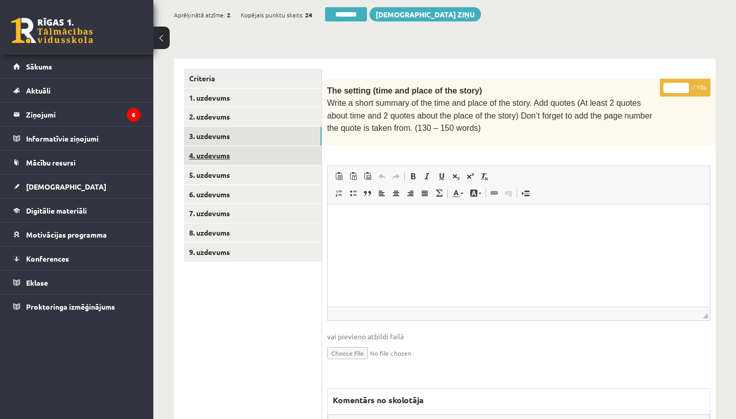
click at [229, 149] on link "4. uzdevums" at bounding box center [253, 155] width 138 height 19
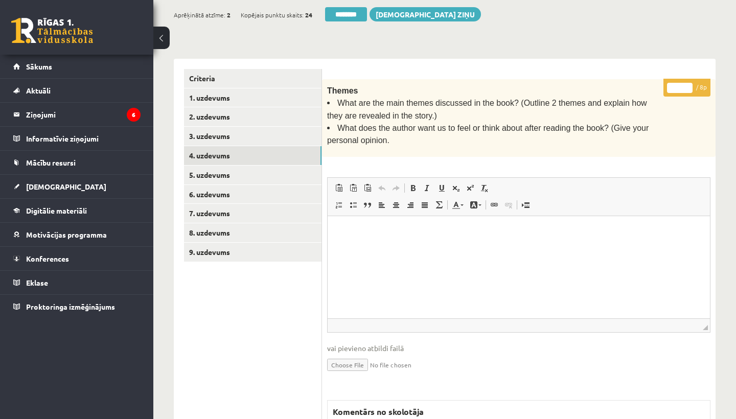
click at [682, 84] on input "*" at bounding box center [680, 88] width 26 height 10
type input "*"
click at [228, 188] on link "6. uzdevums" at bounding box center [253, 194] width 138 height 19
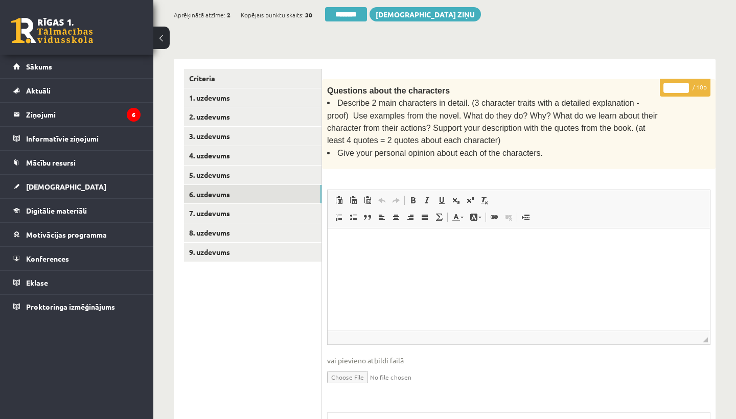
click at [676, 85] on input "*" at bounding box center [677, 88] width 26 height 10
type input "*"
drag, startPoint x: 473, startPoint y: 99, endPoint x: 633, endPoint y: 98, distance: 159.6
click at [633, 99] on span "Describe 2 main characters in detail. (3 character traits with a detailed expla…" at bounding box center [492, 122] width 331 height 46
copy span "3 character traits with a detailed explanation"
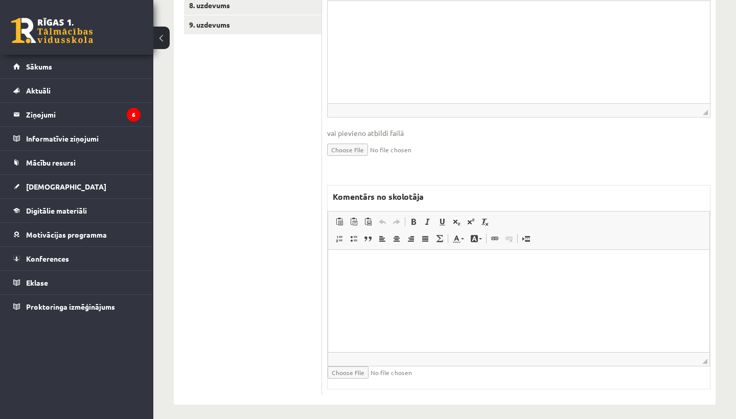
scroll to position [422, 0]
click at [384, 282] on html at bounding box center [519, 266] width 382 height 31
drag, startPoint x: 391, startPoint y: 266, endPoint x: 489, endPoint y: 267, distance: 97.7
click at [489, 267] on p "**********" at bounding box center [519, 266] width 361 height 10
click at [410, 218] on span at bounding box center [414, 222] width 8 height 8
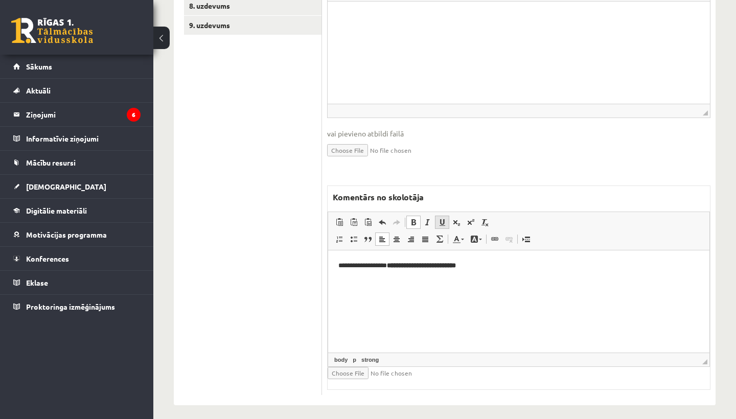
click at [443, 218] on span at bounding box center [442, 222] width 8 height 8
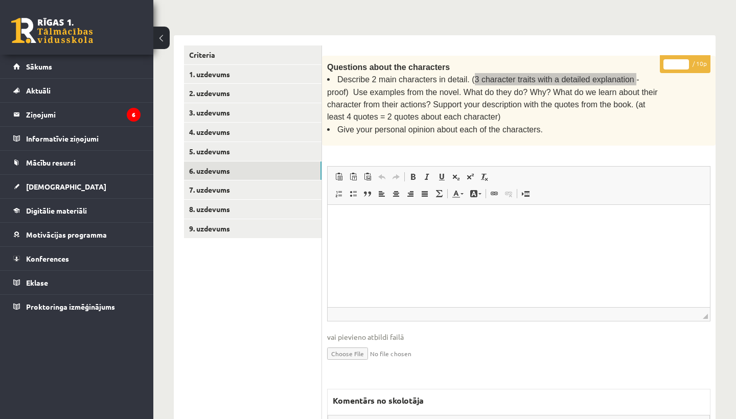
scroll to position [210, 0]
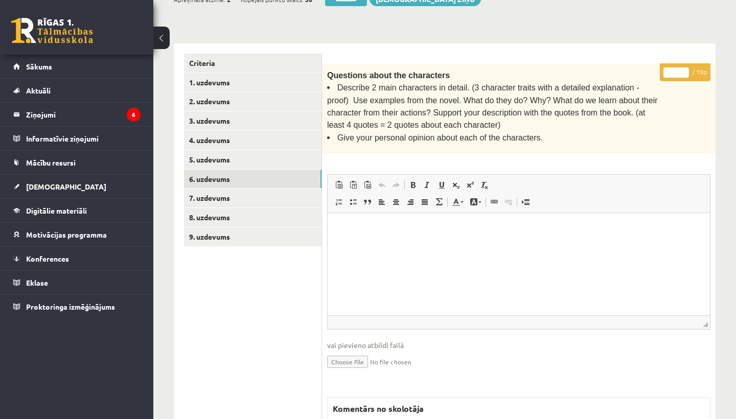
click at [676, 69] on input "*" at bounding box center [677, 73] width 26 height 10
type input "*"
click at [243, 196] on link "7. uzdevums" at bounding box center [253, 198] width 138 height 19
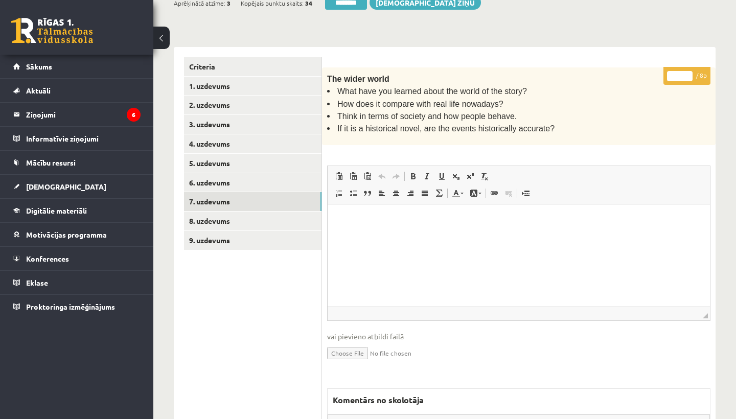
scroll to position [0, 0]
click at [682, 73] on input "*" at bounding box center [680, 76] width 26 height 10
type input "*"
click at [214, 213] on link "8. uzdevums" at bounding box center [253, 221] width 138 height 19
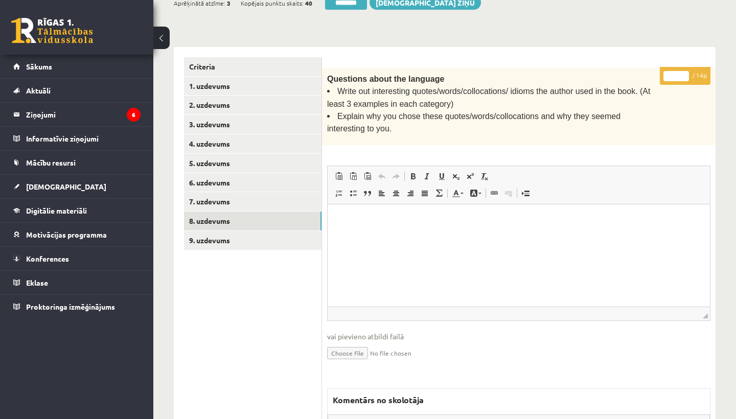
click at [676, 76] on input "*" at bounding box center [677, 76] width 26 height 10
type input "**"
click at [226, 236] on link "9. uzdevums" at bounding box center [253, 240] width 138 height 19
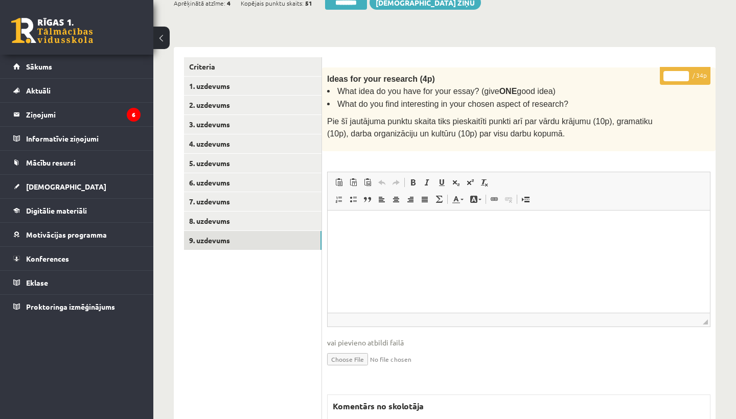
click at [679, 73] on input "*" at bounding box center [677, 76] width 26 height 10
type input "**"
click at [240, 83] on link "1. uzdevums" at bounding box center [253, 86] width 138 height 19
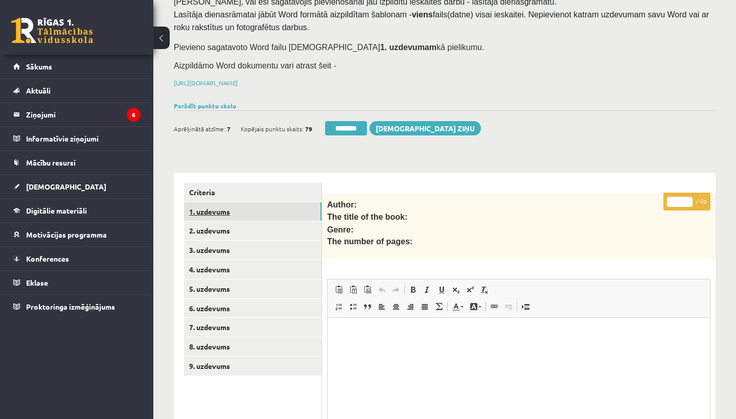
click at [226, 211] on link "1. uzdevums" at bounding box center [253, 212] width 138 height 19
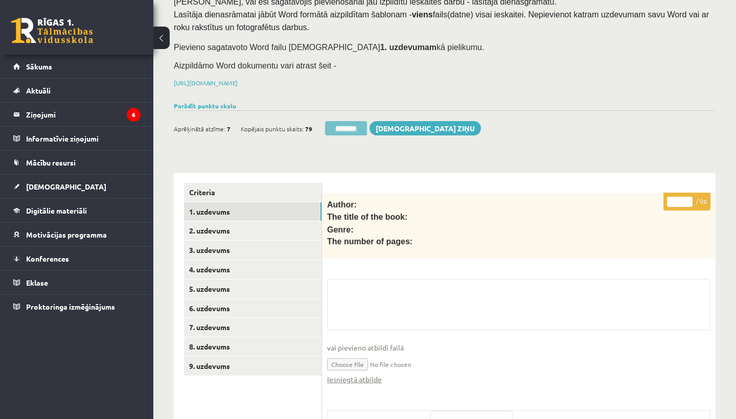
click at [347, 127] on input "********" at bounding box center [346, 128] width 42 height 14
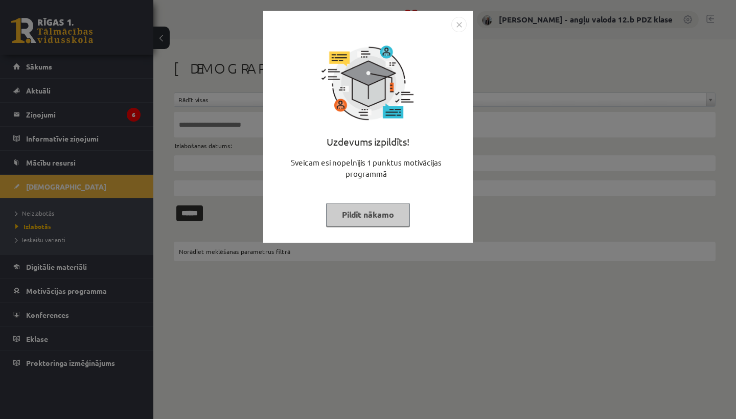
drag, startPoint x: 461, startPoint y: 23, endPoint x: 274, endPoint y: 85, distance: 196.7
click at [459, 23] on img "Close" at bounding box center [459, 24] width 15 height 15
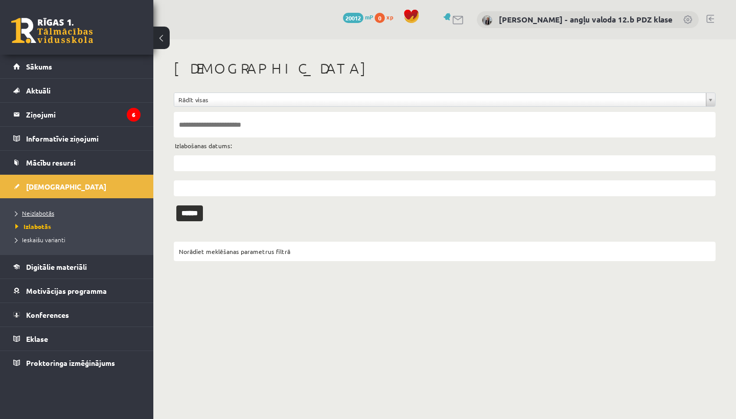
click at [44, 212] on span "Neizlabotās" at bounding box center [34, 213] width 39 height 8
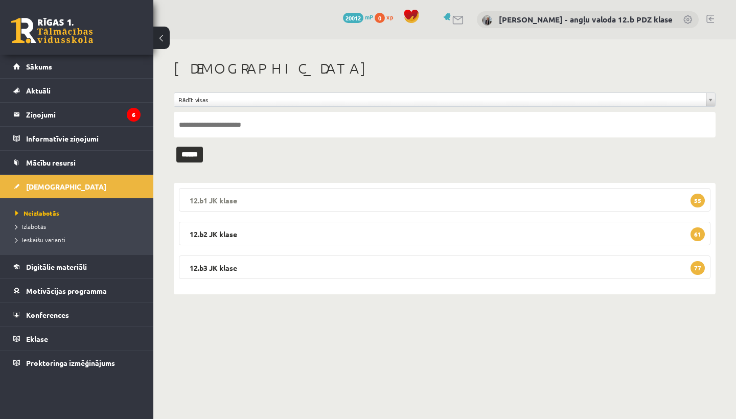
click at [290, 195] on legend "12.b1 JK klase 55" at bounding box center [445, 200] width 532 height 24
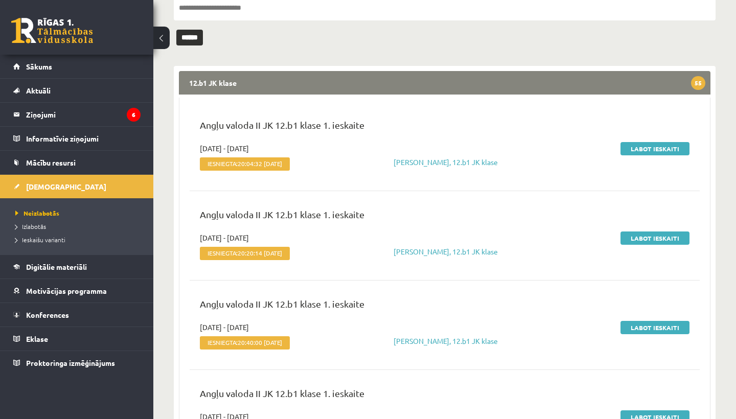
scroll to position [121, 0]
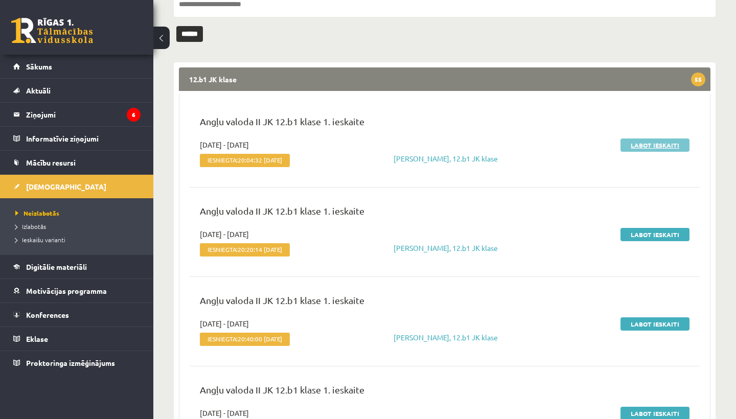
click at [651, 145] on link "Labot ieskaiti" at bounding box center [655, 145] width 69 height 13
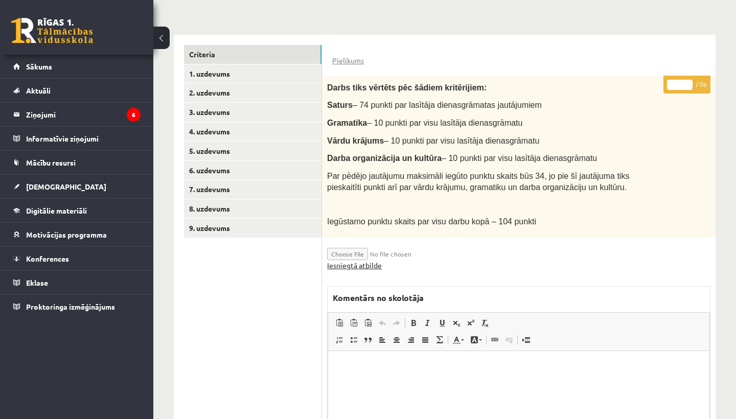
click at [359, 261] on link "Iesniegtā atbilde" at bounding box center [354, 265] width 55 height 11
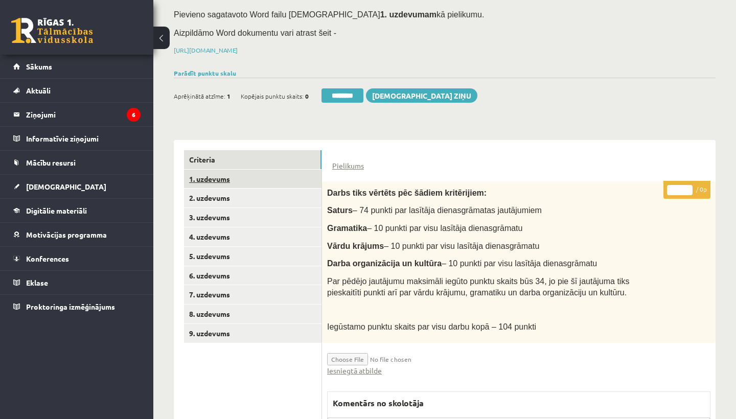
scroll to position [118, 0]
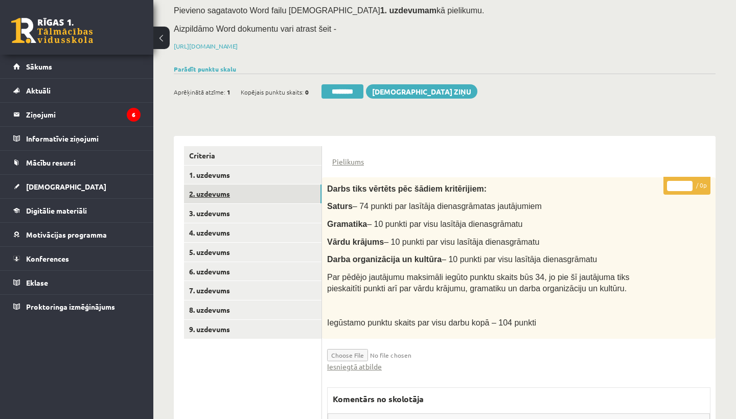
click at [228, 188] on link "2. uzdevums" at bounding box center [253, 194] width 138 height 19
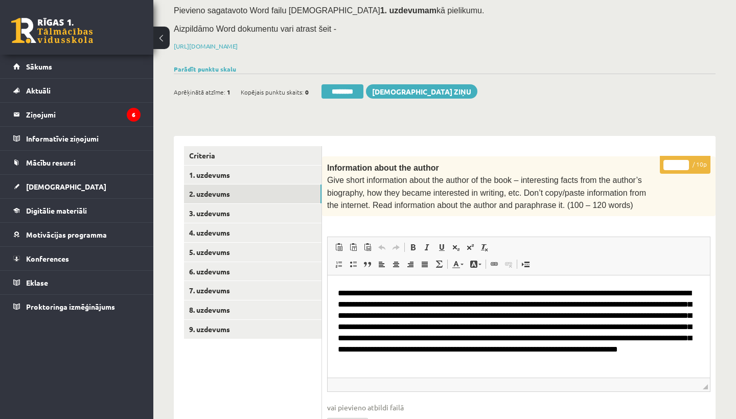
scroll to position [28, 0]
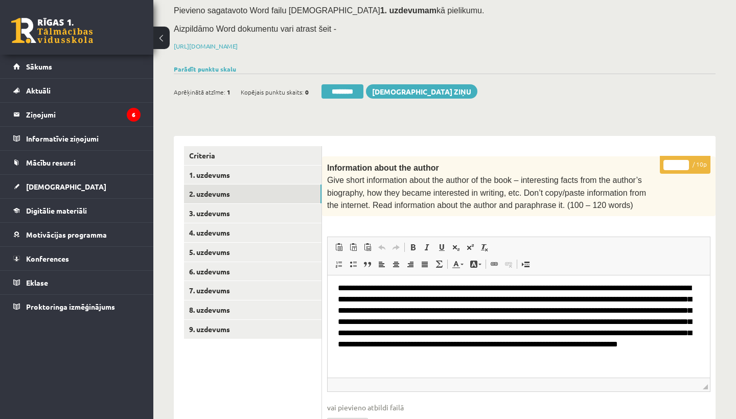
click at [678, 163] on input "*" at bounding box center [677, 165] width 26 height 10
type input "*"
click at [207, 209] on link "3. uzdevums" at bounding box center [253, 213] width 138 height 19
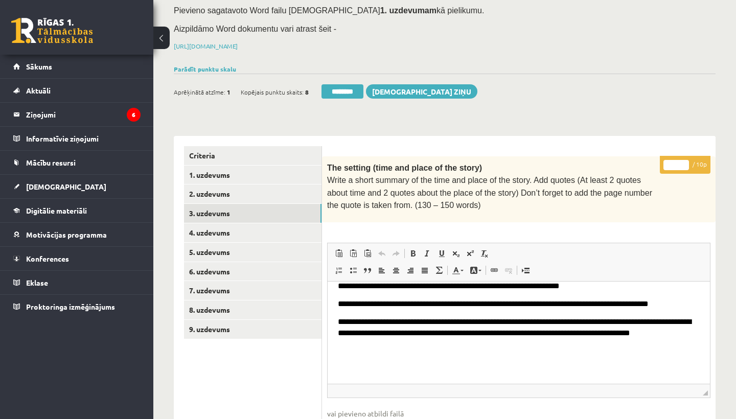
scroll to position [186, 0]
click at [678, 161] on input "*" at bounding box center [677, 165] width 26 height 10
type input "**"
click at [216, 232] on link "4. uzdevums" at bounding box center [253, 232] width 138 height 19
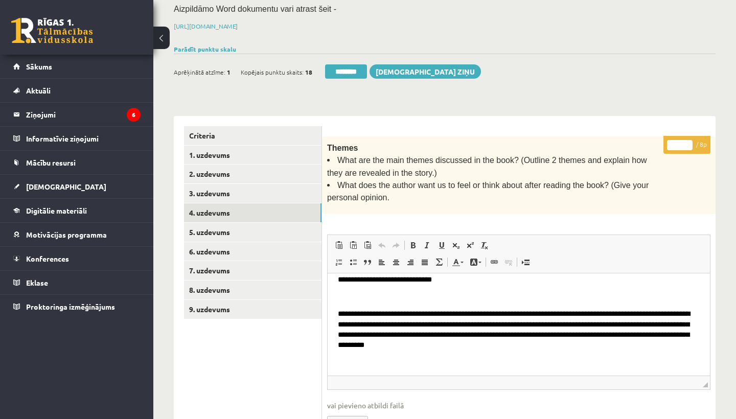
scroll to position [141, 0]
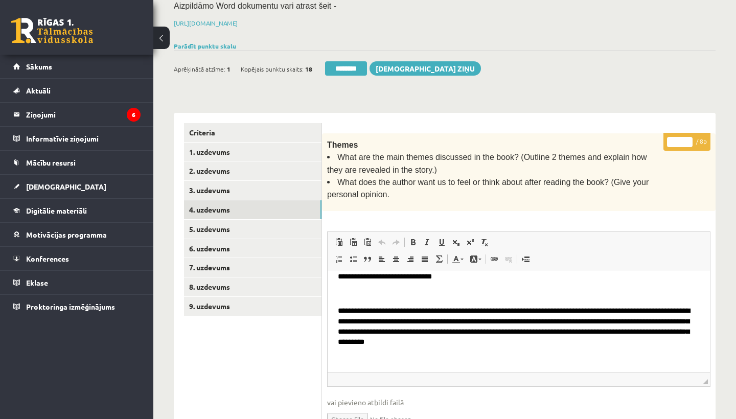
click at [678, 142] on input "*" at bounding box center [680, 142] width 26 height 10
type input "*"
click at [241, 223] on link "5. uzdevums" at bounding box center [253, 229] width 138 height 19
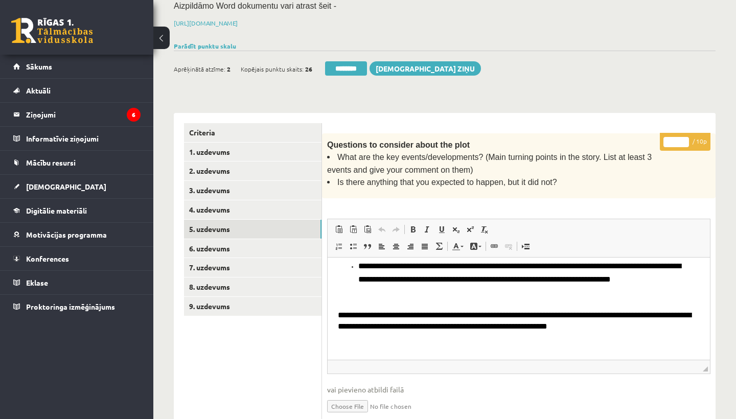
scroll to position [91, 0]
click at [678, 139] on input "*" at bounding box center [677, 142] width 26 height 10
type input "**"
click at [207, 250] on link "6. uzdevums" at bounding box center [253, 248] width 138 height 19
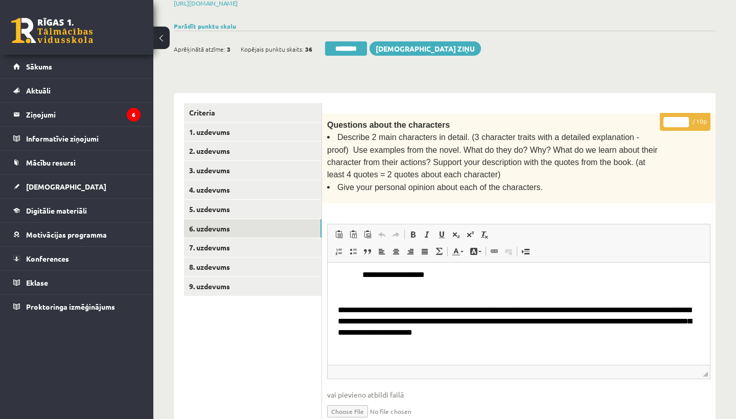
scroll to position [212, 0]
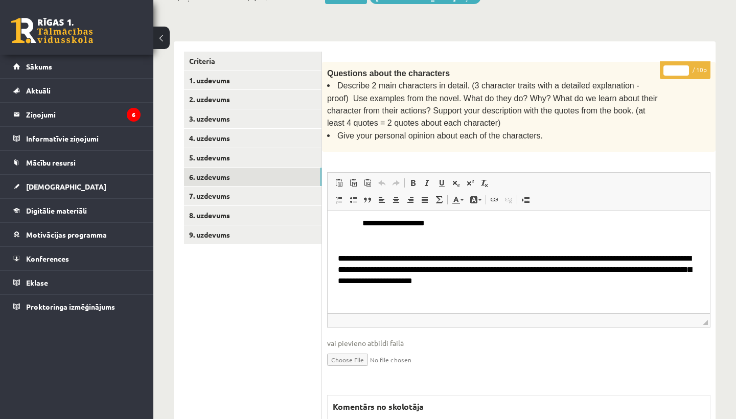
click at [679, 70] on input "*" at bounding box center [677, 70] width 26 height 10
type input "*"
drag, startPoint x: 473, startPoint y: 82, endPoint x: 631, endPoint y: 83, distance: 158.0
click at [631, 83] on span "Describe 2 main characters in detail. (3 character traits with a detailed expla…" at bounding box center [492, 104] width 331 height 46
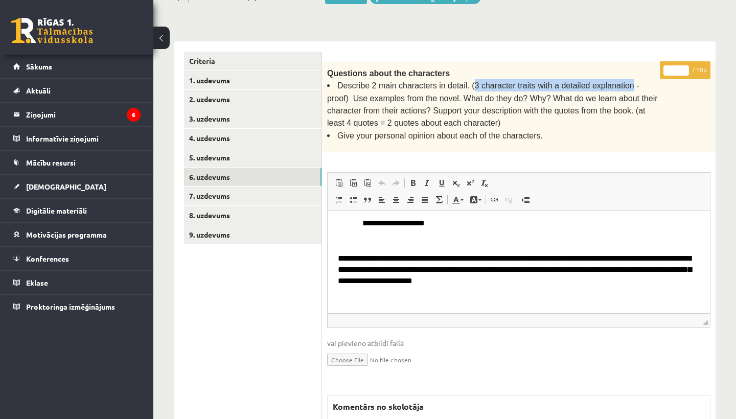
copy span "3 character traits with a detailed explanation"
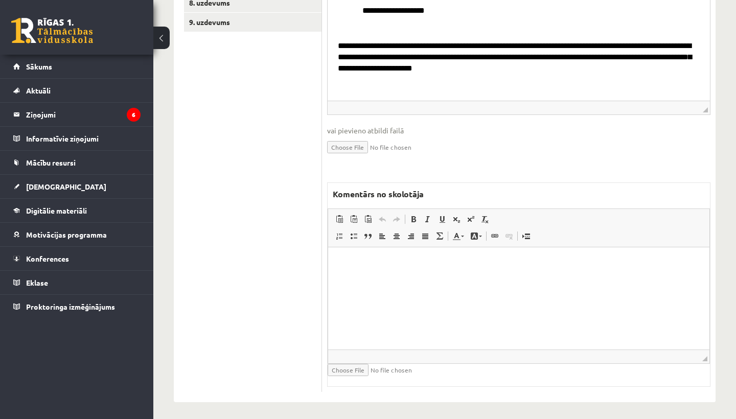
scroll to position [422, 0]
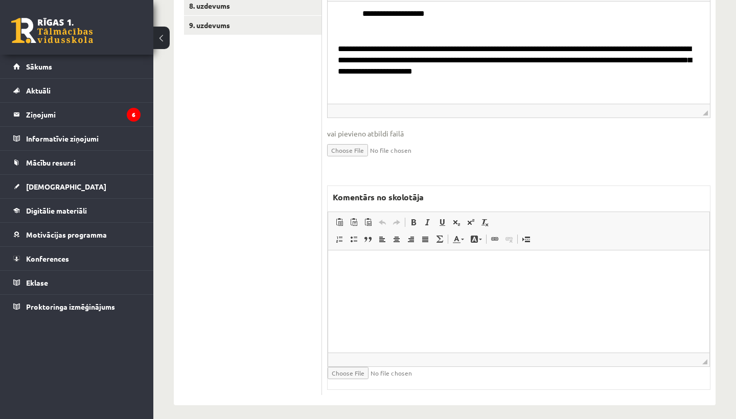
click at [398, 274] on html at bounding box center [519, 266] width 382 height 31
drag, startPoint x: 393, startPoint y: 265, endPoint x: 476, endPoint y: 266, distance: 82.9
click at [476, 266] on p "**********" at bounding box center [519, 266] width 361 height 10
click at [477, 266] on p "**********" at bounding box center [519, 266] width 361 height 10
drag, startPoint x: 477, startPoint y: 266, endPoint x: 389, endPoint y: 265, distance: 87.5
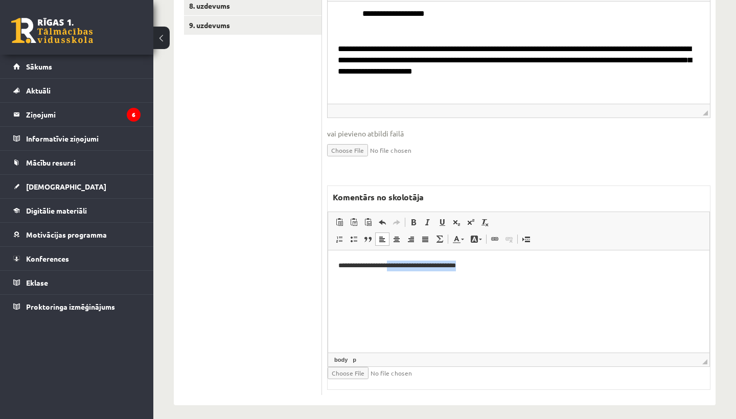
click at [389, 265] on p "**********" at bounding box center [519, 266] width 361 height 10
click at [410, 218] on span at bounding box center [414, 222] width 8 height 8
click at [443, 218] on span at bounding box center [442, 222] width 8 height 8
click at [513, 270] on p "**********" at bounding box center [519, 266] width 361 height 10
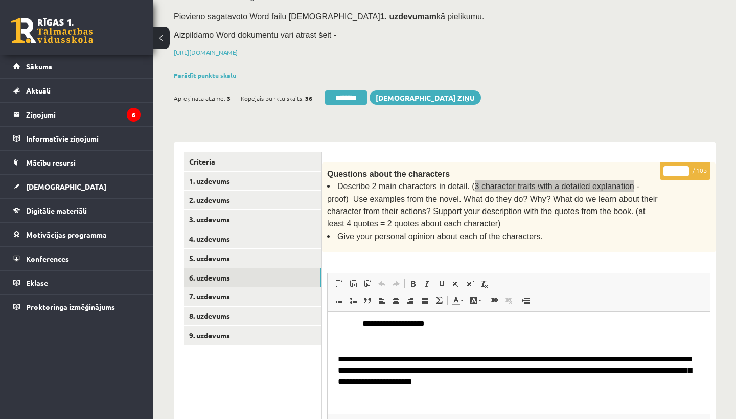
scroll to position [106, 0]
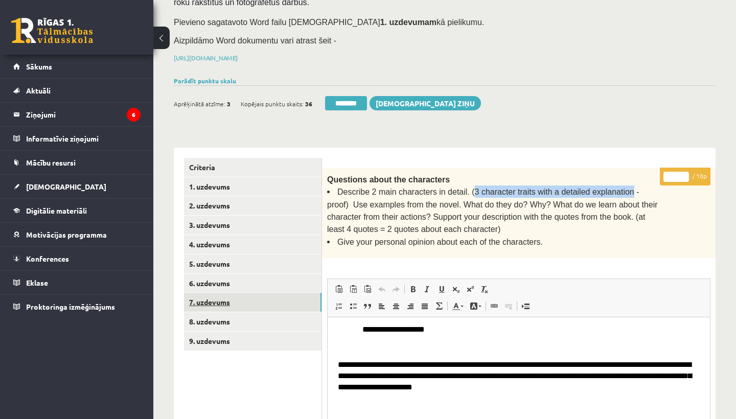
click at [227, 297] on link "7. uzdevums" at bounding box center [253, 302] width 138 height 19
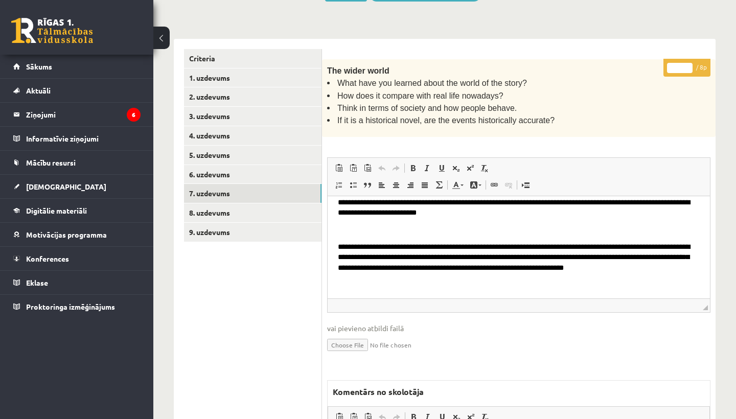
scroll to position [223, 0]
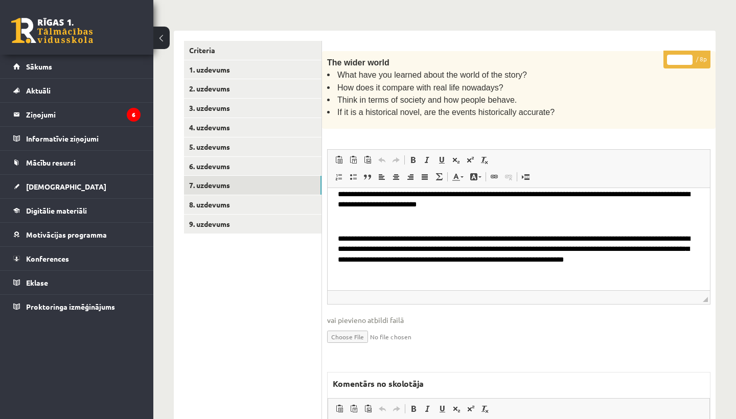
click at [680, 57] on input "*" at bounding box center [680, 60] width 26 height 10
type input "*"
click at [218, 199] on link "8. uzdevums" at bounding box center [253, 204] width 138 height 19
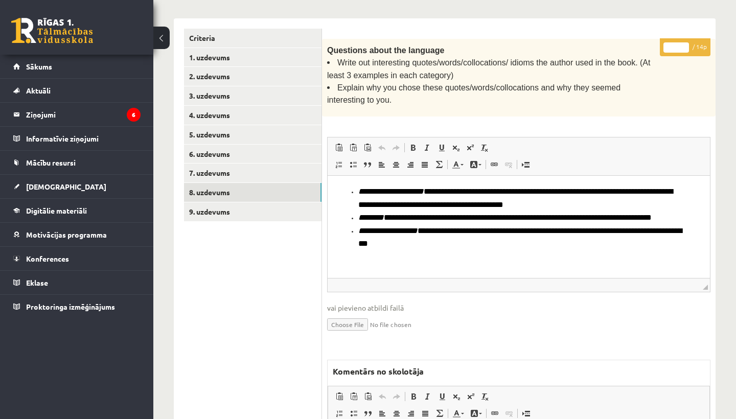
scroll to position [238, 0]
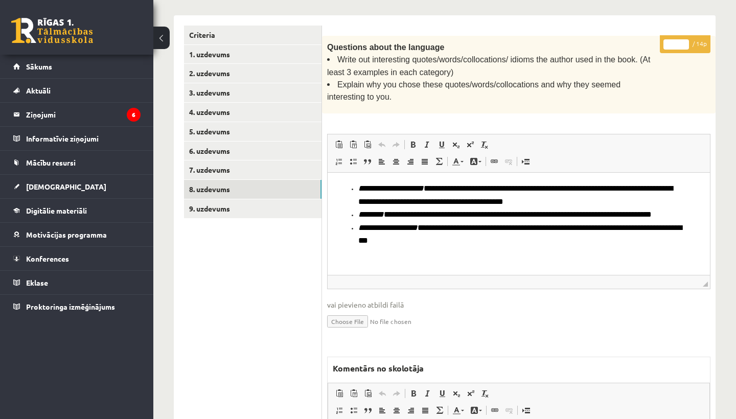
click at [678, 41] on input "*" at bounding box center [677, 44] width 26 height 10
type input "*"
click at [216, 199] on link "9. uzdevums" at bounding box center [253, 208] width 138 height 19
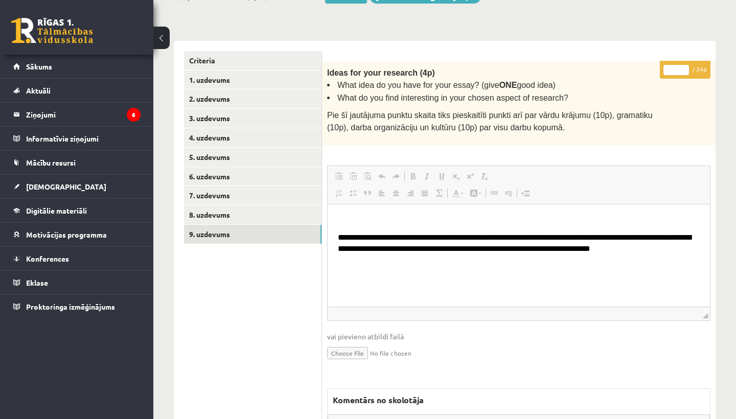
scroll to position [0, 0]
click at [677, 66] on input "*" at bounding box center [677, 70] width 26 height 10
type input "**"
click at [245, 75] on link "1. uzdevums" at bounding box center [253, 80] width 138 height 19
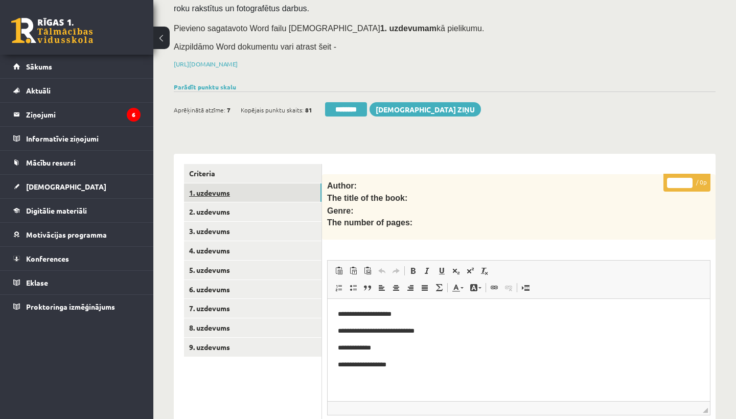
click at [226, 193] on link "1. uzdevums" at bounding box center [253, 193] width 138 height 19
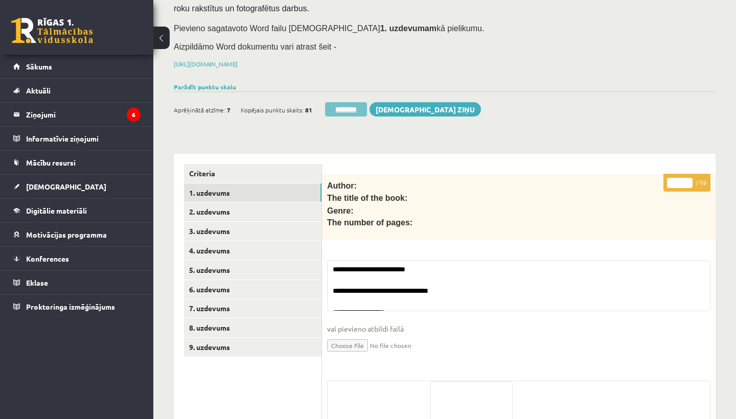
click at [351, 105] on input "********" at bounding box center [346, 109] width 42 height 14
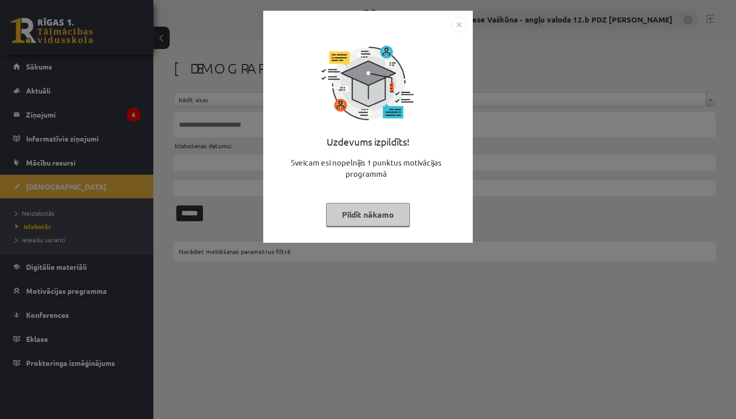
click at [459, 20] on img "Close" at bounding box center [459, 24] width 15 height 15
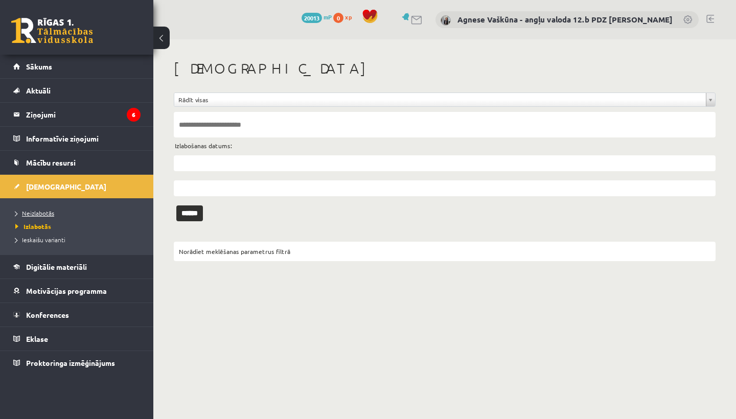
click at [61, 213] on link "Neizlabotās" at bounding box center [79, 213] width 128 height 9
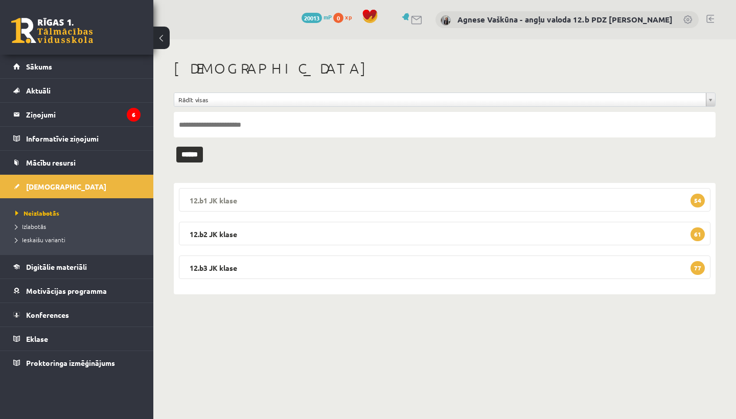
click at [241, 199] on legend "12.b1 JK klase 54" at bounding box center [445, 200] width 532 height 24
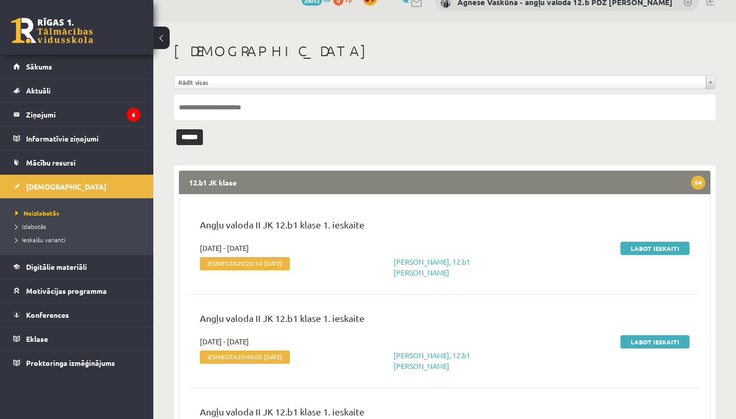
scroll to position [16, 0]
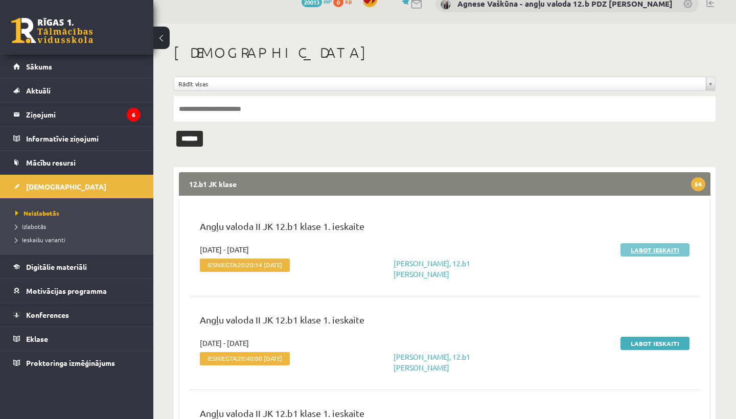
click at [662, 248] on link "Labot ieskaiti" at bounding box center [655, 249] width 69 height 13
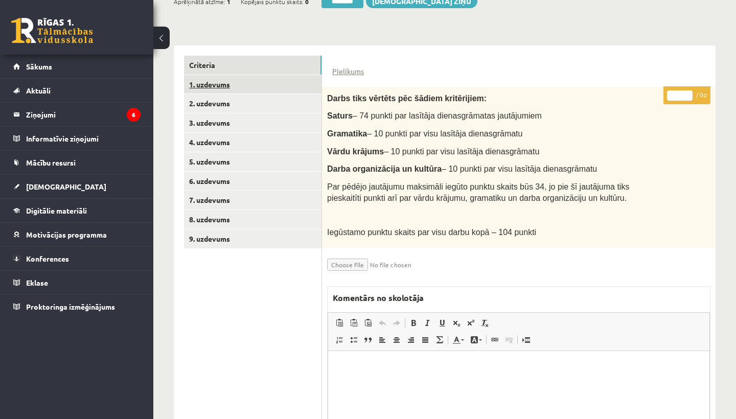
click at [225, 81] on link "1. uzdevums" at bounding box center [253, 84] width 138 height 19
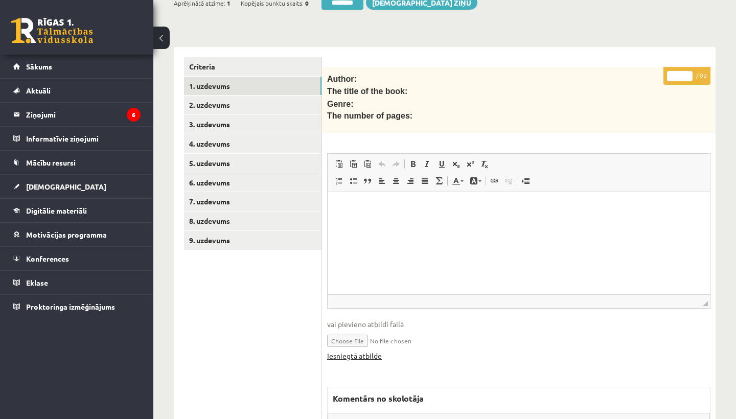
click at [362, 351] on link "Iesniegtā atbilde" at bounding box center [354, 356] width 55 height 11
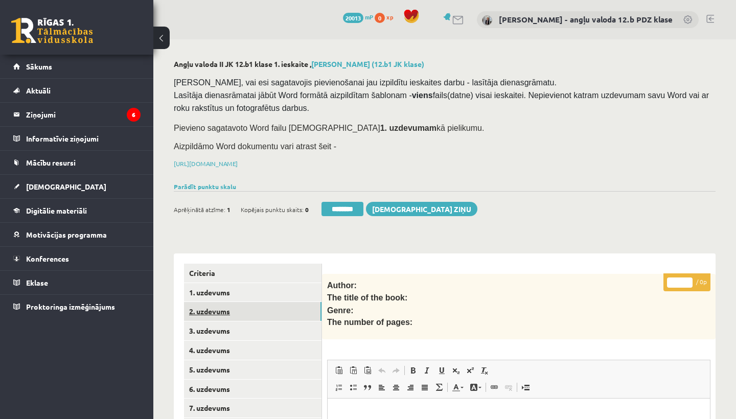
click at [218, 305] on link "2. uzdevums" at bounding box center [253, 311] width 138 height 19
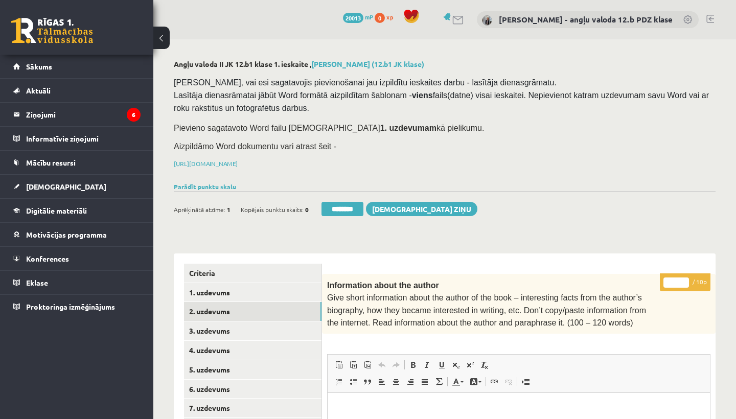
click at [678, 279] on input "*" at bounding box center [677, 283] width 26 height 10
type input "*"
click at [237, 329] on link "3. uzdevums" at bounding box center [253, 331] width 138 height 19
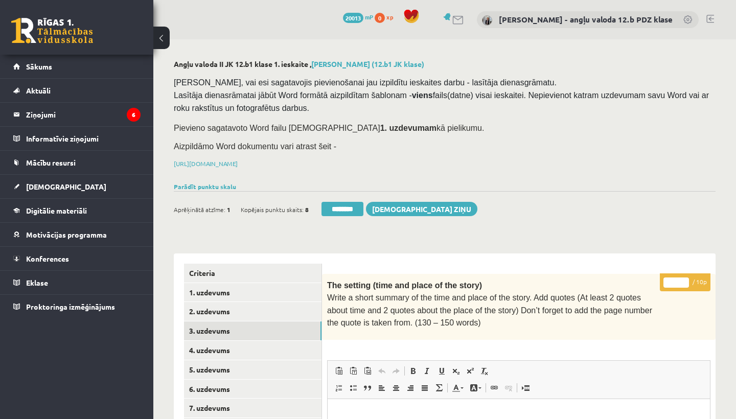
click at [675, 279] on input "*" at bounding box center [677, 283] width 26 height 10
type input "*"
click at [239, 344] on link "4. uzdevums" at bounding box center [253, 350] width 138 height 19
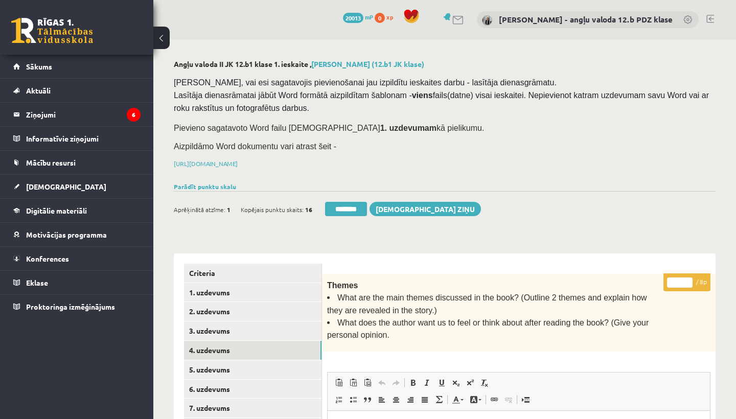
click at [682, 282] on input "*" at bounding box center [680, 283] width 26 height 10
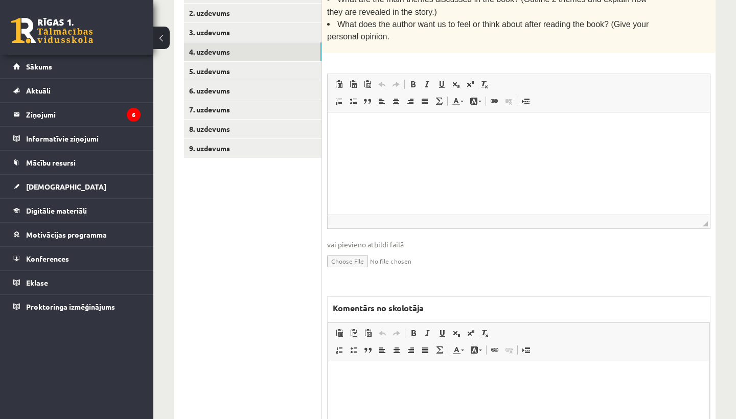
scroll to position [342, 0]
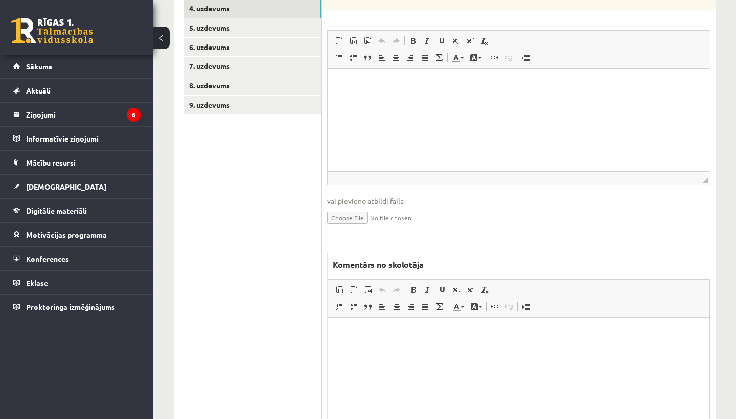
type input "*"
click at [378, 335] on p "Rich Text Editor, wiswyg-editor-47433898219620-1759928986-520" at bounding box center [519, 333] width 361 height 11
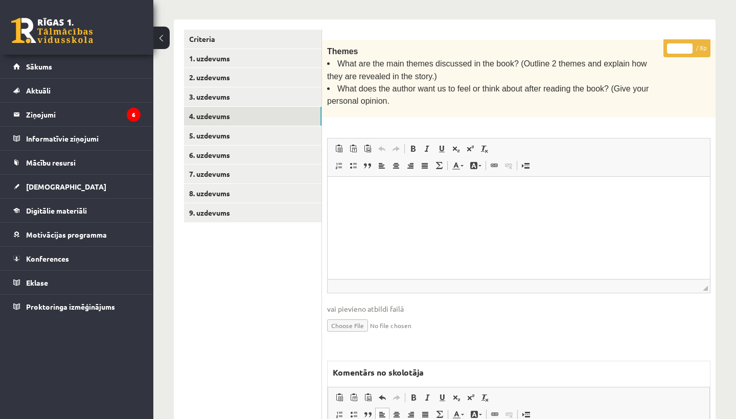
scroll to position [219, 0]
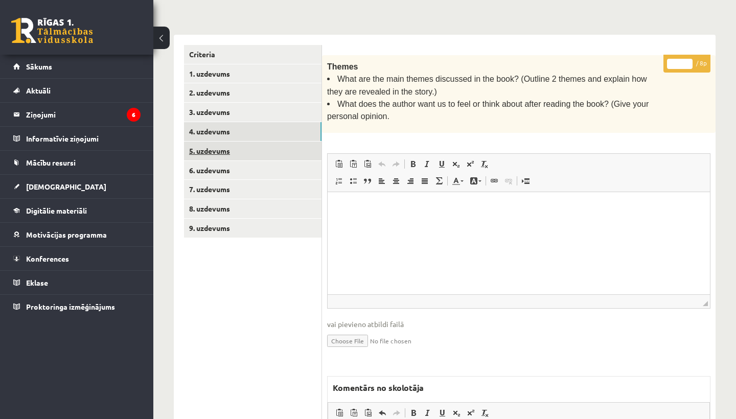
click at [230, 150] on link "5. uzdevums" at bounding box center [253, 151] width 138 height 19
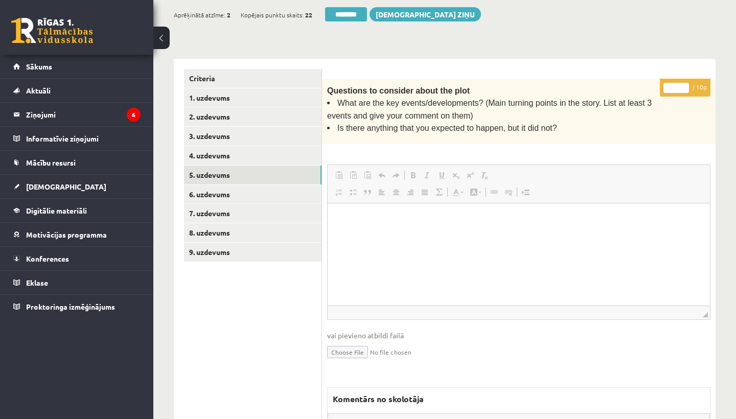
scroll to position [0, 0]
click at [678, 85] on input "*" at bounding box center [677, 88] width 26 height 10
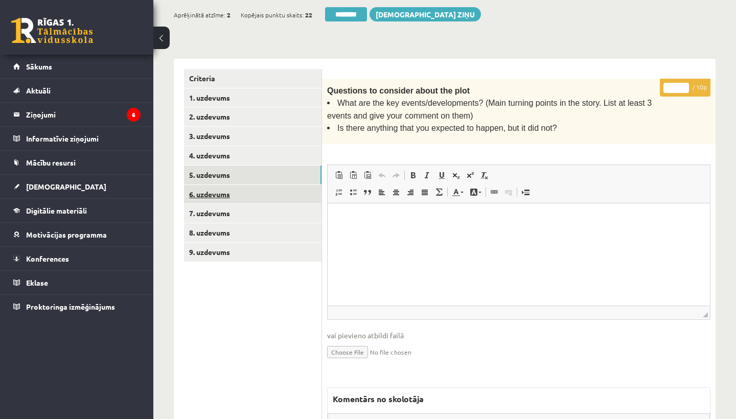
type input "**"
click at [234, 193] on link "6. uzdevums" at bounding box center [253, 194] width 138 height 19
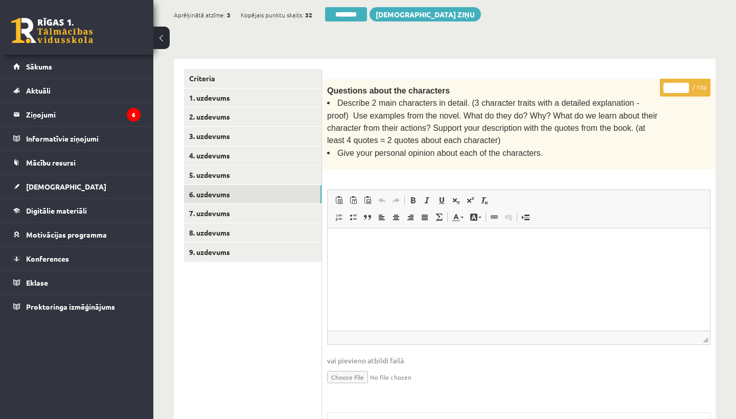
click at [678, 84] on input "*" at bounding box center [677, 88] width 26 height 10
type input "*"
drag, startPoint x: 473, startPoint y: 99, endPoint x: 630, endPoint y: 98, distance: 157.0
click at [630, 99] on span "Describe 2 main characters in detail. (3 character traits with a detailed expla…" at bounding box center [492, 122] width 331 height 46
copy span "3 character traits with a detailed explanation"
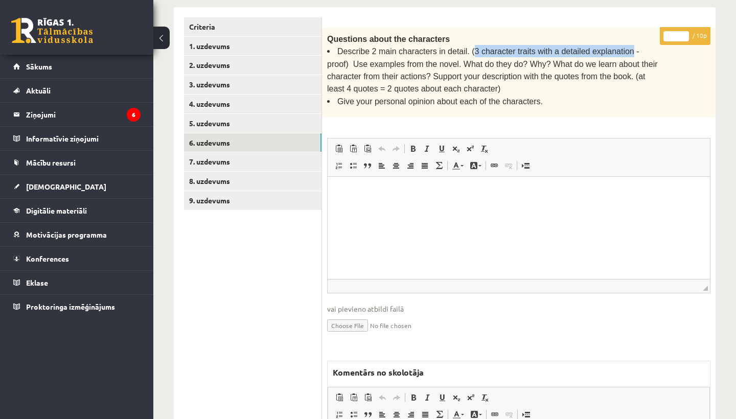
scroll to position [419, 0]
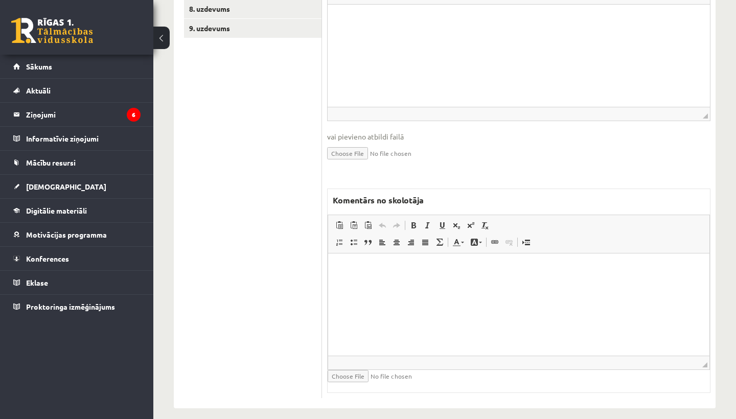
click at [433, 285] on html at bounding box center [519, 269] width 382 height 31
drag, startPoint x: 392, startPoint y: 268, endPoint x: 481, endPoint y: 270, distance: 89.5
click at [481, 270] on p "**********" at bounding box center [519, 269] width 361 height 10
click at [414, 221] on span at bounding box center [414, 225] width 8 height 8
click at [444, 221] on span at bounding box center [442, 225] width 8 height 8
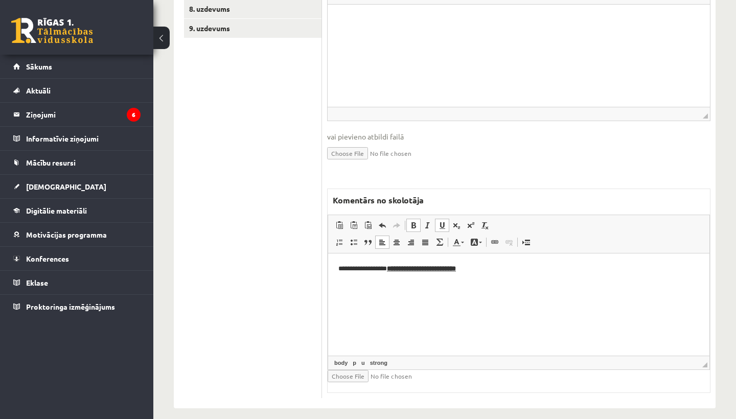
click at [495, 270] on p "**********" at bounding box center [519, 269] width 361 height 10
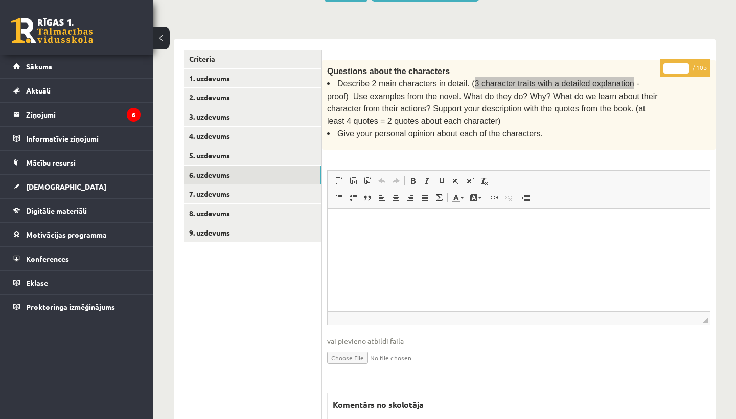
scroll to position [221, 0]
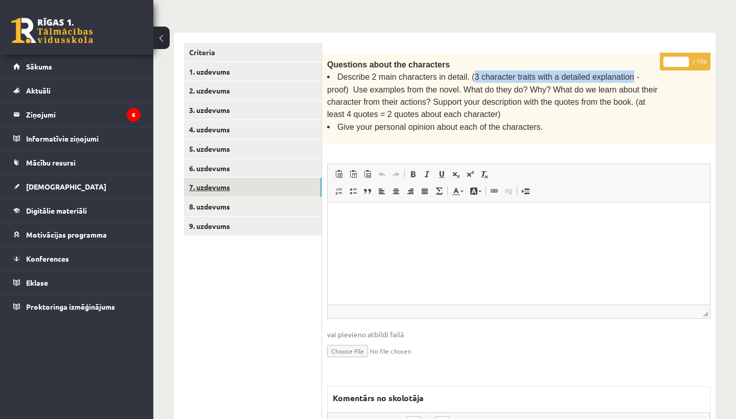
click at [255, 183] on link "7. uzdevums" at bounding box center [253, 187] width 138 height 19
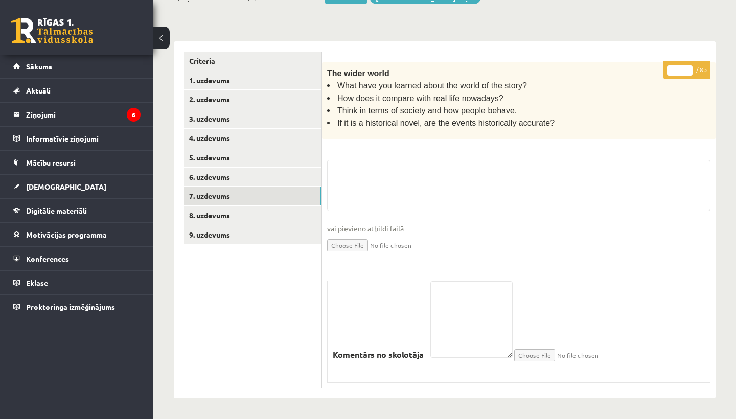
scroll to position [207, 0]
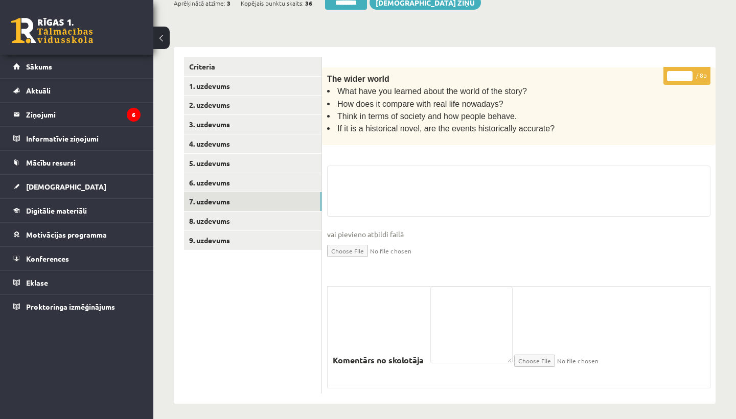
click at [680, 73] on input "*" at bounding box center [680, 76] width 26 height 10
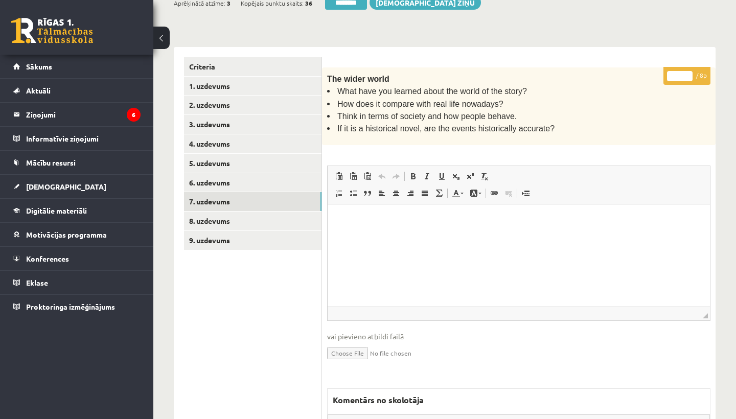
scroll to position [0, 0]
type input "*"
click at [207, 218] on link "8. uzdevums" at bounding box center [253, 221] width 138 height 19
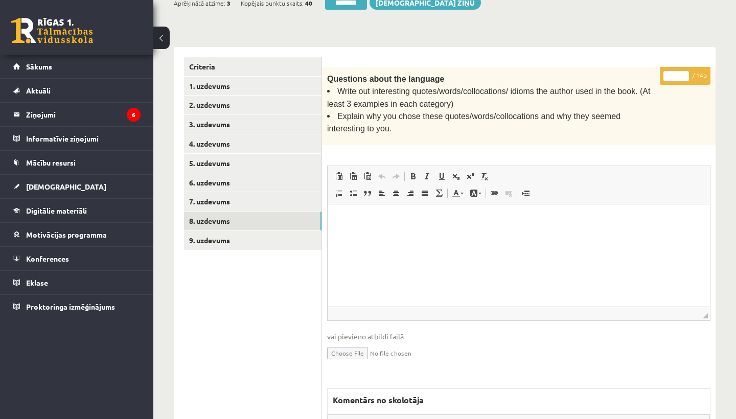
click at [677, 73] on input "*" at bounding box center [677, 76] width 26 height 10
type input "*"
click at [231, 231] on link "9. uzdevums" at bounding box center [253, 240] width 138 height 19
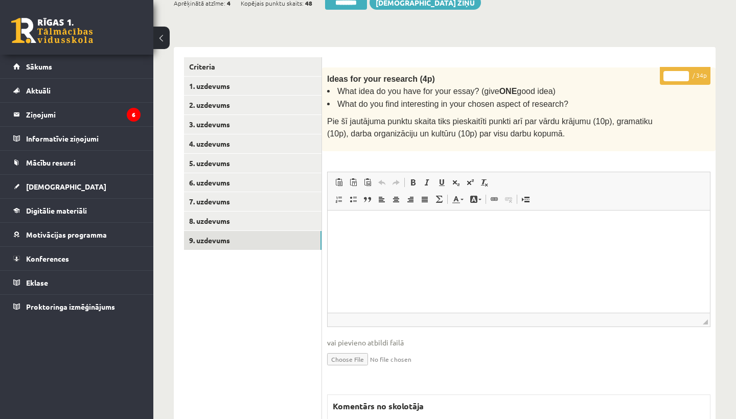
click at [677, 71] on input "*" at bounding box center [677, 76] width 26 height 10
type input "**"
click at [236, 79] on link "1. uzdevums" at bounding box center [253, 86] width 138 height 19
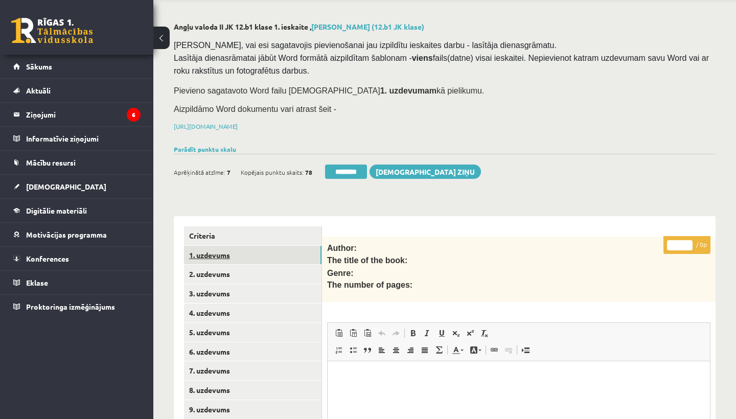
click at [213, 257] on link "1. uzdevums" at bounding box center [253, 255] width 138 height 19
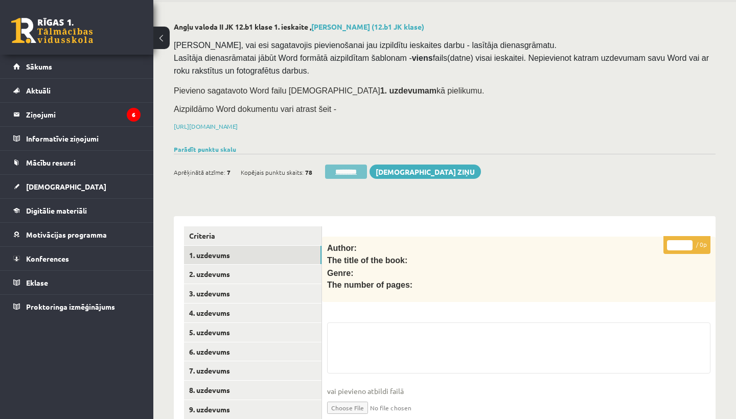
click at [349, 170] on input "********" at bounding box center [346, 172] width 42 height 14
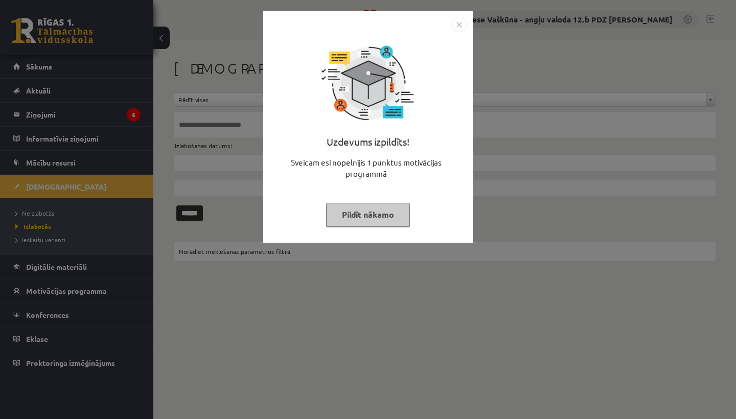
click at [461, 24] on img "Close" at bounding box center [459, 24] width 15 height 15
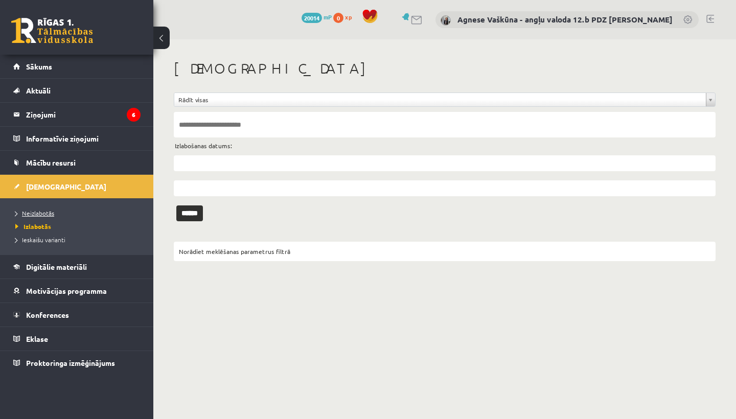
click at [30, 216] on span "Neizlabotās" at bounding box center [34, 213] width 39 height 8
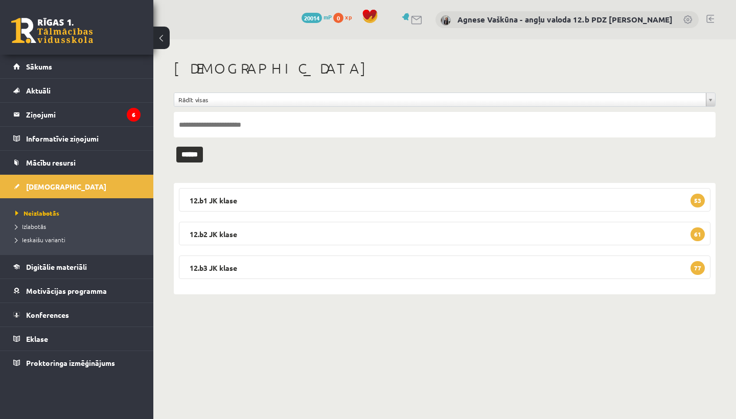
click at [712, 15] on link at bounding box center [711, 19] width 8 height 8
